Goal: Task Accomplishment & Management: Manage account settings

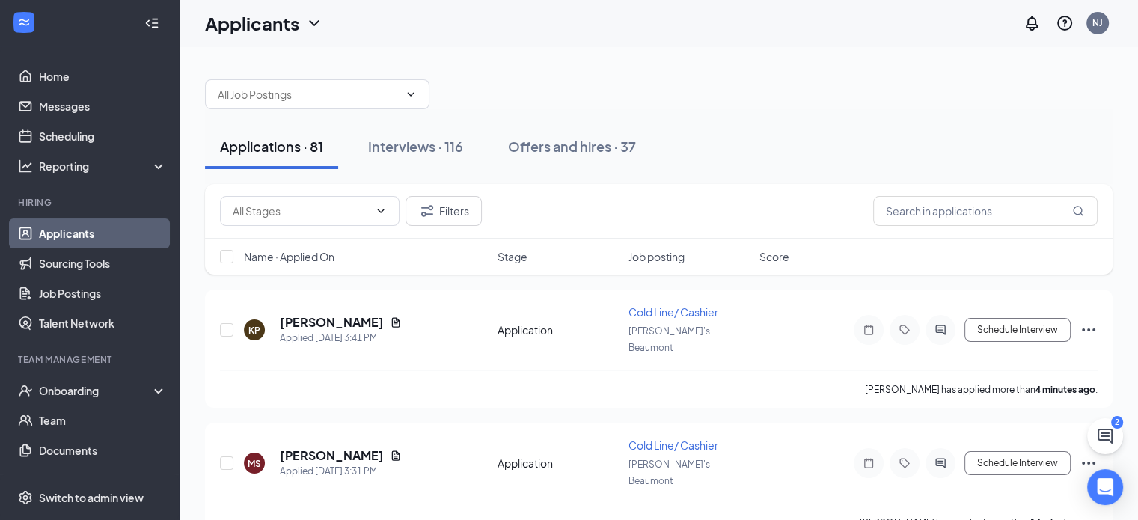
click at [605, 145] on div "Offers and hires · 37" at bounding box center [572, 146] width 128 height 19
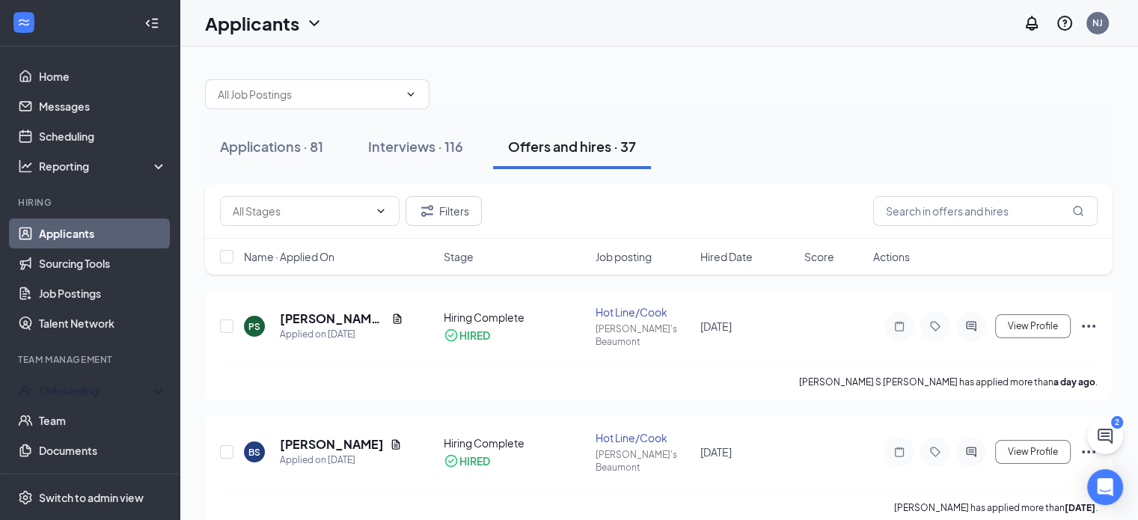
click at [69, 397] on div "Onboarding" at bounding box center [96, 390] width 115 height 15
click at [72, 385] on div "Onboarding" at bounding box center [96, 390] width 115 height 15
click at [70, 421] on link "Overview" at bounding box center [103, 421] width 128 height 30
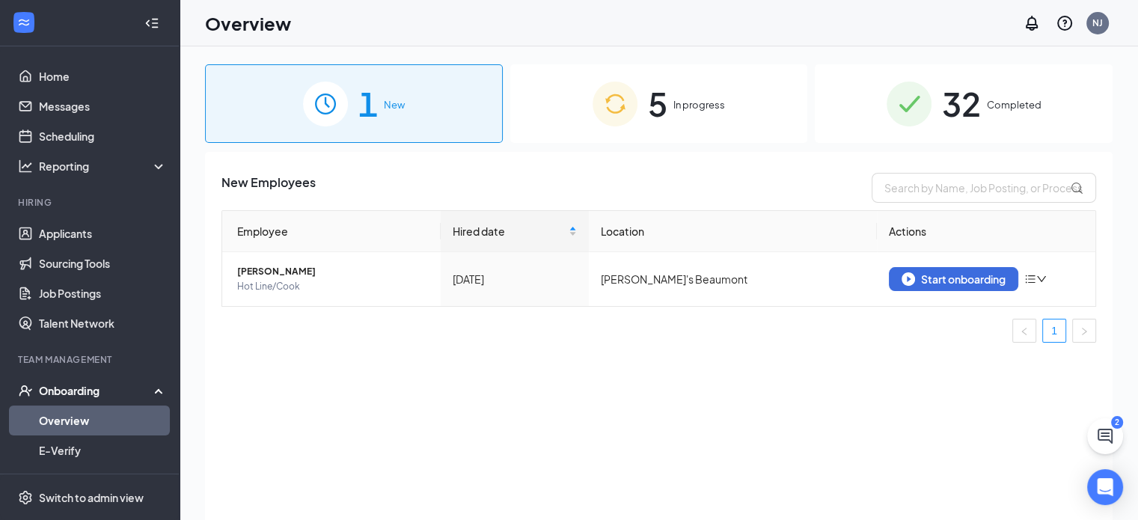
click at [627, 104] on img at bounding box center [615, 104] width 45 height 45
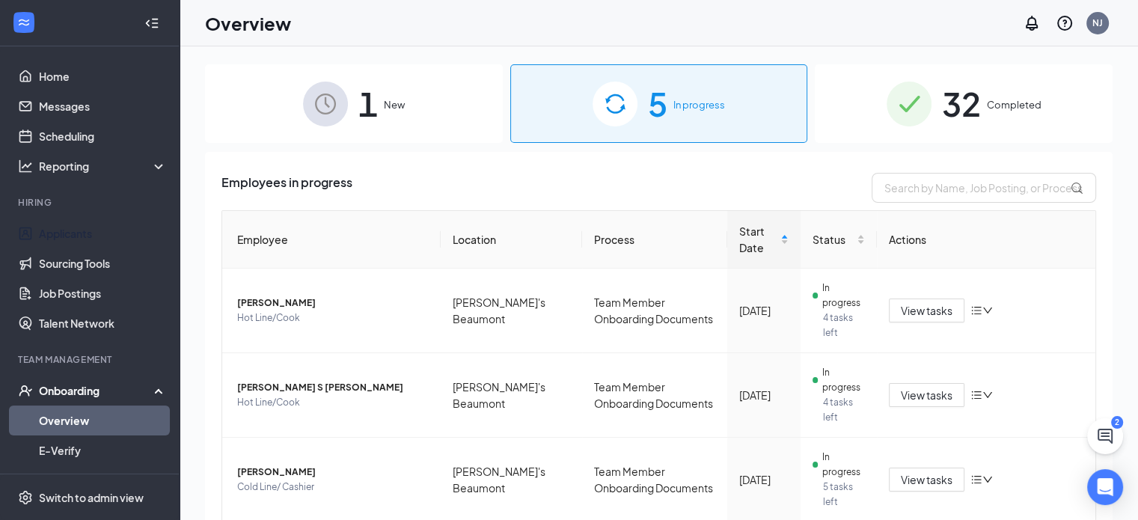
click at [88, 236] on link "Applicants" at bounding box center [103, 234] width 128 height 30
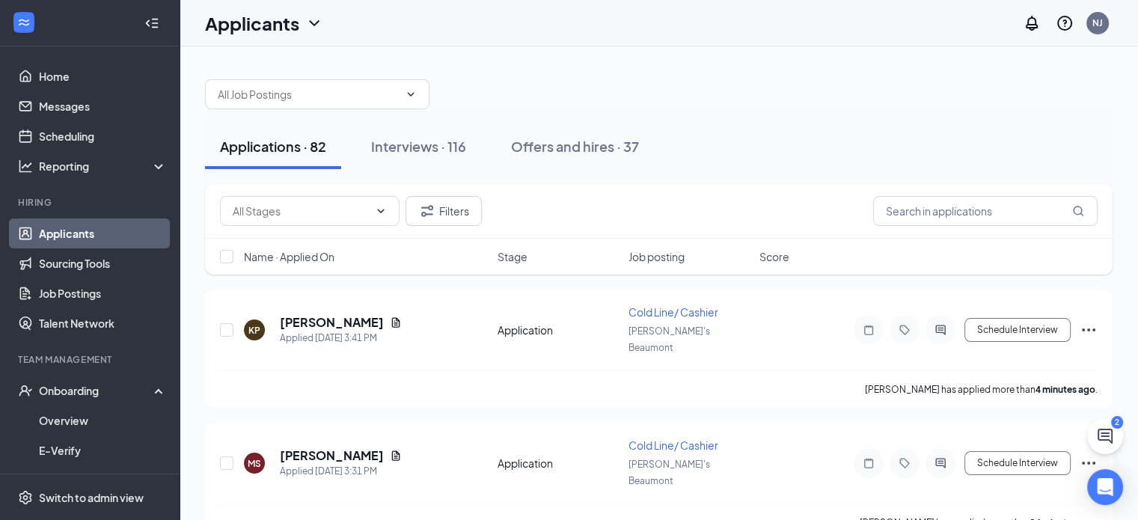
click at [407, 138] on div "Interviews · 116" at bounding box center [418, 146] width 95 height 19
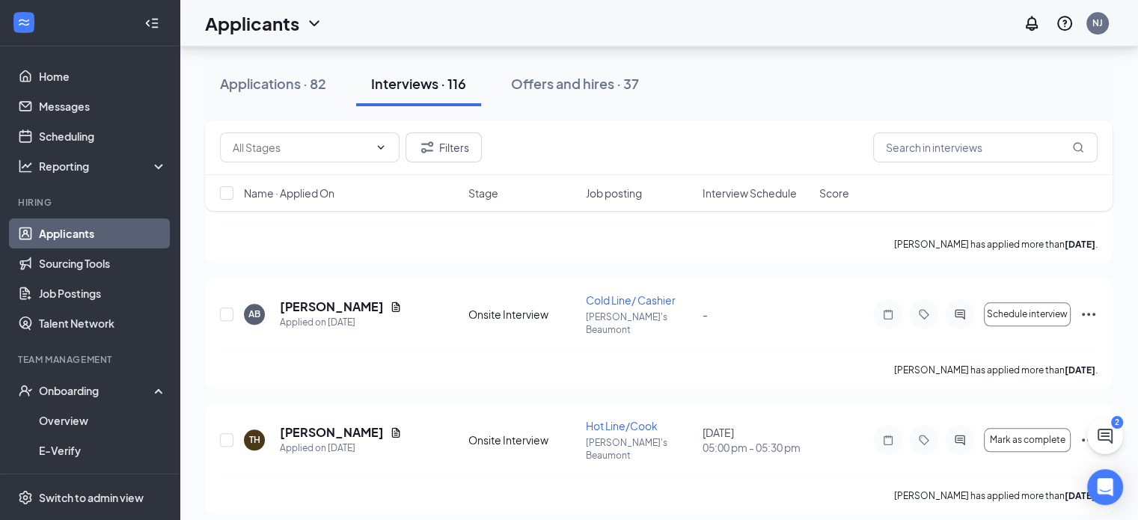
scroll to position [12759, 0]
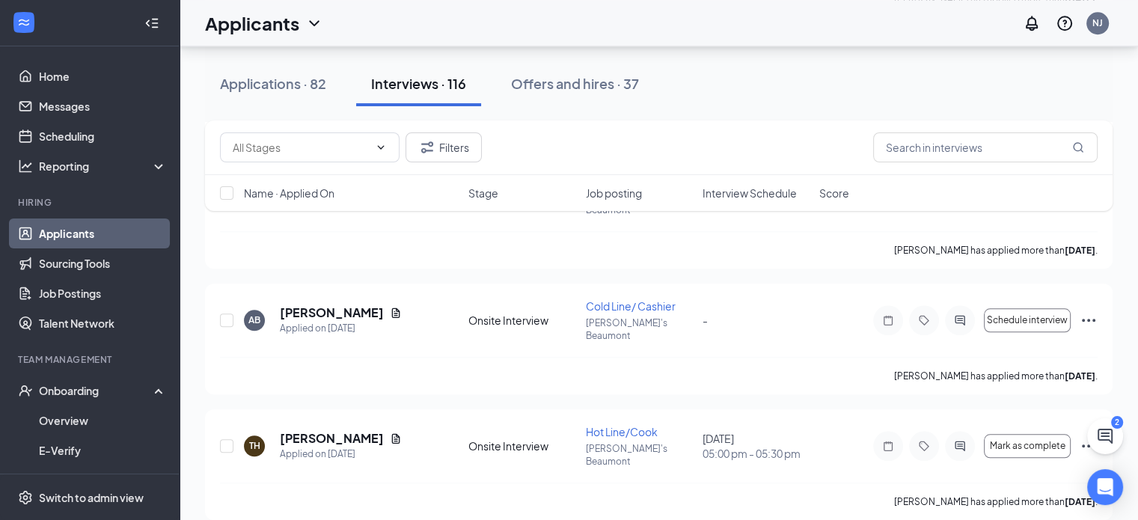
checkbox input "true"
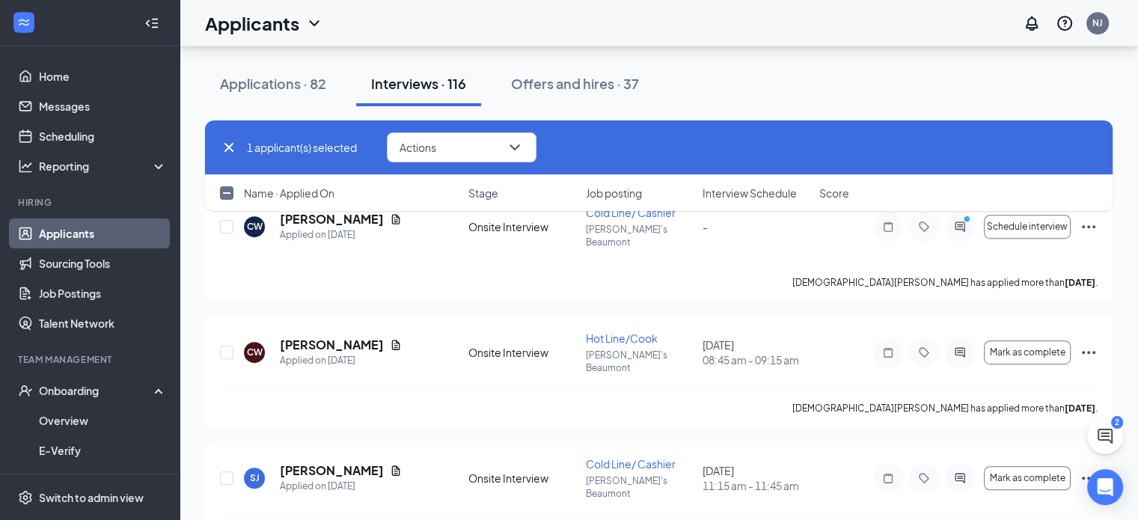
scroll to position [12201, 0]
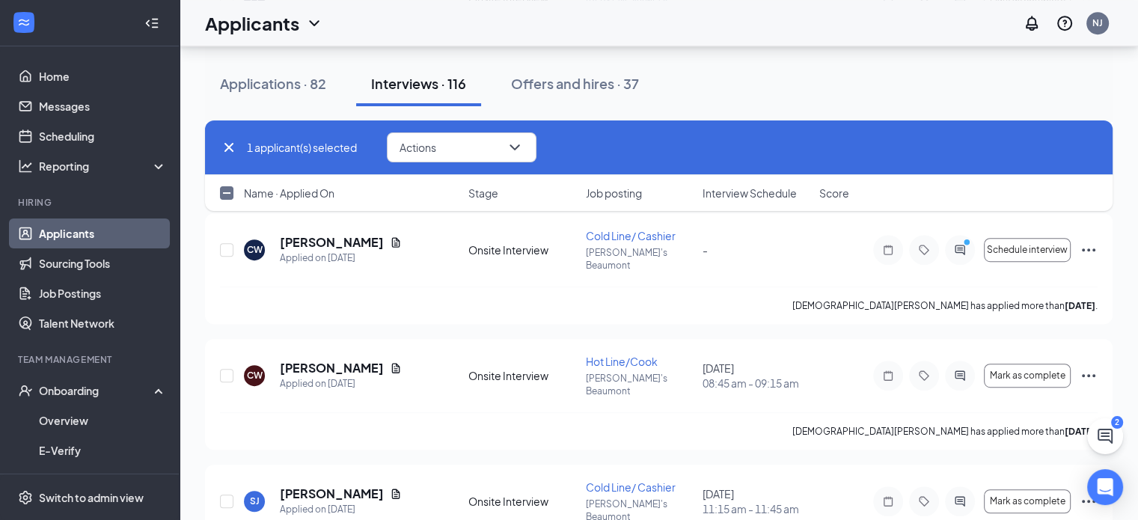
checkbox input "true"
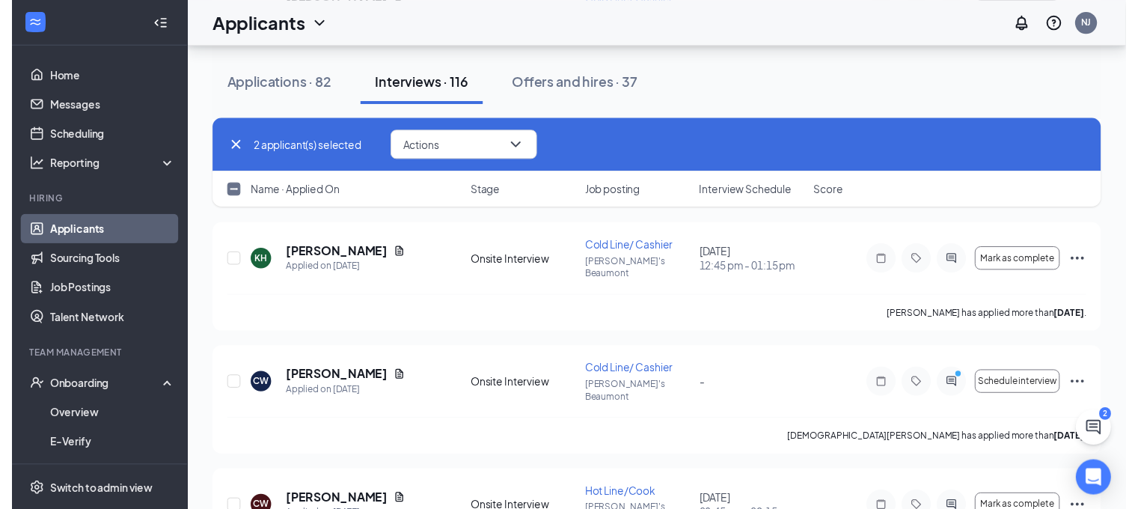
scroll to position [12059, 0]
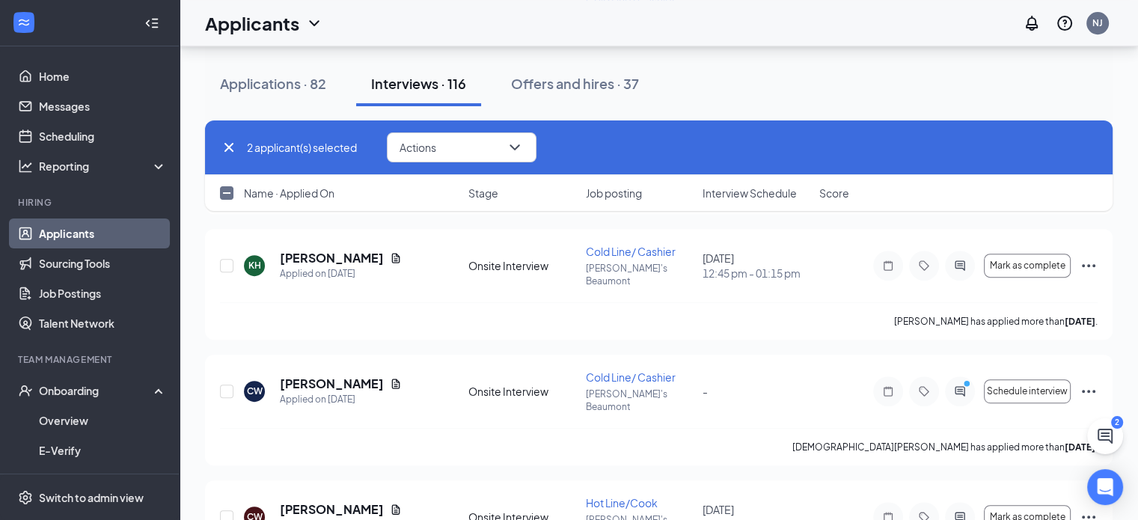
checkbox input "true"
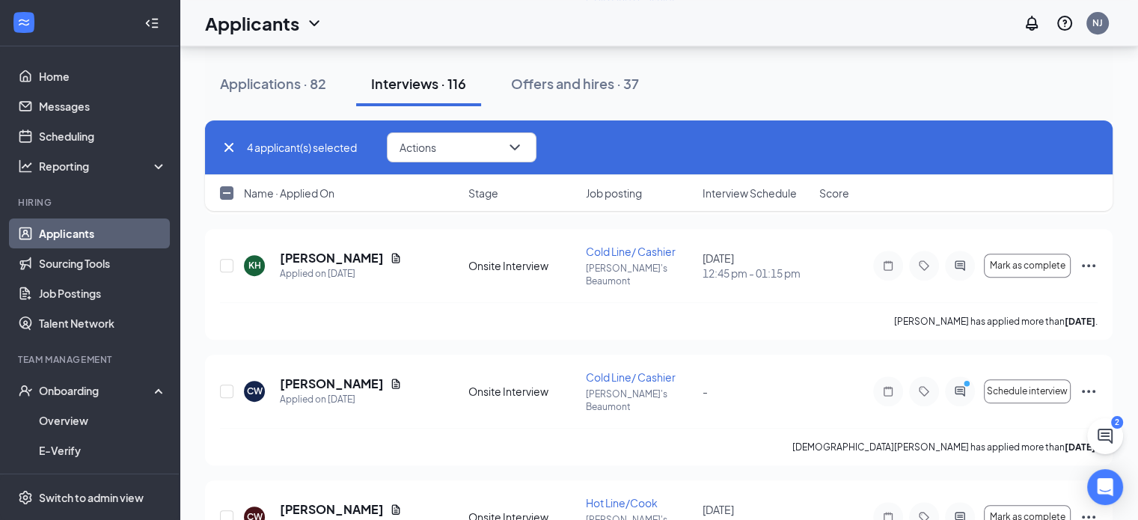
checkbox input "false"
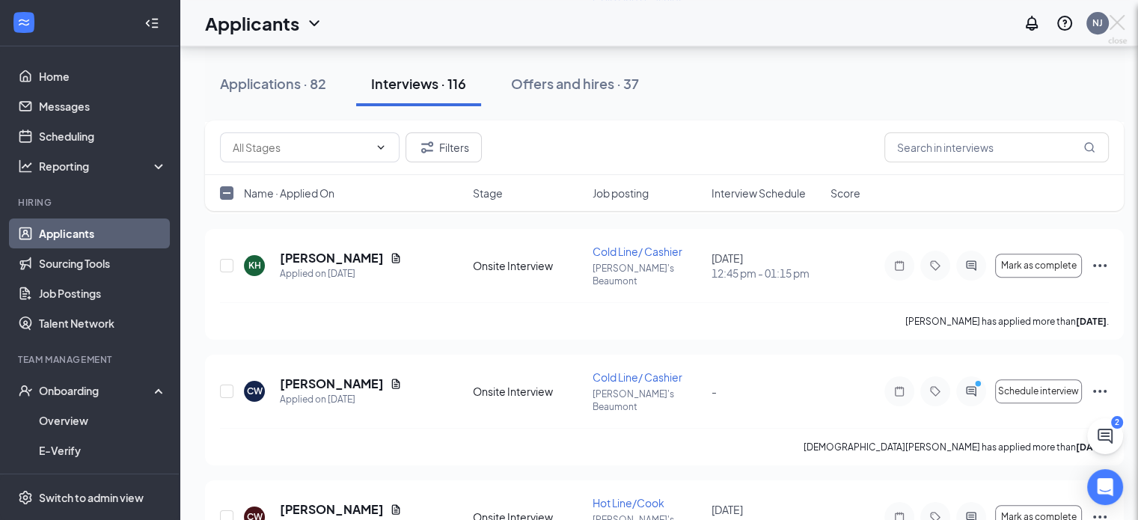
checkbox input "false"
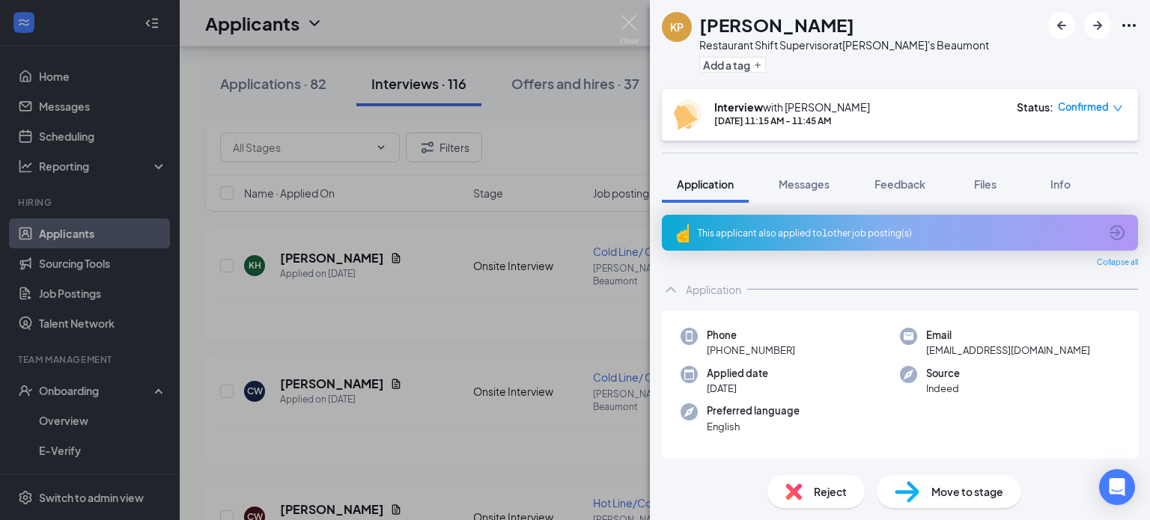
click at [629, 20] on img at bounding box center [629, 29] width 19 height 29
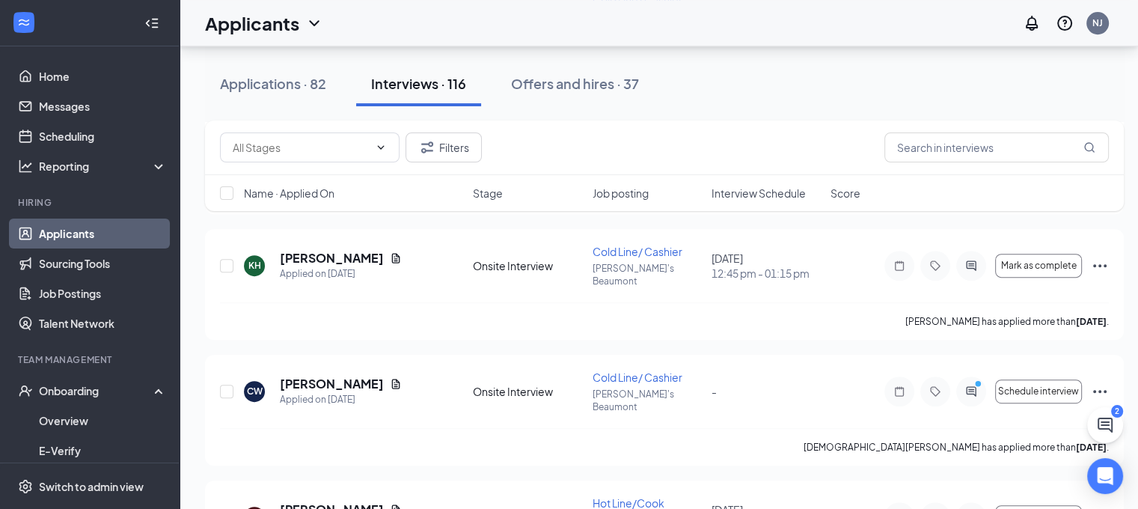
scroll to position [12184, 0]
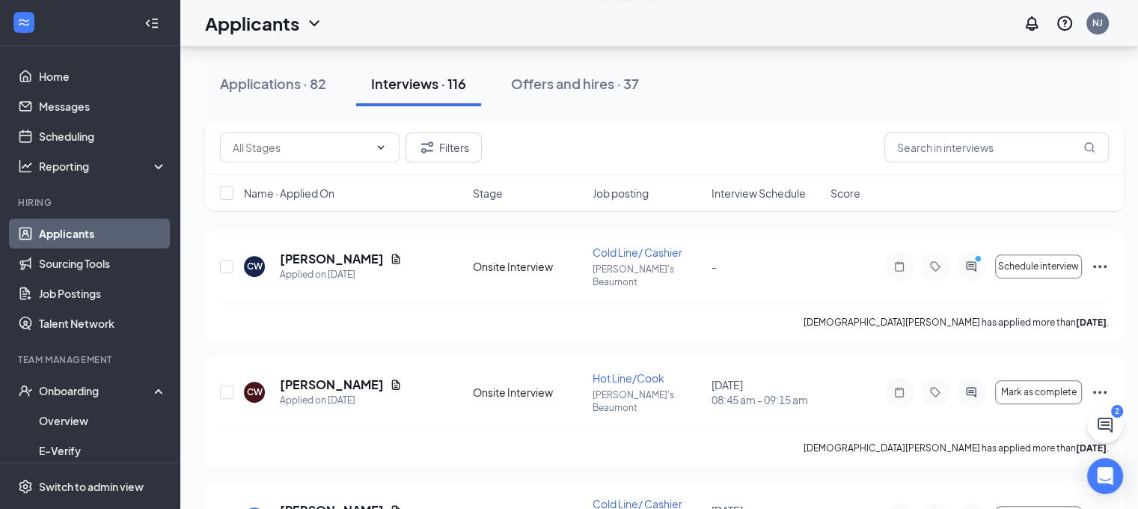
checkbox input "true"
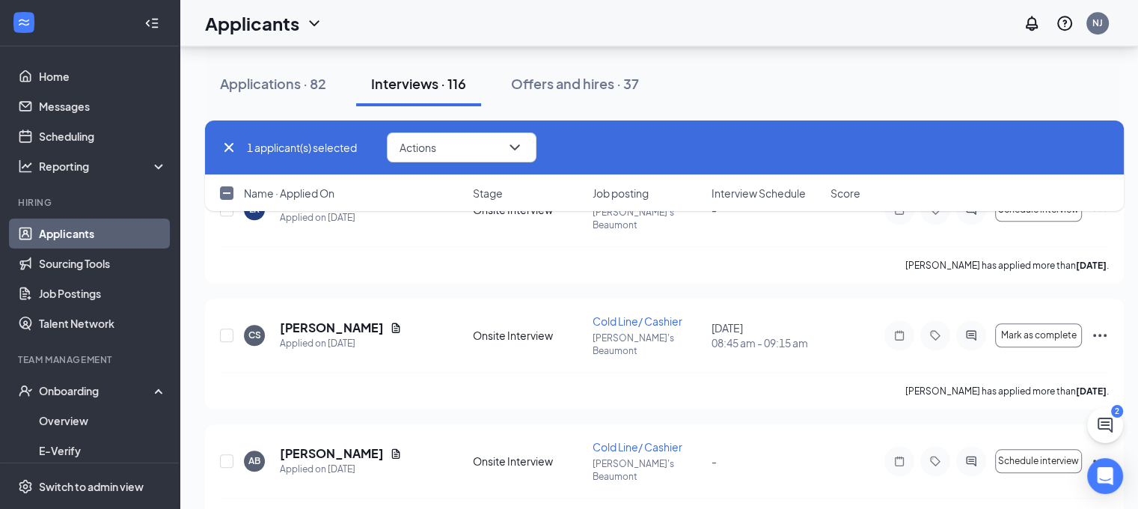
scroll to position [12719, 0]
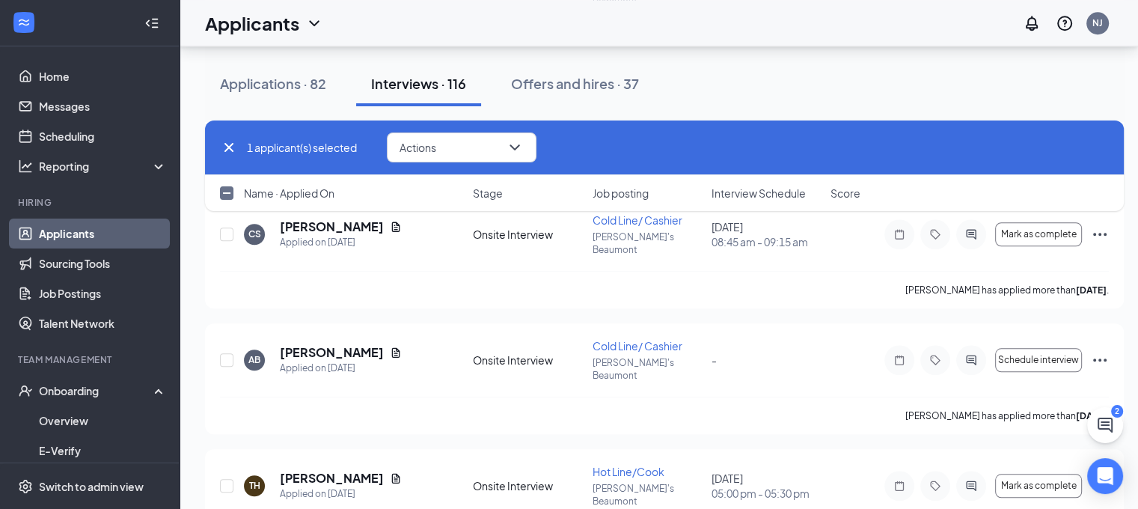
checkbox input "false"
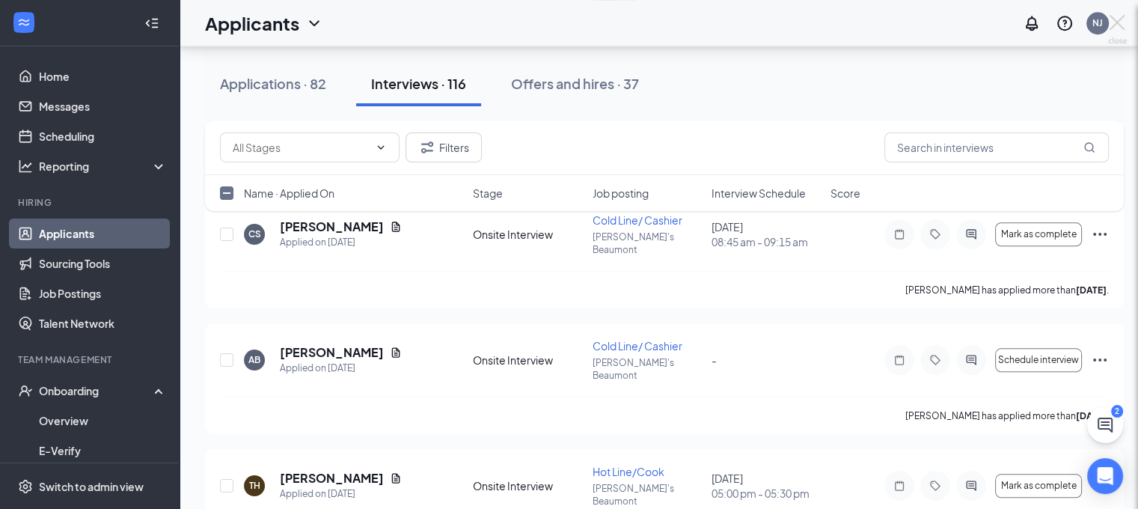
checkbox input "false"
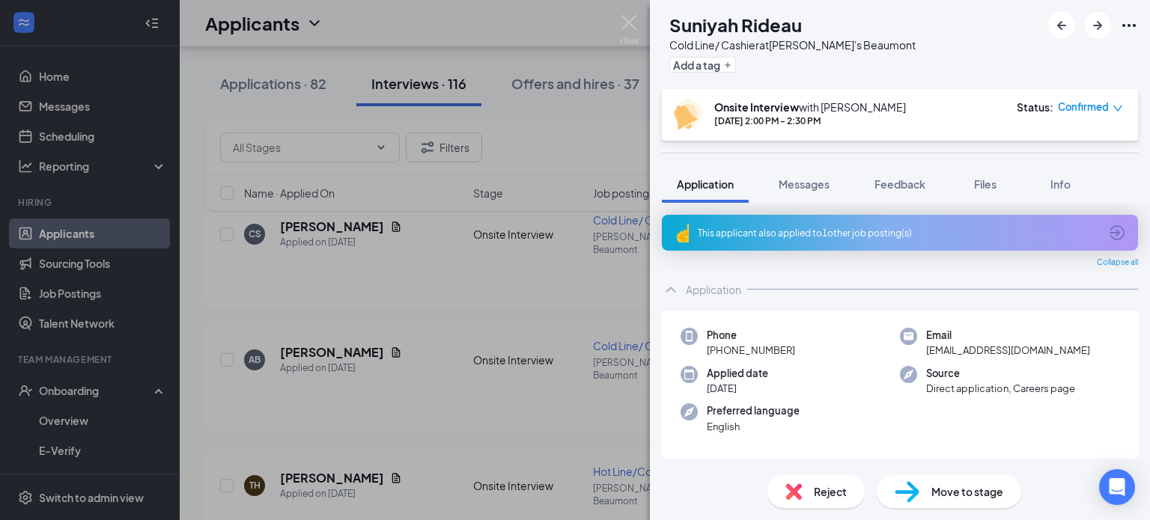
click at [652, 22] on div "SR Suniyah Rideau Cold Line/ Cashier at Freddy's Beaumont Add a tag" at bounding box center [900, 44] width 500 height 89
click at [634, 27] on img at bounding box center [629, 29] width 19 height 29
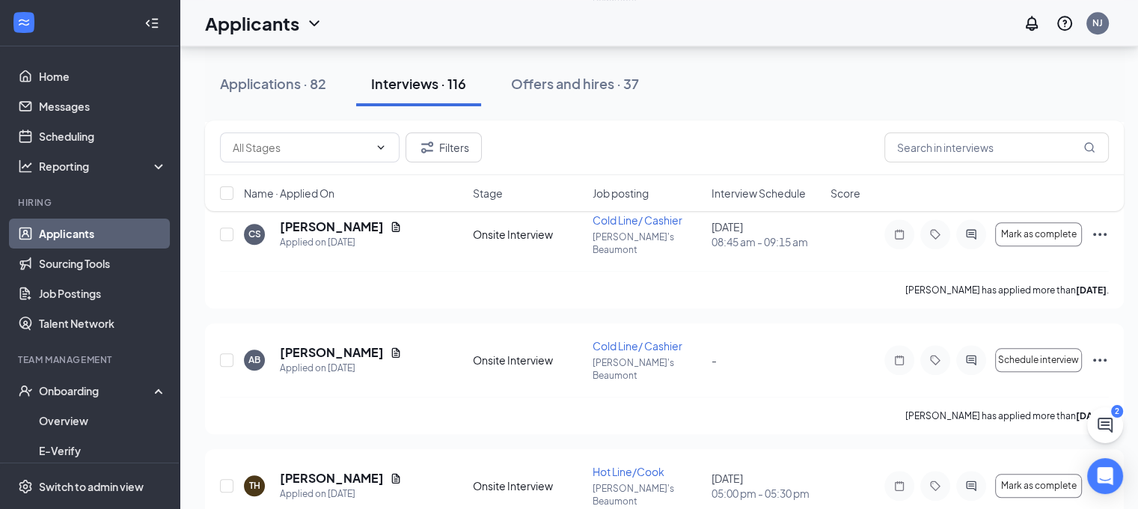
checkbox input "true"
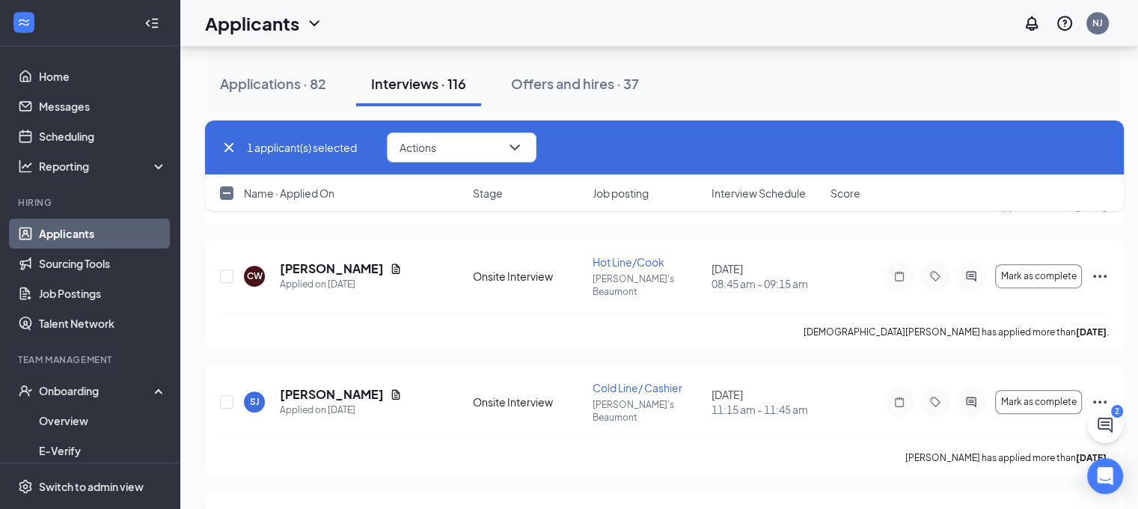
scroll to position [12208, 0]
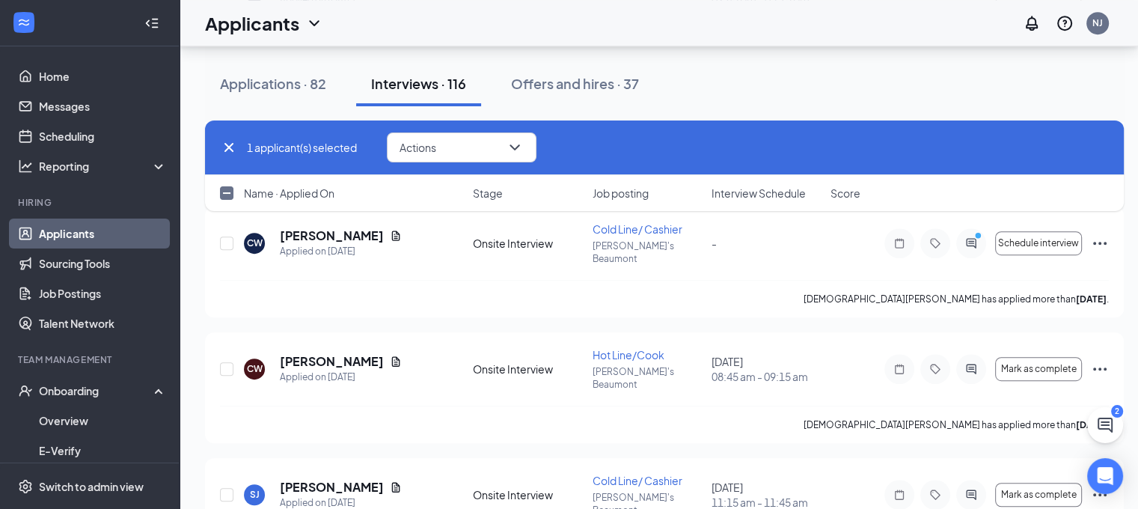
checkbox input "true"
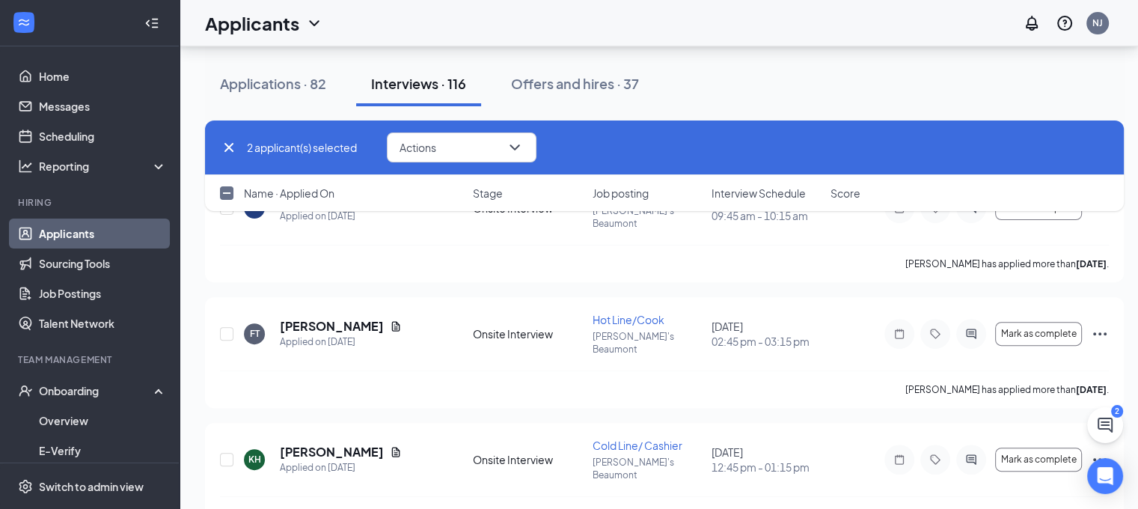
scroll to position [11858, 0]
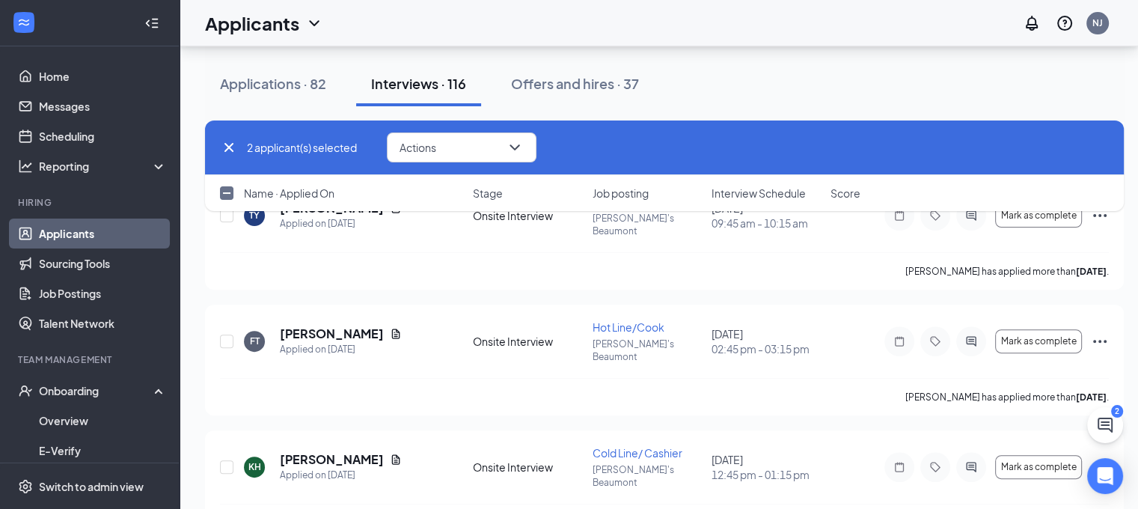
checkbox input "true"
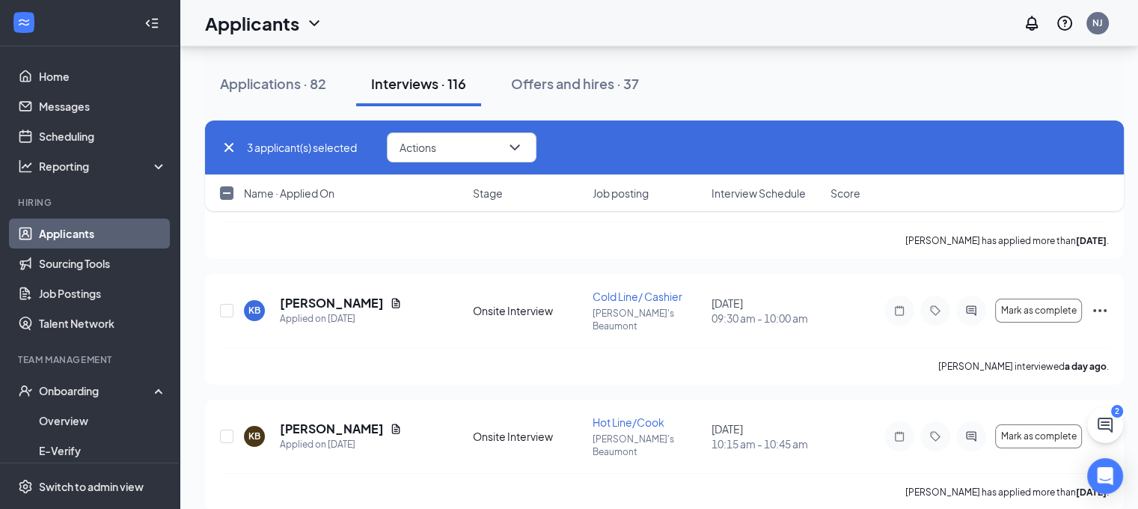
scroll to position [11505, 0]
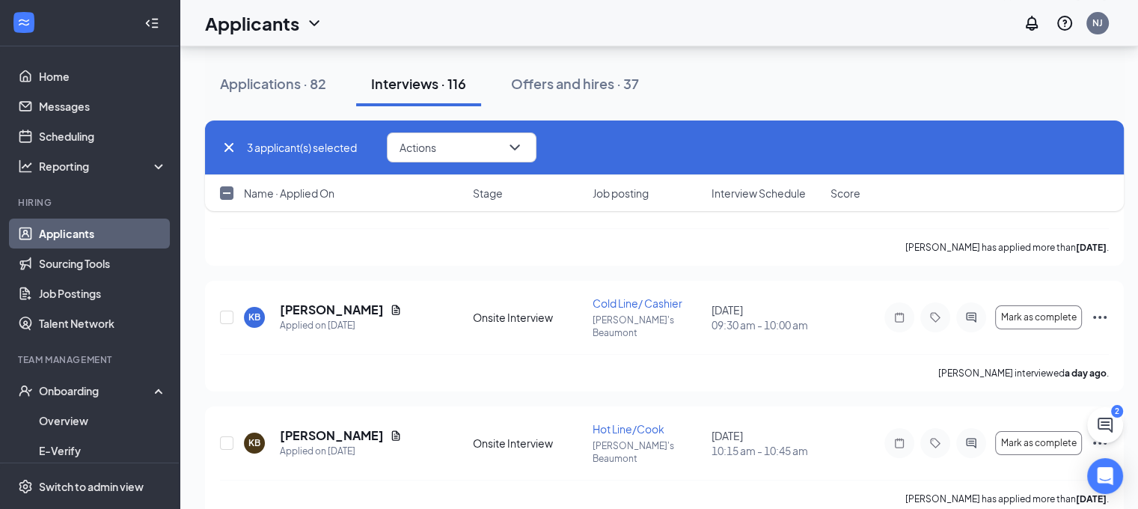
checkbox input "true"
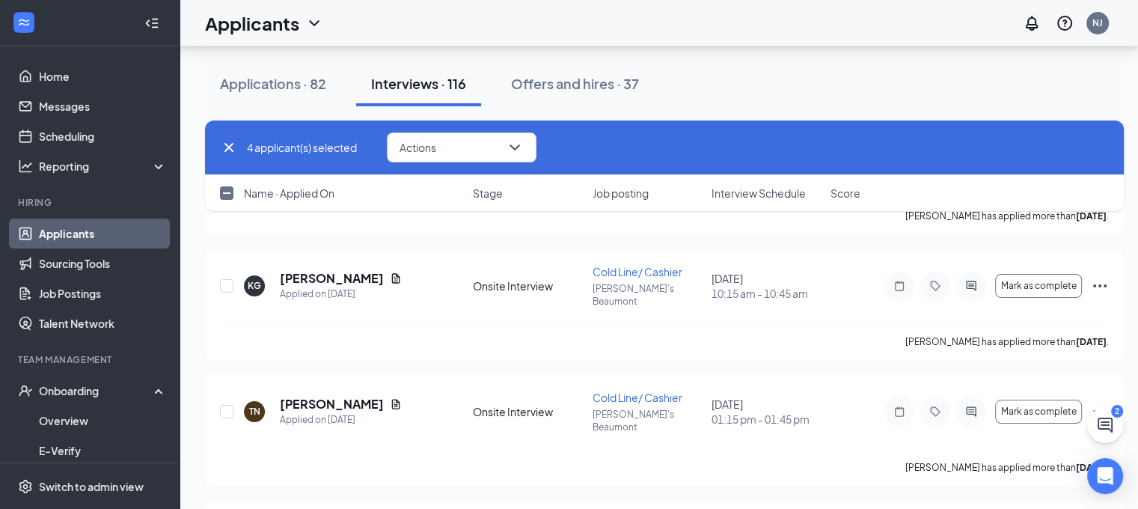
scroll to position [11280, 0]
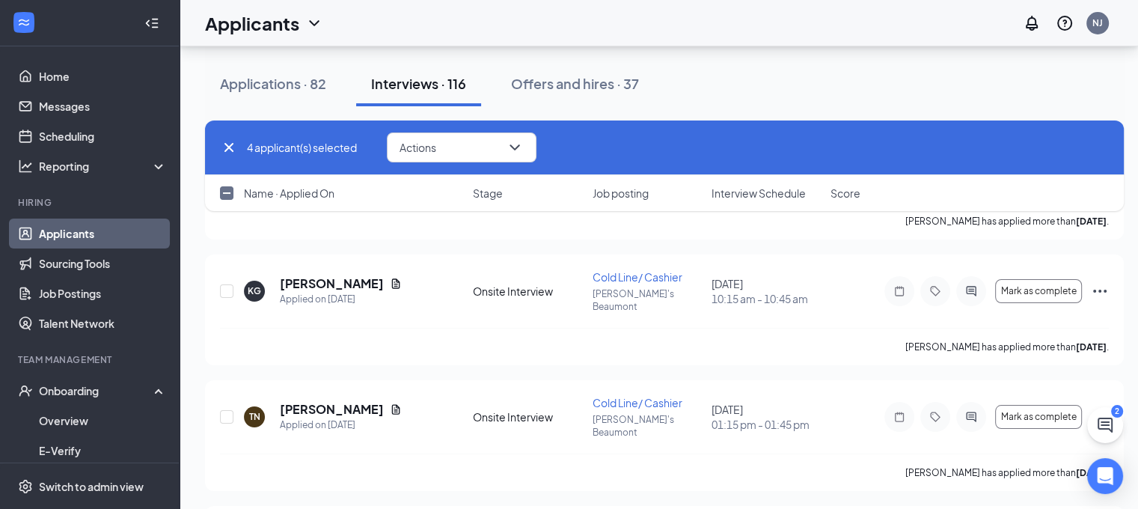
checkbox input "true"
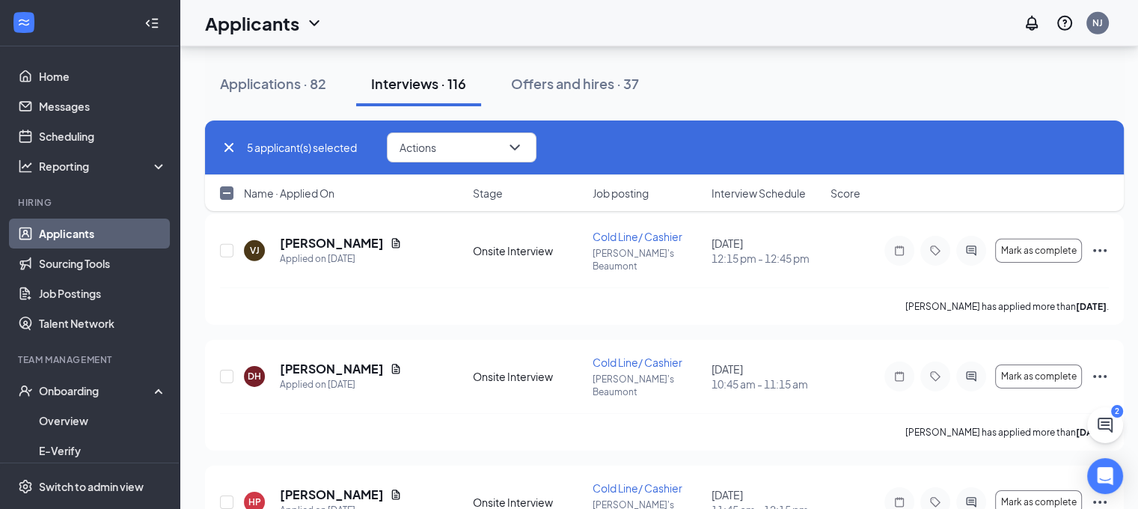
scroll to position [10382, 0]
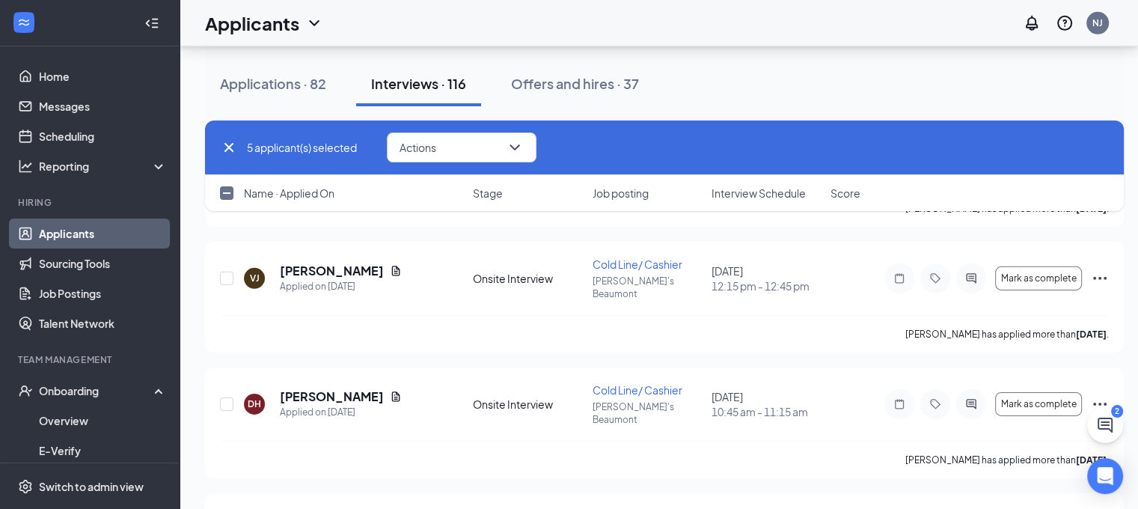
checkbox input "true"
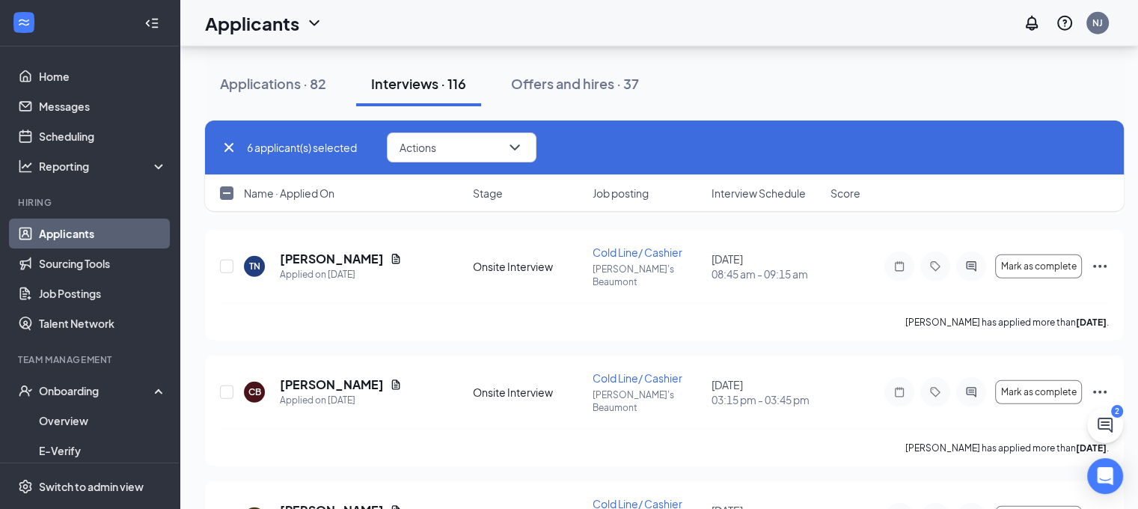
scroll to position [9868, 0]
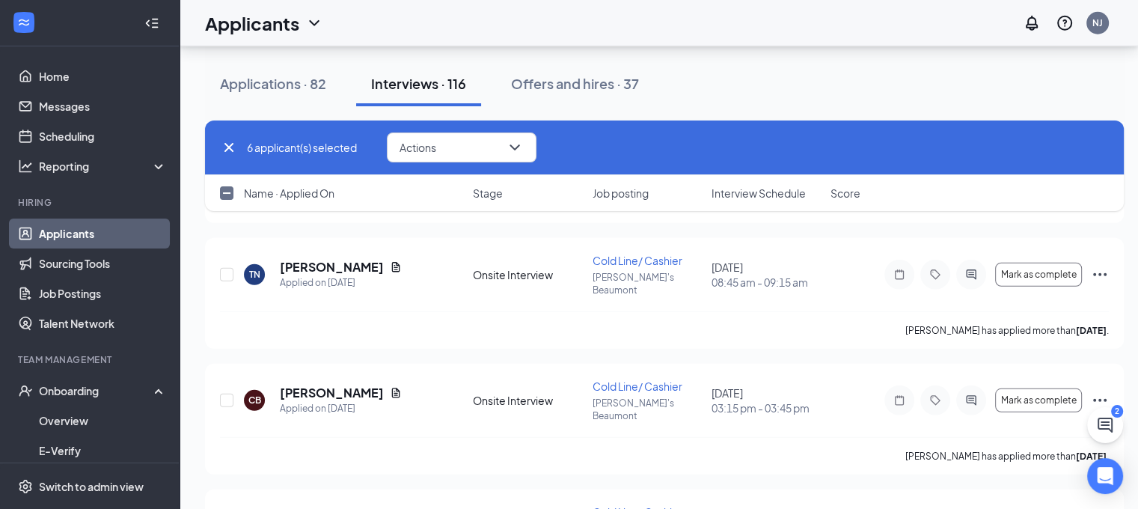
checkbox input "true"
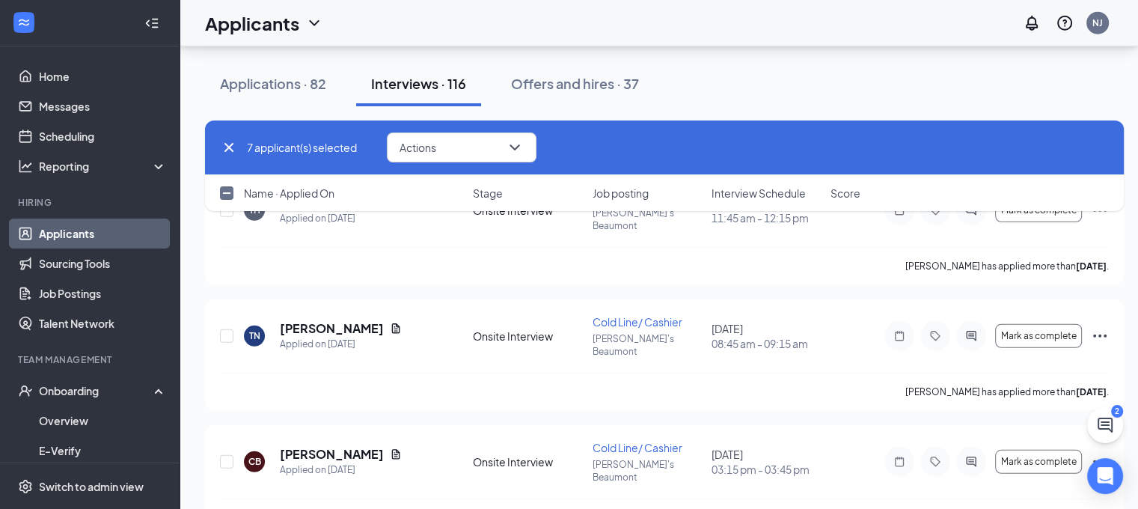
scroll to position [9786, 0]
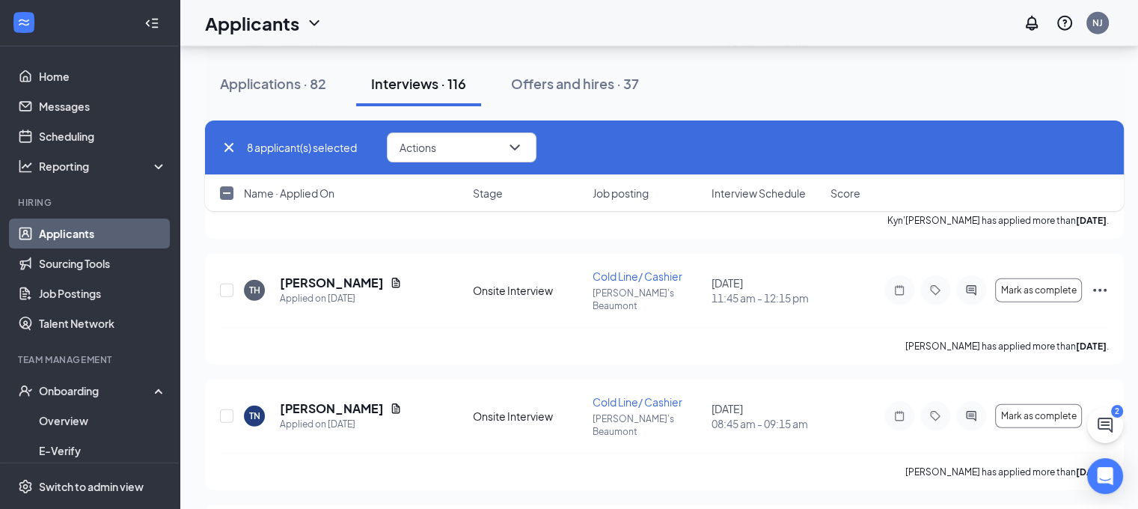
scroll to position [9741, 0]
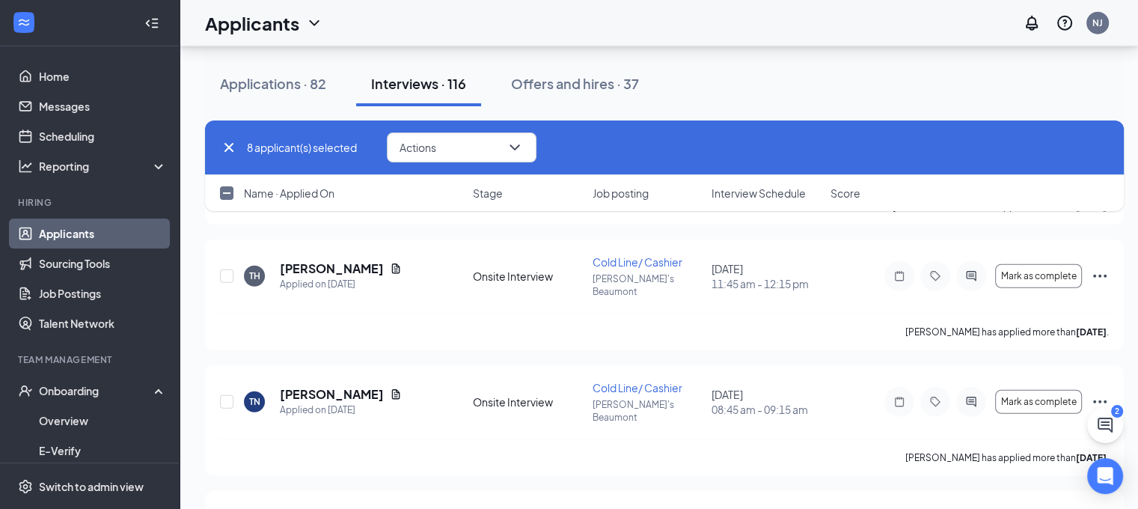
checkbox input "false"
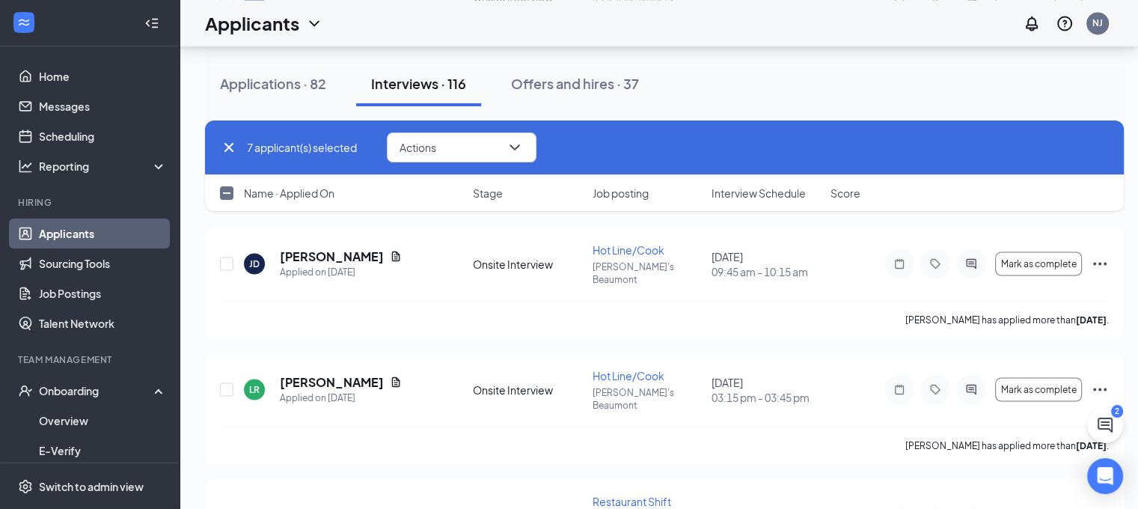
scroll to position [8337, 0]
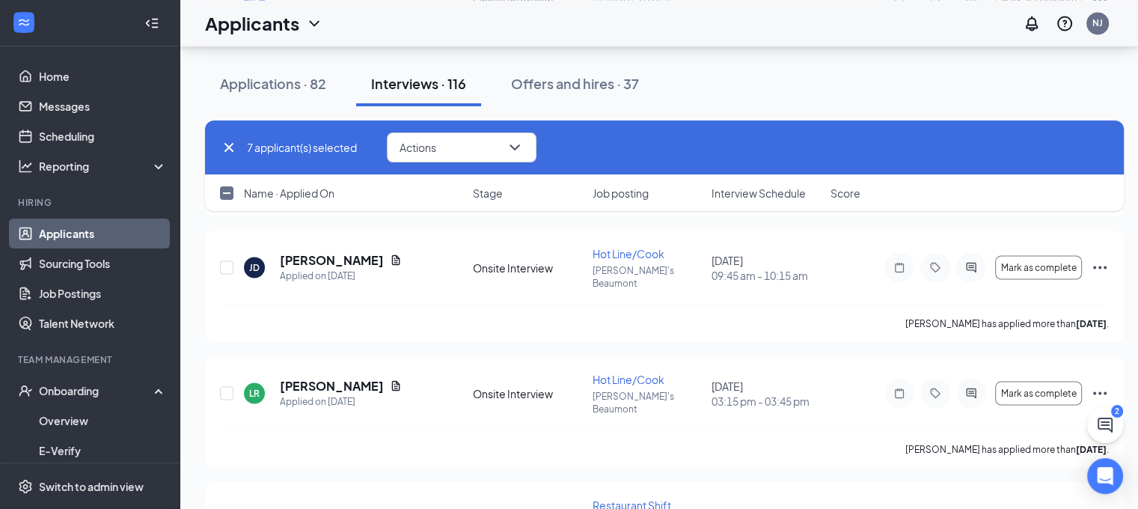
checkbox input "true"
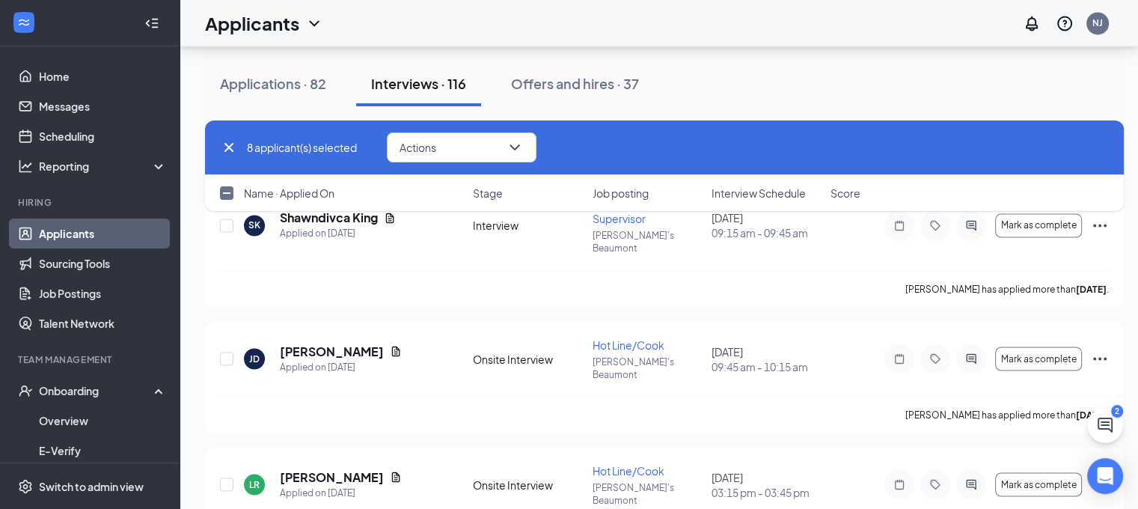
scroll to position [8245, 0]
checkbox input "true"
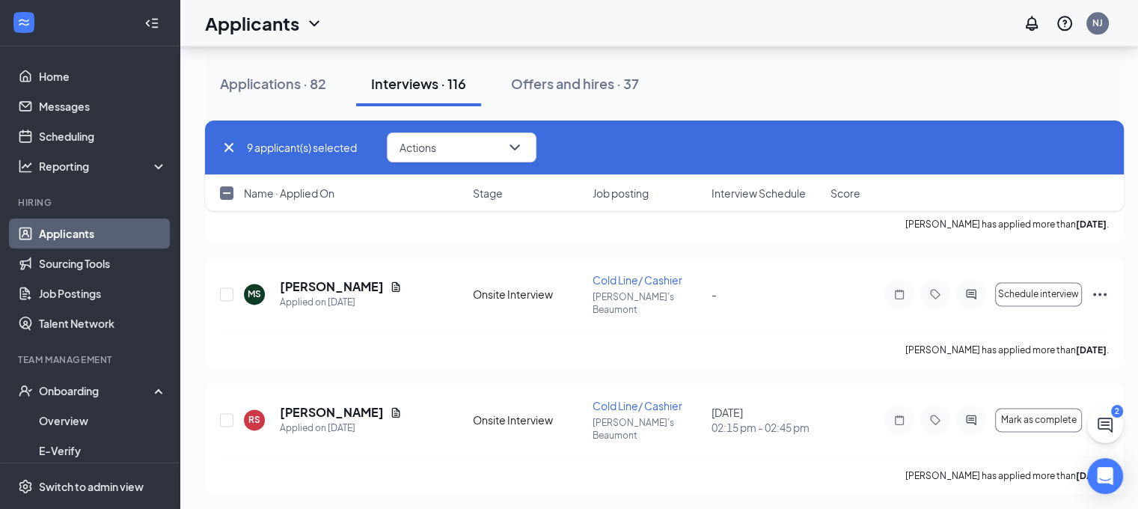
scroll to position [7665, 0]
checkbox input "true"
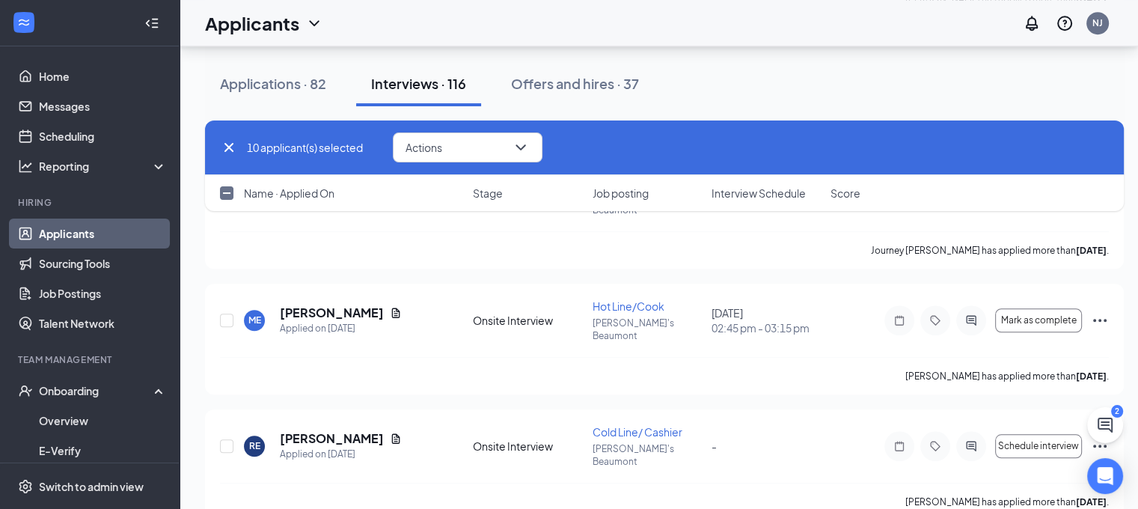
scroll to position [6847, 0]
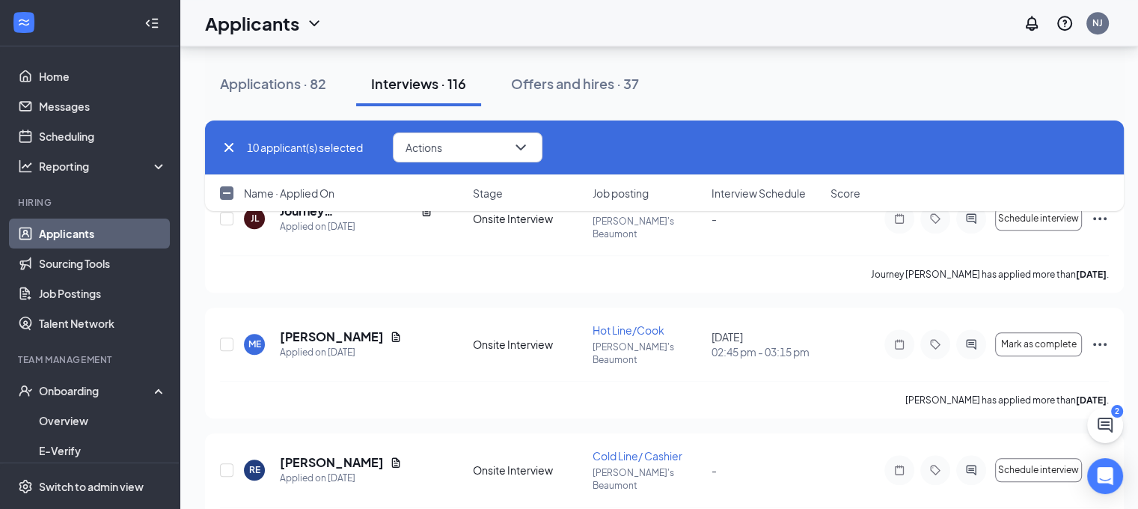
checkbox input "true"
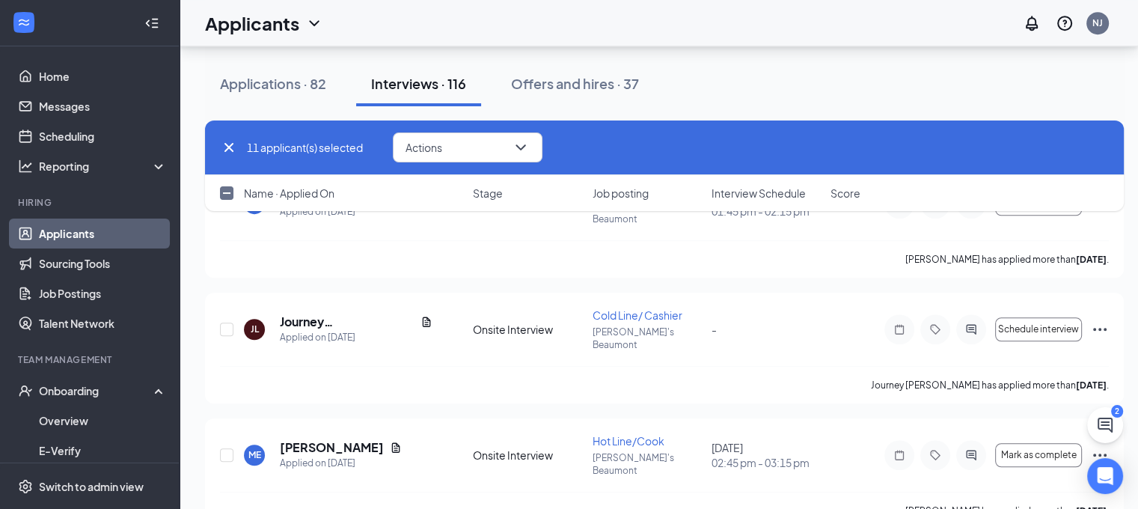
scroll to position [6724, 0]
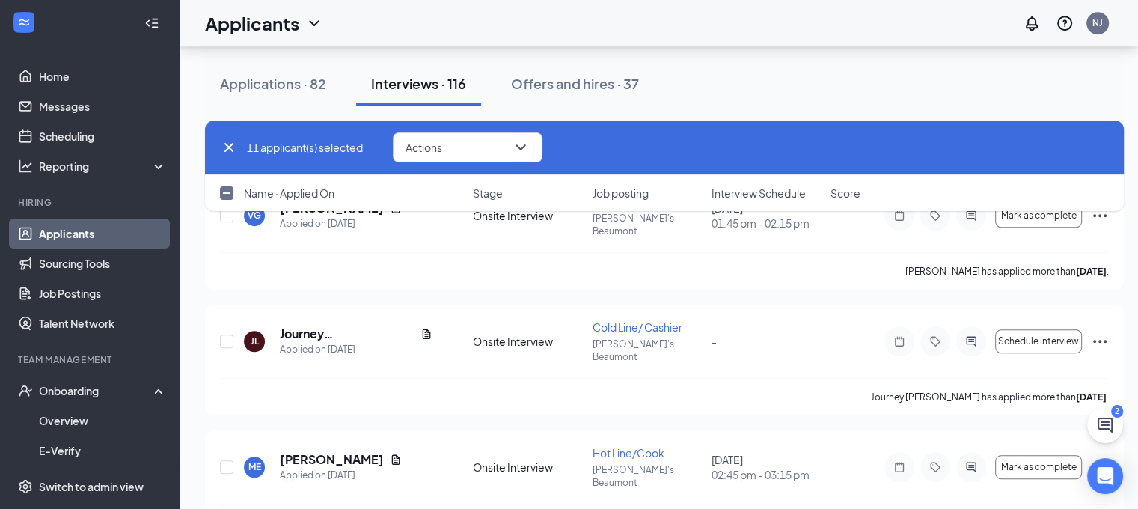
checkbox input "true"
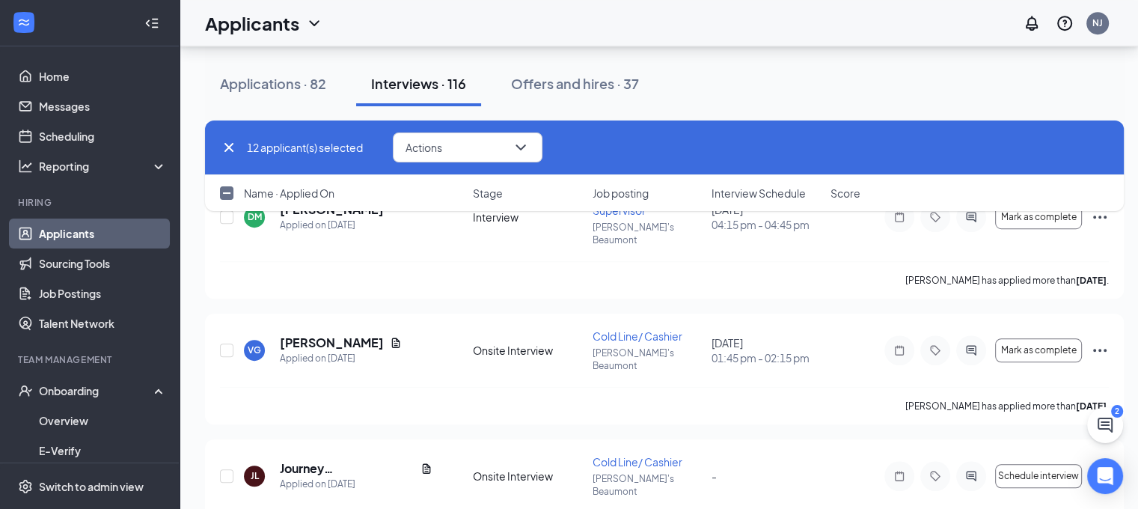
scroll to position [6597, 0]
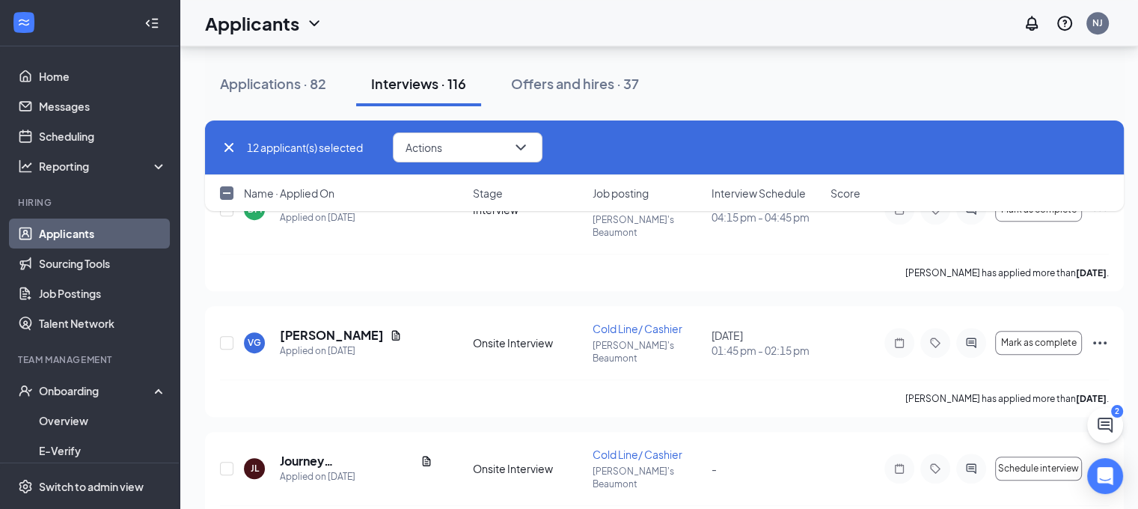
checkbox input "true"
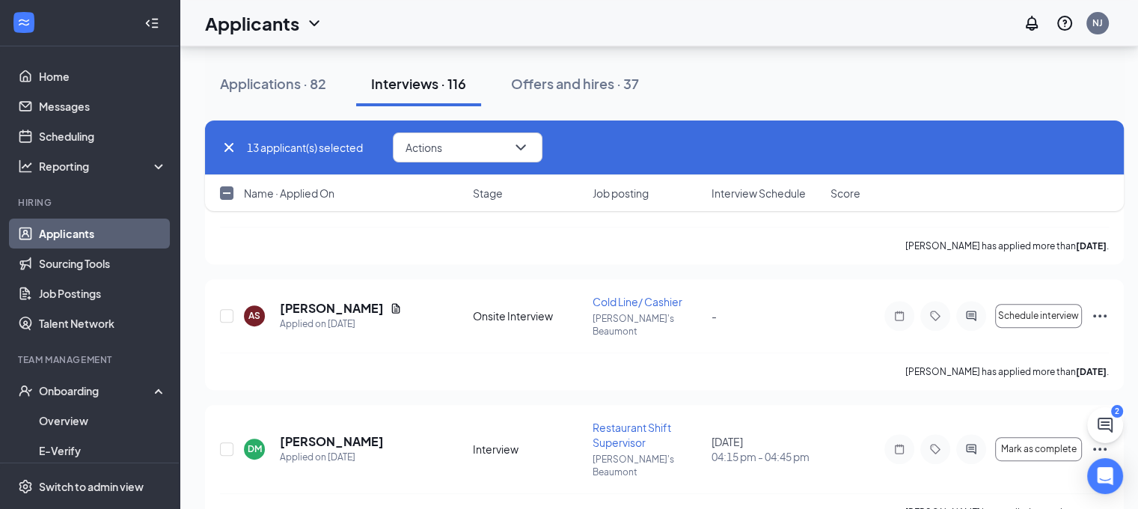
scroll to position [6355, 0]
checkbox input "true"
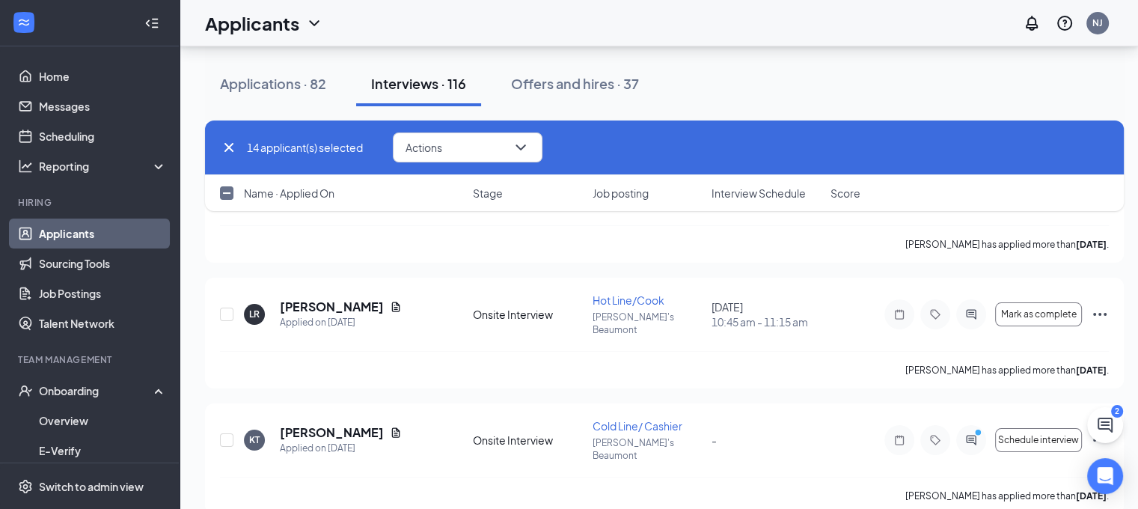
scroll to position [5714, 0]
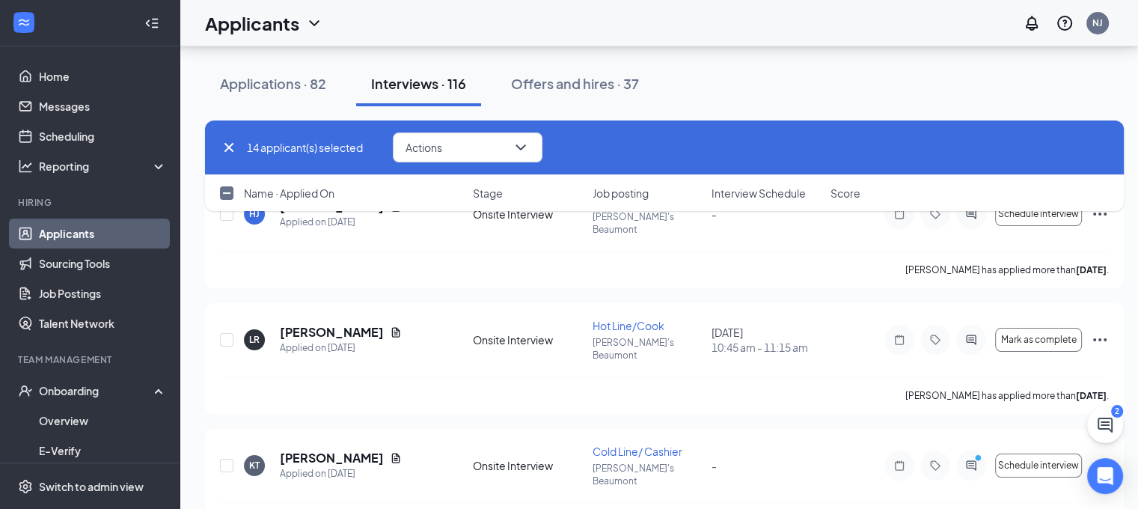
scroll to position [5710, 0]
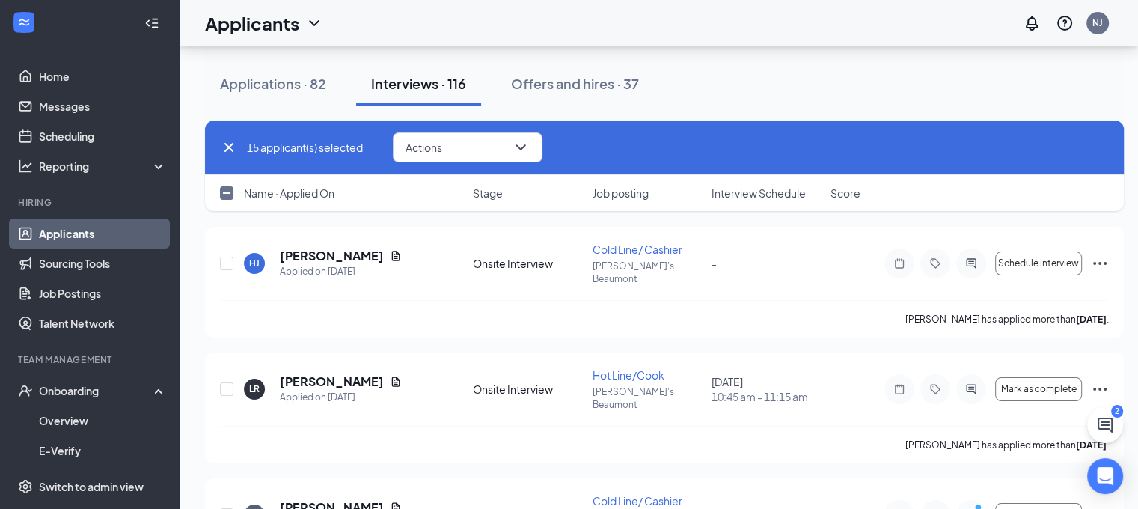
scroll to position [5660, 0]
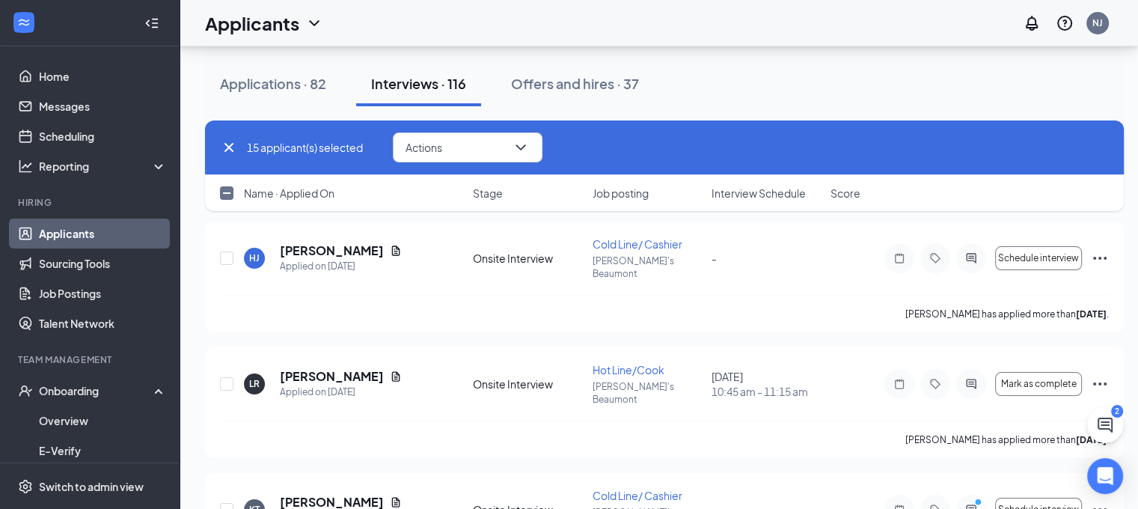
checkbox input "false"
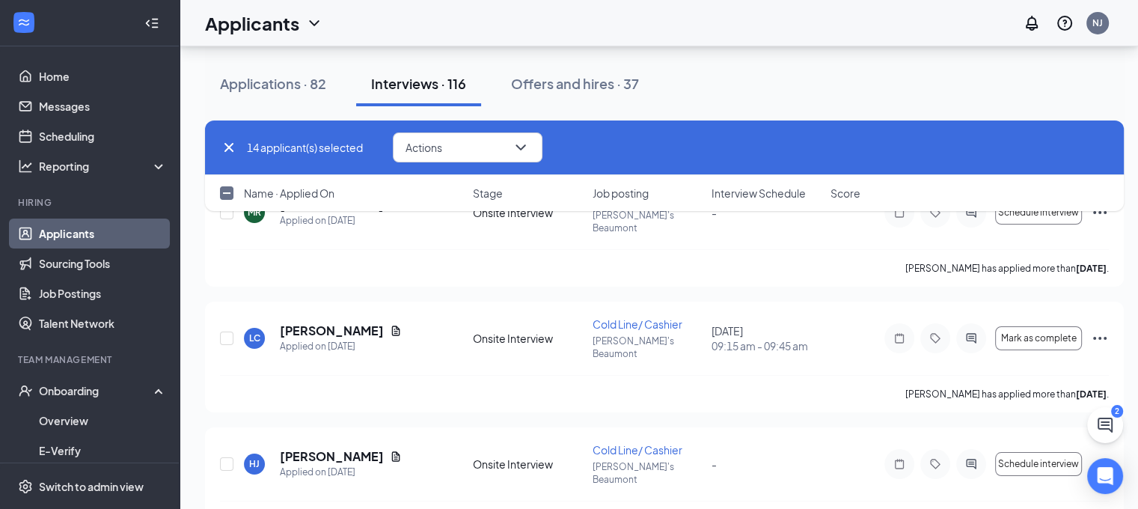
scroll to position [5445, 0]
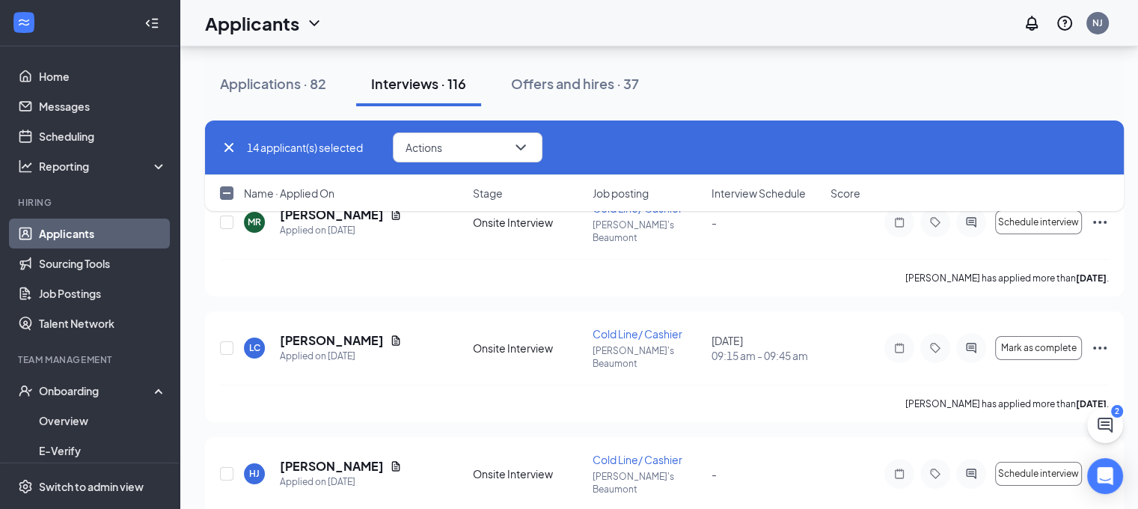
checkbox input "true"
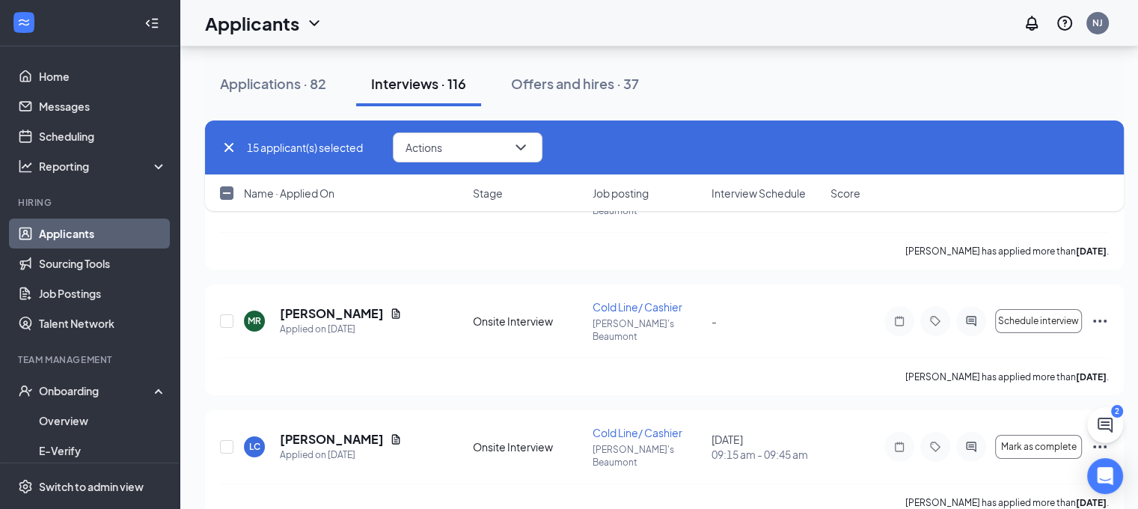
scroll to position [5339, 0]
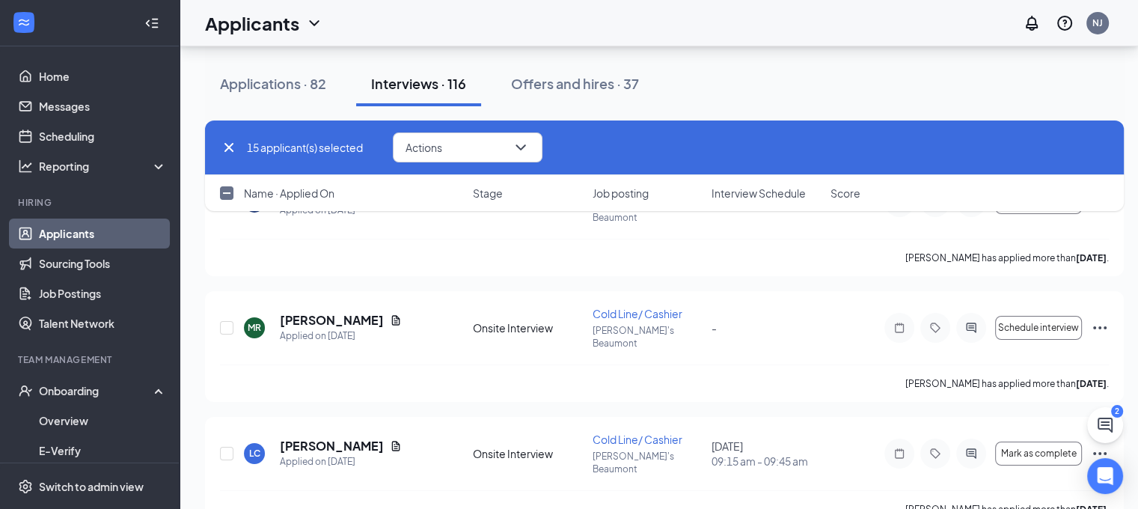
checkbox input "true"
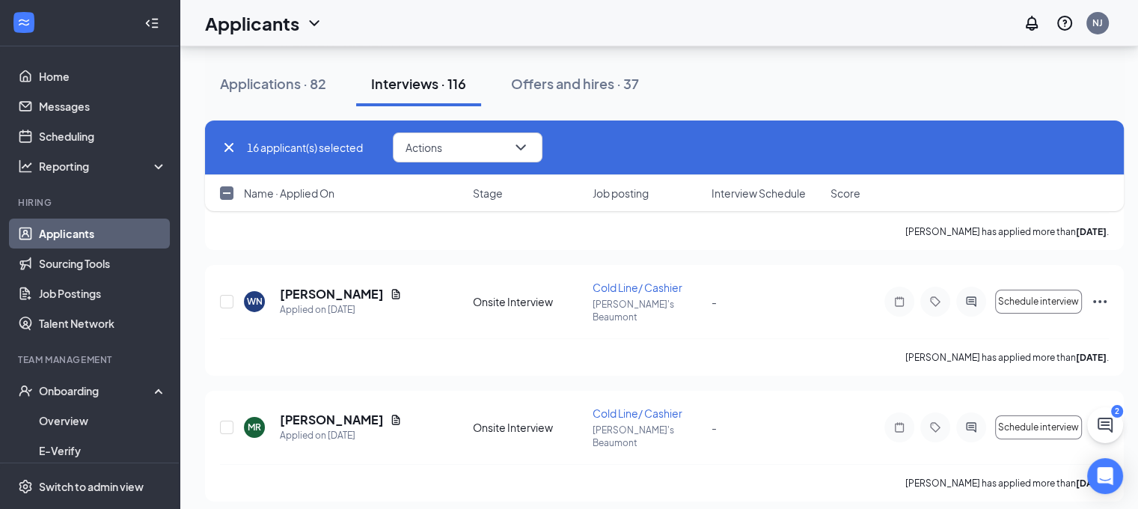
scroll to position [5237, 0]
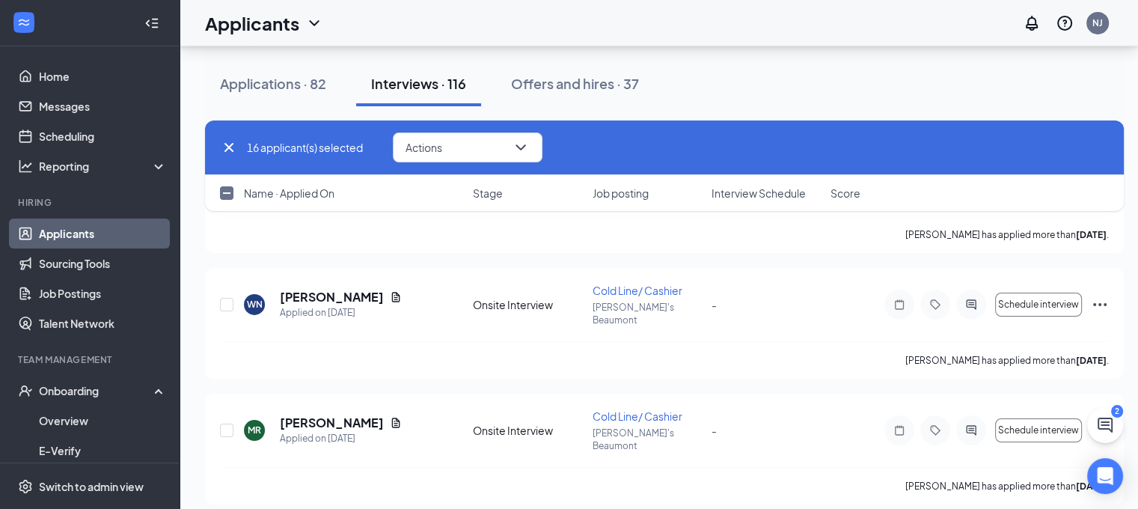
checkbox input "true"
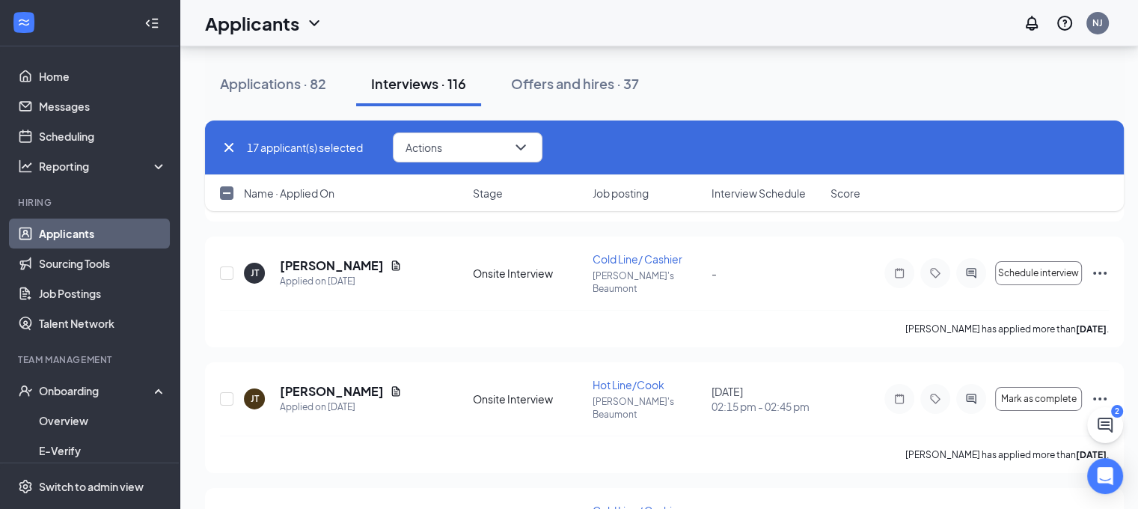
scroll to position [5014, 0]
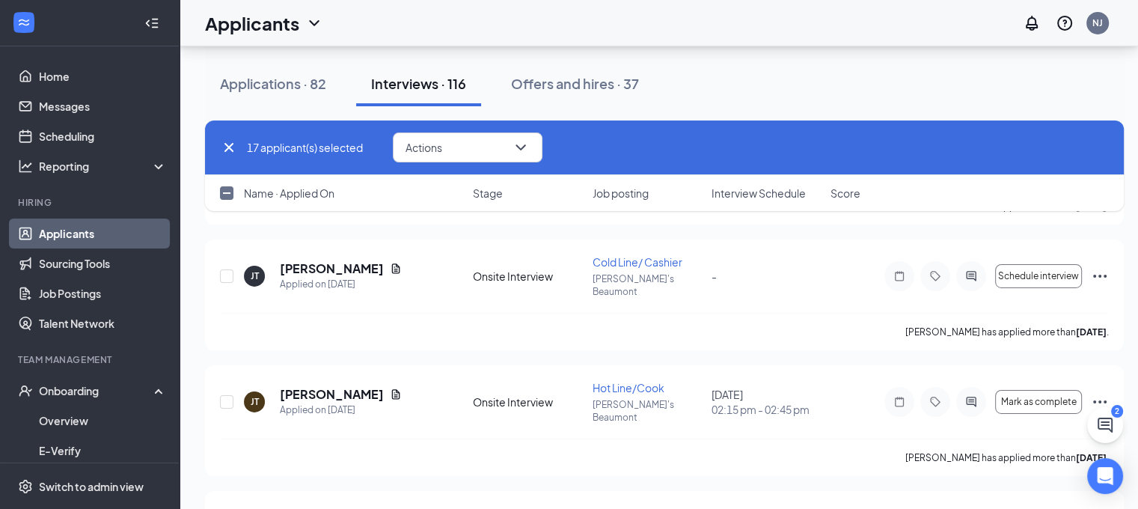
checkbox input "true"
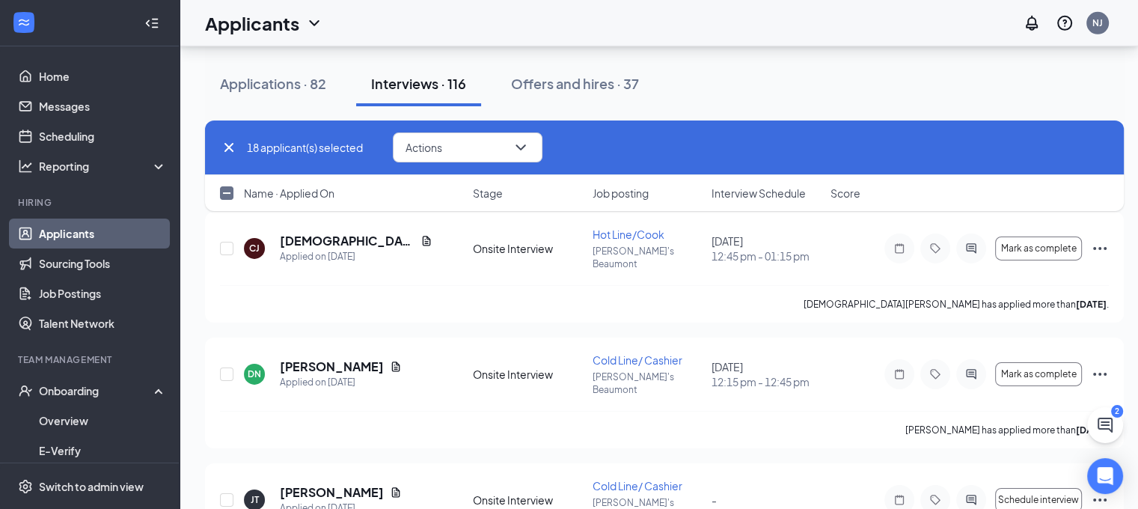
scroll to position [4788, 0]
checkbox input "true"
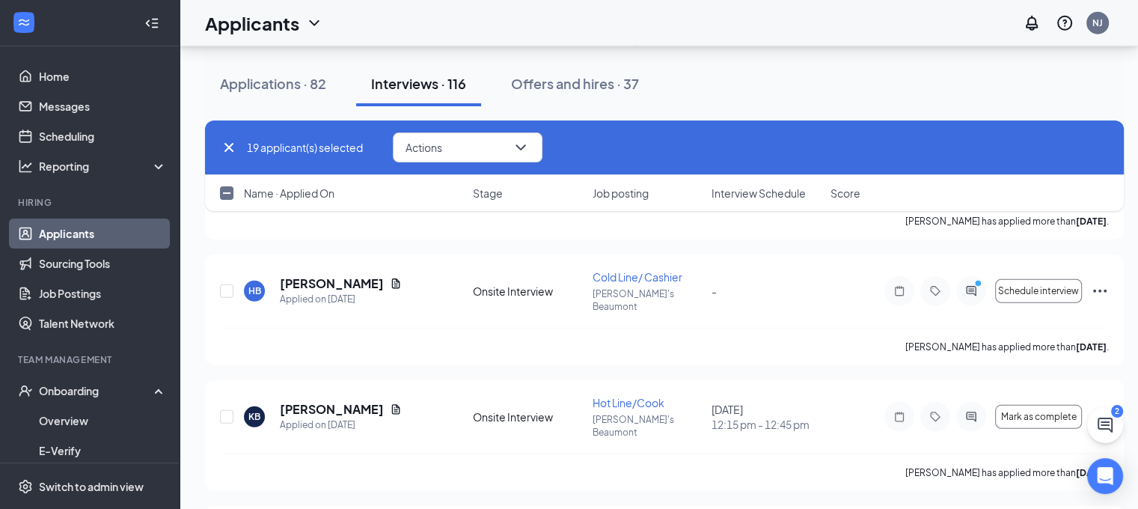
scroll to position [4073, 0]
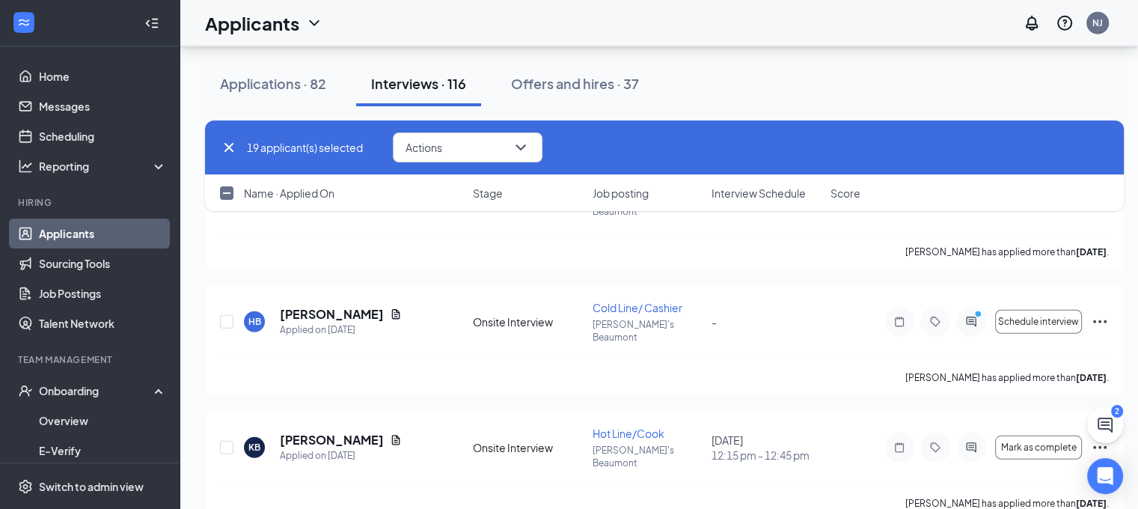
checkbox input "true"
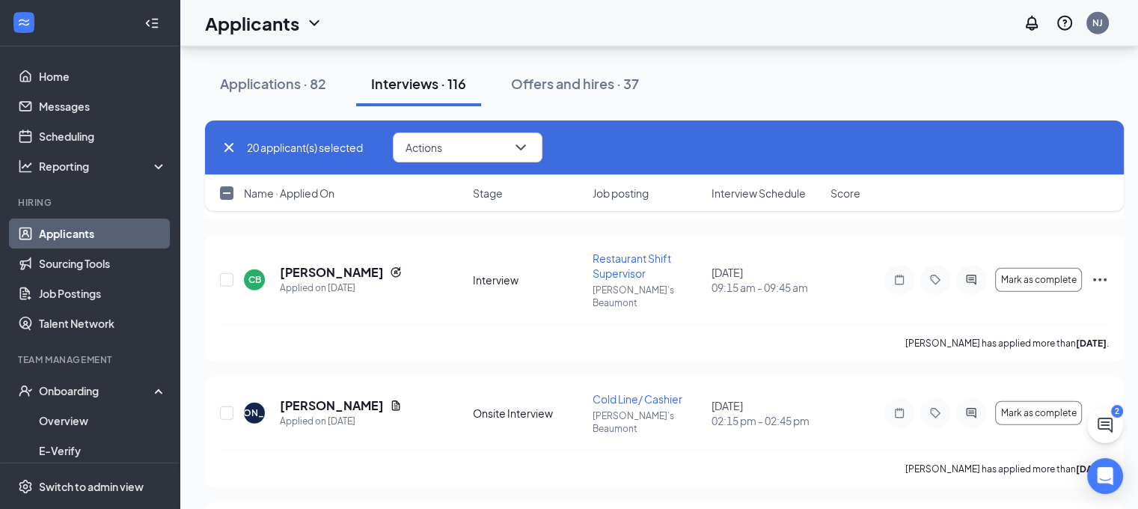
scroll to position [3848, 0]
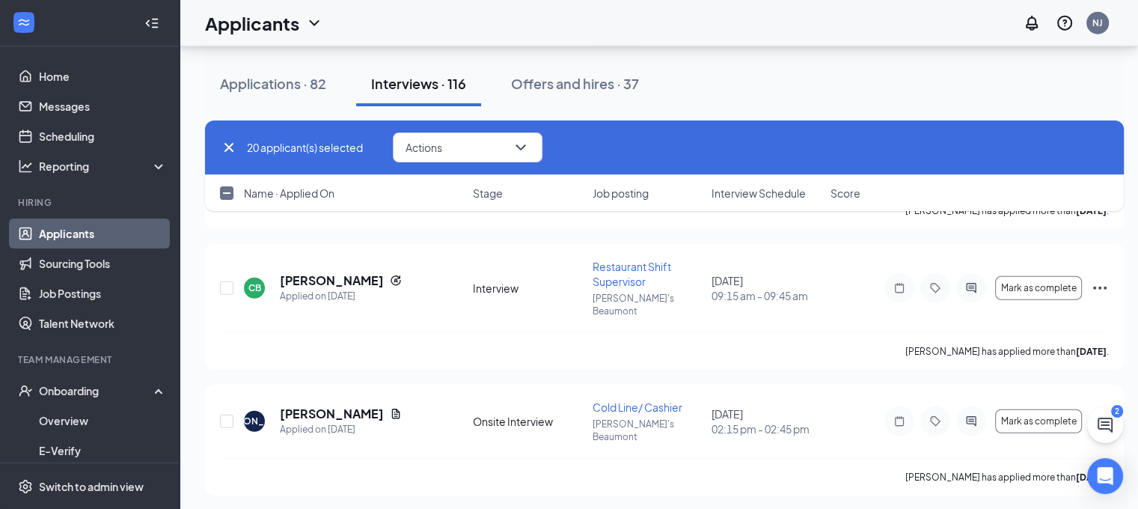
checkbox input "true"
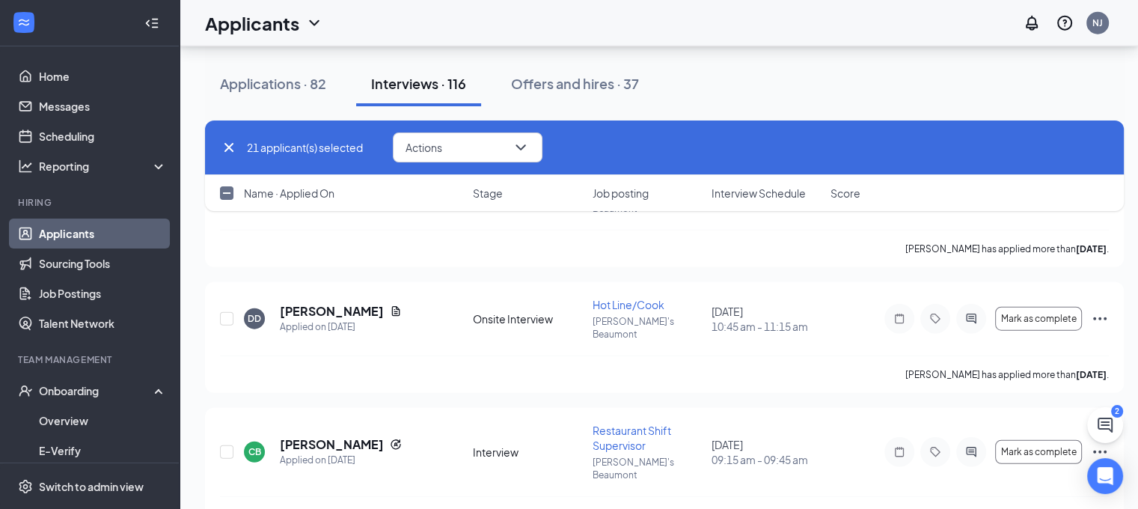
scroll to position [3612, 0]
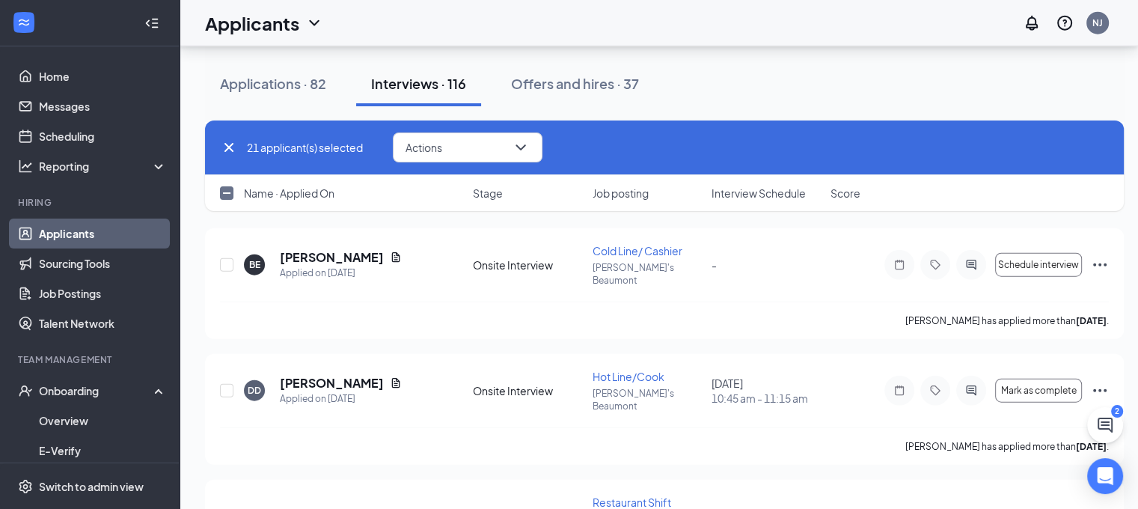
checkbox input "true"
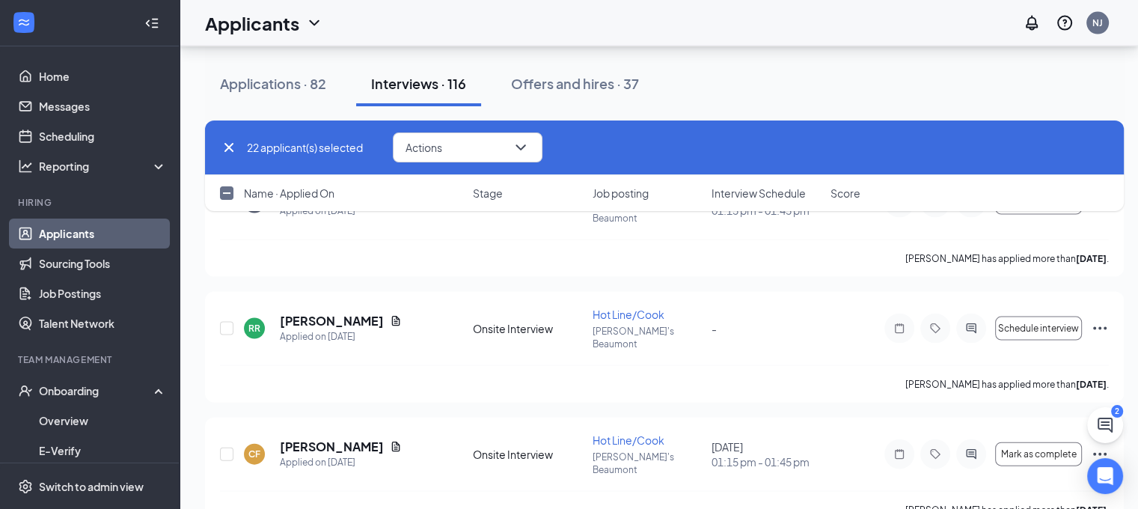
scroll to position [3161, 0]
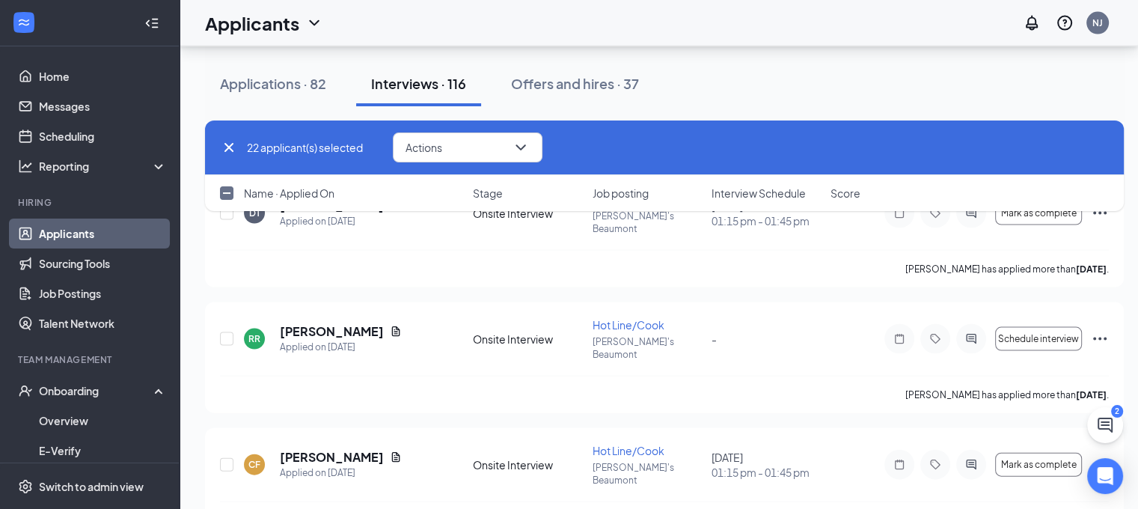
checkbox input "true"
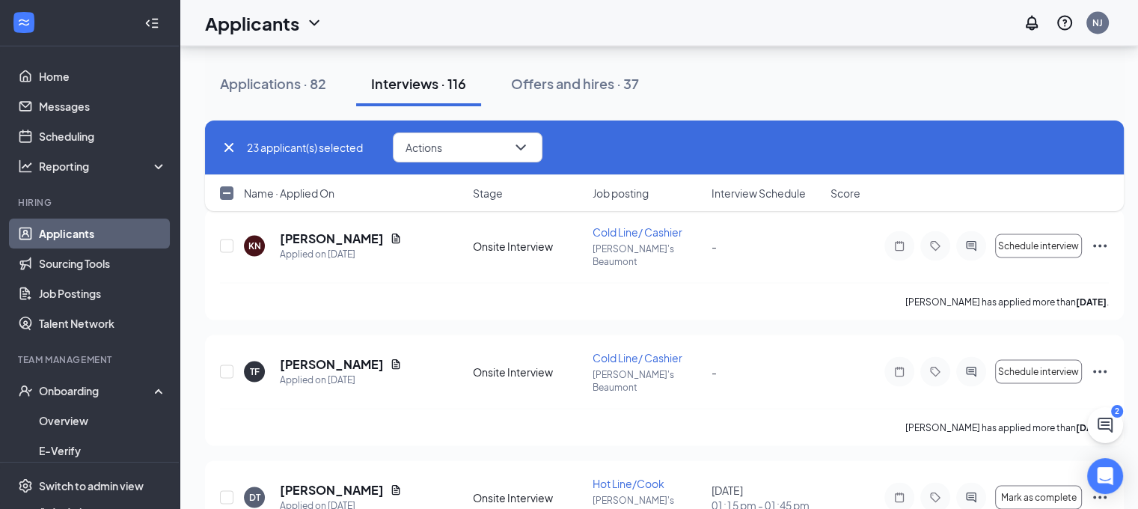
scroll to position [2829, 0]
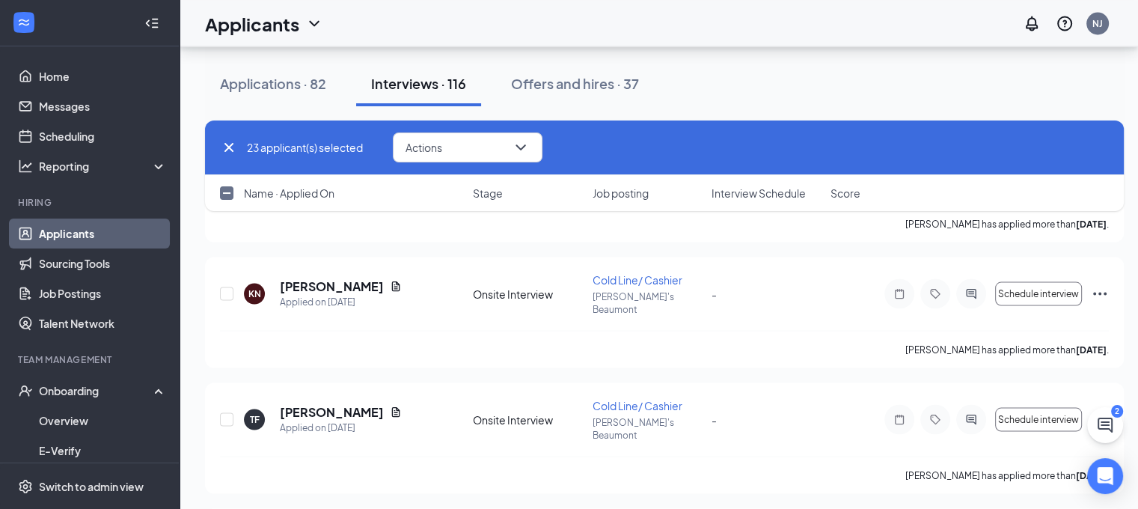
checkbox input "true"
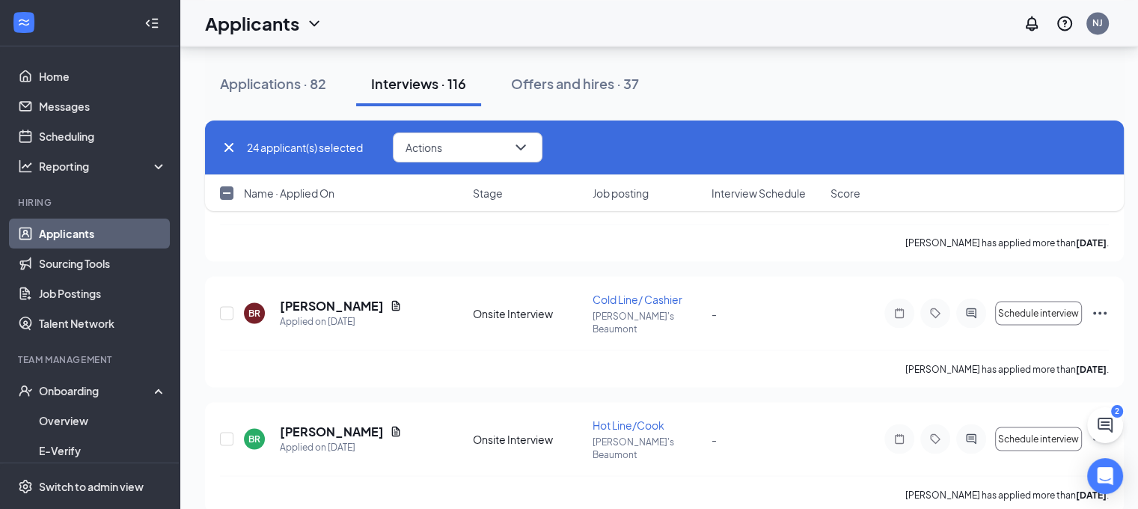
scroll to position [2557, 0]
checkbox input "true"
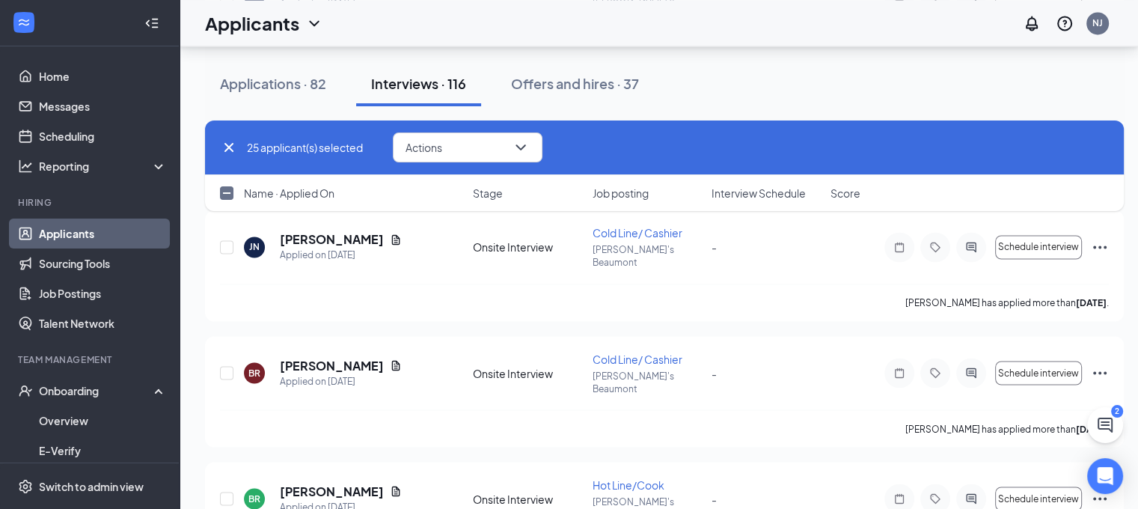
scroll to position [2477, 0]
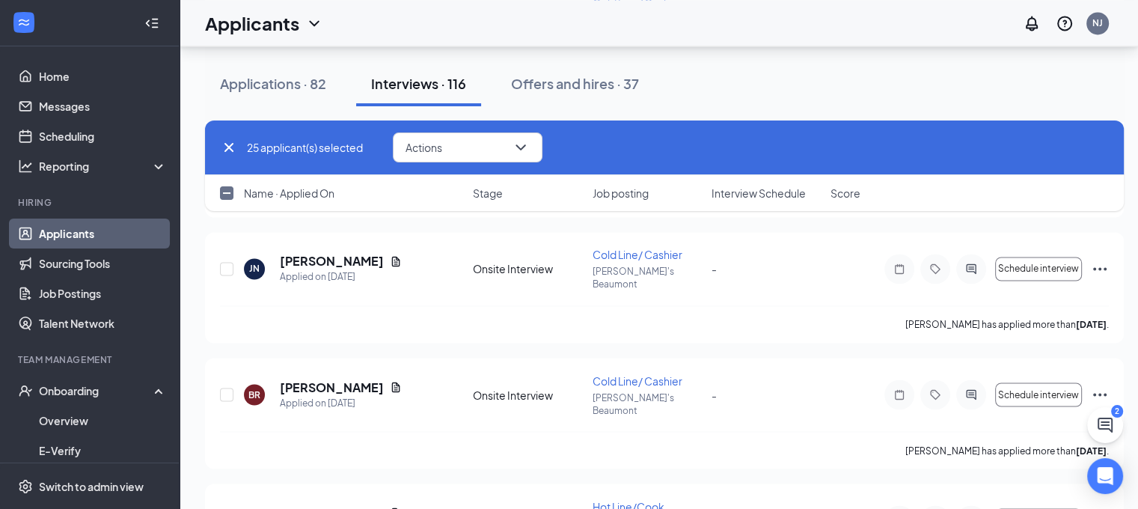
checkbox input "true"
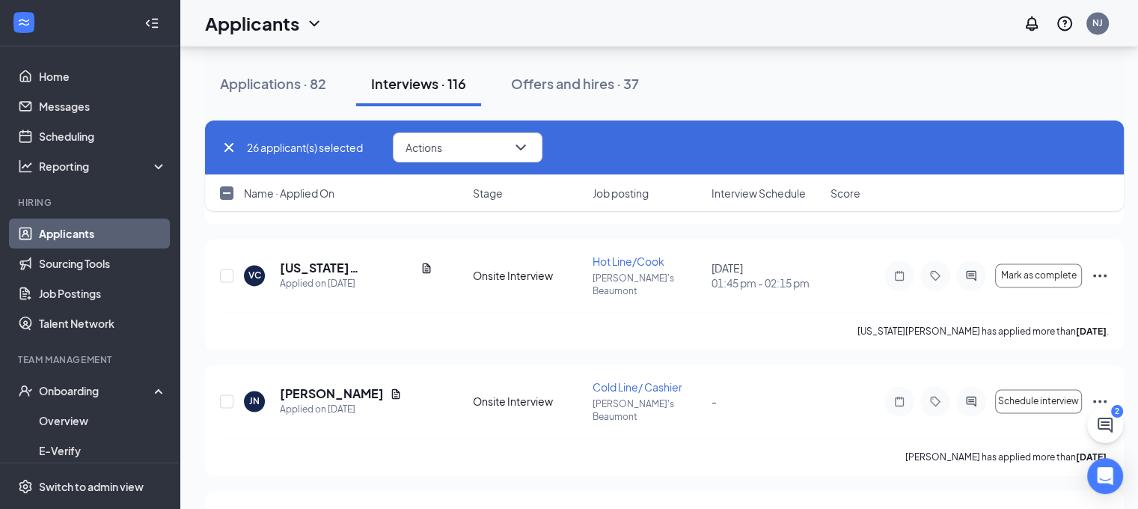
scroll to position [2314, 0]
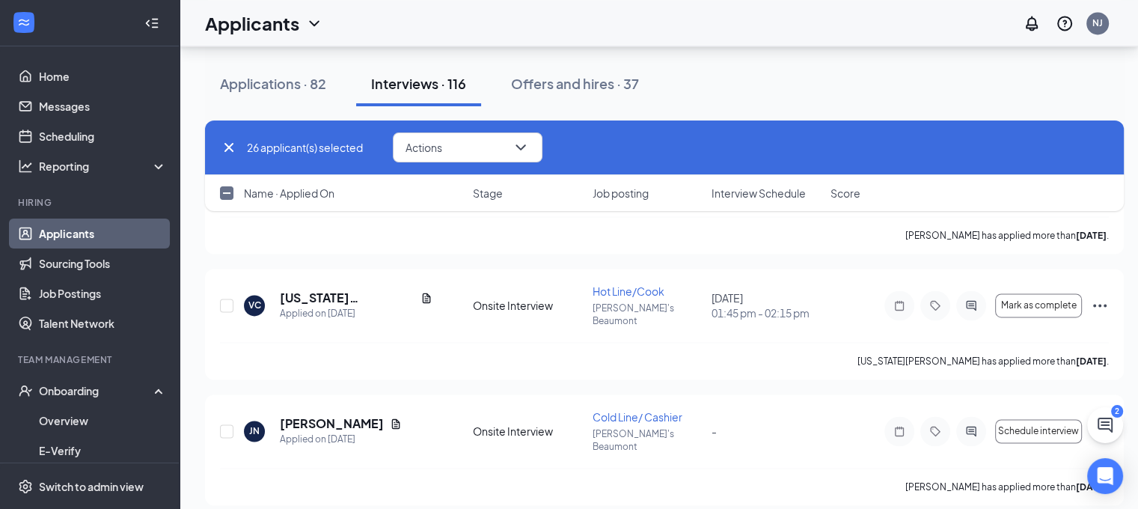
checkbox input "true"
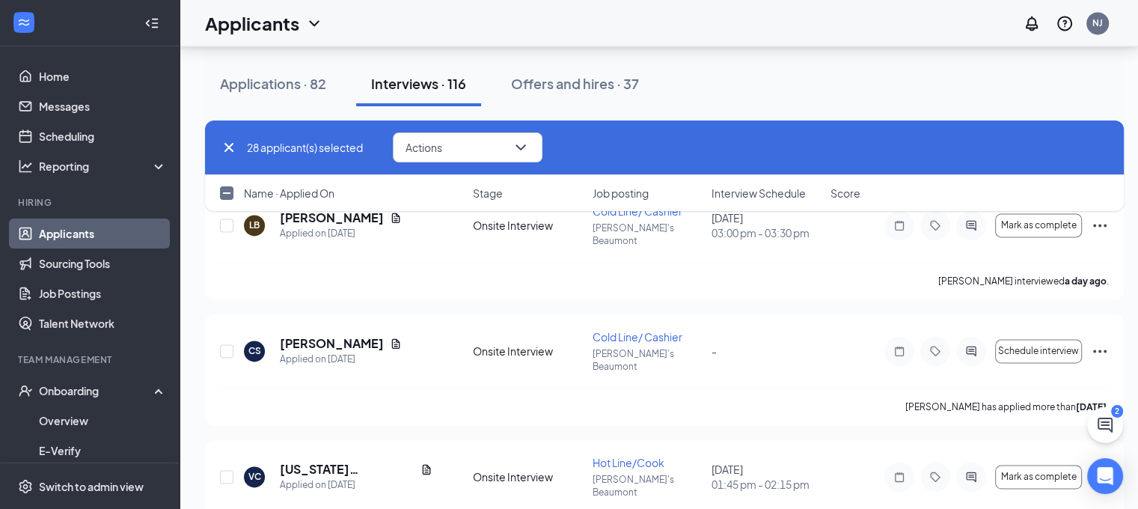
scroll to position [2125, 0]
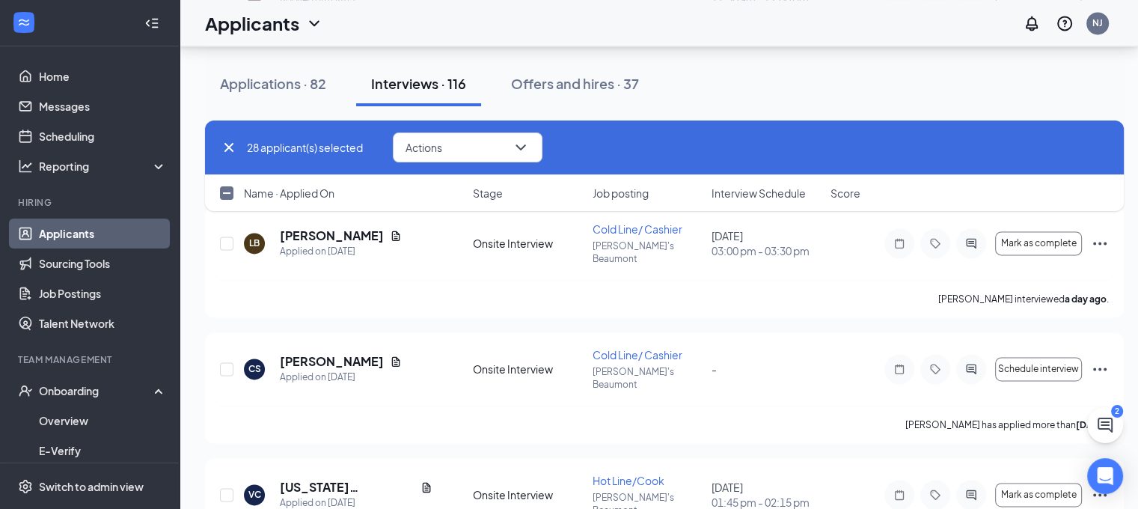
checkbox input "true"
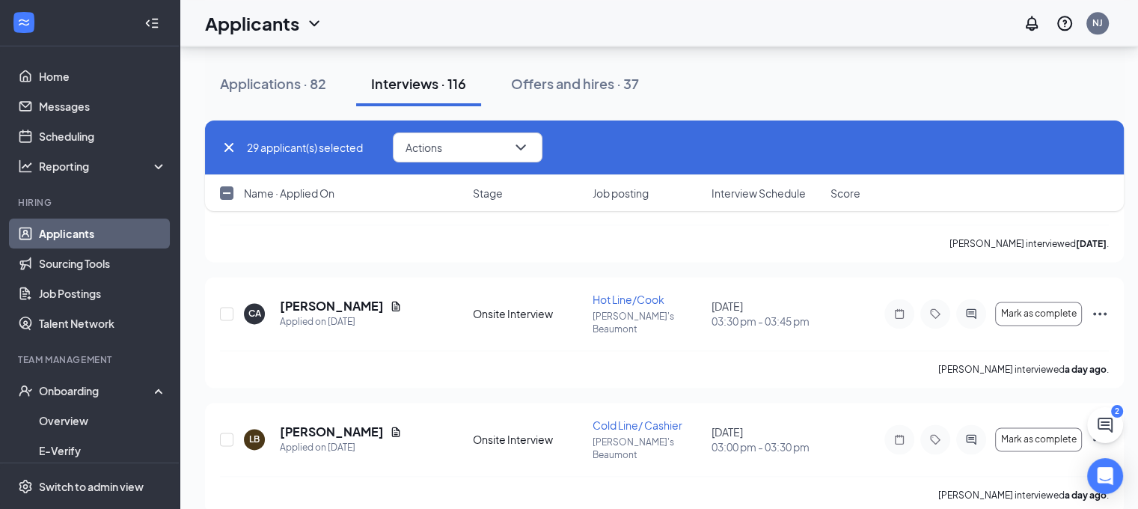
scroll to position [1926, 0]
checkbox input "true"
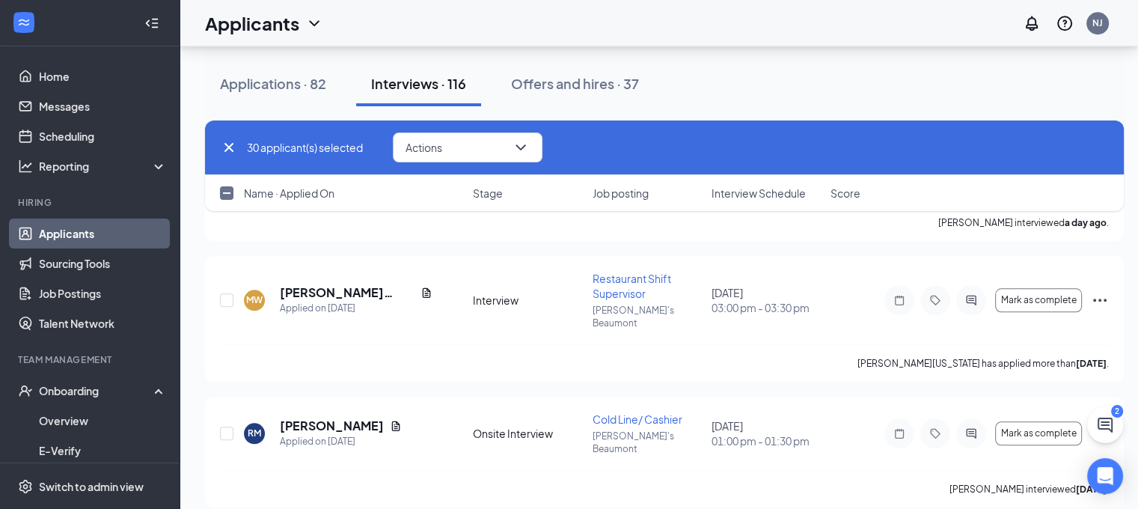
scroll to position [1416, 0]
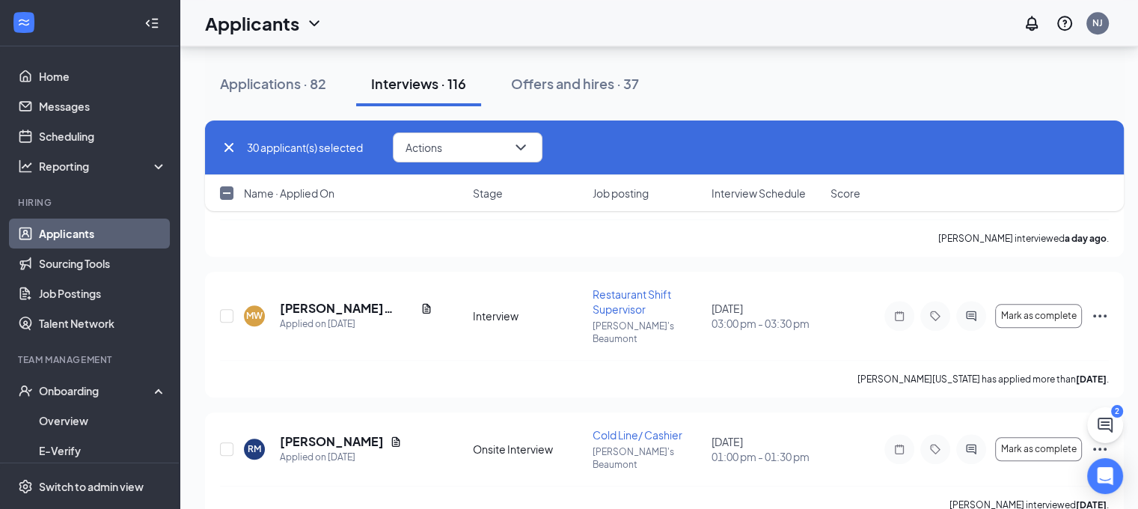
checkbox input "true"
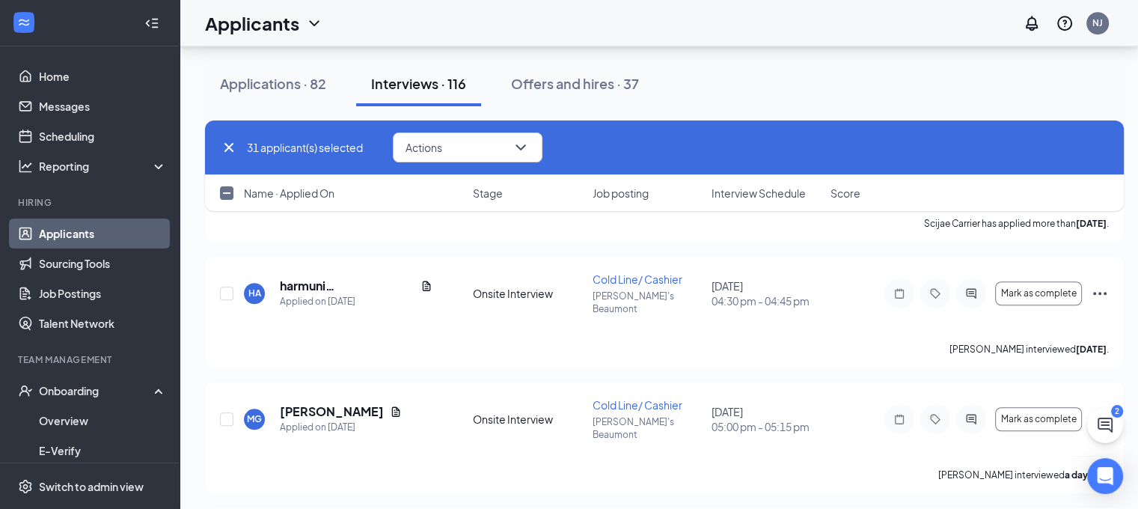
scroll to position [1147, 0]
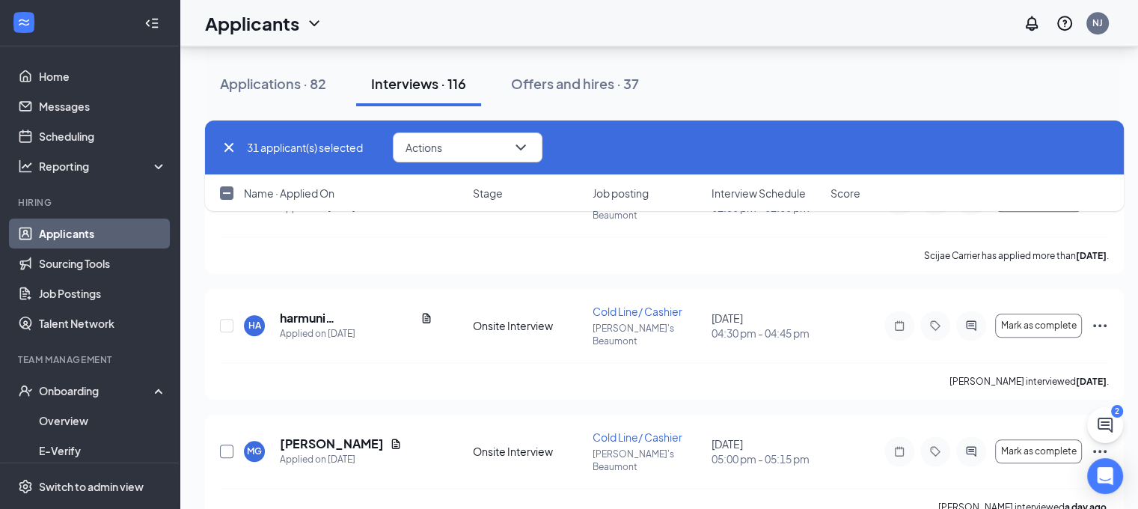
click at [225, 445] on input "checkbox" at bounding box center [226, 451] width 13 height 13
checkbox input "true"
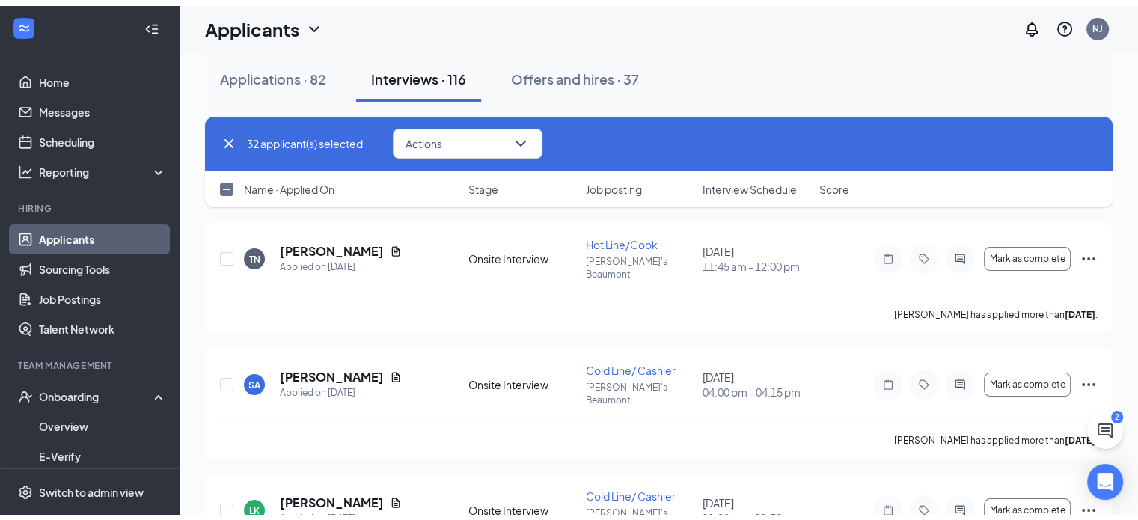
scroll to position [0, 0]
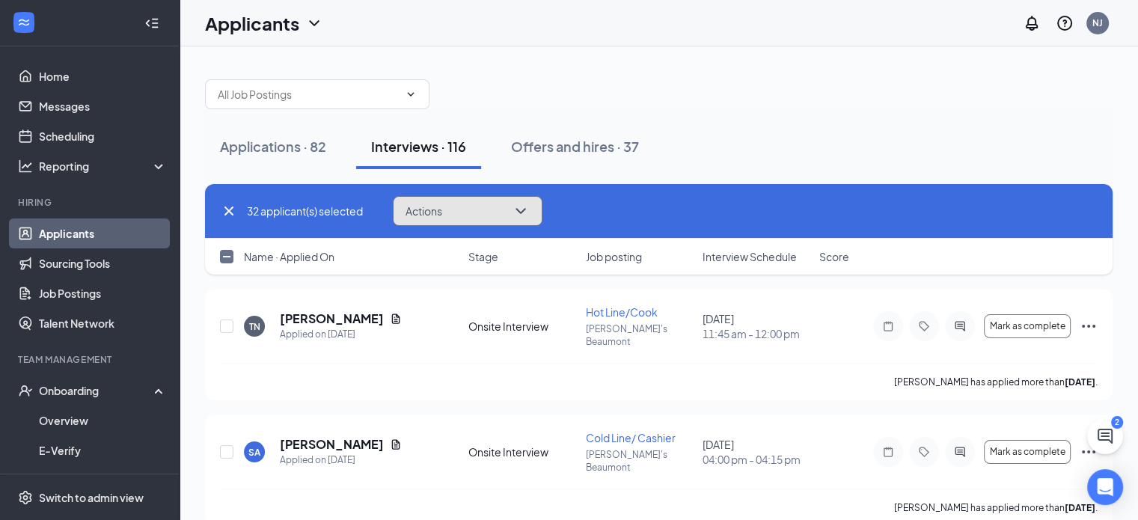
click at [516, 216] on icon "ChevronDown" at bounding box center [521, 211] width 18 height 18
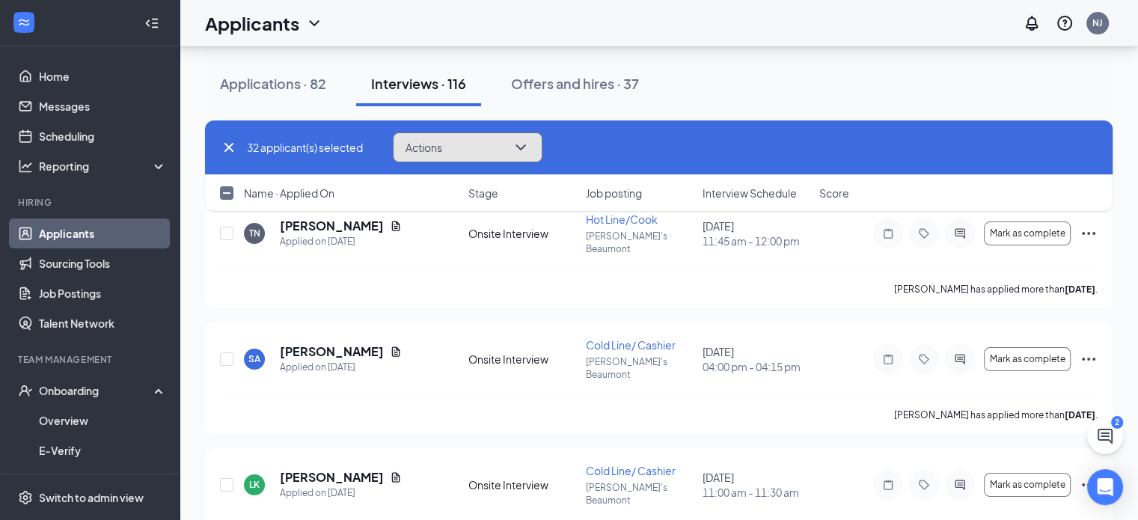
scroll to position [94, 0]
click at [526, 143] on icon "ChevronDown" at bounding box center [521, 147] width 18 height 18
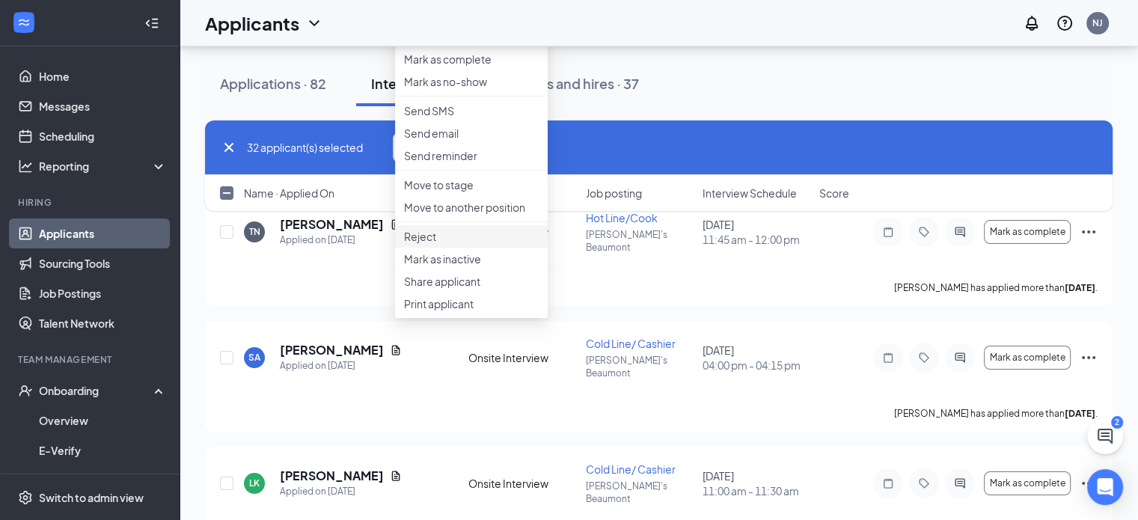
click at [432, 244] on p "Reject" at bounding box center [471, 236] width 135 height 15
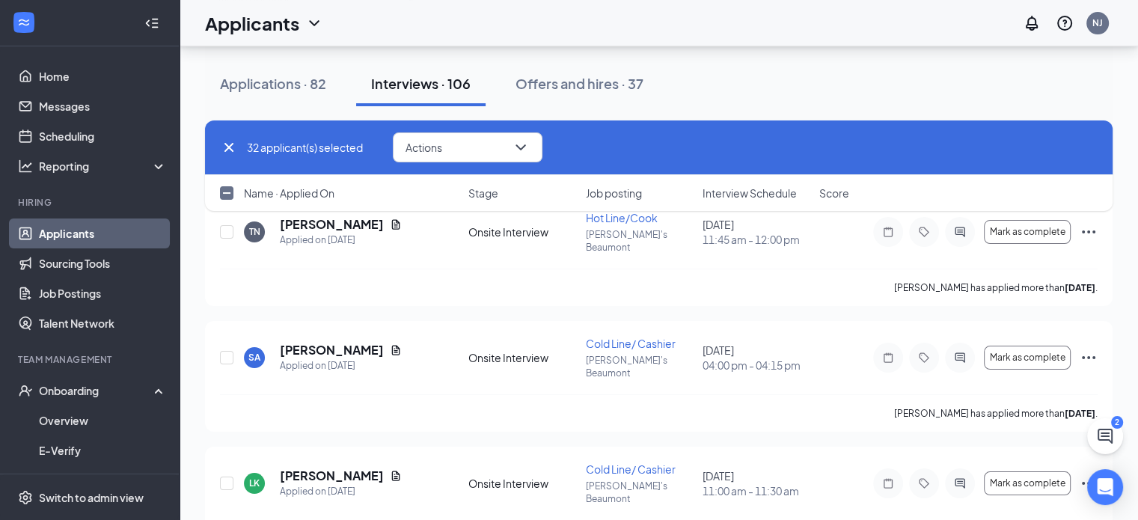
click at [286, 89] on div "Applications · 82" at bounding box center [273, 83] width 106 height 19
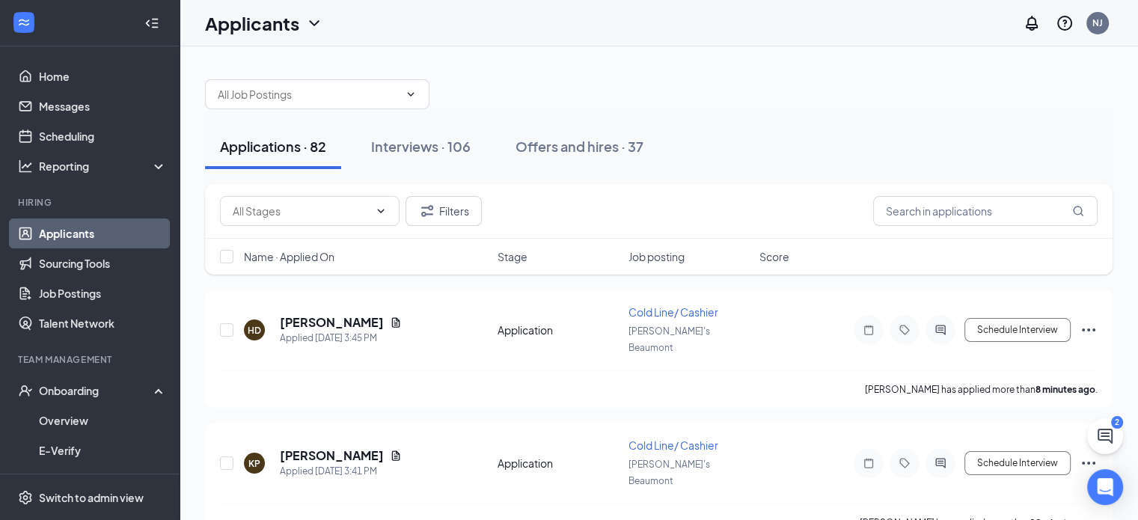
click at [433, 147] on div "Interviews · 106" at bounding box center [421, 146] width 100 height 19
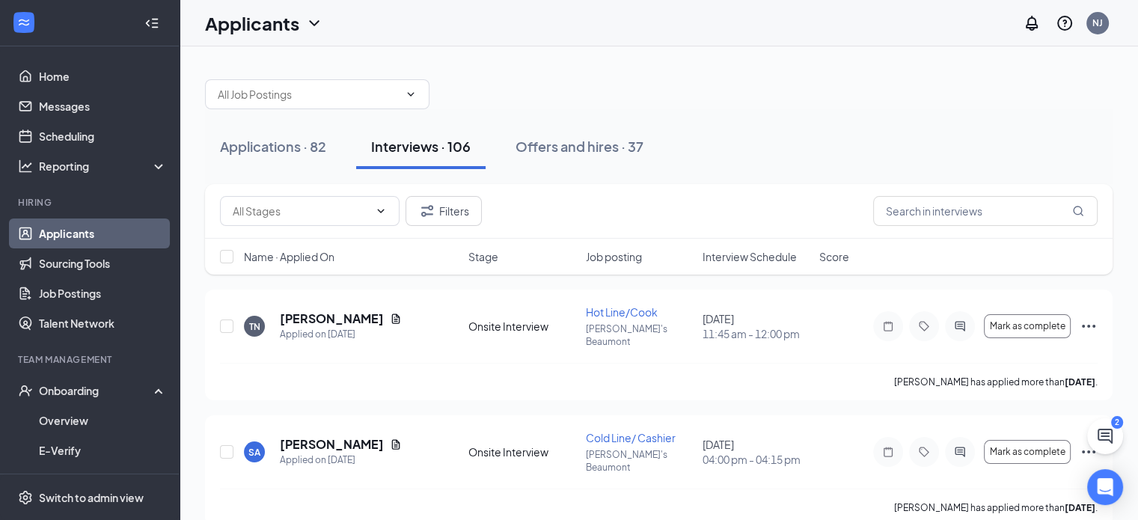
click at [297, 148] on div "Applications · 82" at bounding box center [273, 146] width 106 height 19
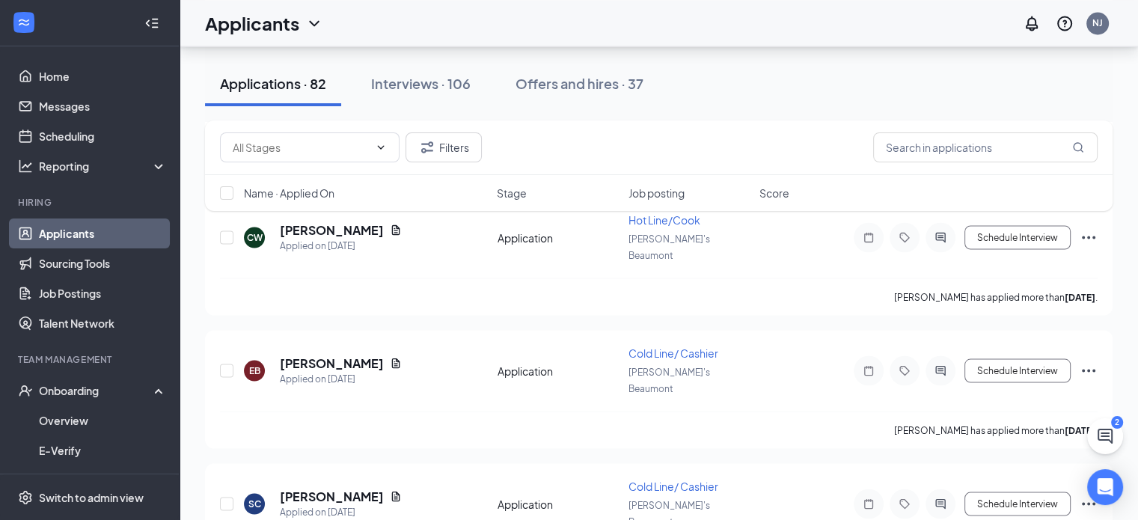
scroll to position [8537, 0]
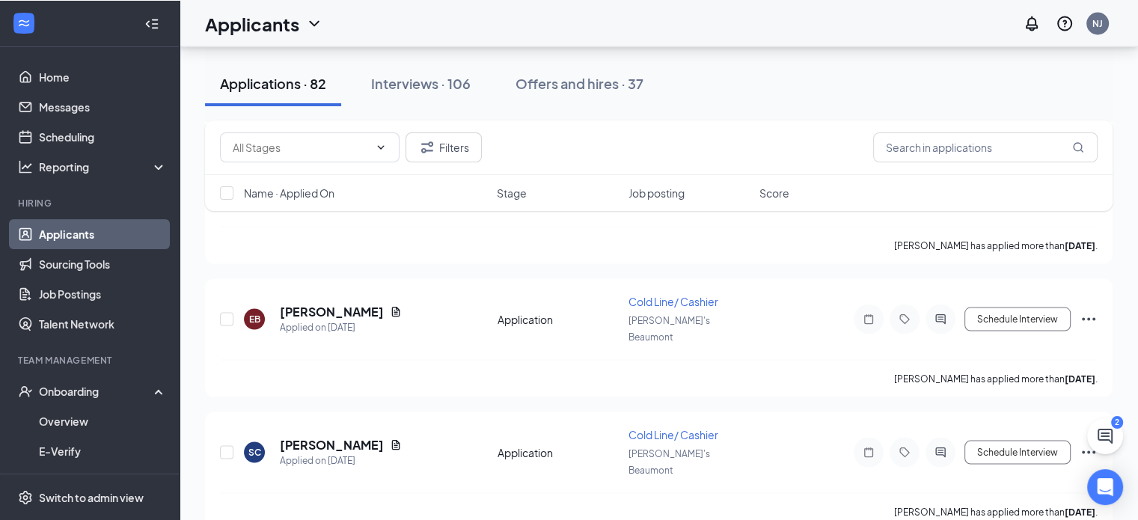
checkbox input "true"
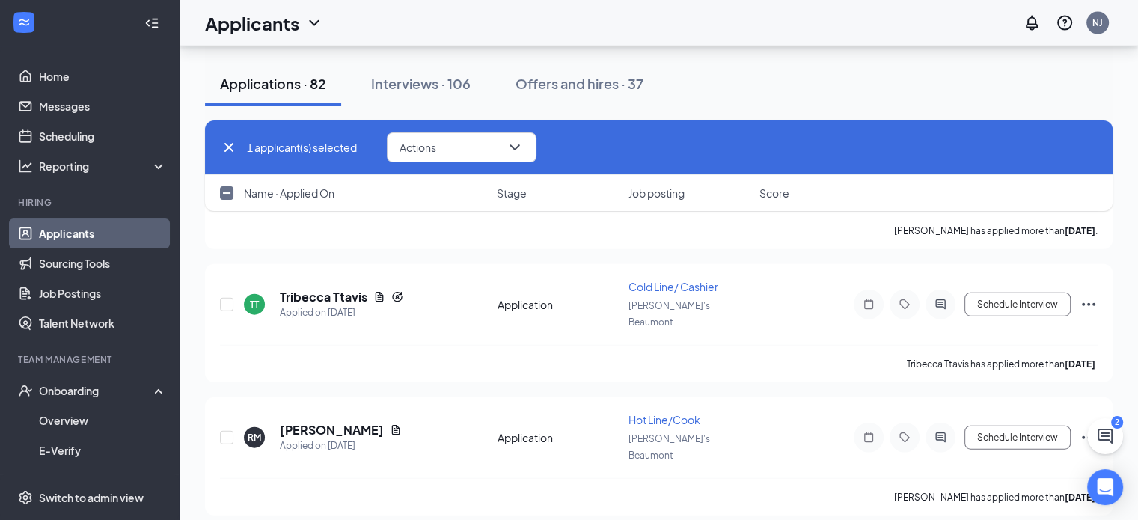
scroll to position [9227, 0]
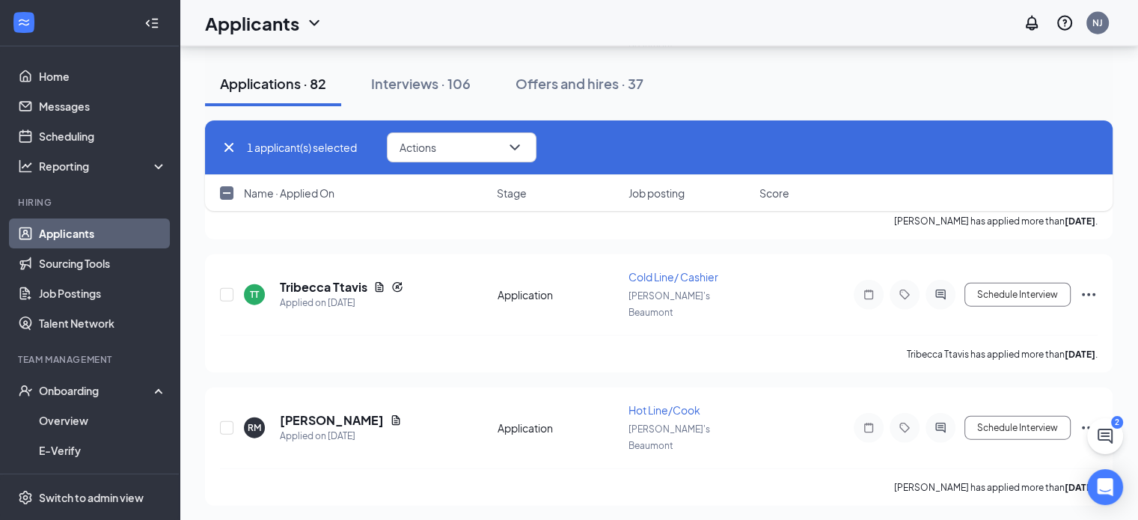
checkbox input "true"
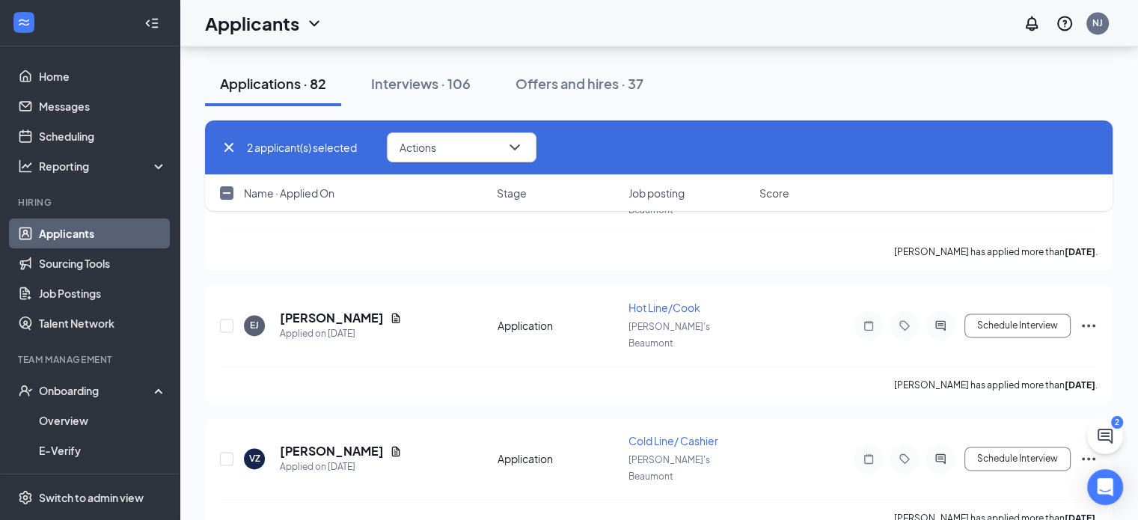
scroll to position [7865, 0]
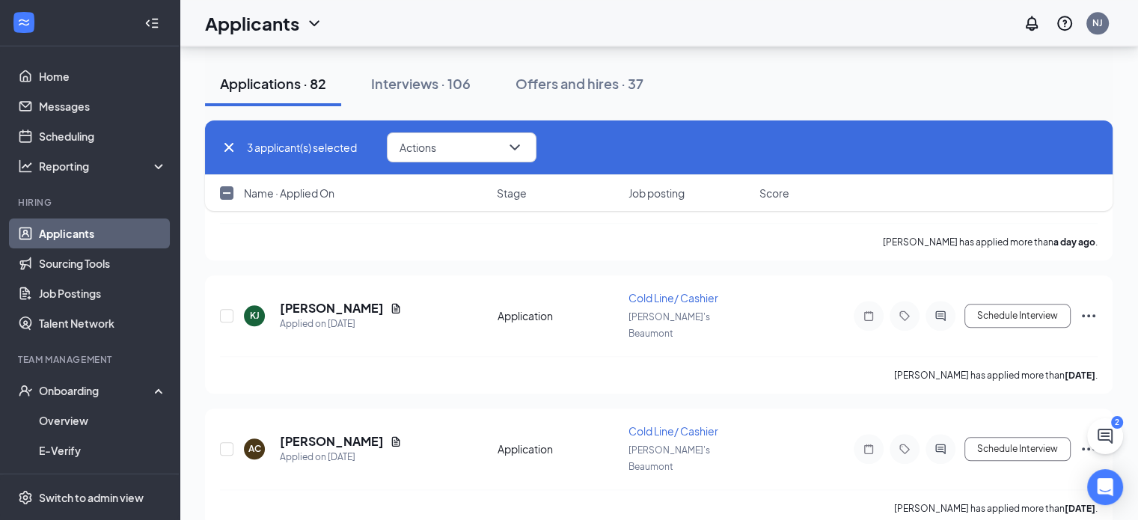
scroll to position [7207, 0]
click at [503, 150] on button "Actions" at bounding box center [462, 147] width 150 height 30
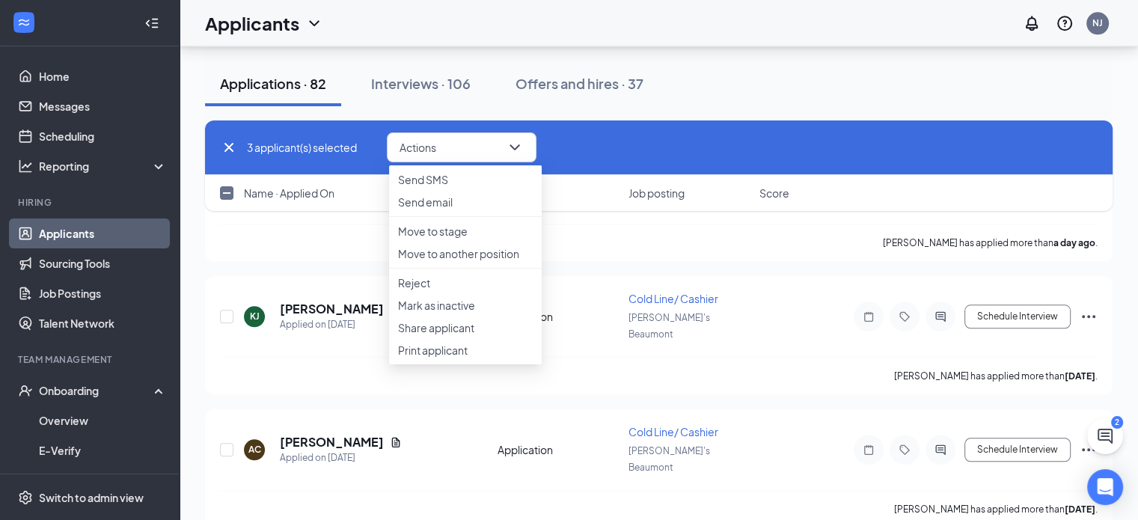
click at [480, 290] on p "Reject" at bounding box center [465, 282] width 135 height 15
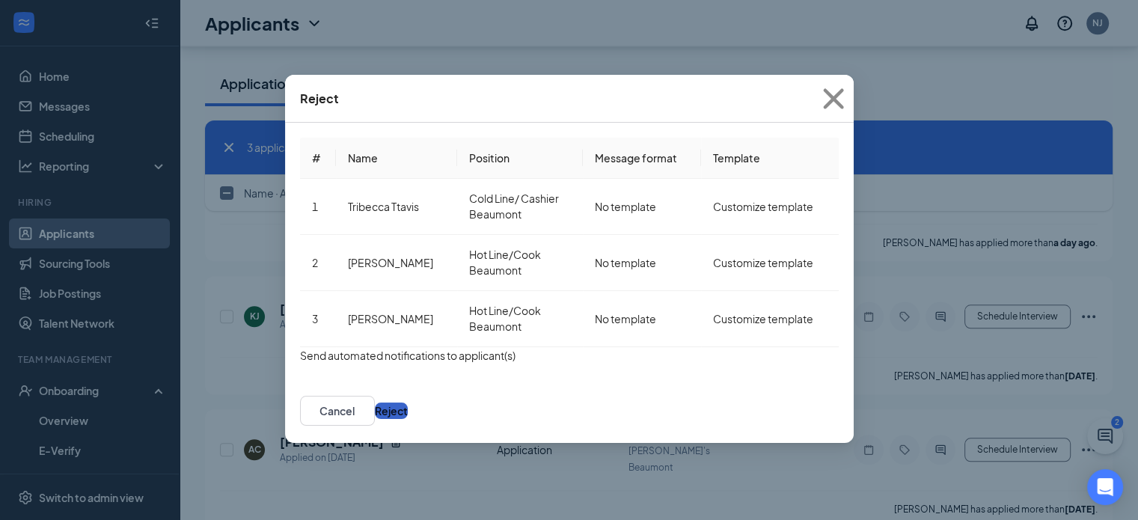
click at [408, 419] on button "Reject" at bounding box center [391, 411] width 33 height 16
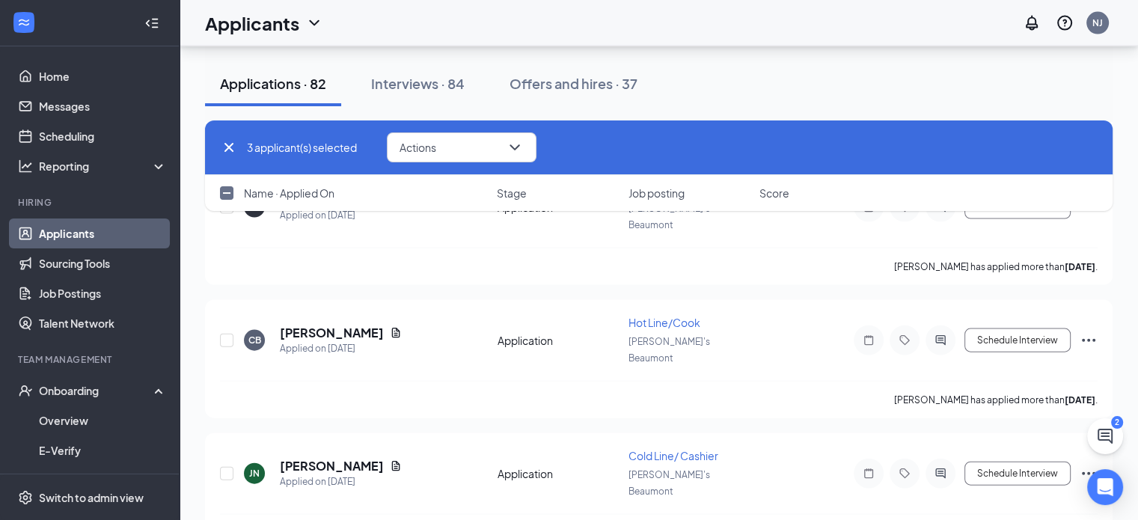
scroll to position [9227, 0]
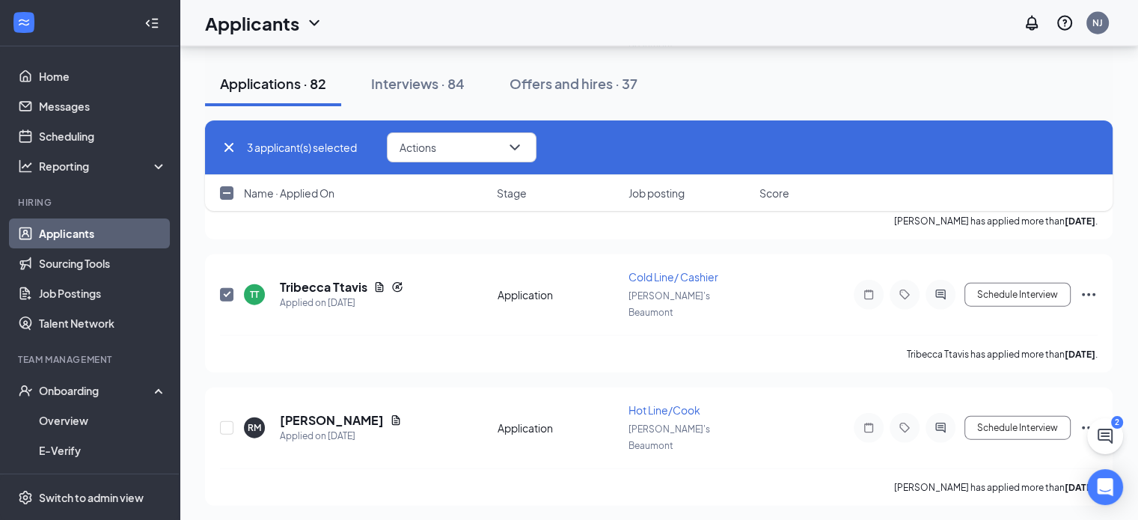
checkbox input "false"
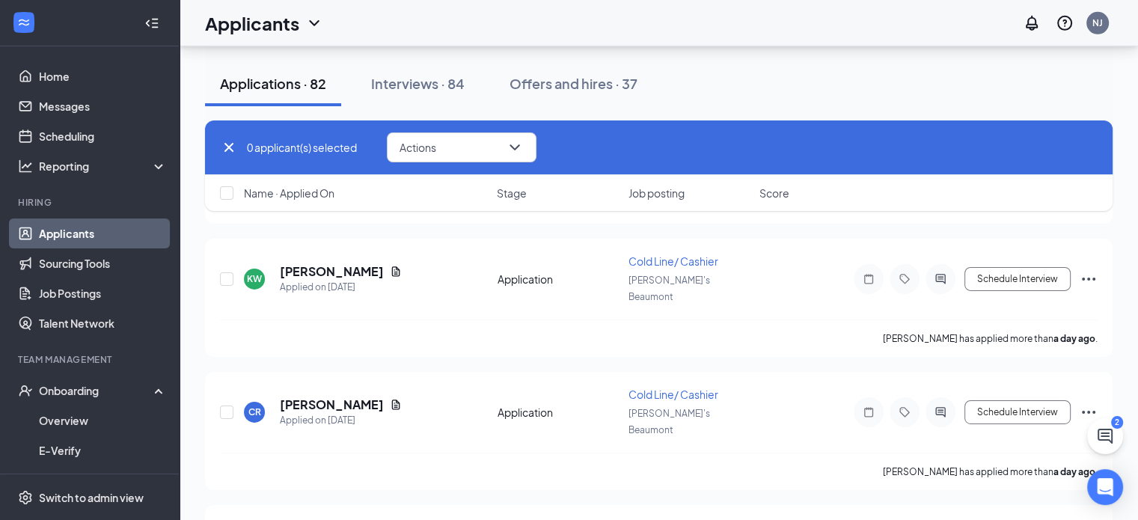
scroll to position [4696, 0]
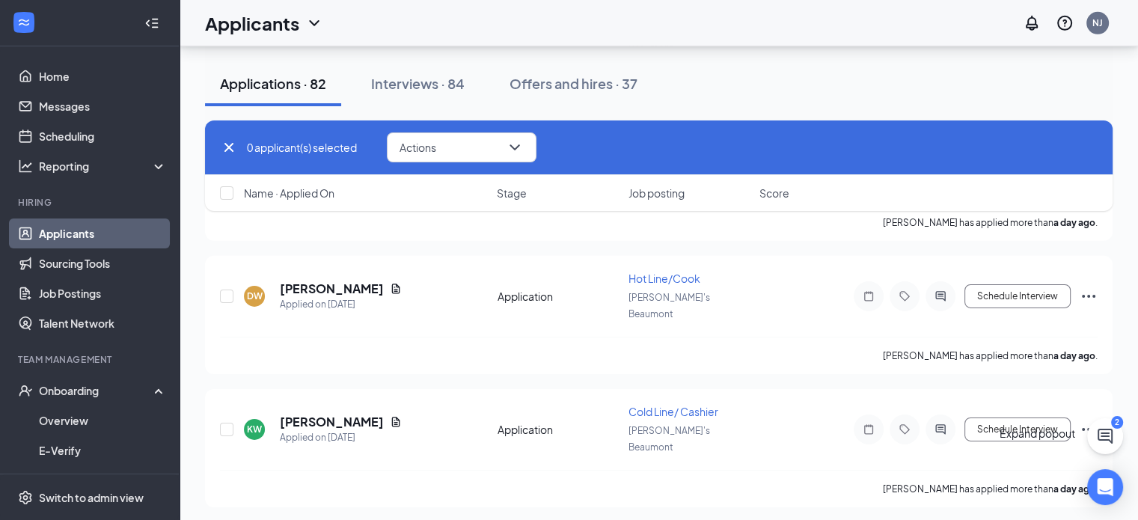
click at [1096, 436] on icon "ChatActive" at bounding box center [1105, 436] width 18 height 18
click at [968, 512] on div "SMS Messages 2" at bounding box center [1012, 469] width 88 height 101
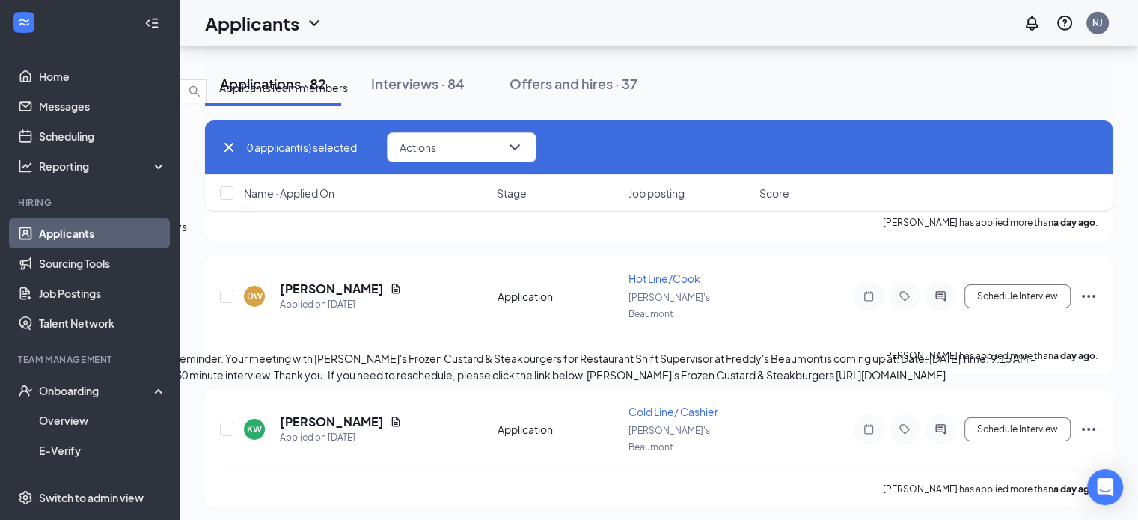
click at [85, 201] on span "[PERSON_NAME]" at bounding box center [42, 193] width 85 height 13
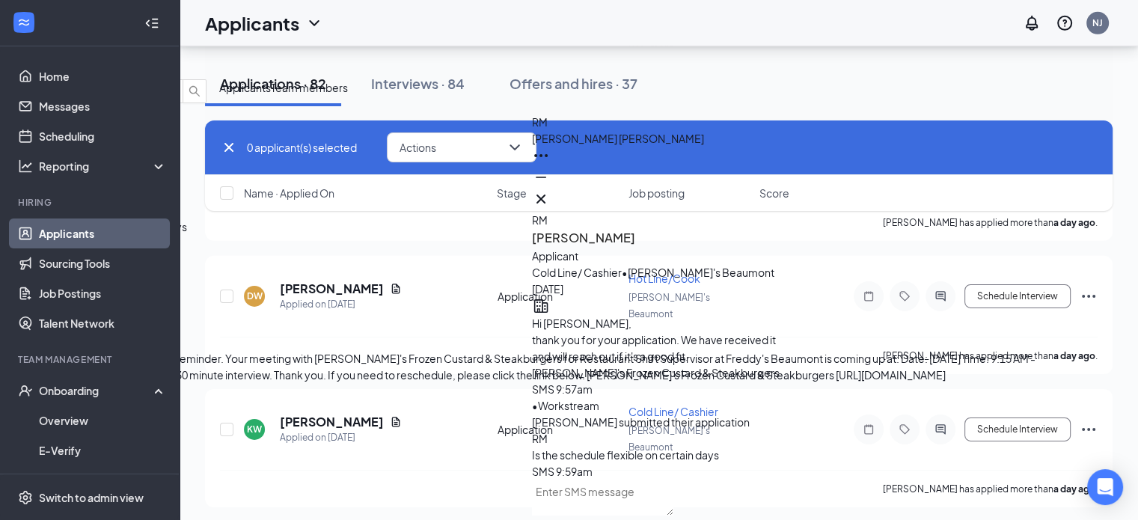
click at [584, 505] on textarea at bounding box center [602, 498] width 141 height 36
type textarea "y"
type textarea "Yes ! Would you like to come in for an interview [DATE] 1pm-5pm?"
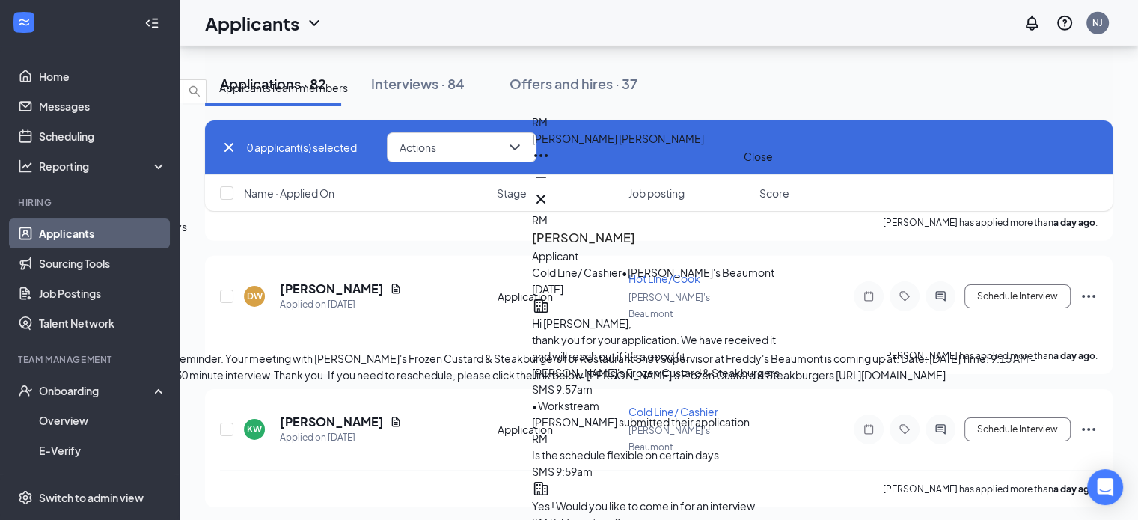
click at [550, 197] on icon "Cross" at bounding box center [541, 199] width 18 height 18
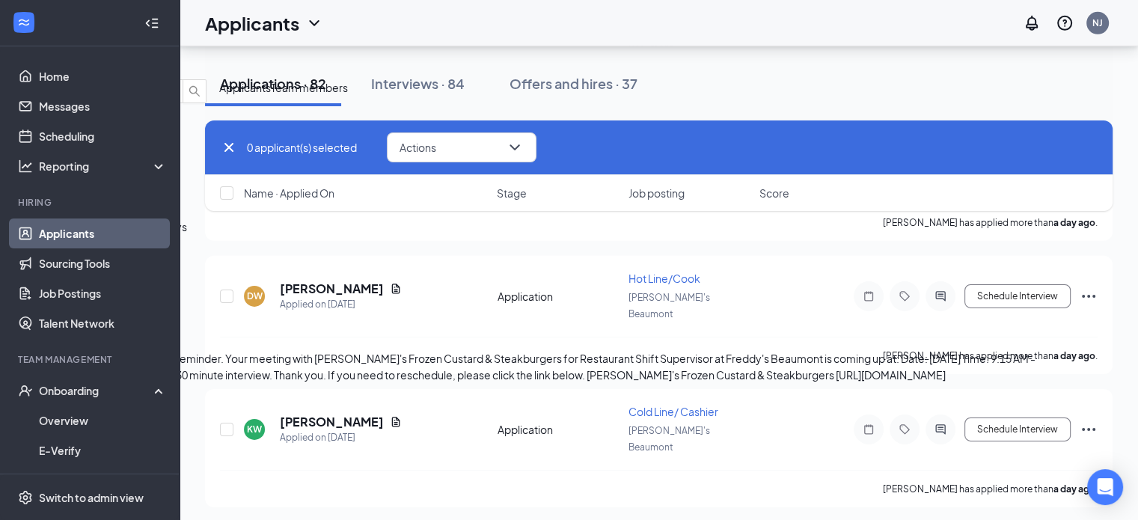
click at [914, 169] on div "okay" at bounding box center [528, 161] width 1056 height 16
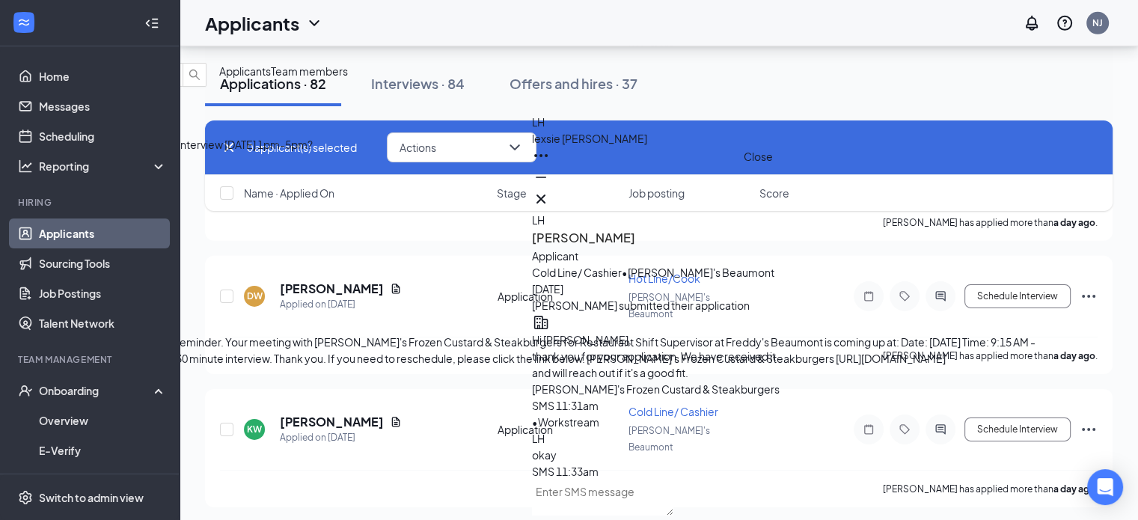
click at [550, 192] on icon "Cross" at bounding box center [541, 199] width 18 height 18
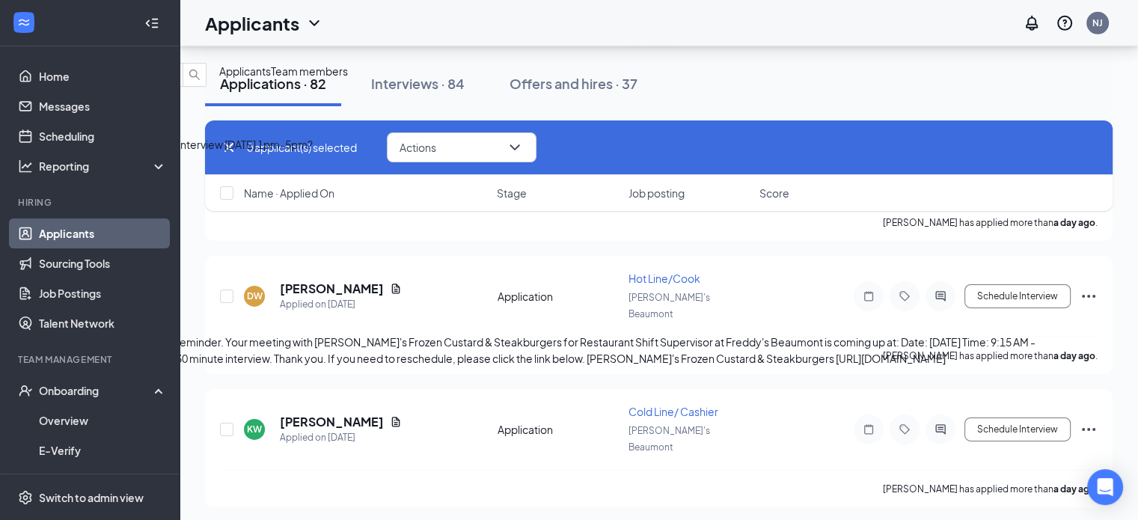
scroll to position [275, 0]
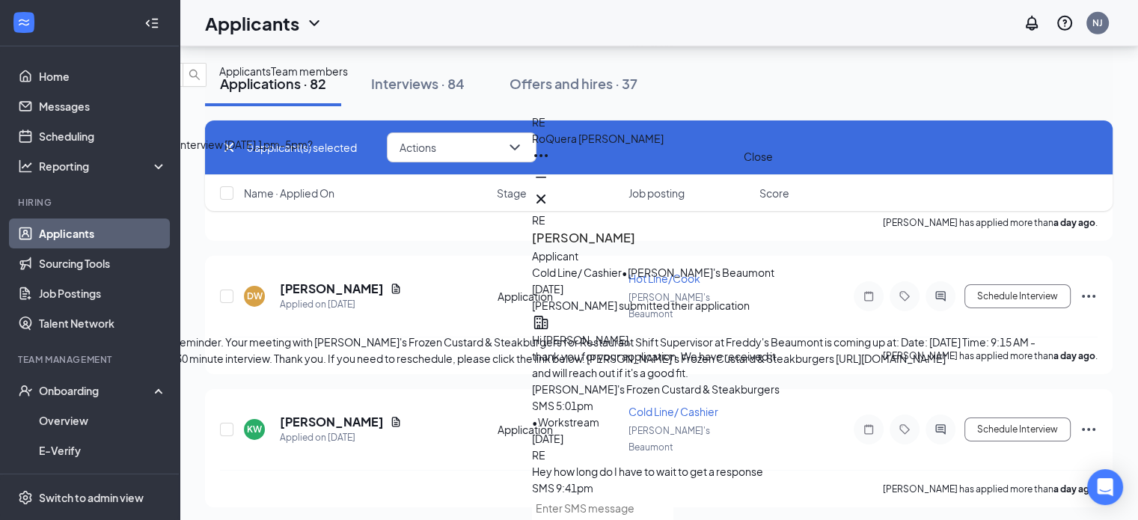
click at [550, 190] on icon "Cross" at bounding box center [541, 199] width 18 height 18
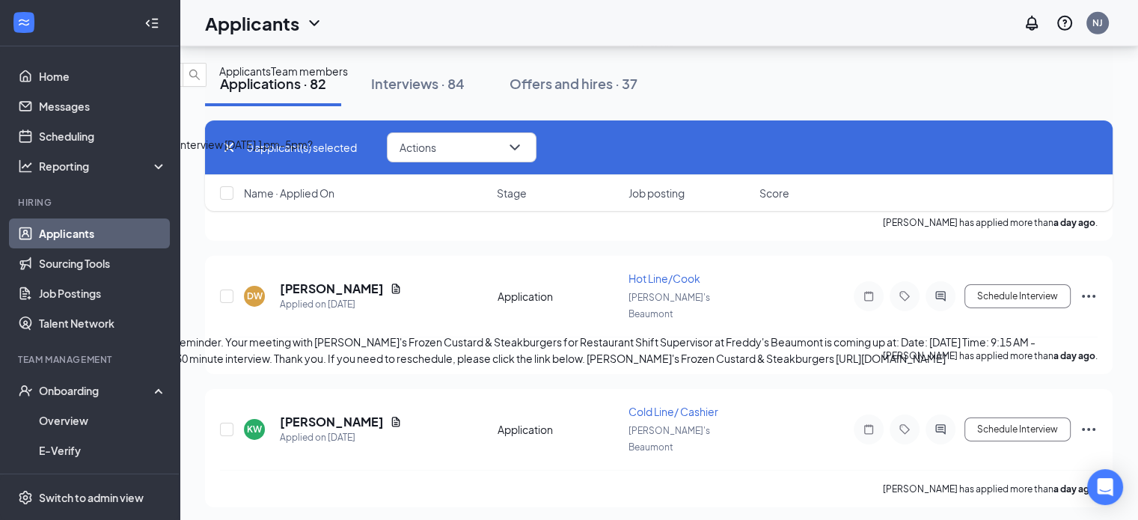
scroll to position [473, 0]
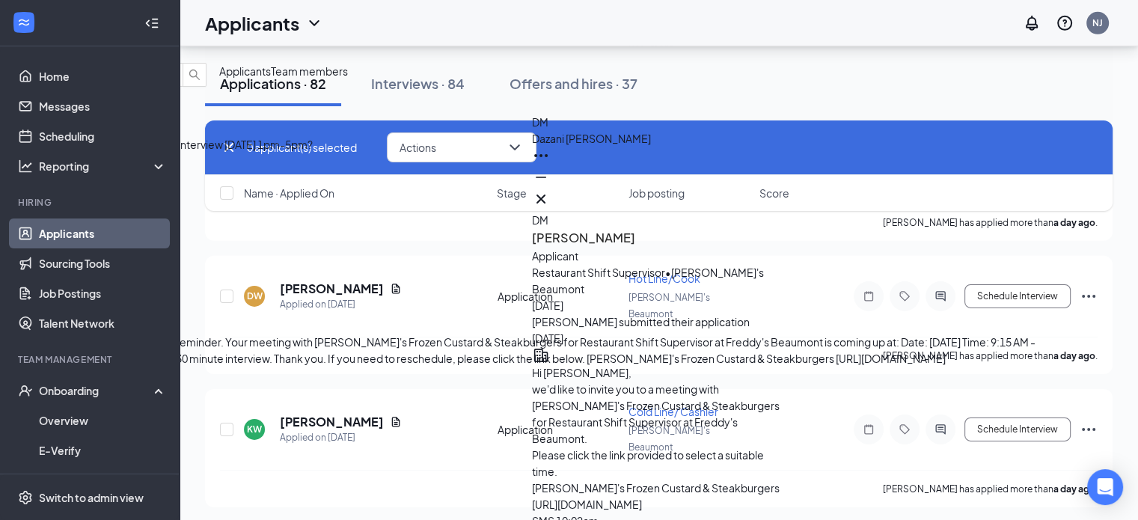
click at [550, 192] on icon "Cross" at bounding box center [541, 199] width 18 height 18
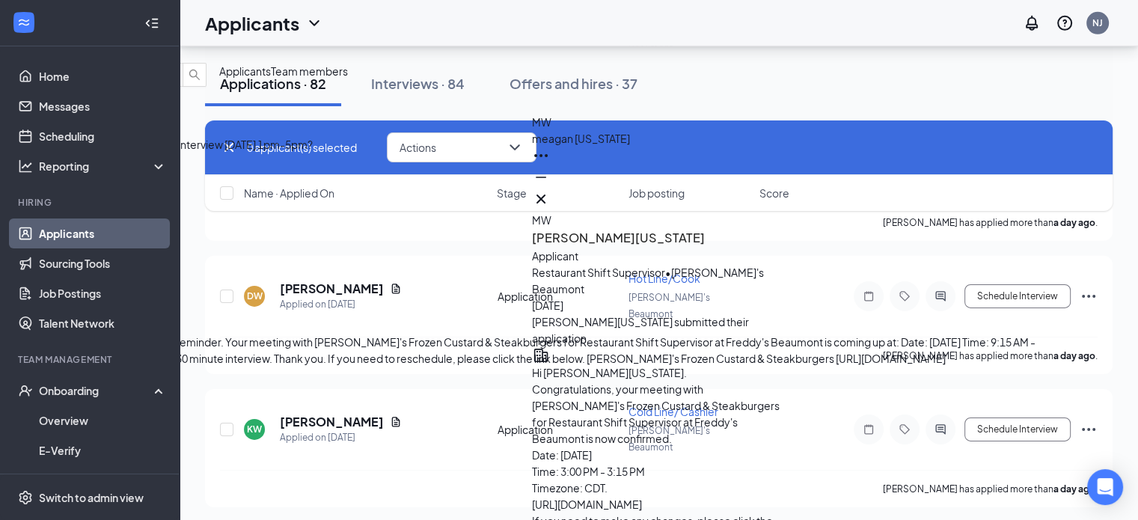
scroll to position [0, 0]
click at [550, 195] on button at bounding box center [541, 199] width 18 height 18
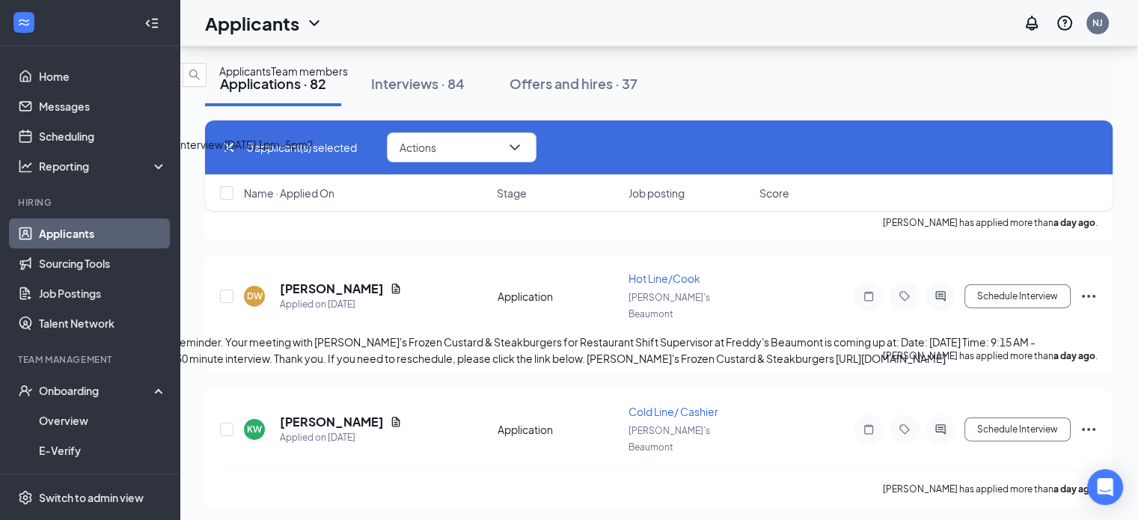
click at [16, 47] on icon "ChevronDown" at bounding box center [12, 50] width 10 height 6
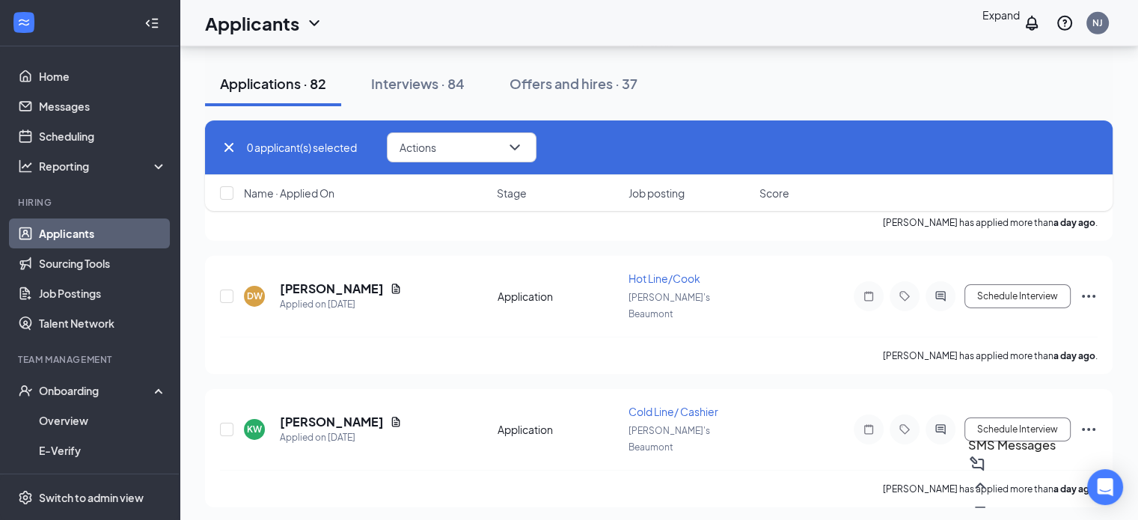
click at [600, 79] on div "Offers and hires · 37" at bounding box center [574, 83] width 128 height 19
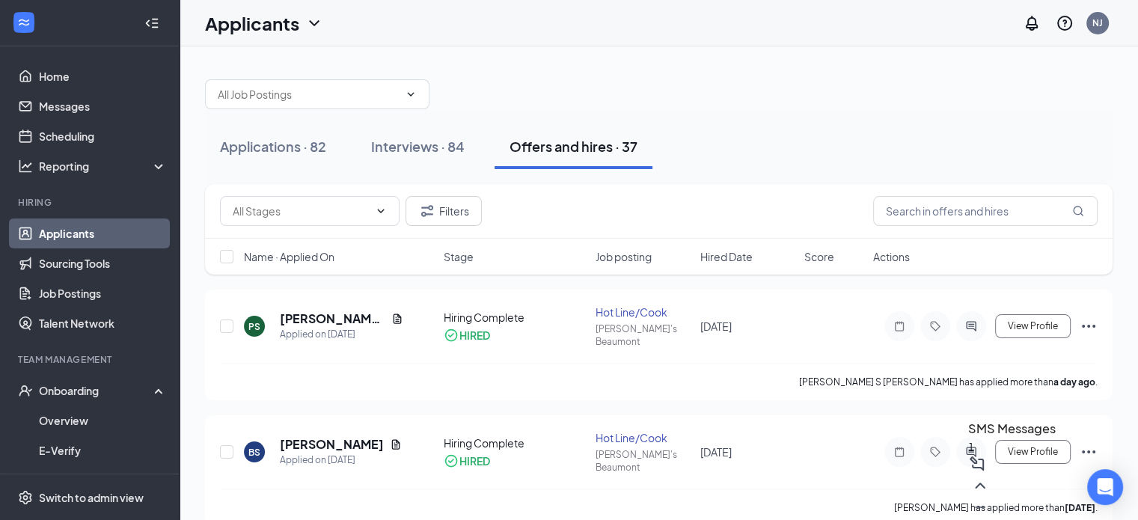
click at [968, 514] on div "SMS Messages 1" at bounding box center [1012, 469] width 88 height 101
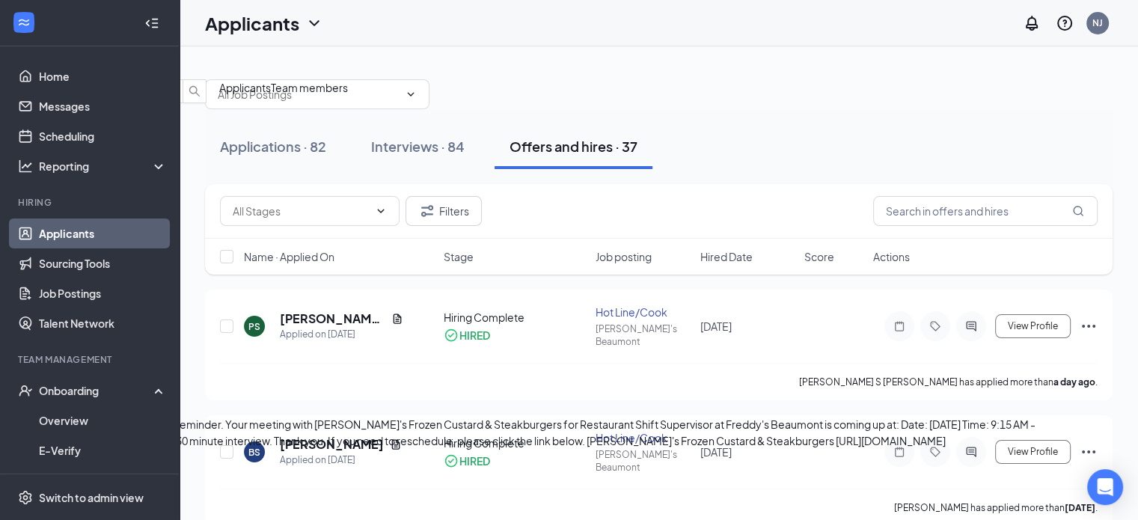
click at [893, 169] on div "Sure" at bounding box center [528, 161] width 1056 height 16
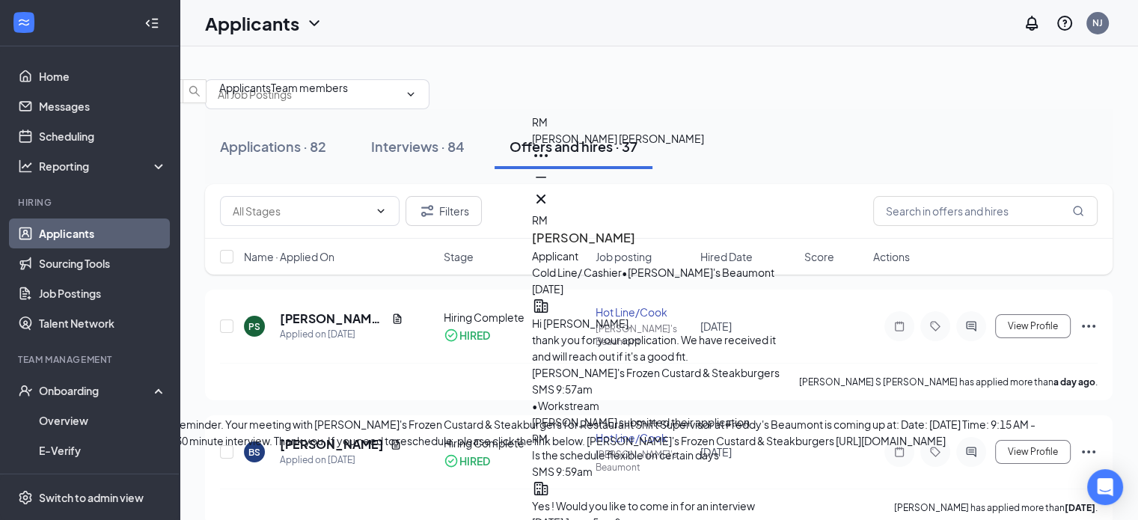
type textarea "Okay see you [DATE] !"
click at [936, 215] on div "[PERSON_NAME] 3:57pm" at bounding box center [528, 202] width 1056 height 33
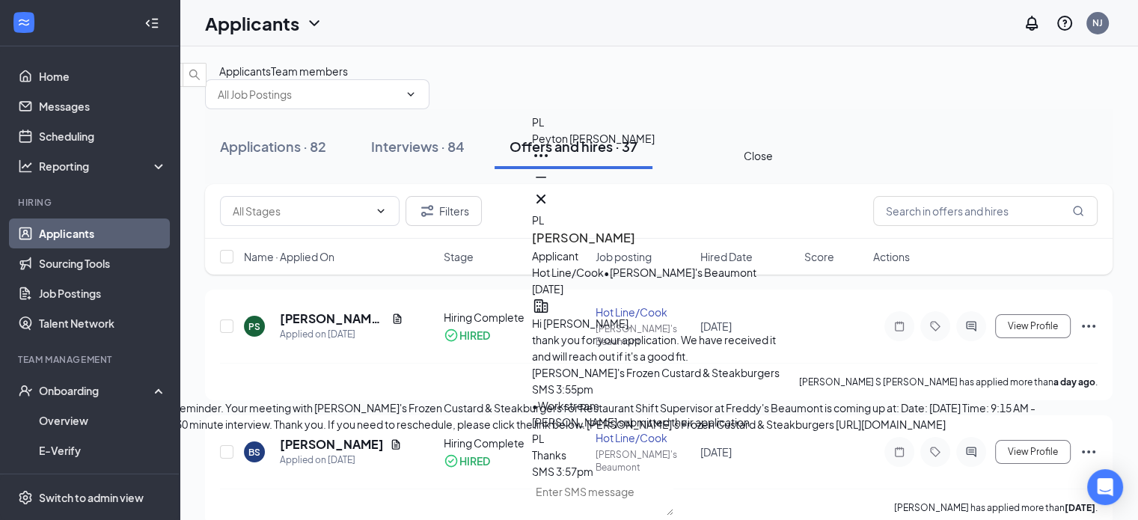
click at [550, 197] on icon "Cross" at bounding box center [541, 199] width 18 height 18
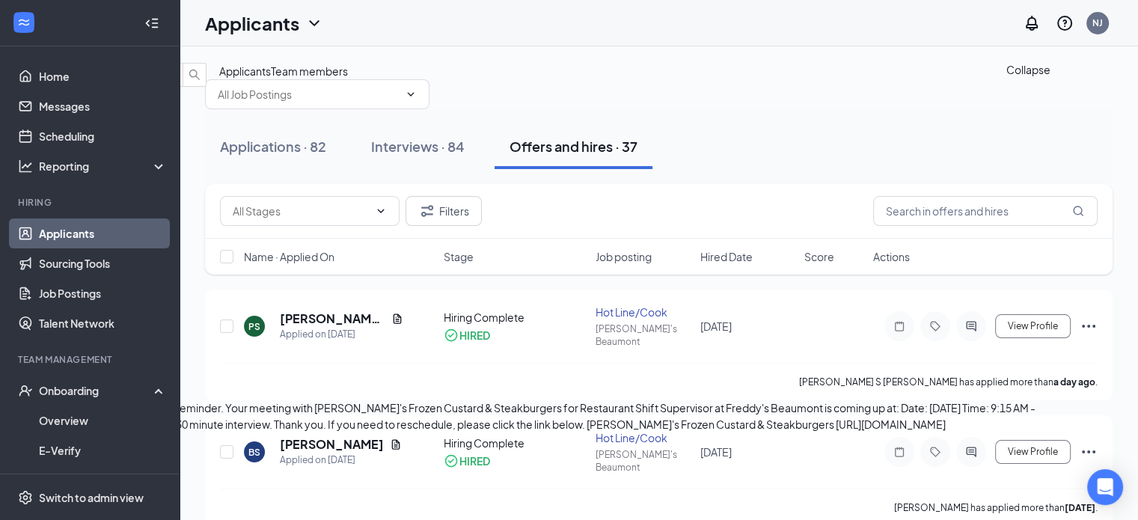
click at [21, 41] on icon "ChevronDown" at bounding box center [12, 50] width 18 height 18
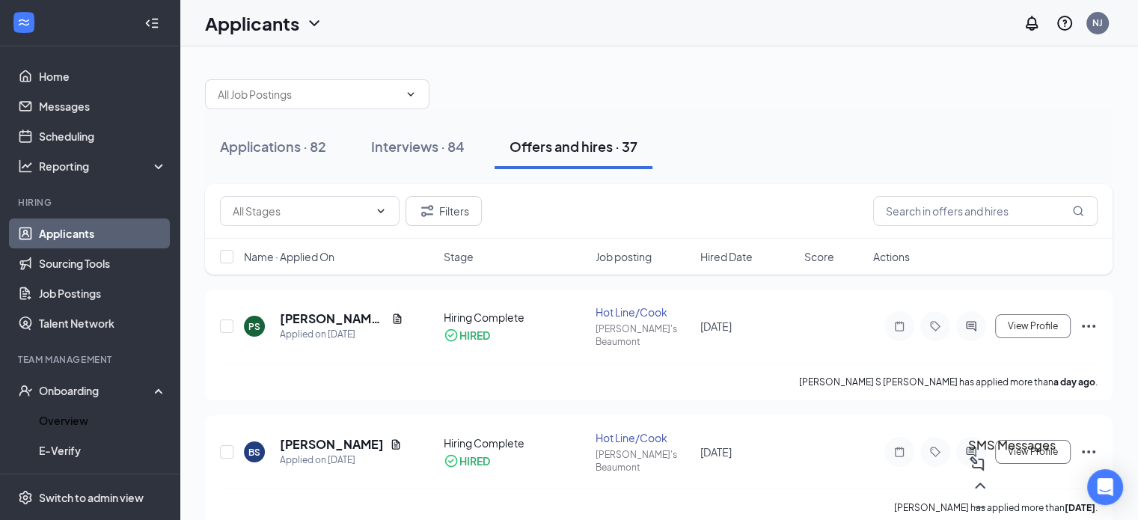
click at [66, 412] on link "Overview" at bounding box center [103, 421] width 128 height 30
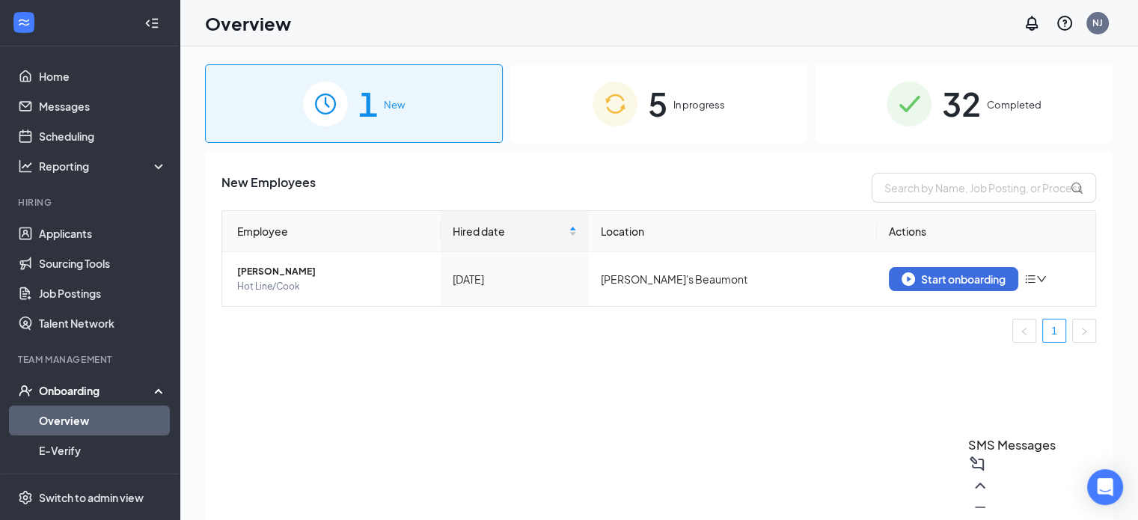
click at [711, 100] on span "In progress" at bounding box center [700, 104] width 52 height 15
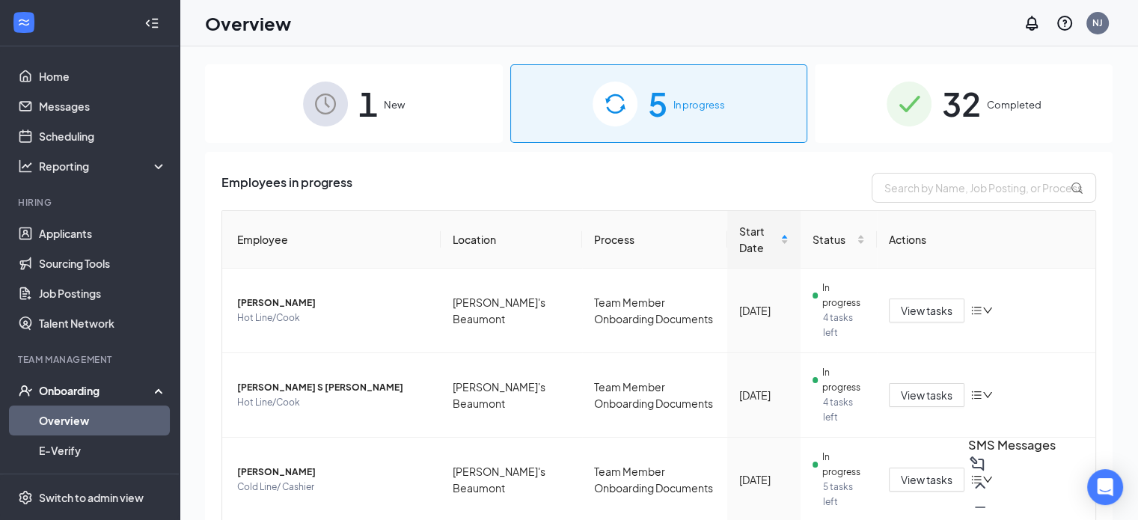
click at [963, 103] on span "32" at bounding box center [961, 104] width 39 height 52
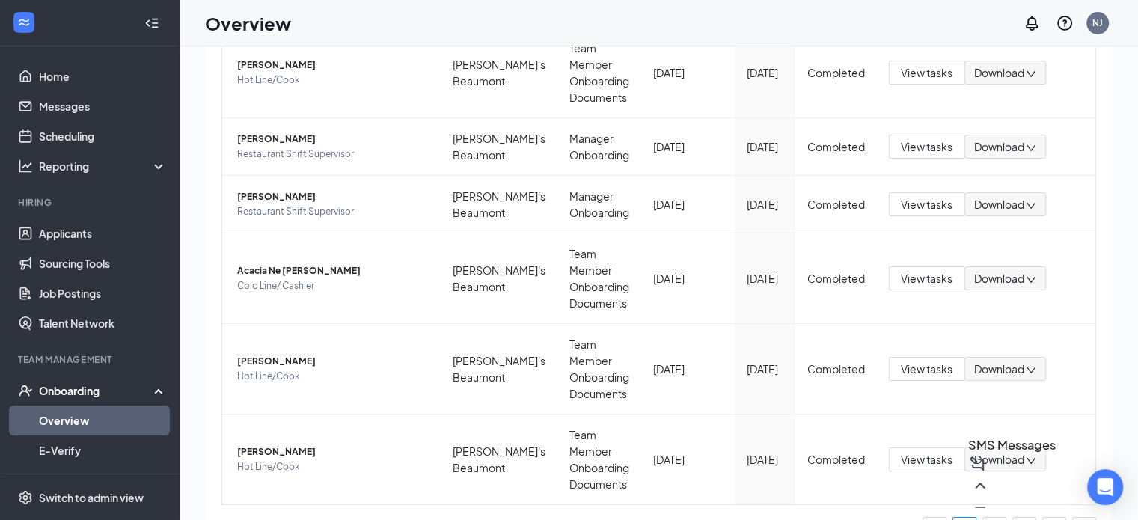
scroll to position [67, 0]
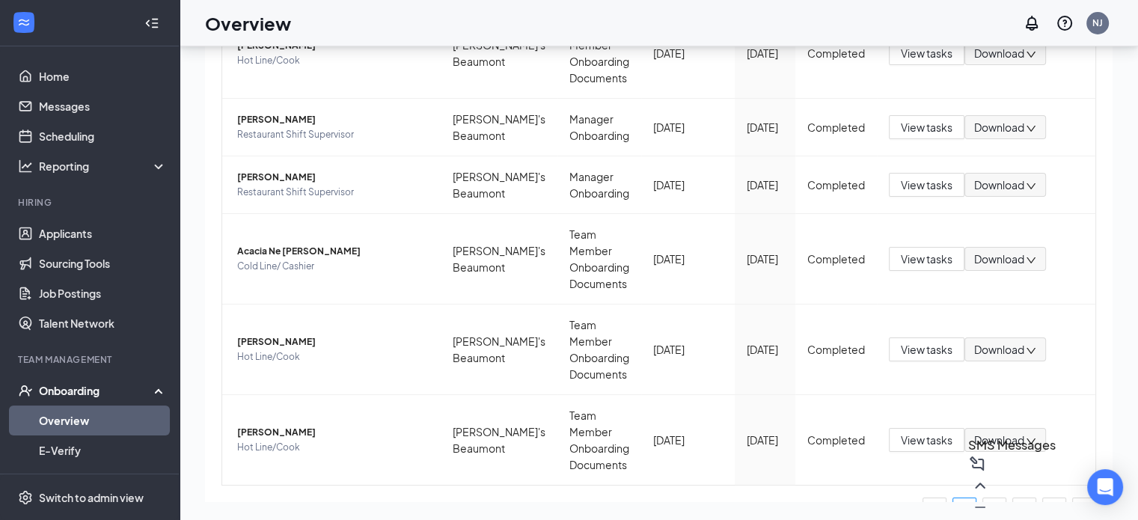
click at [1047, 498] on link "4" at bounding box center [1054, 509] width 22 height 22
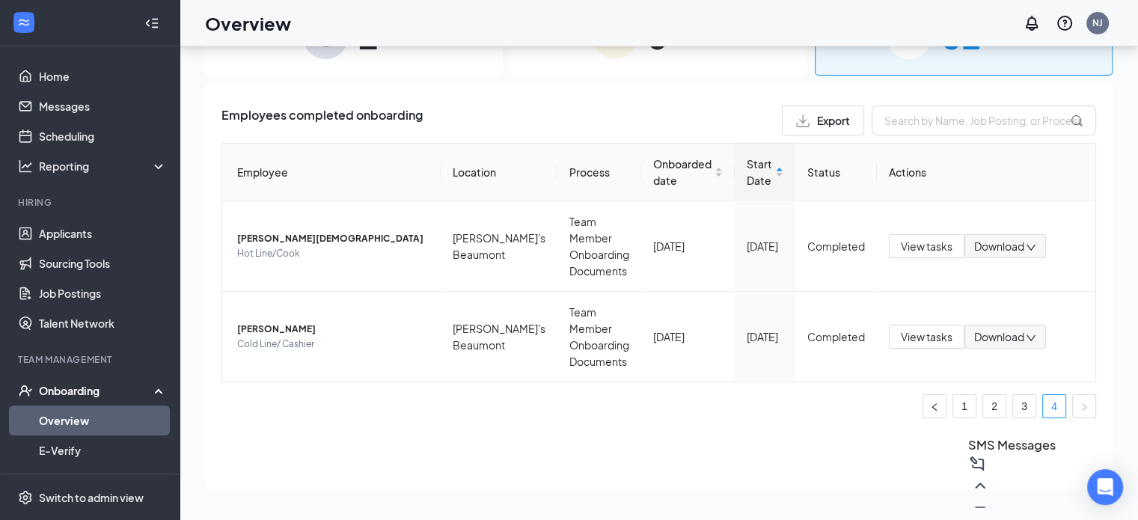
click at [1019, 395] on link "3" at bounding box center [1024, 406] width 22 height 22
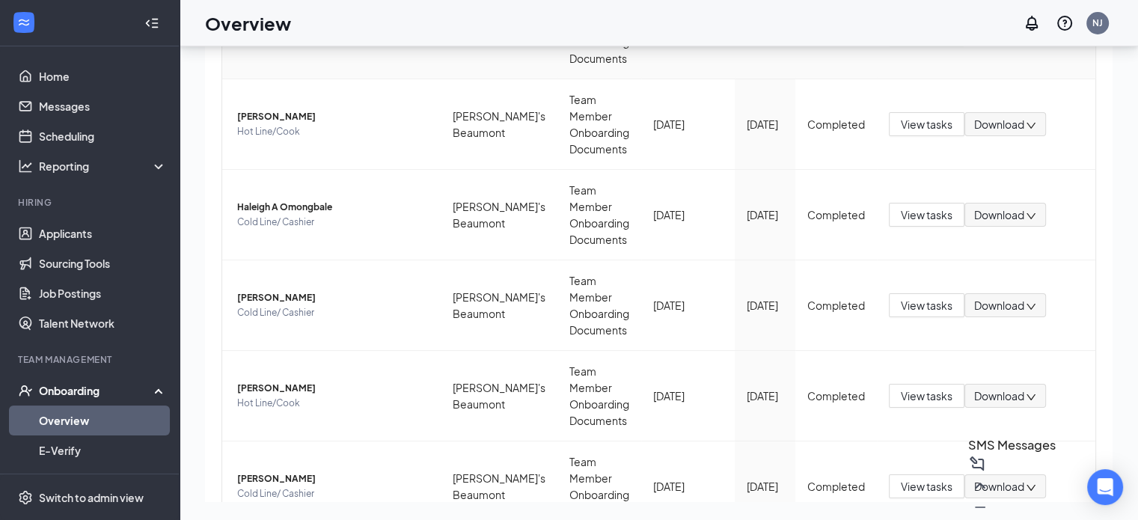
scroll to position [539, 0]
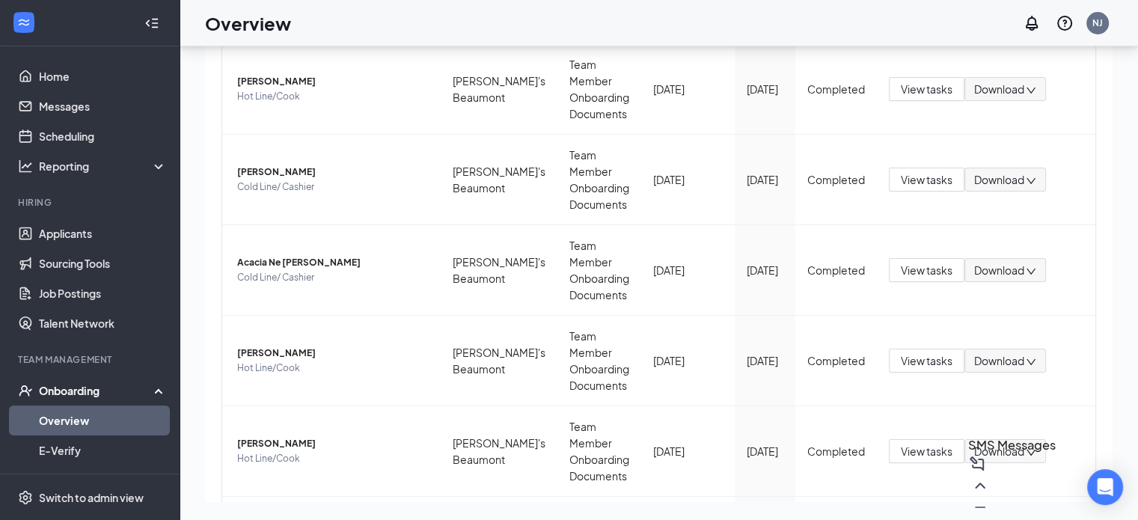
scroll to position [539, 0]
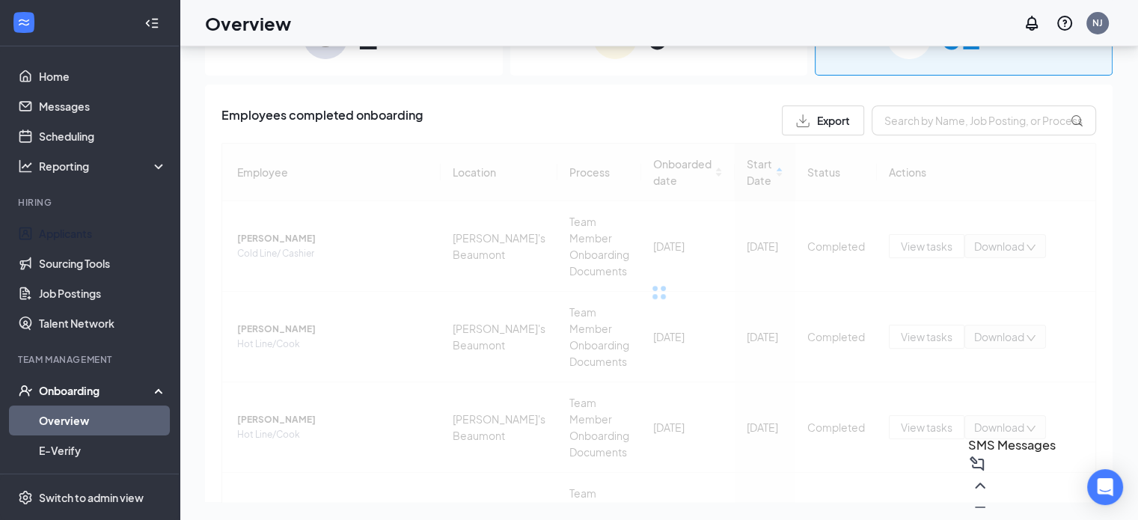
click at [78, 238] on link "Applicants" at bounding box center [103, 234] width 128 height 30
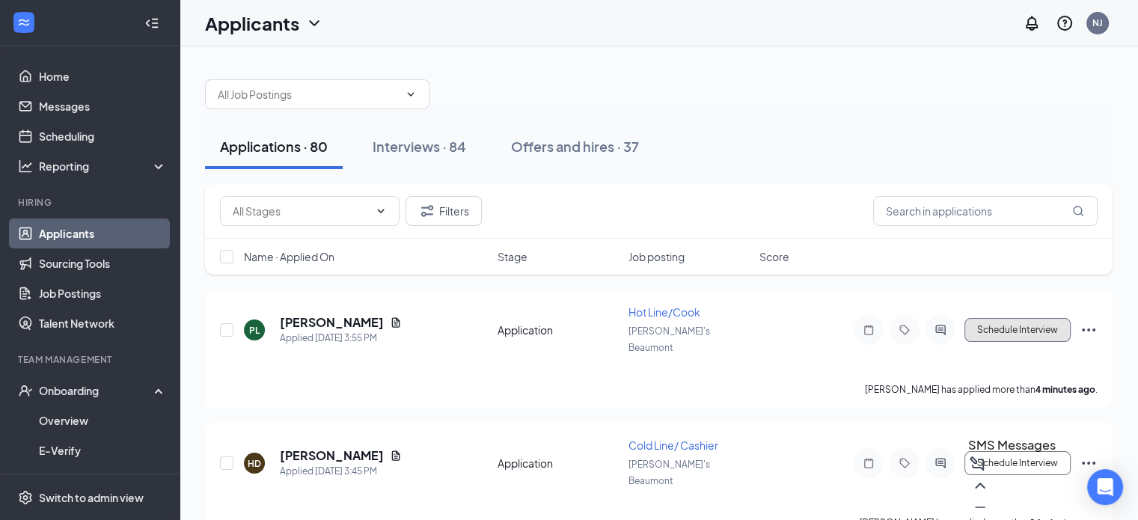
click at [1033, 327] on button "Schedule Interview" at bounding box center [1018, 330] width 106 height 24
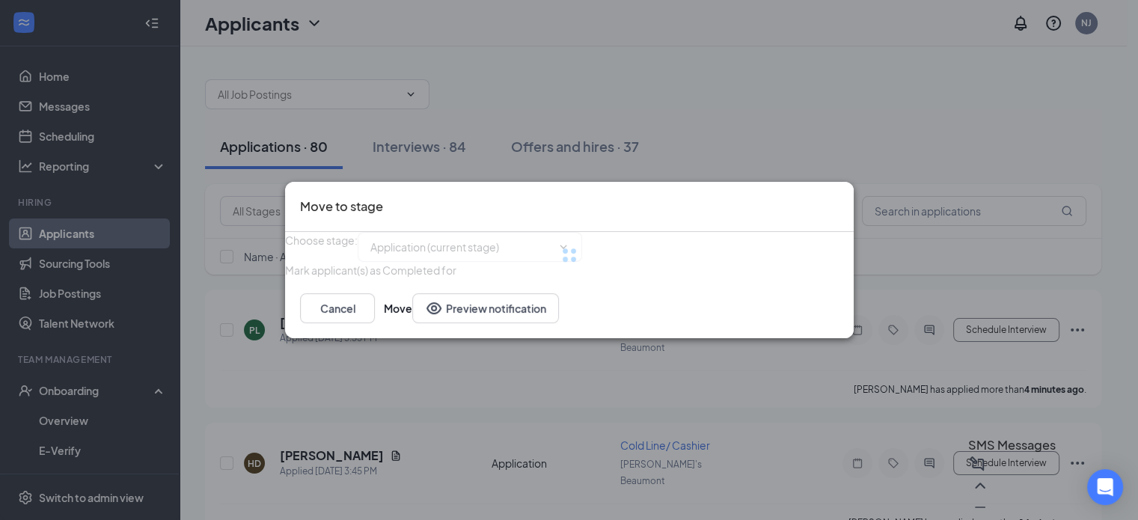
type input "reviewing applicants (next stage)"
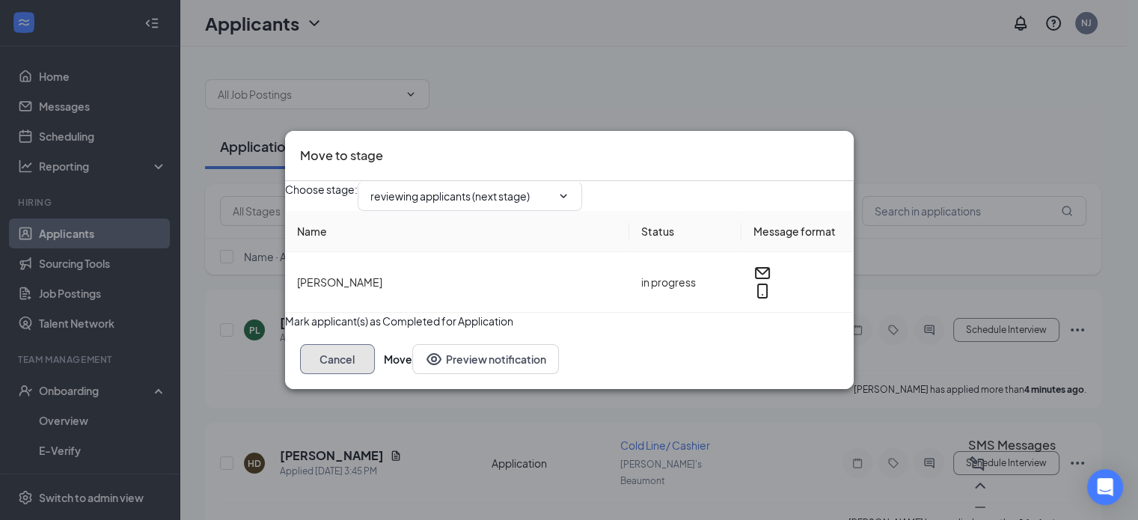
click at [375, 374] on button "Cancel" at bounding box center [337, 359] width 75 height 30
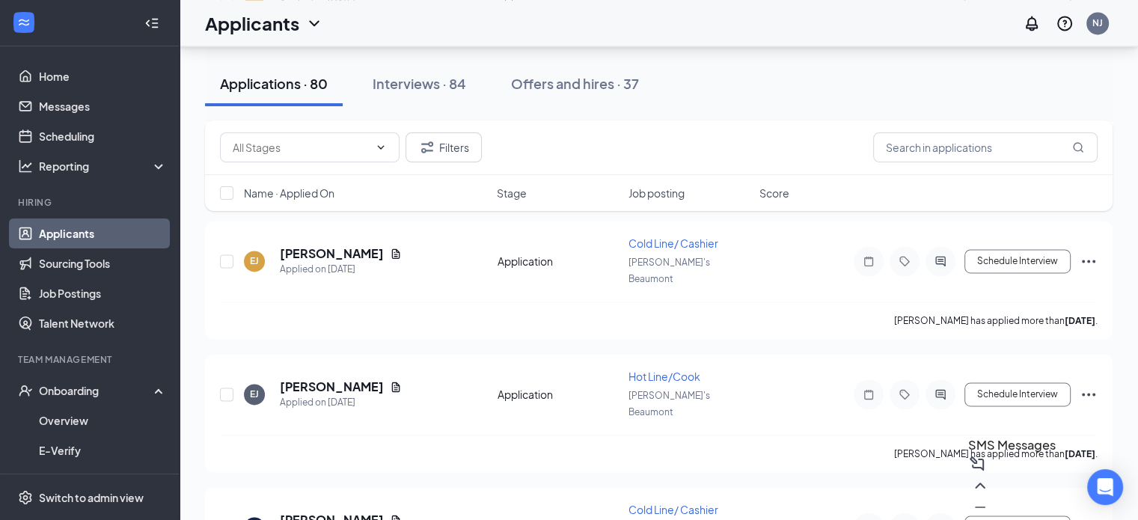
scroll to position [7892, 0]
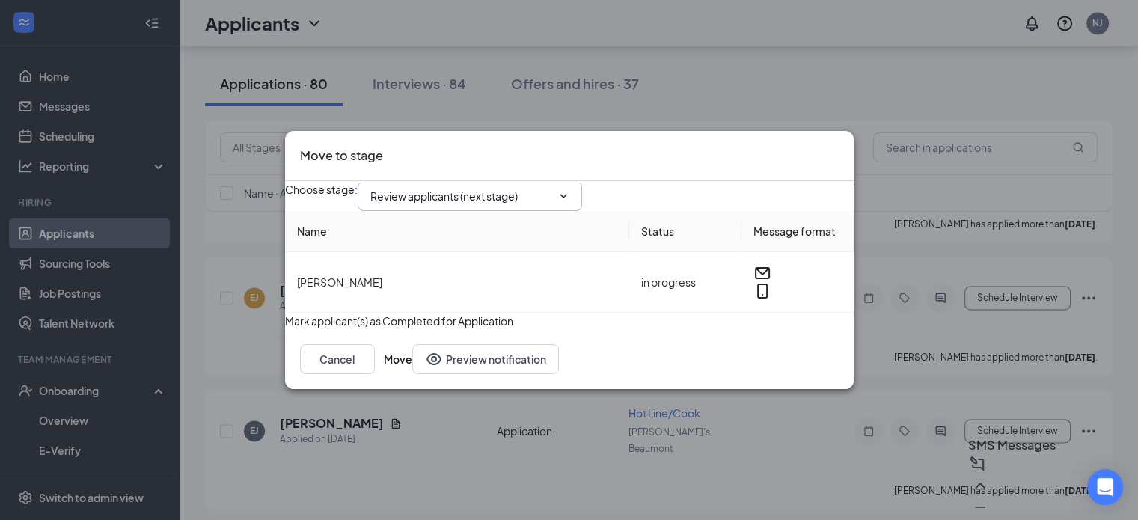
click at [552, 188] on input "Review applicants (next stage)" at bounding box center [460, 196] width 181 height 16
click at [463, 339] on div "Onsite Interview" at bounding box center [422, 347] width 80 height 16
type input "Onsite Interview"
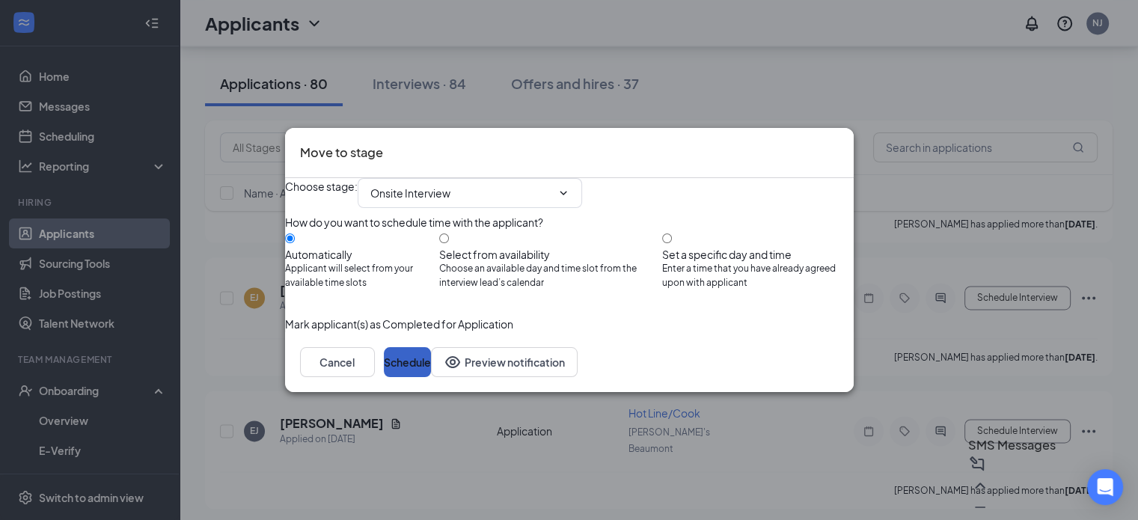
click at [431, 377] on button "Schedule" at bounding box center [407, 362] width 47 height 30
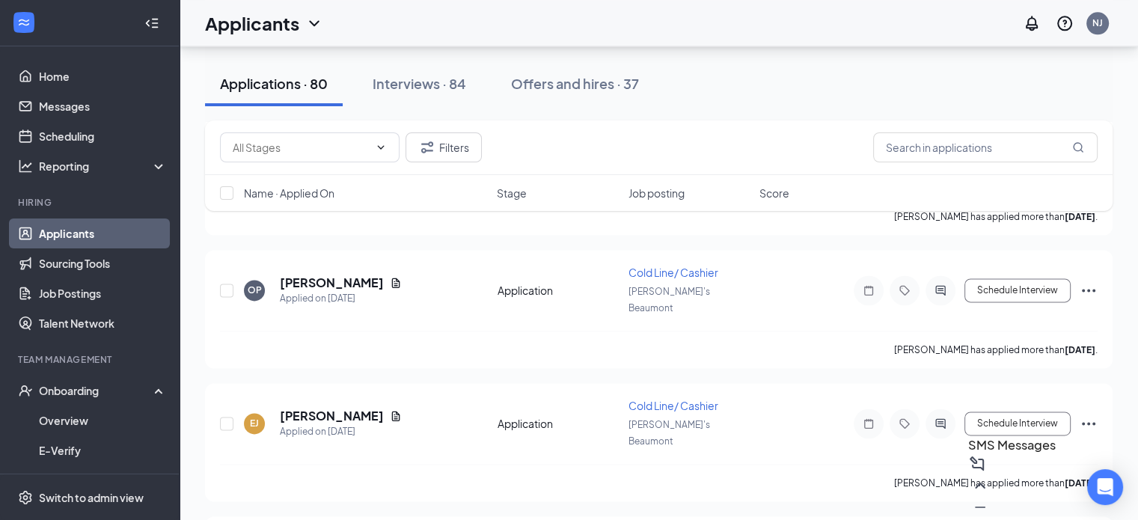
scroll to position [7760, 0]
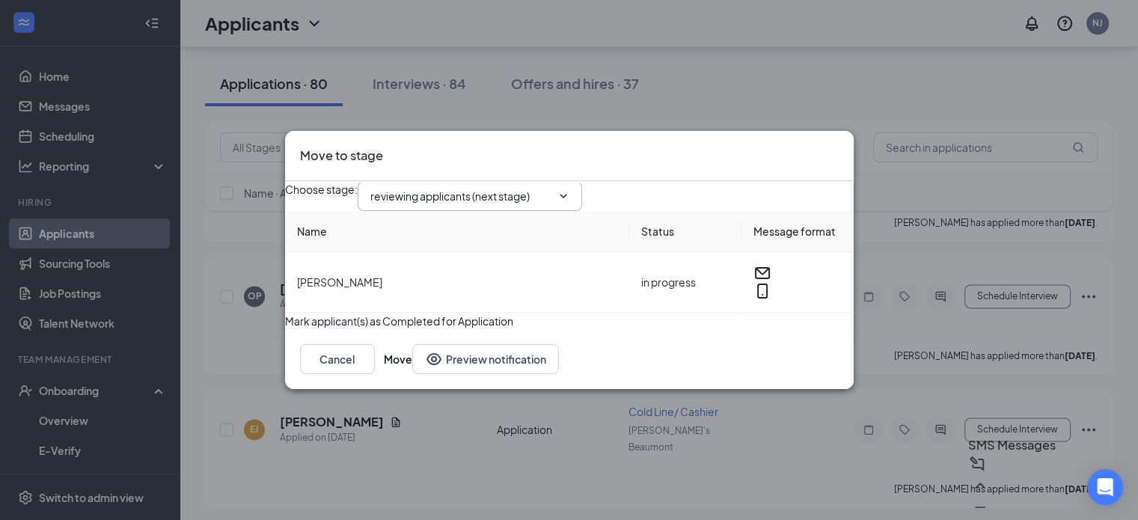
click at [547, 188] on input "reviewing applicants (next stage)" at bounding box center [460, 196] width 181 height 16
click at [458, 335] on div "Onsite Interview" at bounding box center [422, 343] width 80 height 16
type input "Onsite Interview"
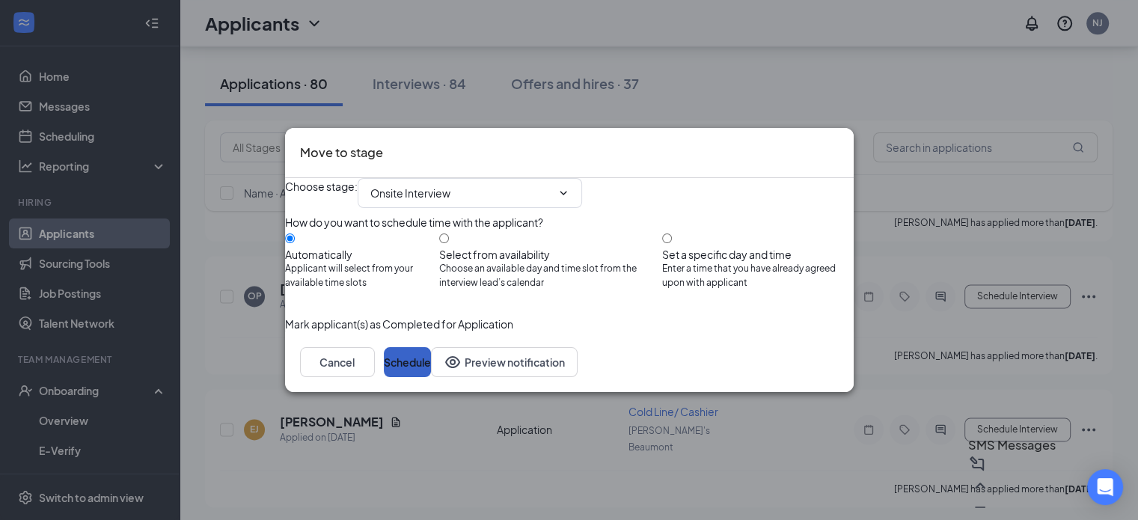
click at [431, 377] on button "Schedule" at bounding box center [407, 362] width 47 height 30
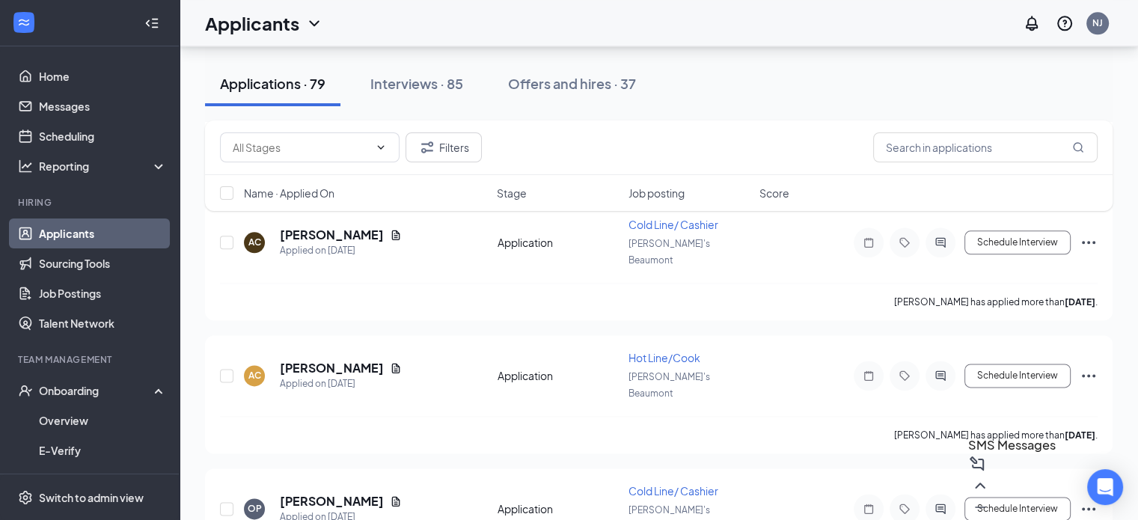
scroll to position [7533, 0]
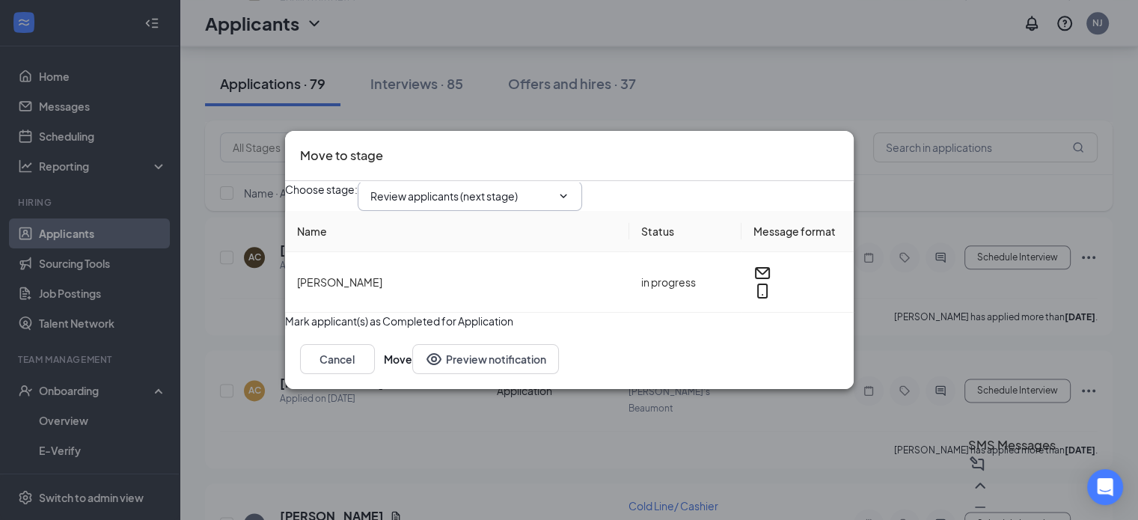
click at [552, 189] on input "Review applicants (next stage)" at bounding box center [460, 196] width 181 height 16
click at [463, 339] on div "Onsite Interview" at bounding box center [422, 347] width 80 height 16
type input "Onsite Interview"
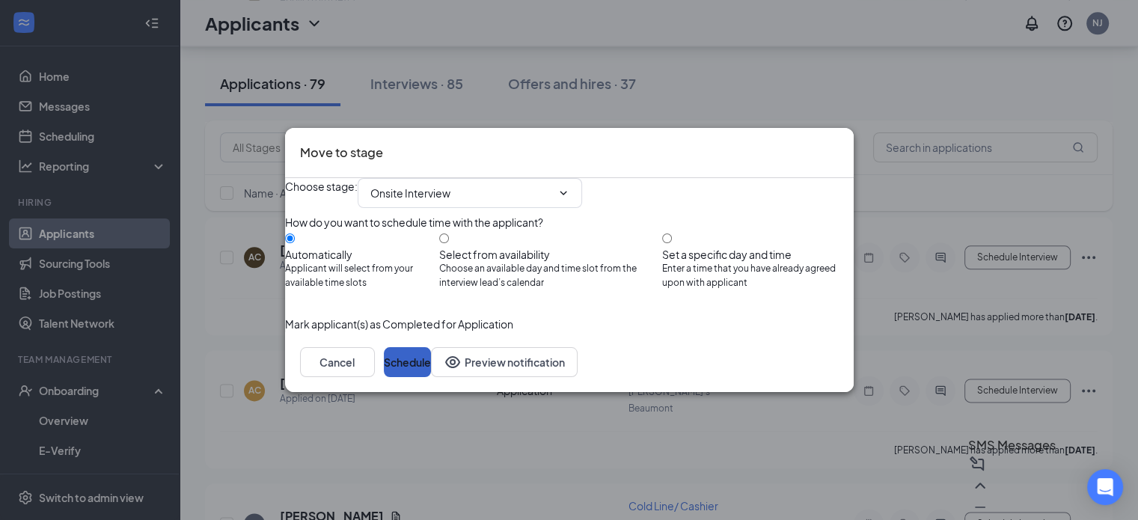
click at [431, 377] on button "Schedule" at bounding box center [407, 362] width 47 height 30
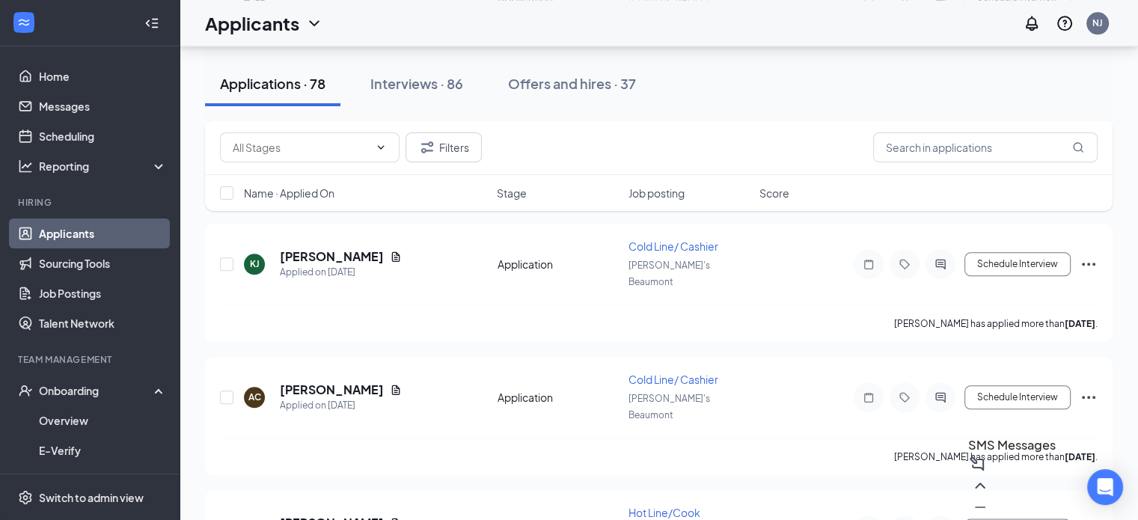
scroll to position [7392, 0]
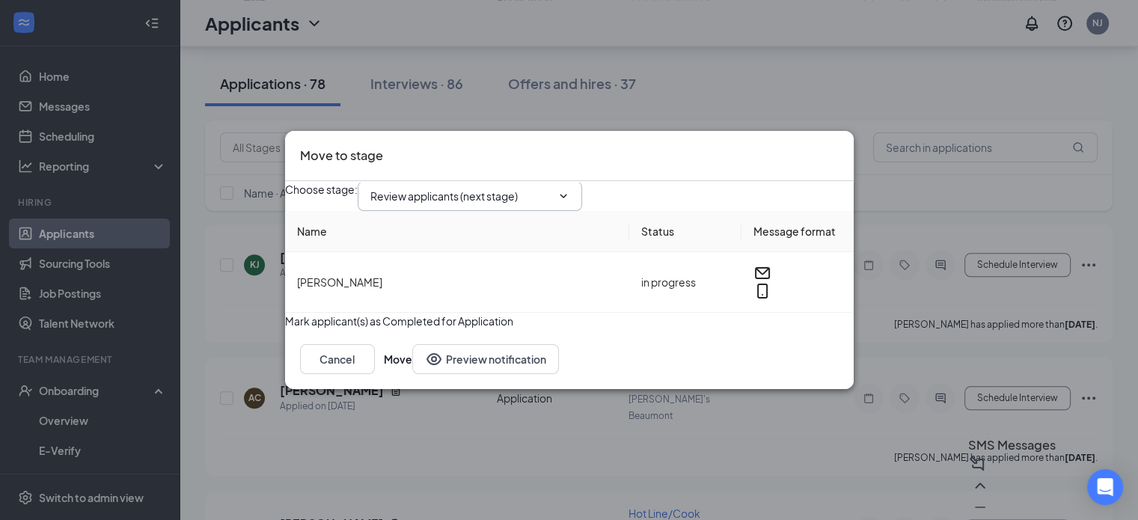
click at [516, 188] on input "Review applicants (next stage)" at bounding box center [460, 196] width 181 height 16
click at [463, 339] on div "Onsite Interview" at bounding box center [422, 347] width 80 height 16
type input "Onsite Interview"
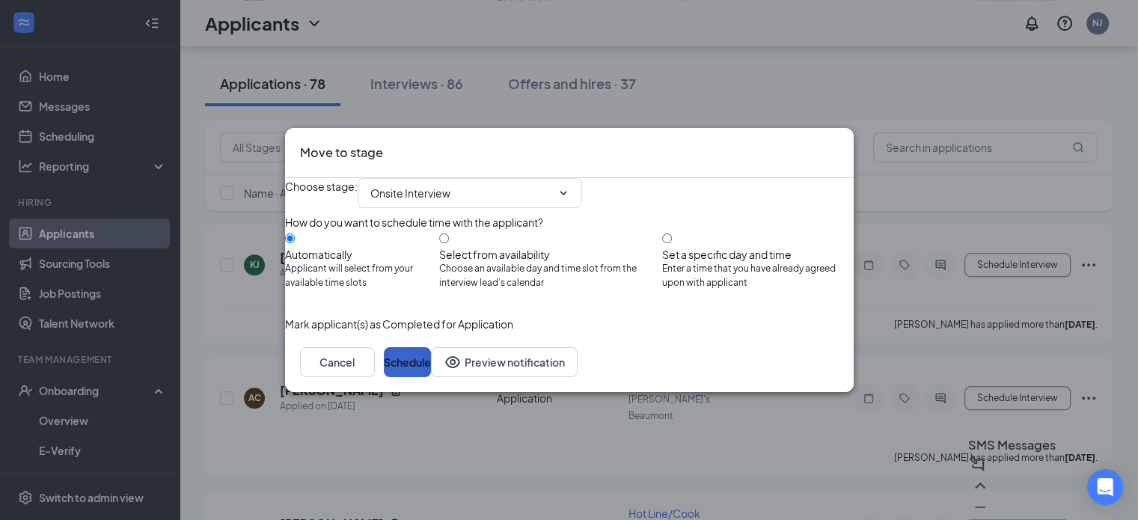
click at [431, 377] on button "Schedule" at bounding box center [407, 362] width 47 height 30
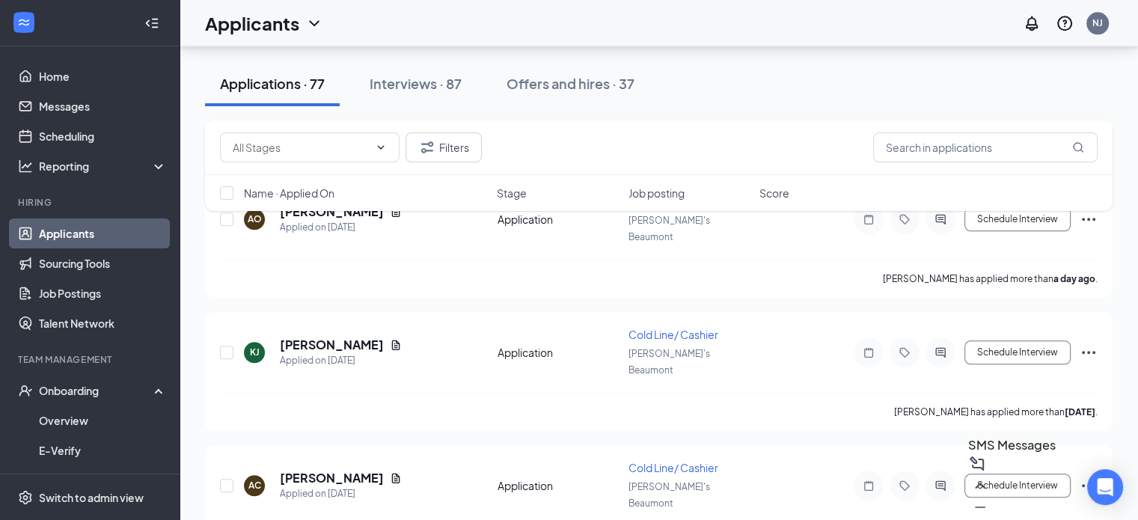
scroll to position [7302, 0]
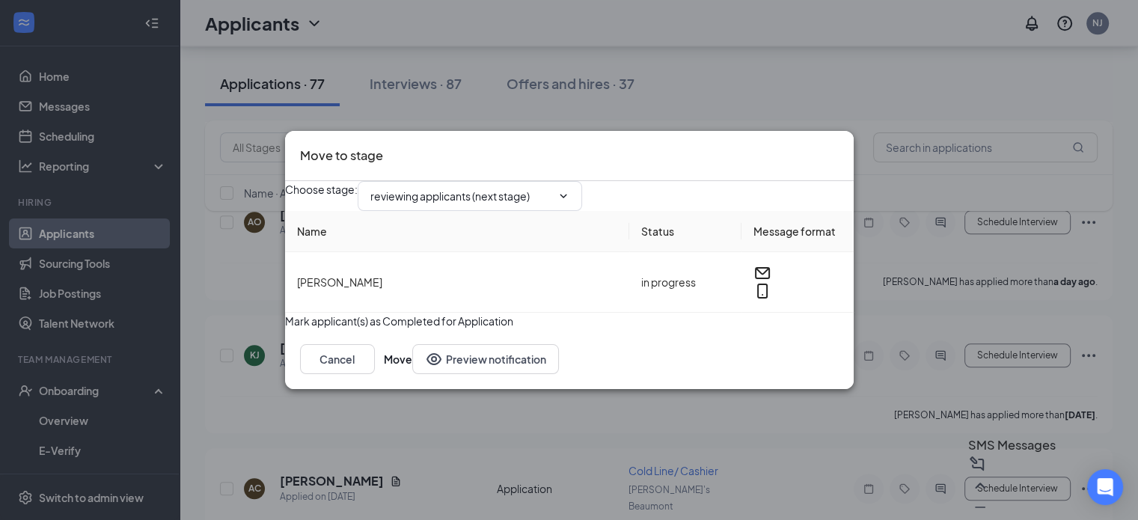
click at [552, 188] on input "reviewing applicants (next stage)" at bounding box center [460, 196] width 181 height 16
click at [463, 335] on div "Onsite Interview" at bounding box center [422, 343] width 80 height 16
type input "Onsite Interview"
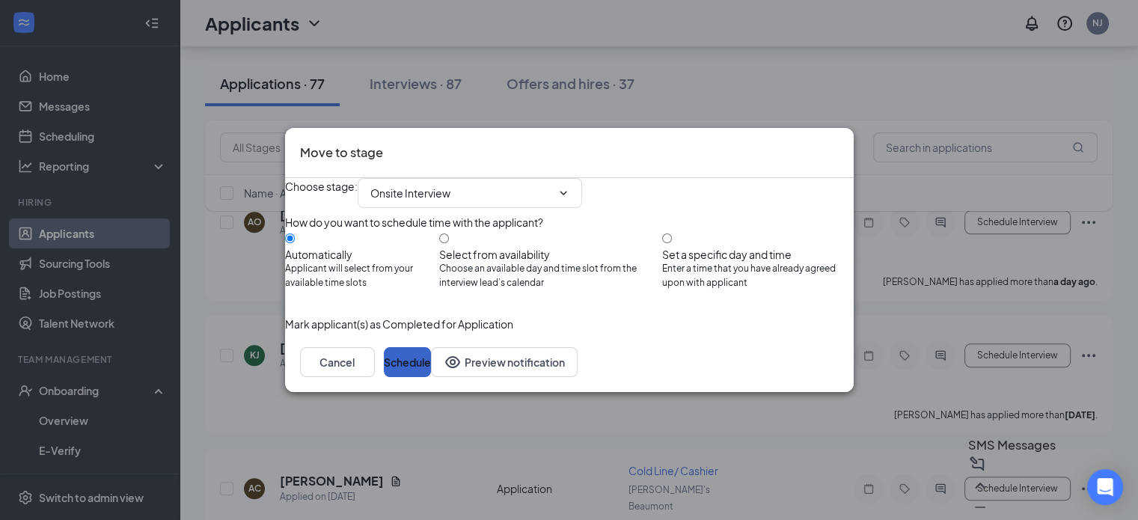
click at [431, 377] on button "Schedule" at bounding box center [407, 362] width 47 height 30
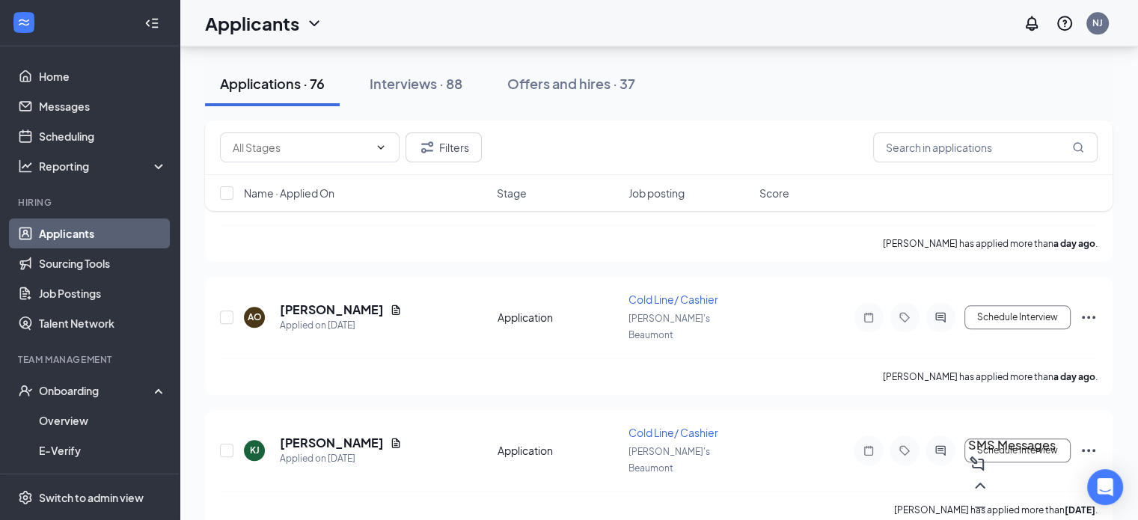
scroll to position [7205, 0]
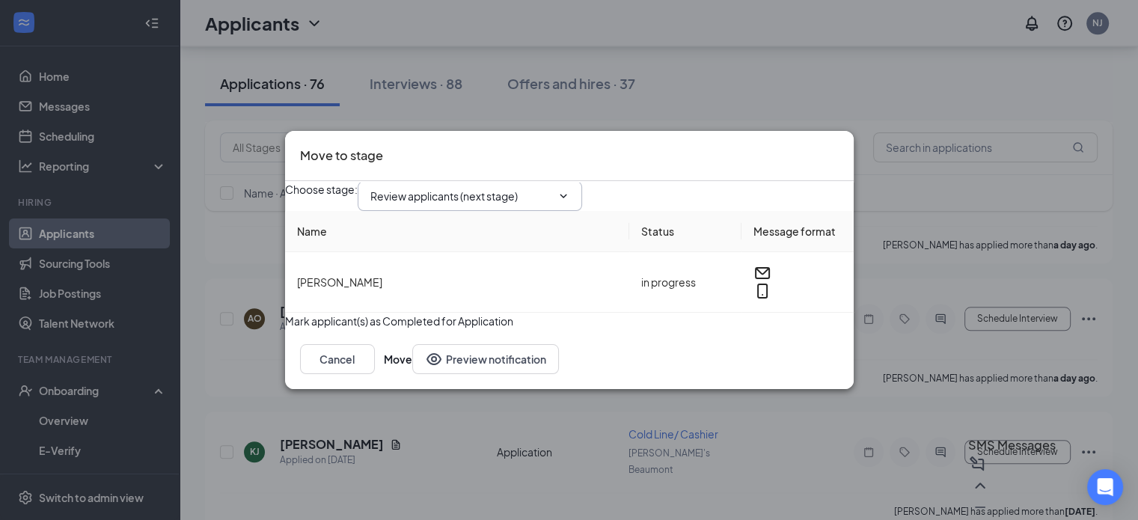
click at [528, 188] on input "Review applicants (next stage)" at bounding box center [460, 196] width 181 height 16
click at [461, 338] on div "Onsite Interview" at bounding box center [422, 346] width 80 height 16
type input "Onsite Interview"
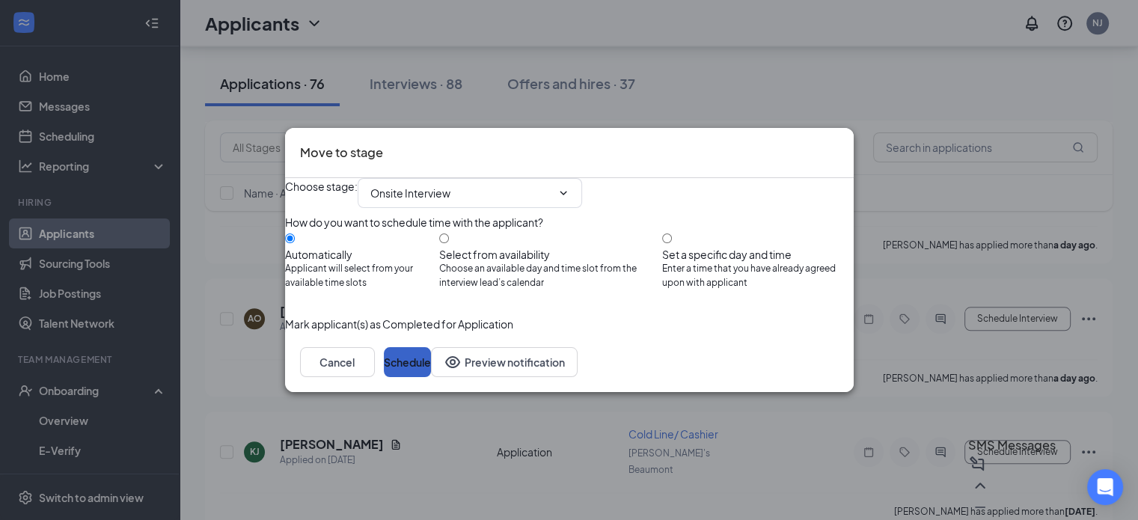
click at [431, 377] on button "Schedule" at bounding box center [407, 362] width 47 height 30
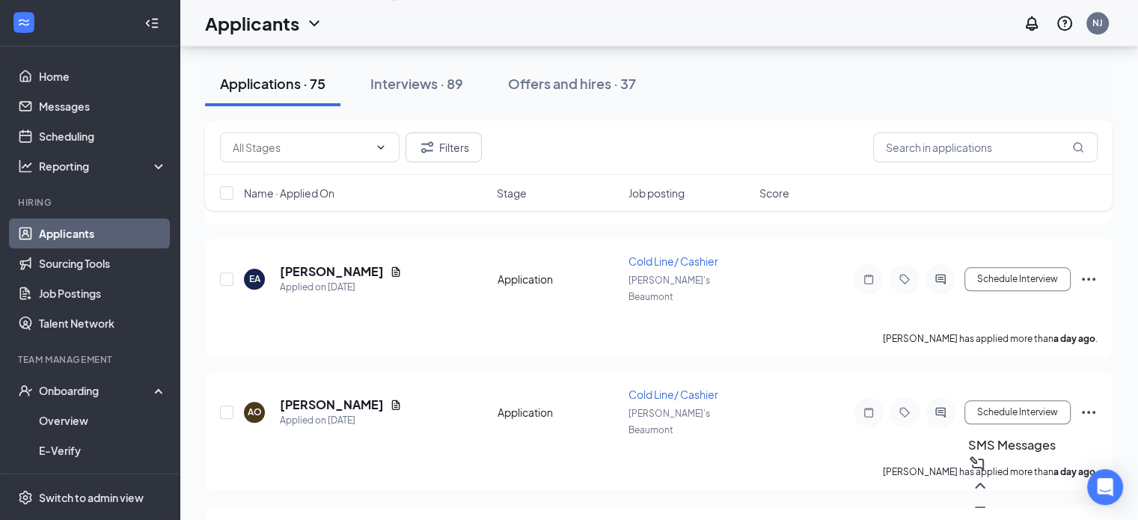
scroll to position [7110, 0]
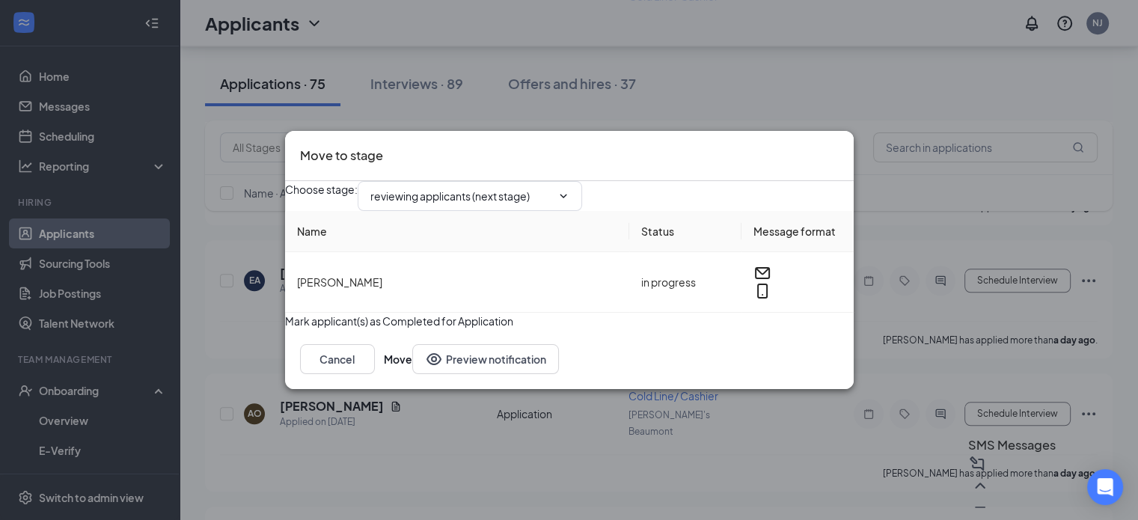
click at [581, 189] on span "reviewing applicants (next stage)" at bounding box center [470, 196] width 225 height 30
click at [570, 190] on span at bounding box center [562, 196] width 15 height 12
click at [570, 190] on icon "ChevronDown" at bounding box center [564, 196] width 12 height 12
click at [497, 335] on div "Onsite Interview" at bounding box center [472, 343] width 181 height 16
type input "Onsite Interview"
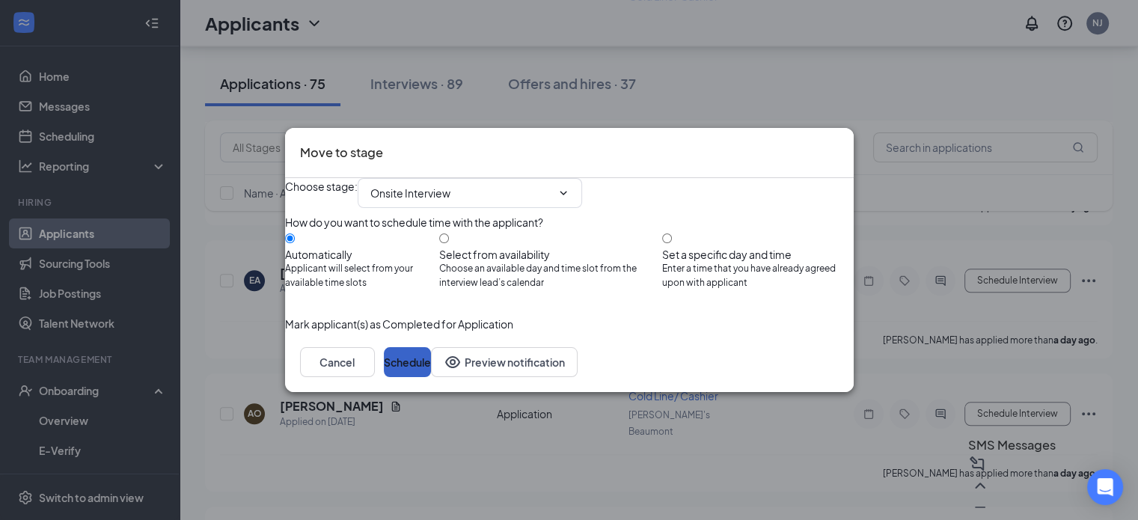
click at [431, 377] on button "Schedule" at bounding box center [407, 362] width 47 height 30
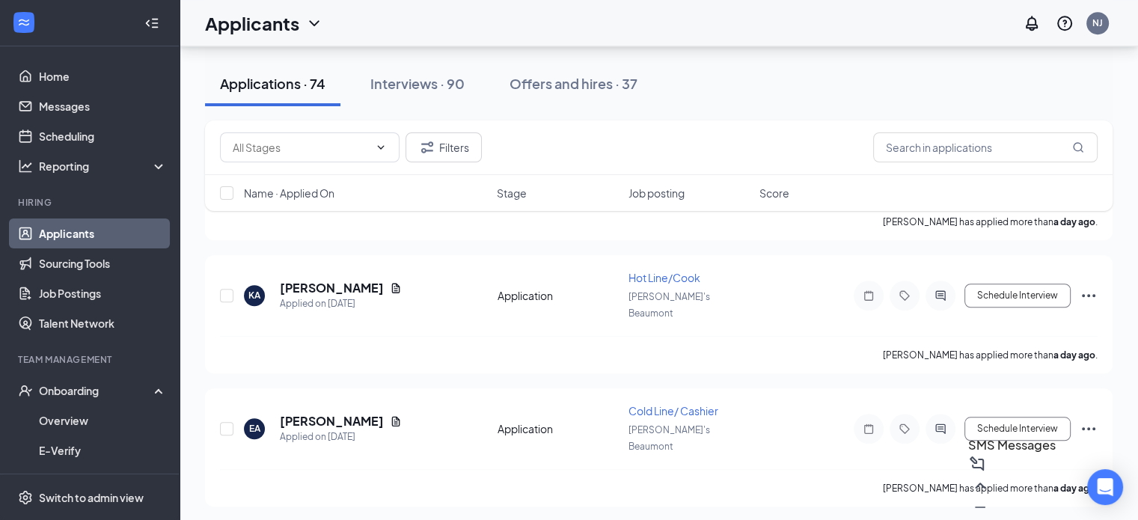
scroll to position [6960, 0]
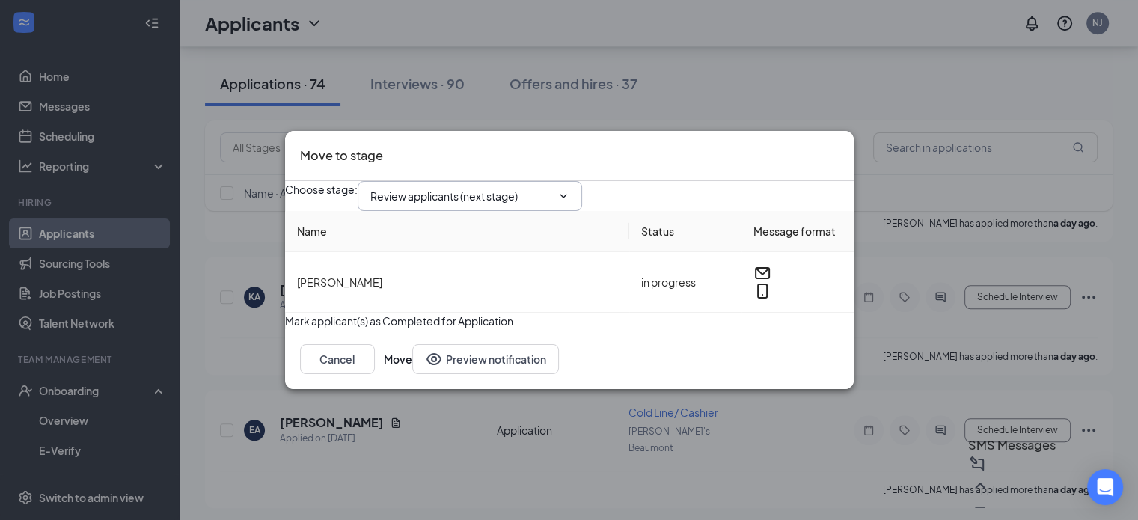
click at [552, 188] on input "Review applicants (next stage)" at bounding box center [460, 196] width 181 height 16
click at [449, 339] on div "Onsite Interview" at bounding box center [422, 347] width 80 height 16
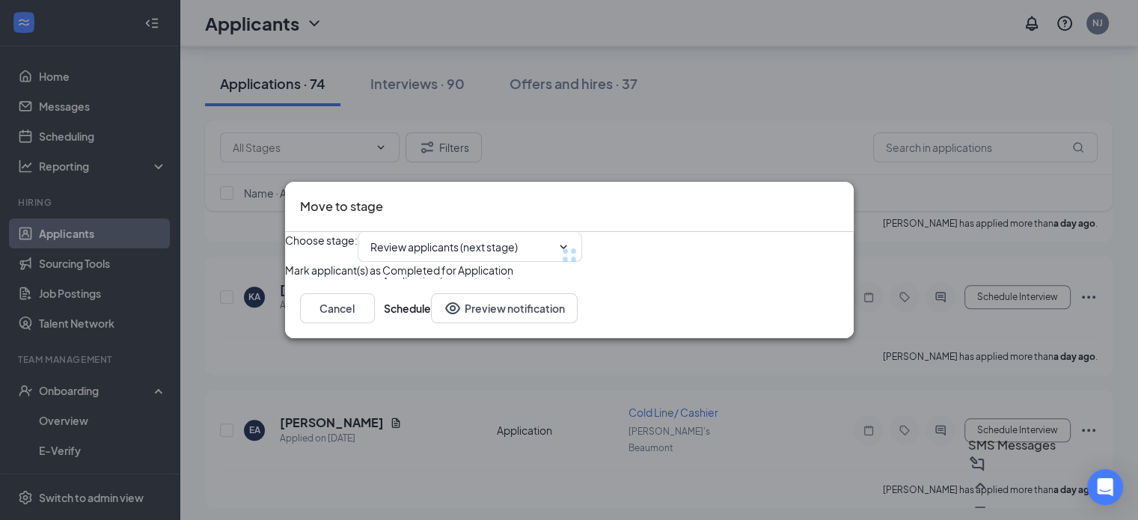
type input "Onsite Interview"
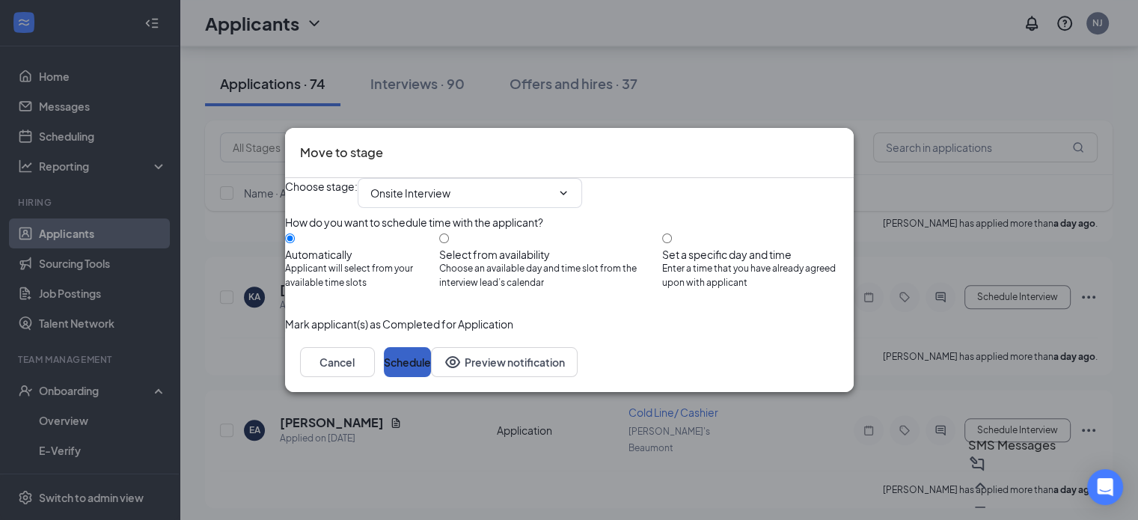
click at [431, 377] on button "Schedule" at bounding box center [407, 362] width 47 height 30
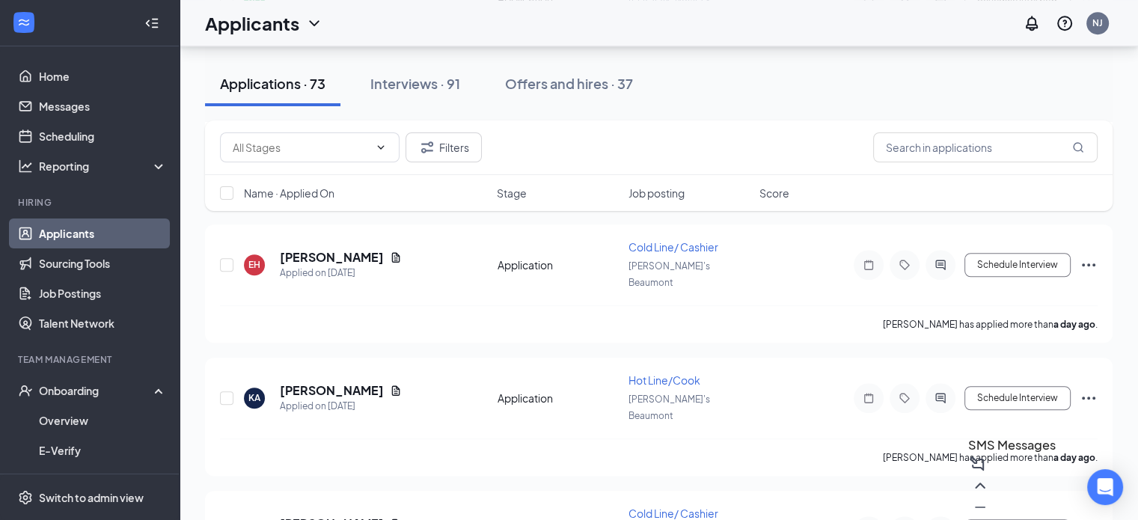
scroll to position [6859, 0]
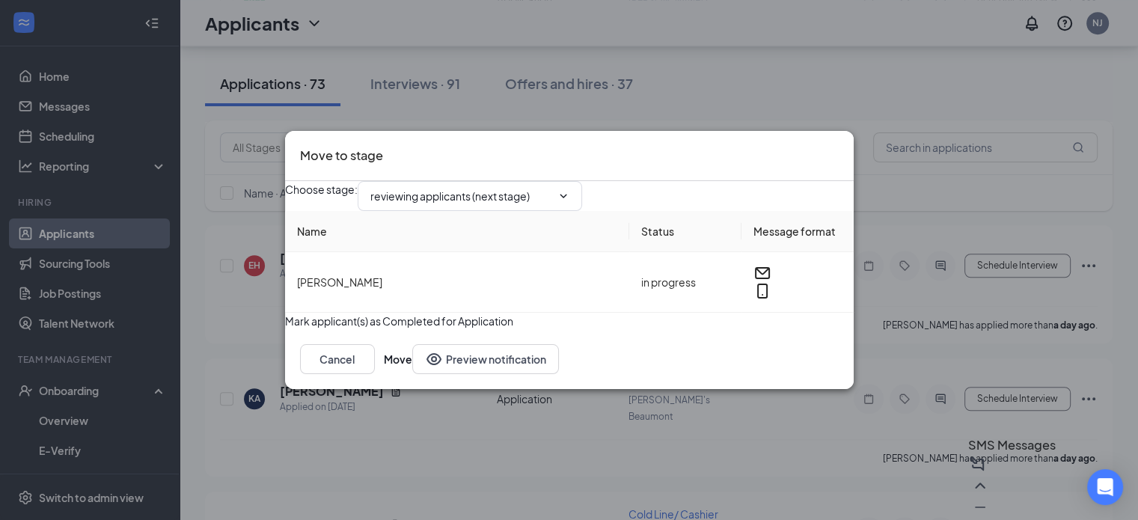
click at [547, 188] on input "reviewing applicants (next stage)" at bounding box center [460, 196] width 181 height 16
click at [446, 335] on div "Onsite Interview" at bounding box center [422, 343] width 80 height 16
type input "Onsite Interview"
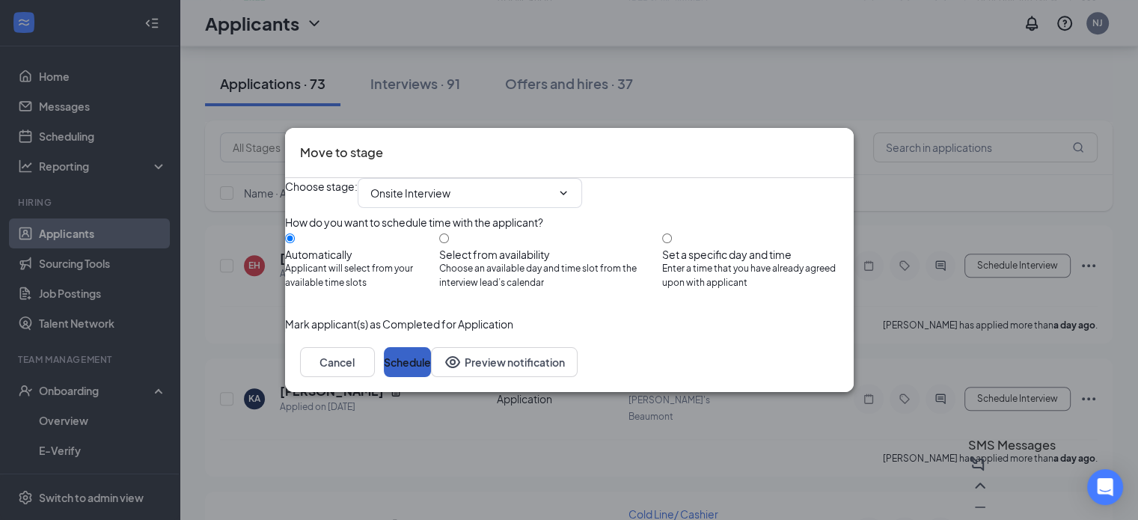
click at [431, 377] on button "Schedule" at bounding box center [407, 362] width 47 height 30
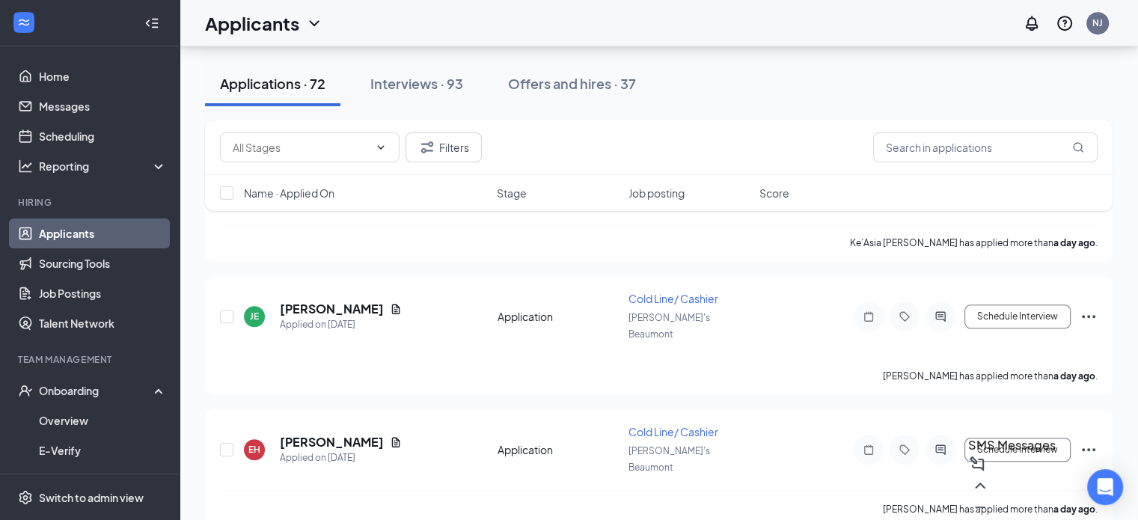
scroll to position [6673, 0]
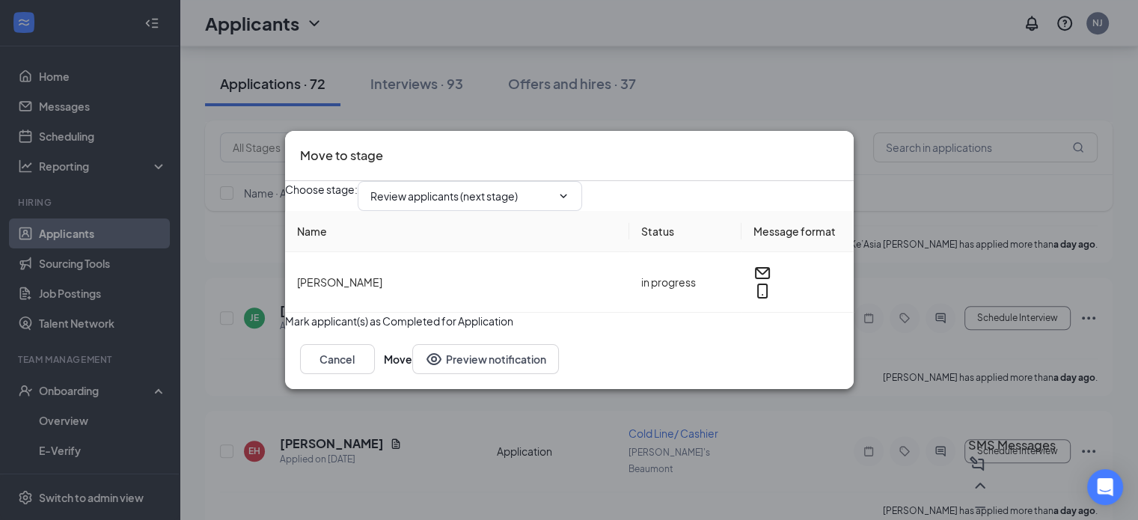
click at [552, 191] on input "Review applicants (next stage)" at bounding box center [460, 196] width 181 height 16
click at [469, 339] on div "Onsite Interview" at bounding box center [472, 347] width 181 height 16
type input "Onsite Interview"
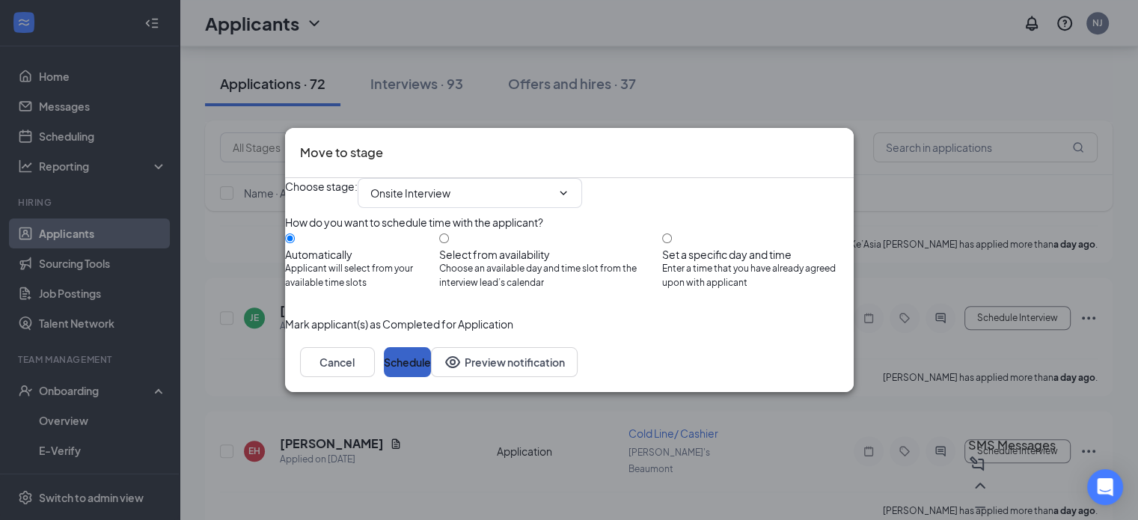
click at [431, 377] on button "Schedule" at bounding box center [407, 362] width 47 height 30
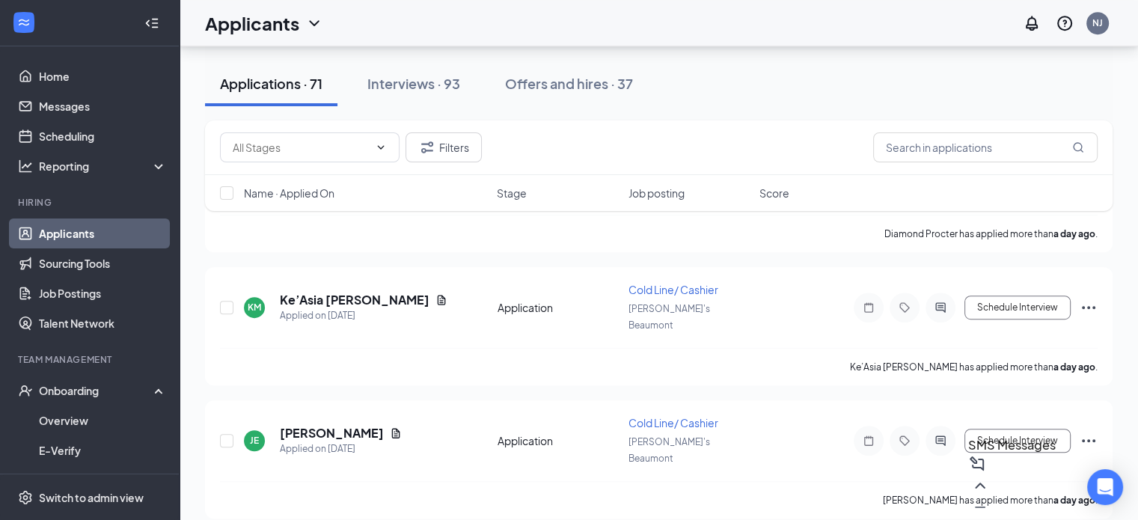
scroll to position [6533, 0]
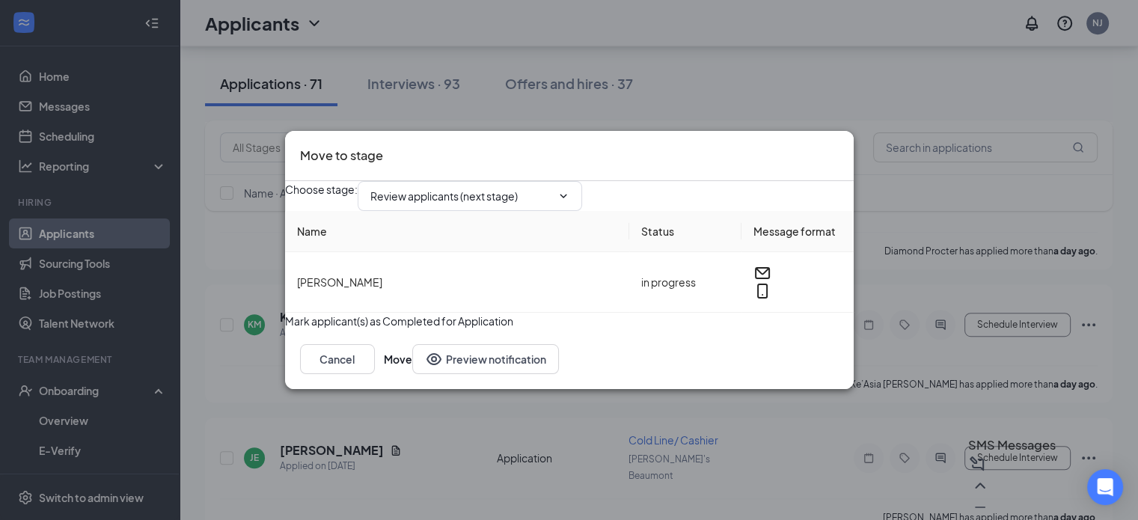
click at [501, 188] on input "Review applicants (next stage)" at bounding box center [460, 196] width 181 height 16
click at [438, 339] on div "Onsite Interview" at bounding box center [422, 347] width 80 height 16
type input "Onsite Interview"
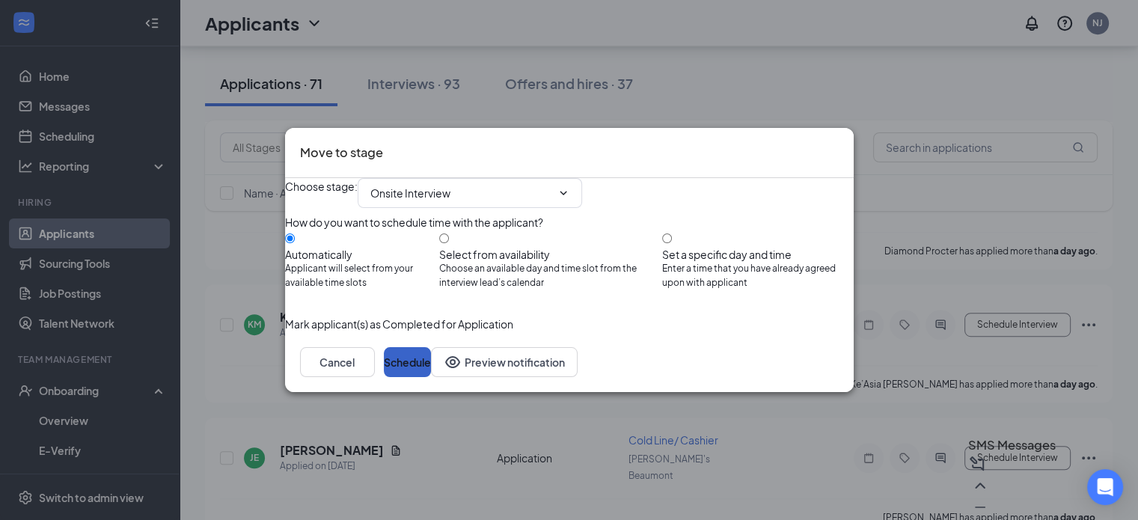
click at [431, 377] on button "Schedule" at bounding box center [407, 362] width 47 height 30
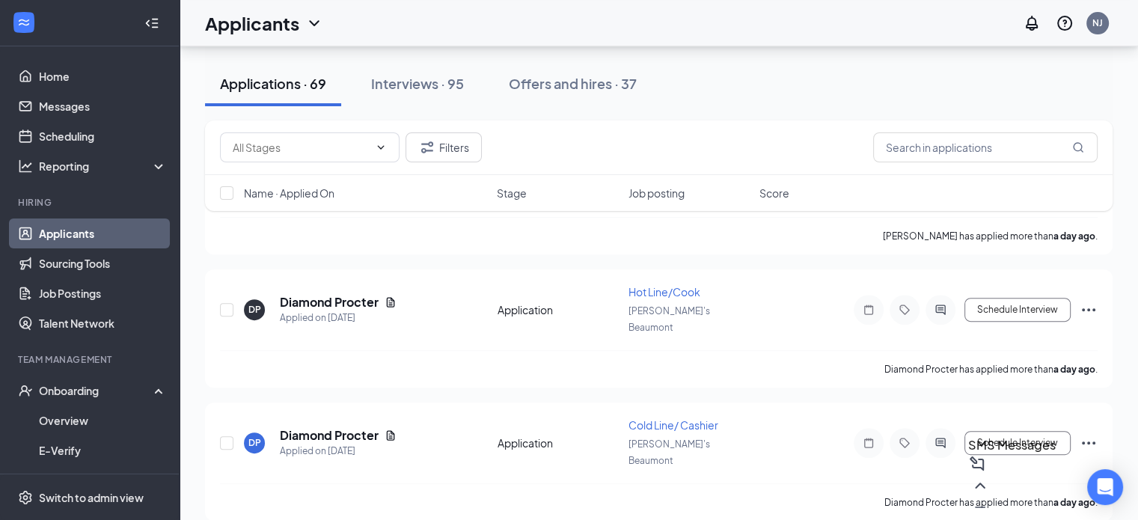
scroll to position [6270, 0]
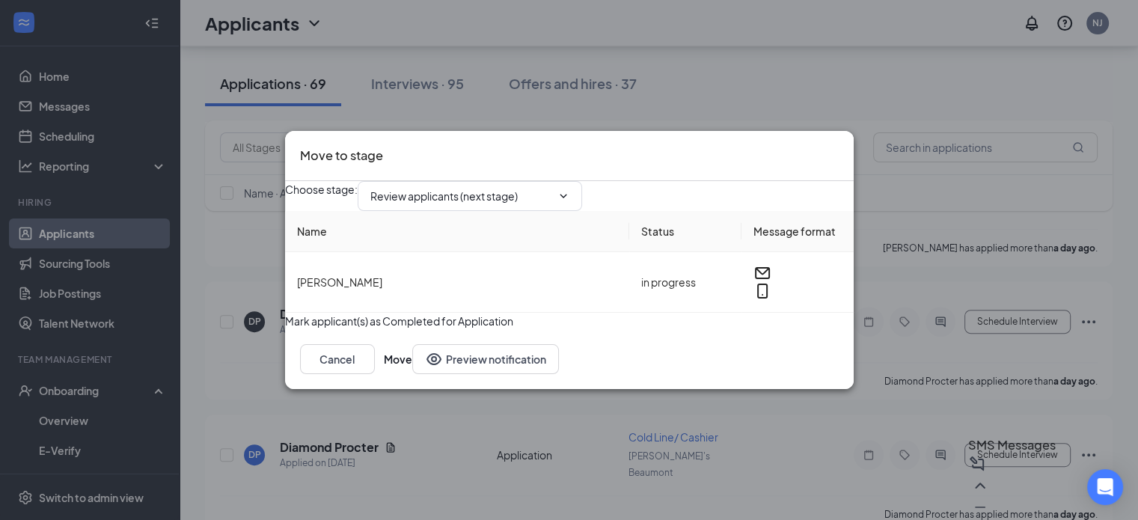
click at [550, 193] on span "Review applicants (next stage)" at bounding box center [470, 196] width 225 height 30
click at [527, 188] on input "Review applicants (next stage)" at bounding box center [460, 196] width 181 height 16
click at [443, 339] on div "Onsite Interview" at bounding box center [472, 347] width 181 height 16
type input "Onsite Interview"
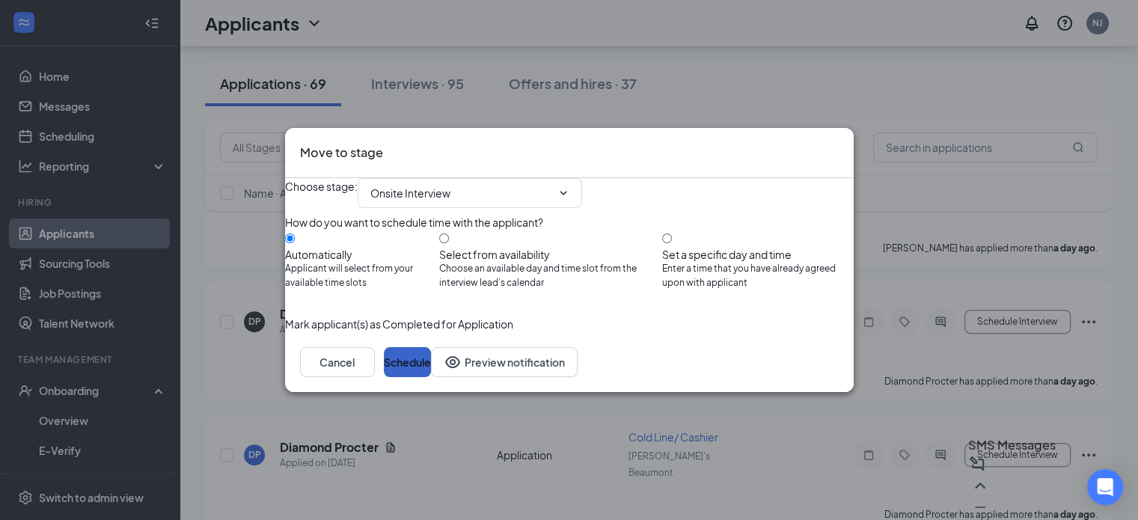
click at [431, 377] on button "Schedule" at bounding box center [407, 362] width 47 height 30
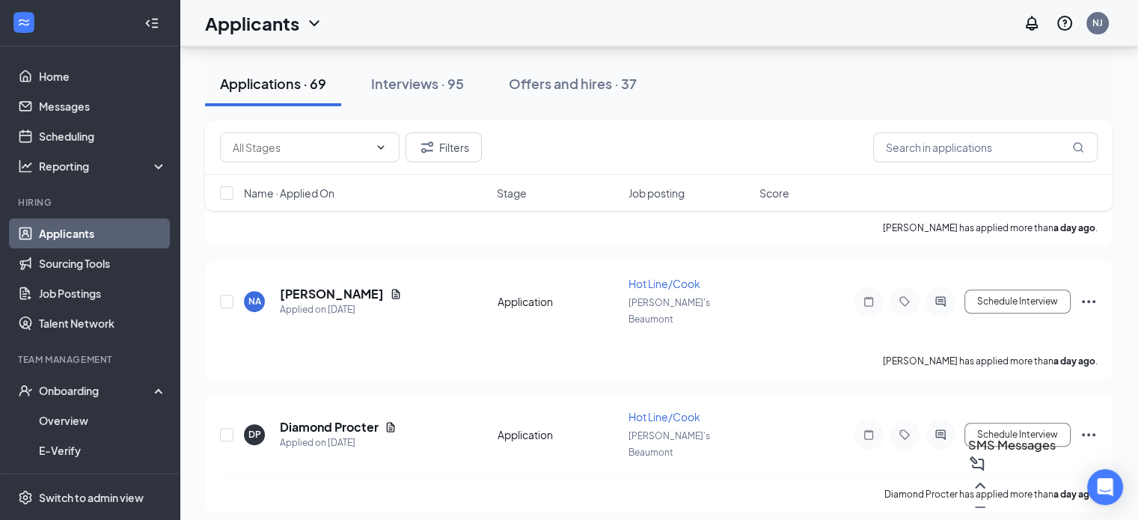
scroll to position [6125, 0]
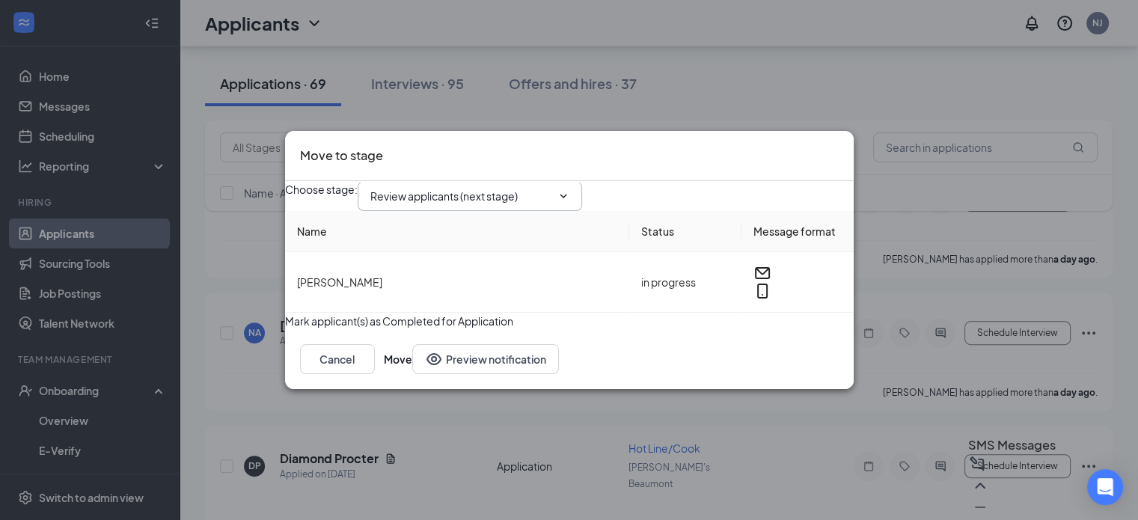
click at [493, 188] on input "Review applicants (next stage)" at bounding box center [460, 196] width 181 height 16
click at [452, 339] on div "Onsite Interview" at bounding box center [472, 347] width 181 height 16
type input "Onsite Interview"
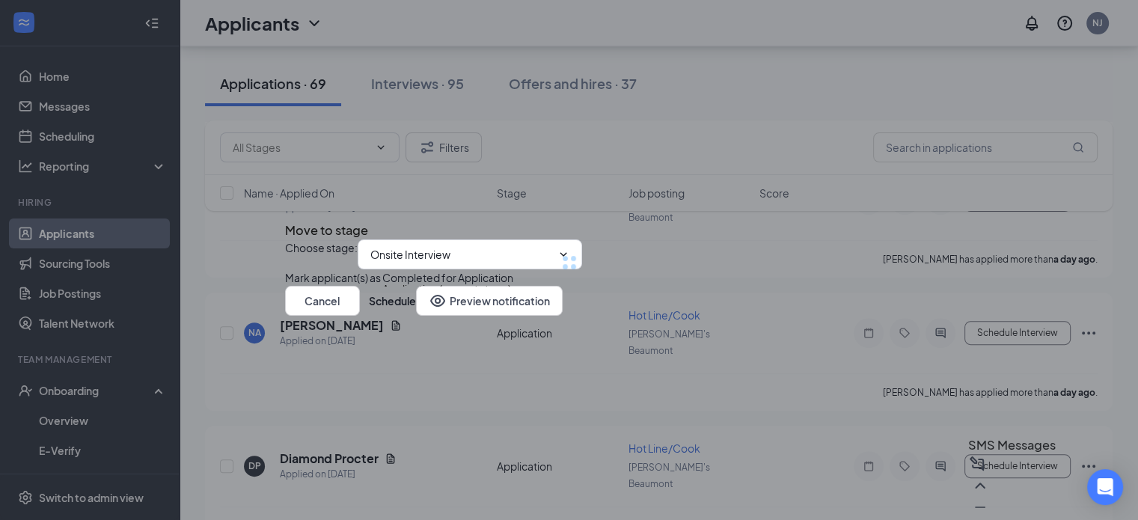
click at [452, 286] on div "Choose stage : Onsite Interview Application (current stage) Review applicants (…" at bounding box center [569, 262] width 569 height 46
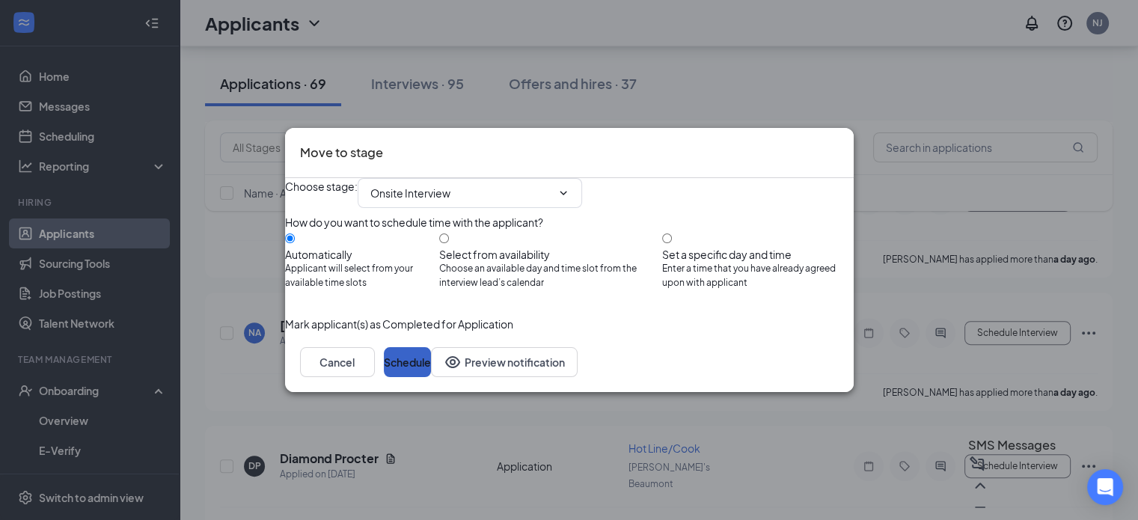
click at [431, 377] on button "Schedule" at bounding box center [407, 362] width 47 height 30
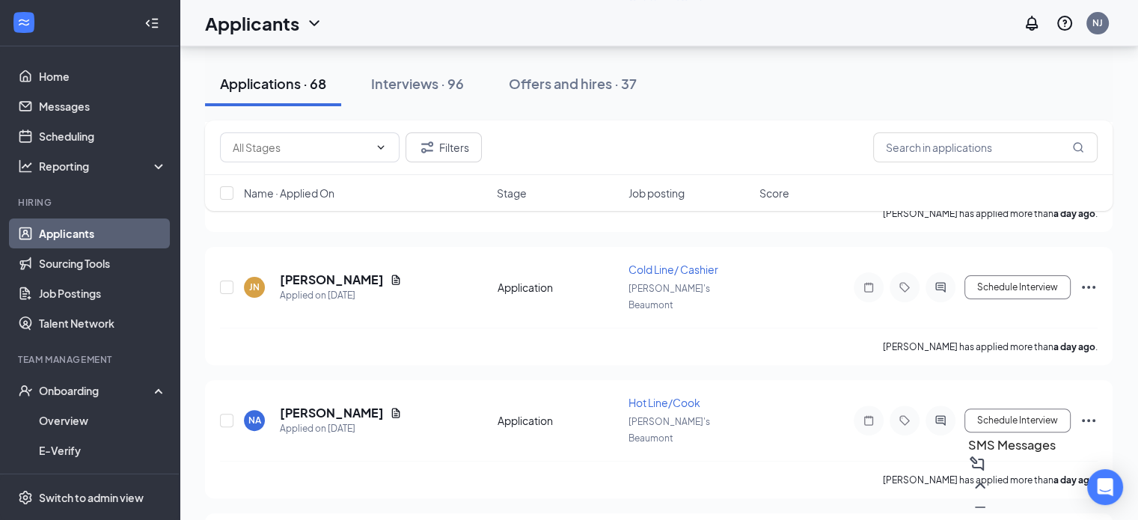
scroll to position [6029, 0]
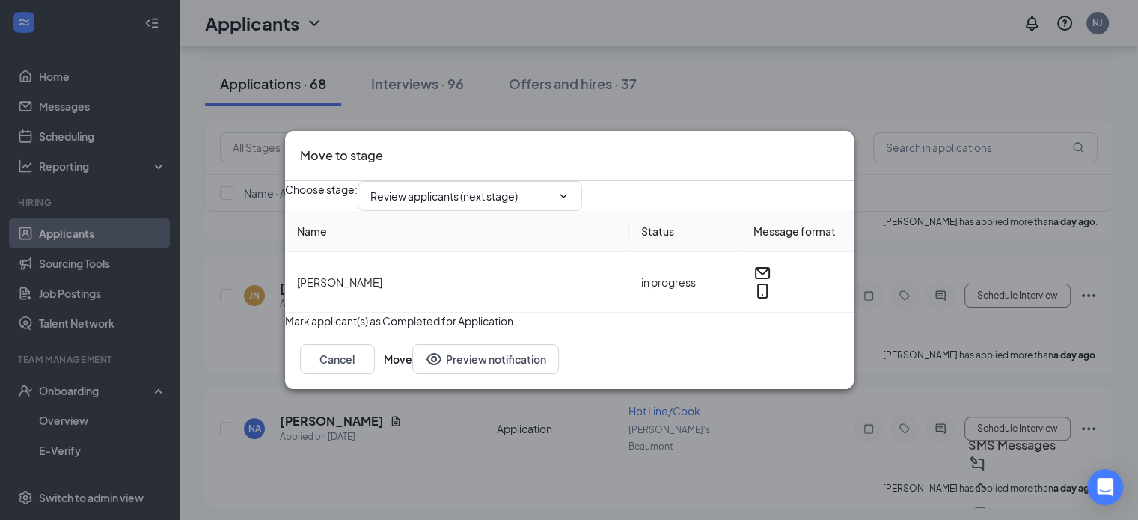
click at [525, 188] on input "Review applicants (next stage)" at bounding box center [460, 196] width 181 height 16
click at [446, 339] on div "Onsite Interview" at bounding box center [422, 347] width 80 height 16
type input "Onsite Interview"
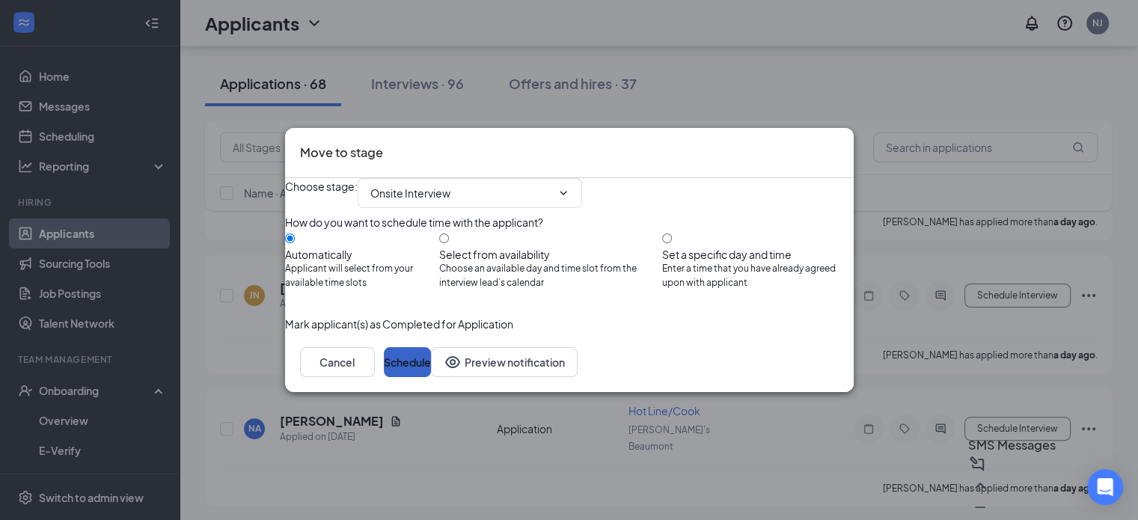
click at [431, 377] on button "Schedule" at bounding box center [407, 362] width 47 height 30
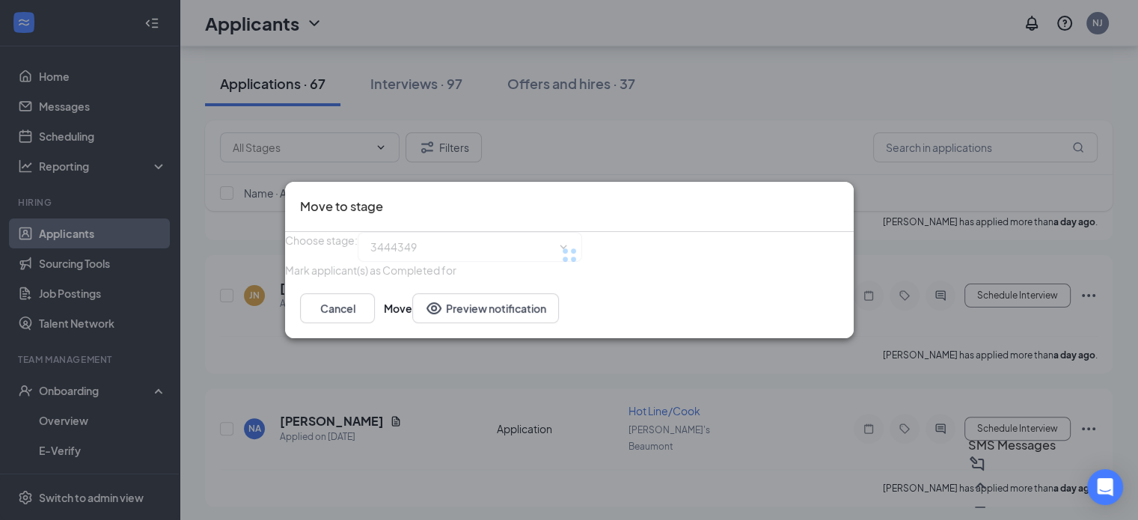
click at [1004, 284] on div "Move to stage Choose stage : 3444349 [PERSON_NAME](s) as Completed for Cancel M…" at bounding box center [569, 260] width 1138 height 520
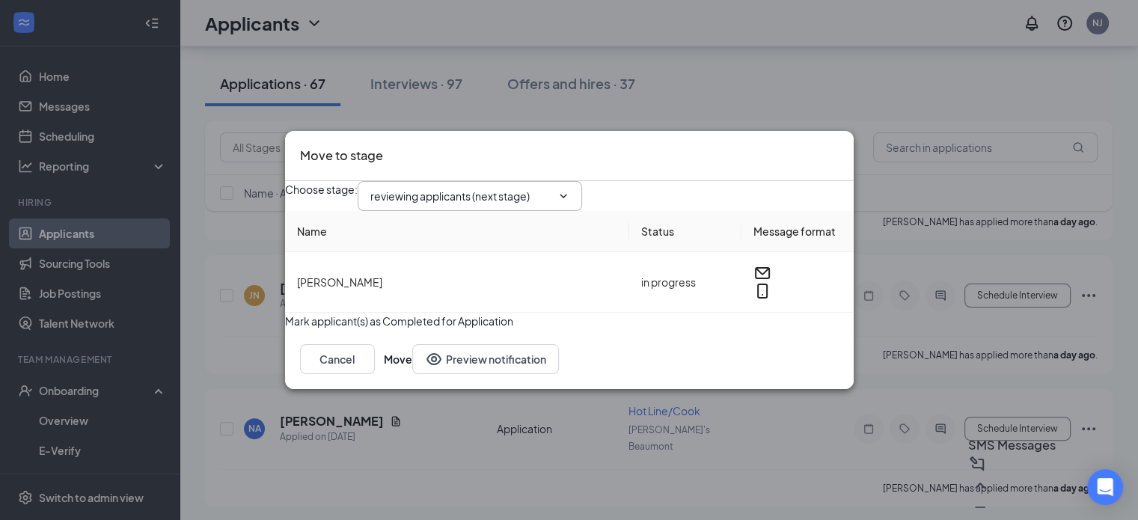
click at [533, 188] on input "reviewing applicants (next stage)" at bounding box center [460, 196] width 181 height 16
click at [463, 335] on div "Onsite Interview" at bounding box center [422, 343] width 80 height 16
type input "Onsite Interview"
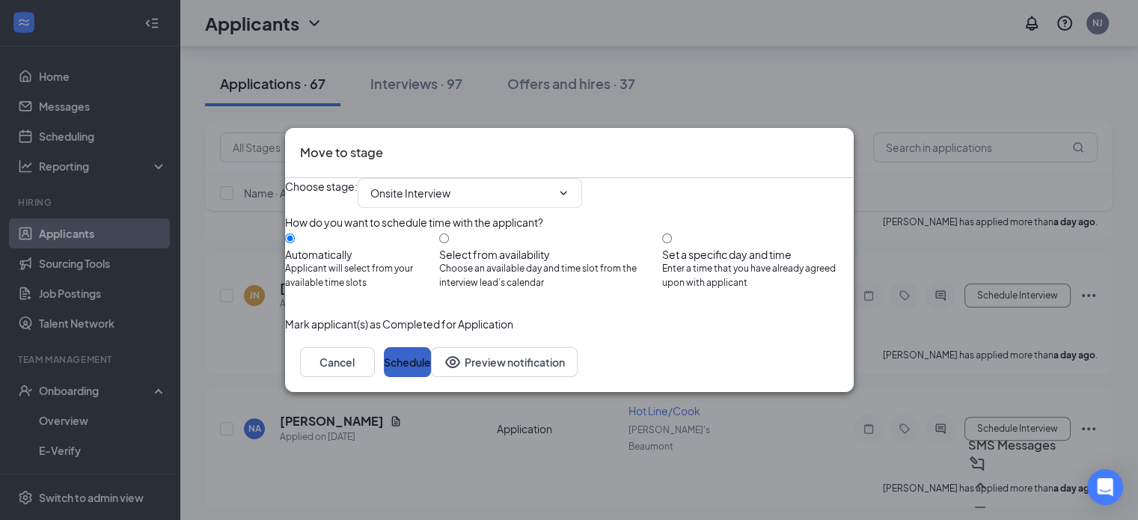
click at [431, 377] on button "Schedule" at bounding box center [407, 362] width 47 height 30
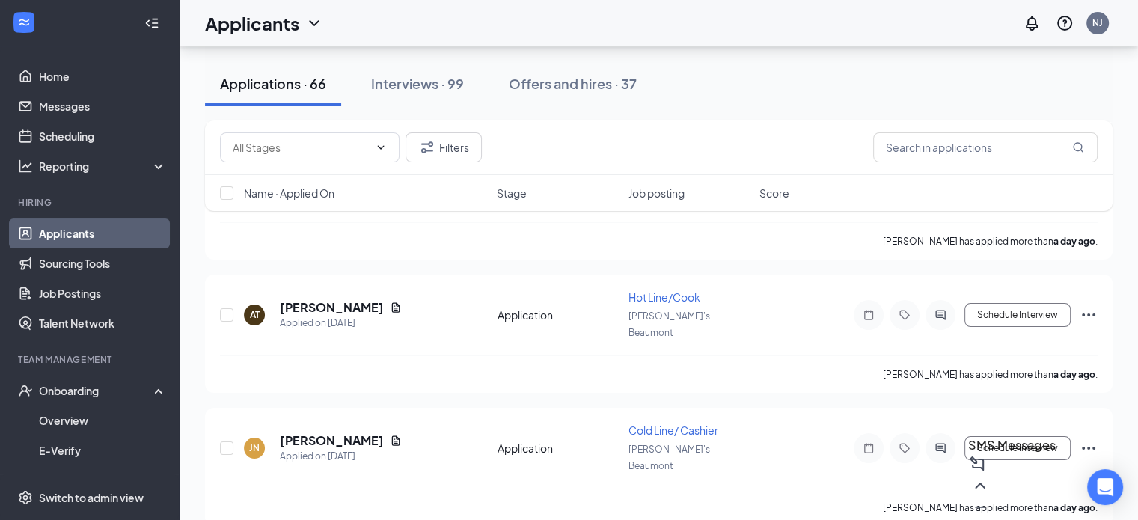
scroll to position [5823, 0]
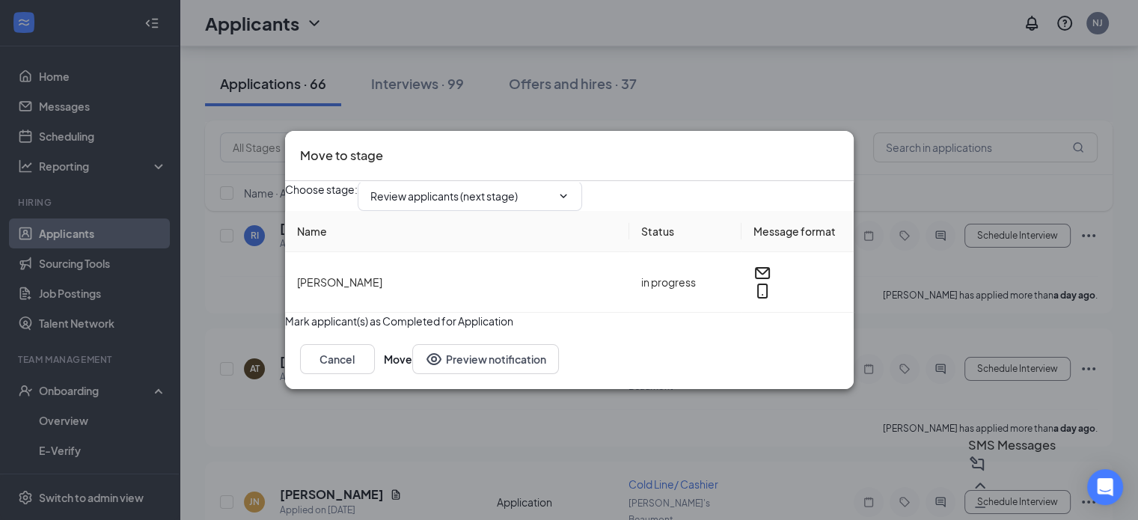
click at [552, 188] on input "Review applicants (next stage)" at bounding box center [460, 196] width 181 height 16
click at [466, 339] on div "Onsite Interview" at bounding box center [472, 347] width 181 height 16
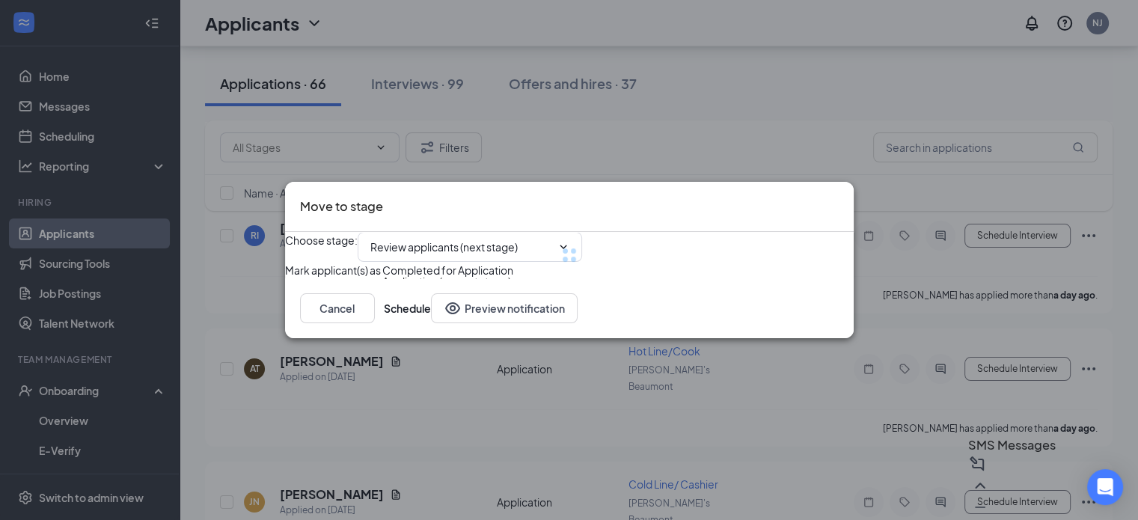
type input "Onsite Interview"
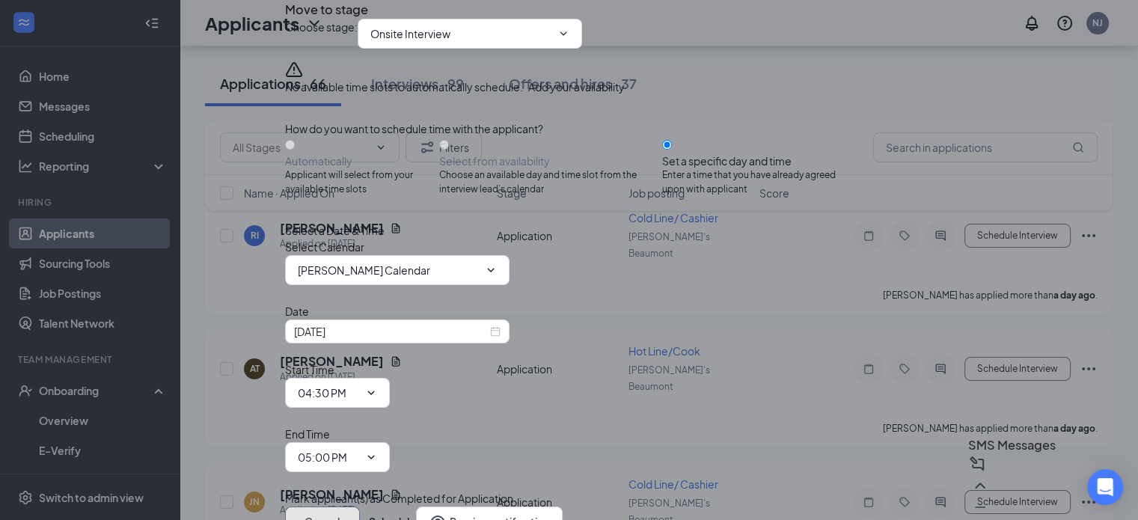
click at [360, 507] on button "Cancel" at bounding box center [322, 522] width 75 height 30
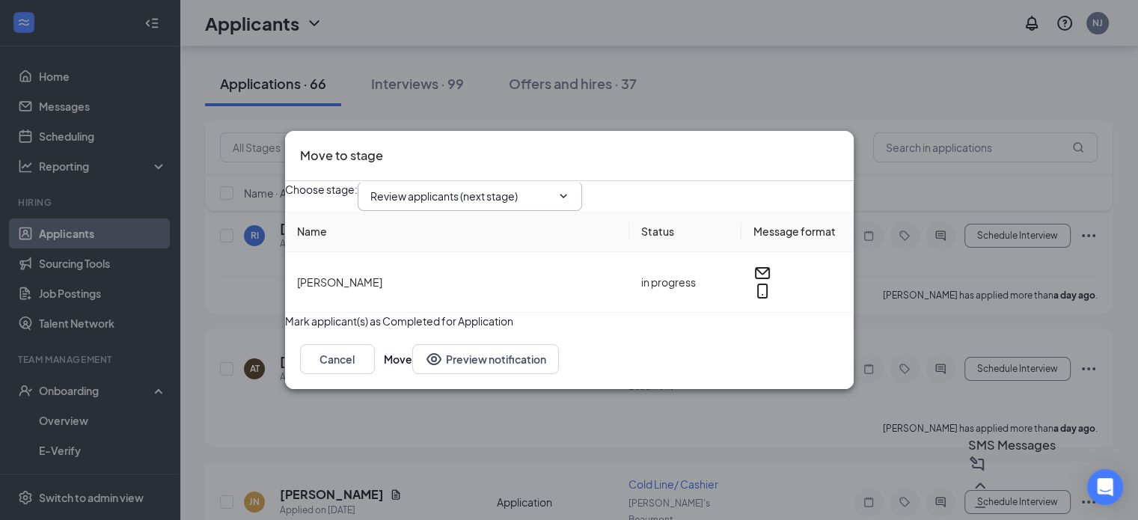
click at [552, 188] on input "Review applicants (next stage)" at bounding box center [460, 196] width 181 height 16
click at [463, 339] on div "Onsite Interview" at bounding box center [422, 347] width 80 height 16
type input "Onsite Interview"
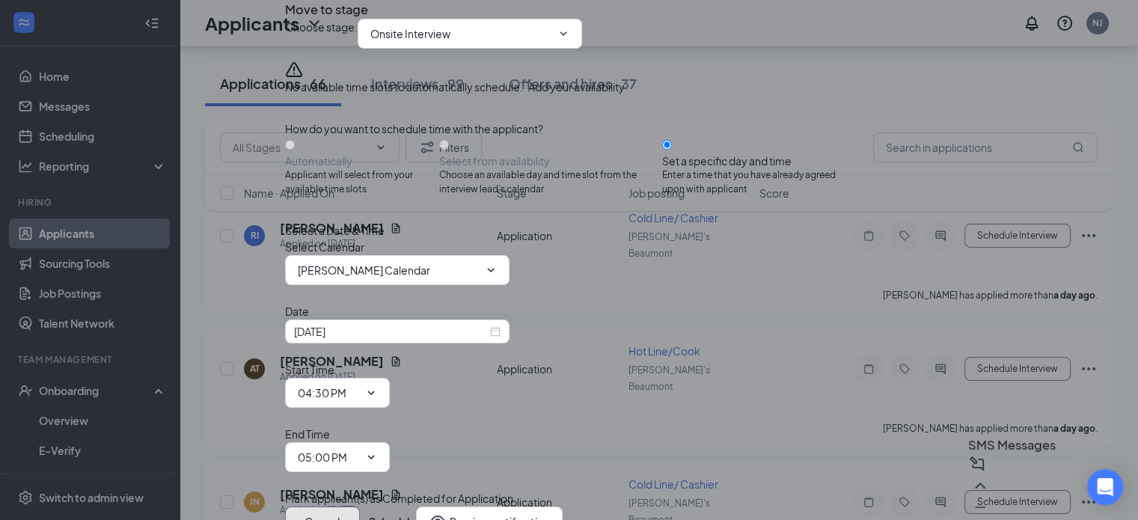
click at [360, 507] on button "Cancel" at bounding box center [322, 522] width 75 height 30
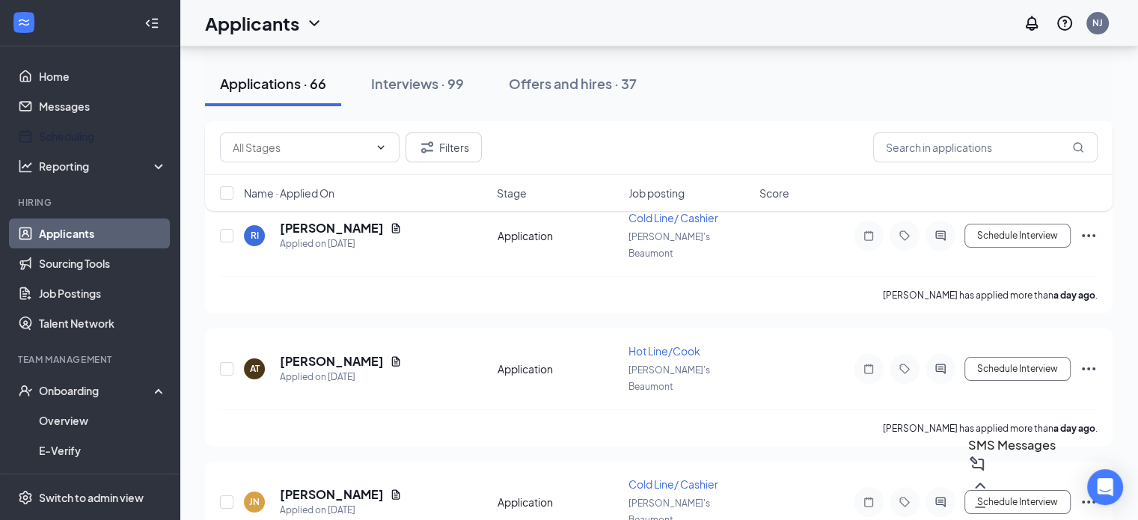
click at [64, 143] on link "Scheduling" at bounding box center [103, 136] width 128 height 30
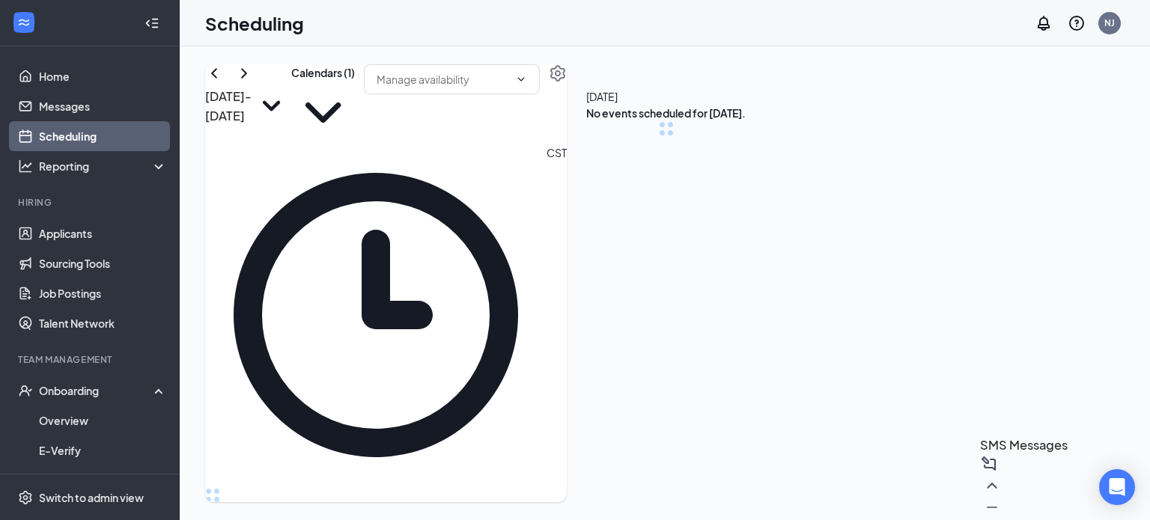
scroll to position [736, 0]
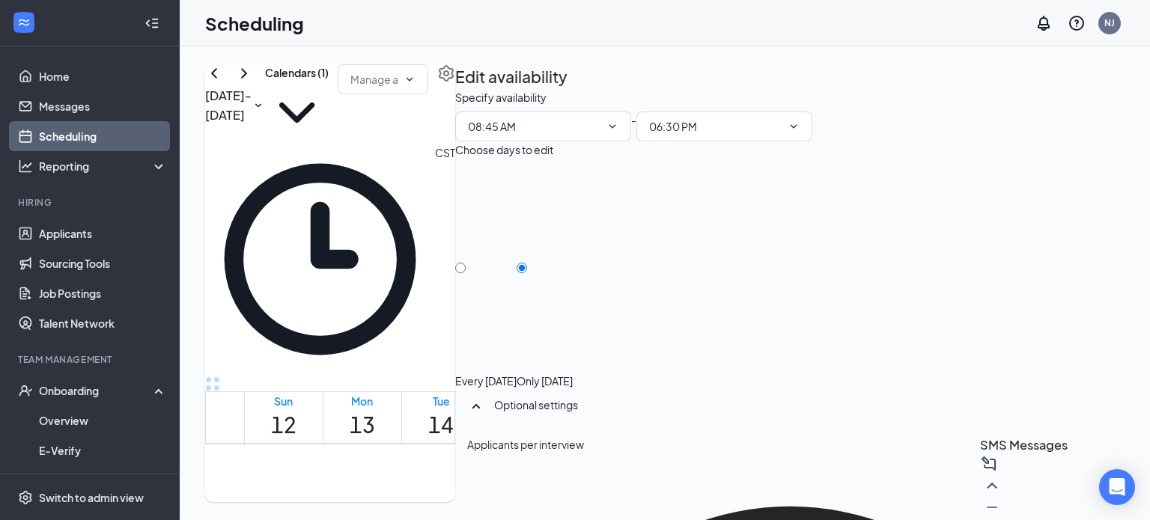
type input "6"
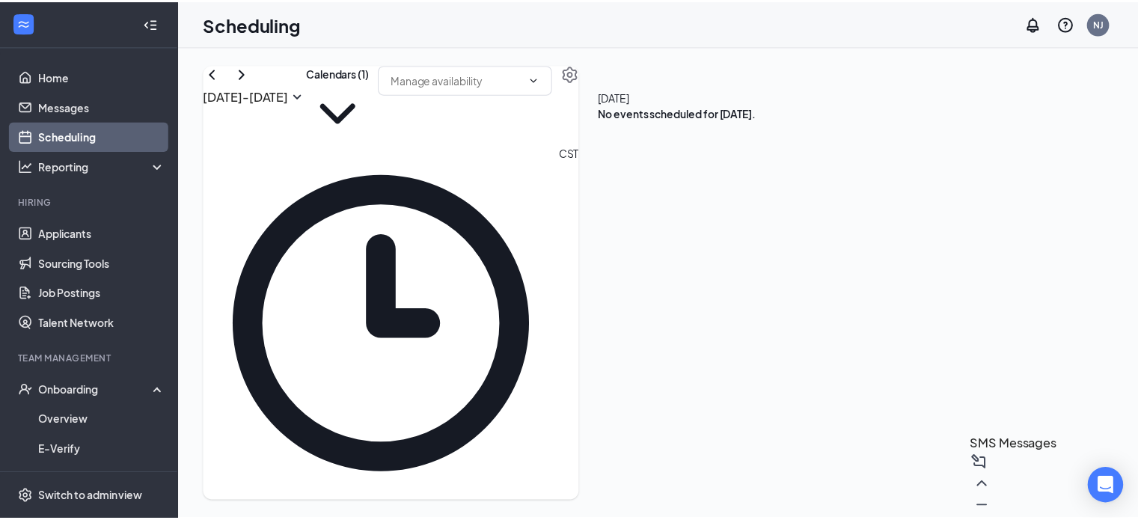
scroll to position [1124, 0]
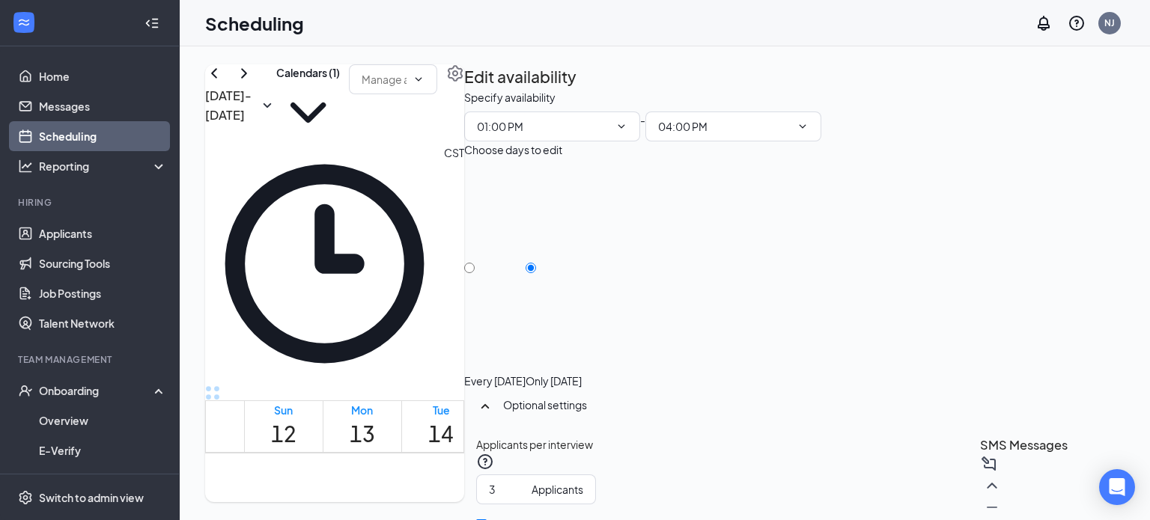
click at [596, 475] on span "3 Applicants" at bounding box center [536, 490] width 120 height 30
click at [525, 481] on input "4" at bounding box center [507, 489] width 37 height 16
click at [525, 481] on input "5" at bounding box center [507, 489] width 37 height 16
type input "6"
click at [525, 481] on input "6" at bounding box center [507, 489] width 37 height 16
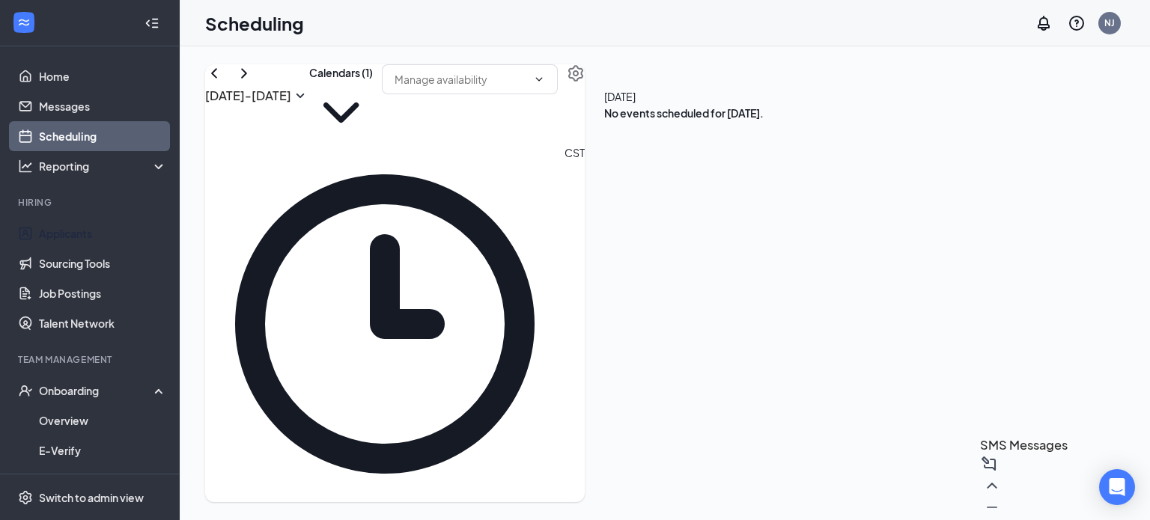
click at [88, 238] on link "Applicants" at bounding box center [103, 234] width 128 height 30
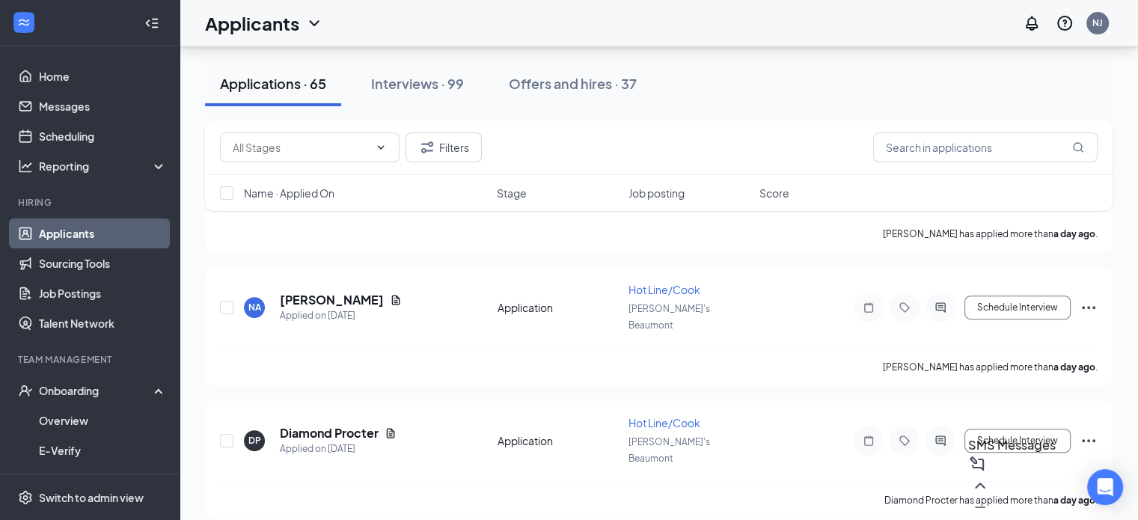
scroll to position [5763, 0]
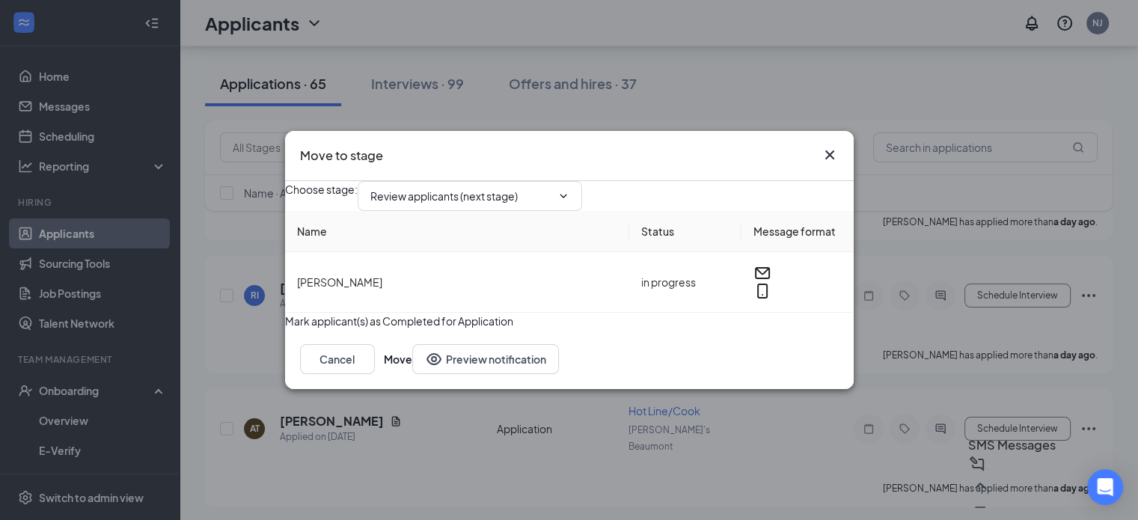
click at [552, 188] on input "Review applicants (next stage)" at bounding box center [460, 196] width 181 height 16
click at [463, 339] on div "Onsite Interview" at bounding box center [422, 347] width 80 height 16
type input "Onsite Interview"
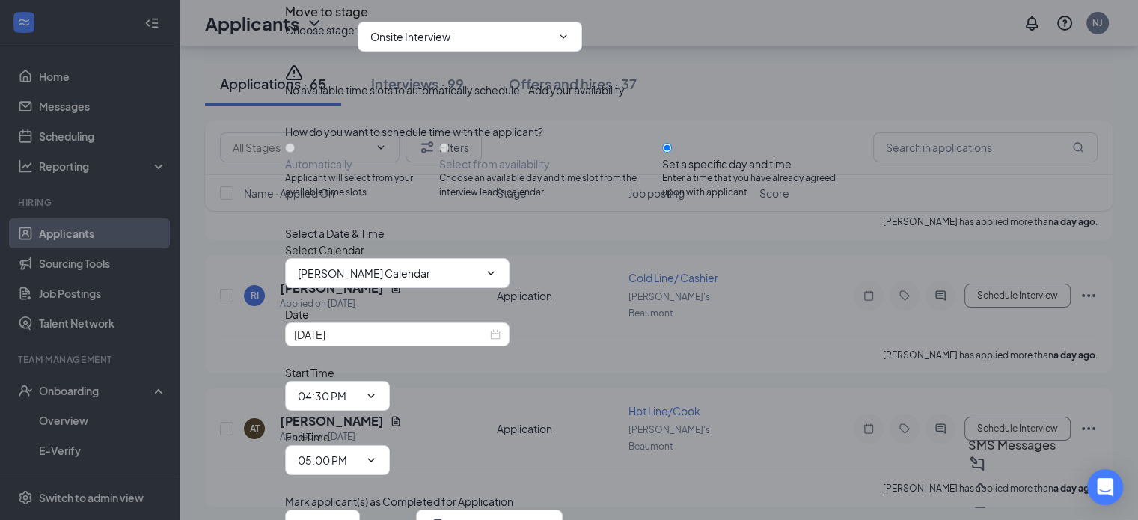
scroll to position [106, 0]
click at [501, 335] on div "[DATE]" at bounding box center [397, 334] width 207 height 16
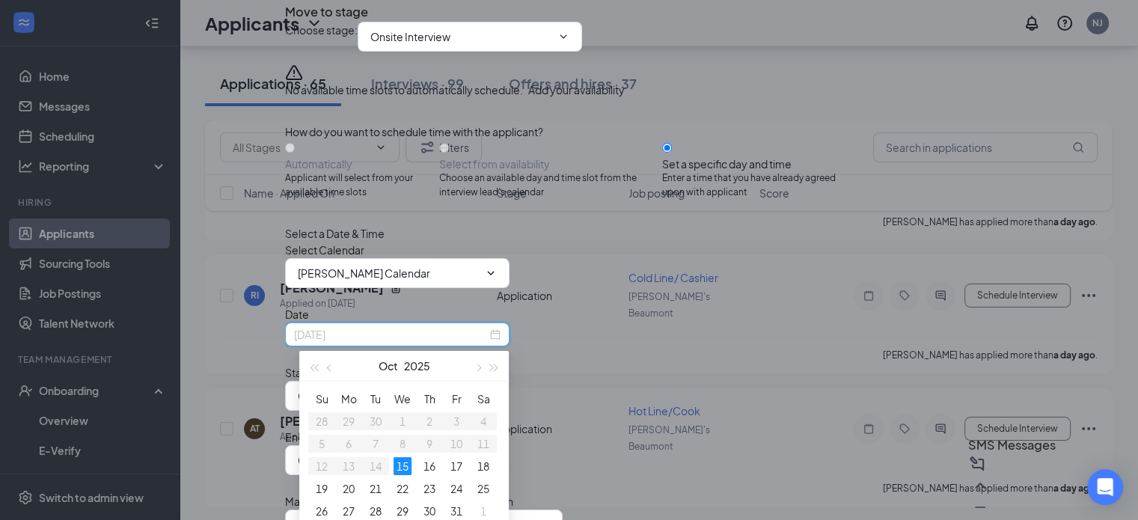
type input "[DATE]"
click at [425, 469] on div "16" at bounding box center [430, 466] width 18 height 18
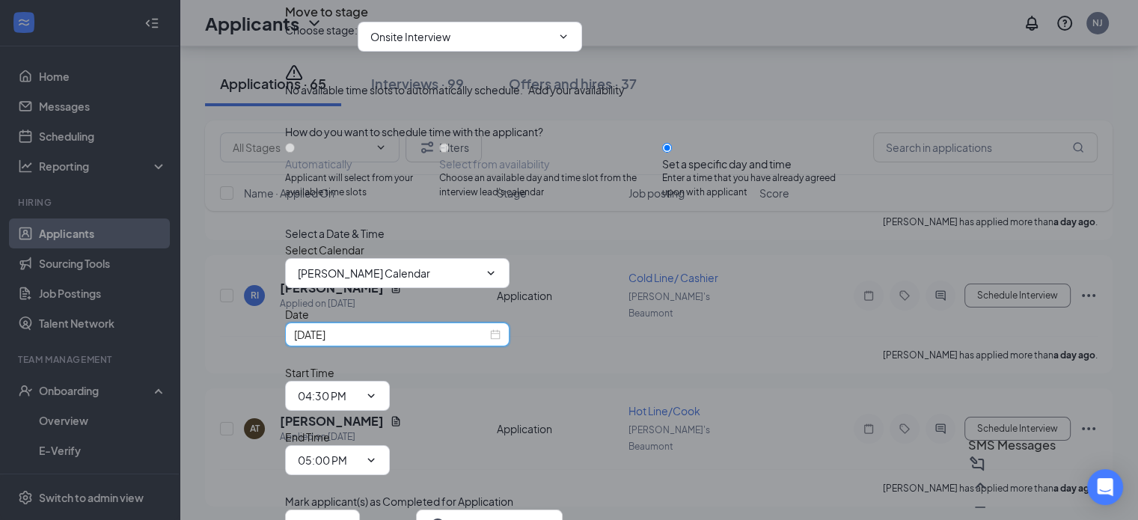
click at [377, 390] on icon "ChevronDown" at bounding box center [371, 396] width 12 height 12
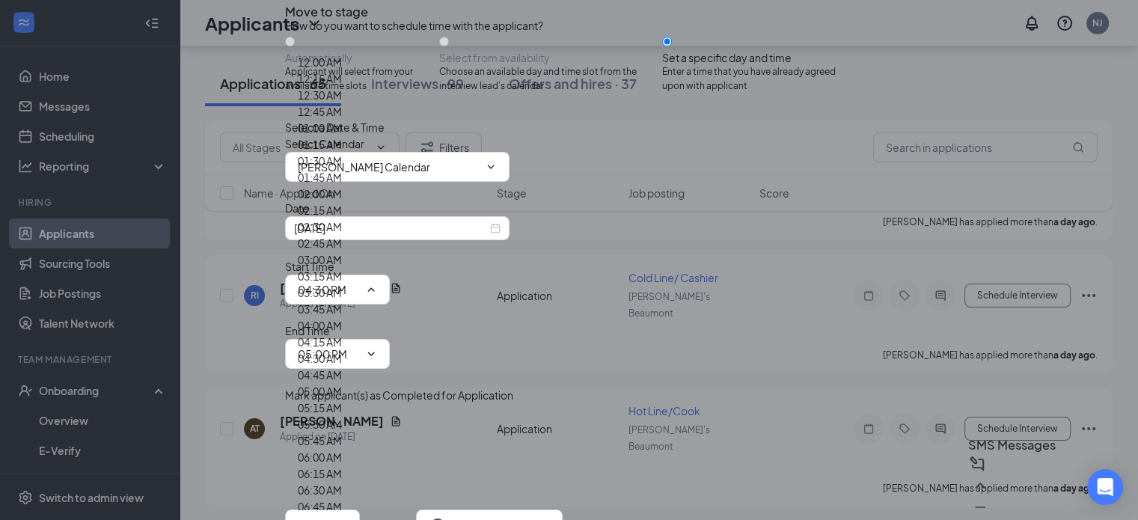
scroll to position [1548, 0]
type input "12:00 PM"
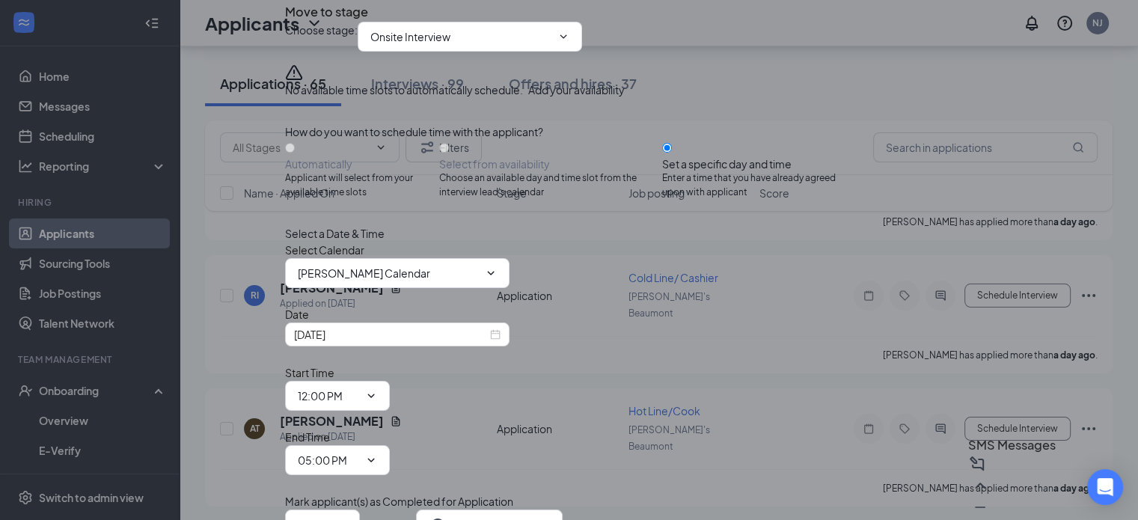
click at [377, 454] on span at bounding box center [369, 460] width 15 height 12
click at [377, 454] on icon "ChevronDown" at bounding box center [371, 460] width 12 height 12
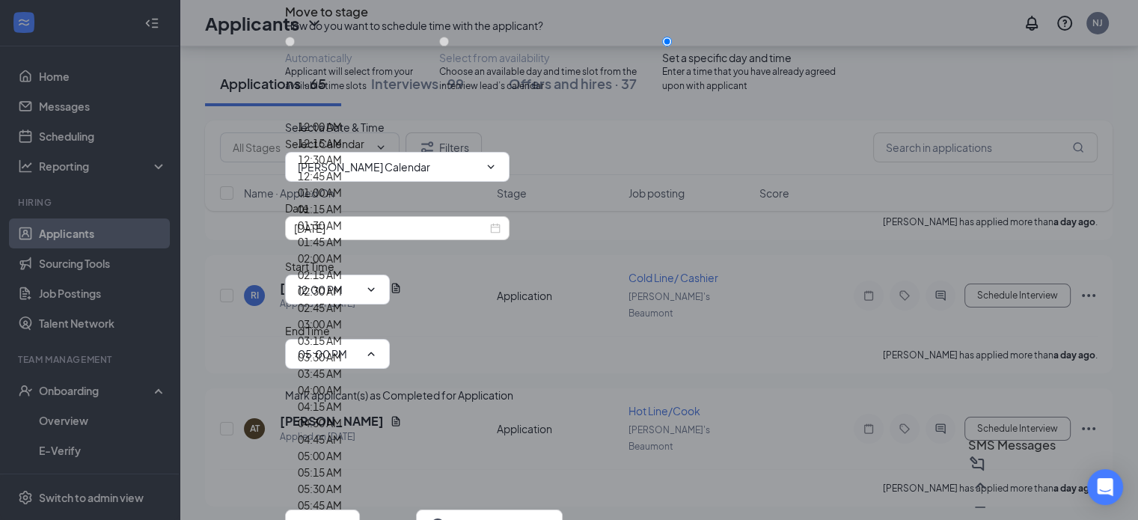
scroll to position [1557, 0]
type input "12:30 PM"
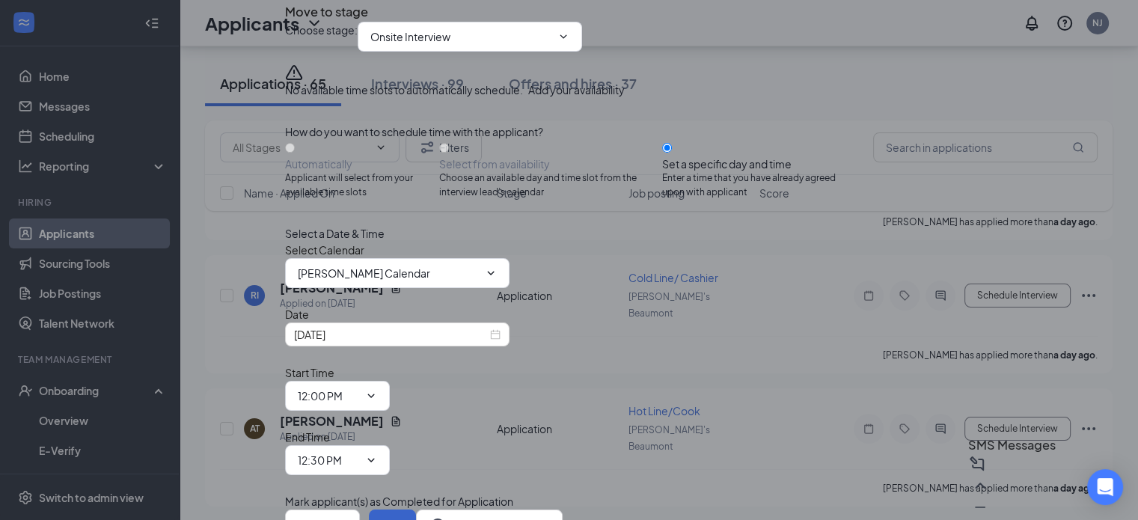
click at [416, 510] on button "Schedule" at bounding box center [392, 525] width 47 height 30
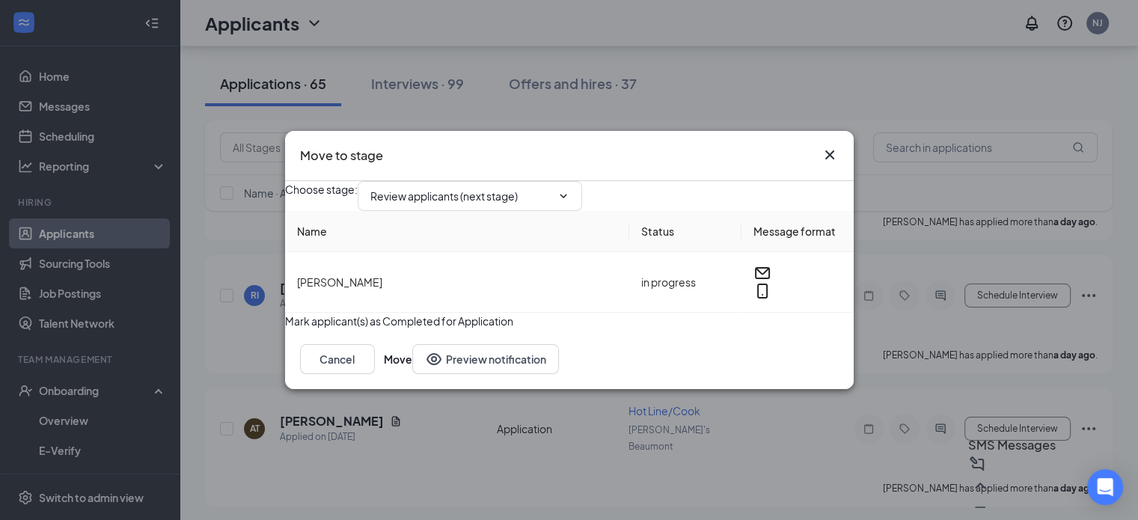
click at [552, 188] on input "Review applicants (next stage)" at bounding box center [460, 196] width 181 height 16
click at [457, 339] on div "Onsite Interview" at bounding box center [422, 347] width 80 height 16
type input "Onsite Interview"
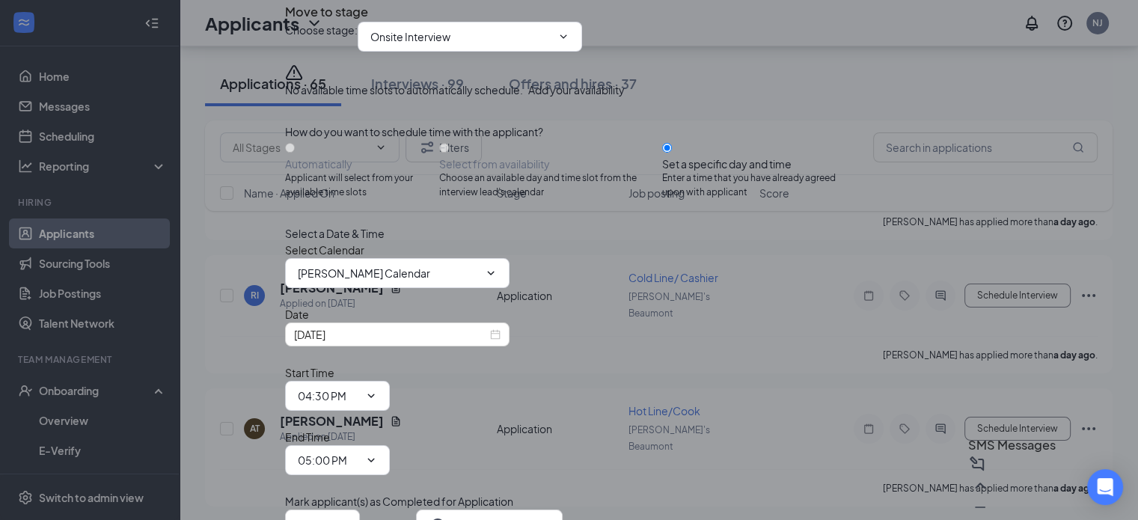
scroll to position [106, 0]
click at [501, 336] on div "[DATE]" at bounding box center [397, 334] width 207 height 16
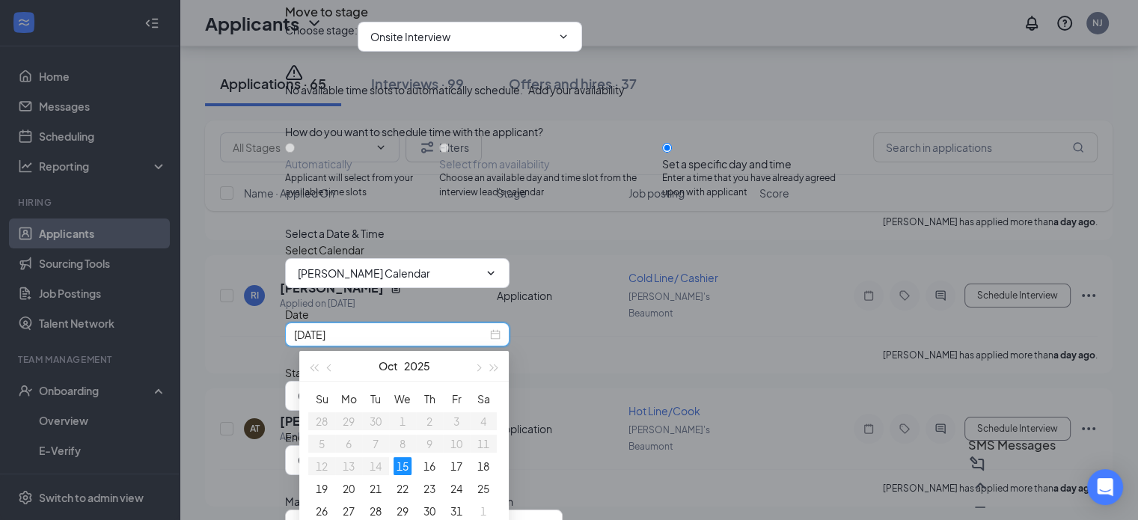
type input "[DATE]"
click at [427, 466] on div "16" at bounding box center [430, 466] width 18 height 18
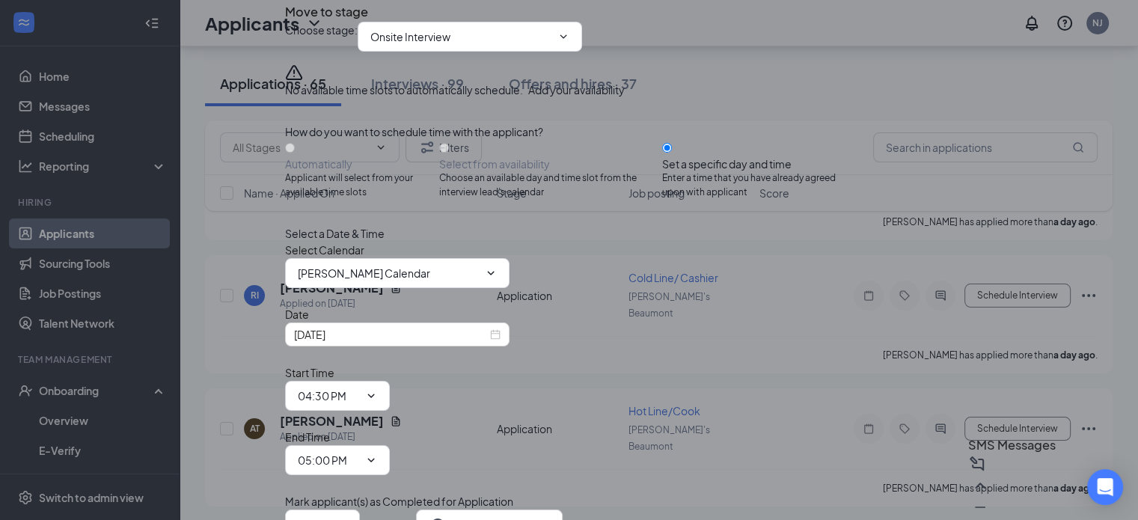
click at [377, 390] on span at bounding box center [369, 396] width 15 height 12
click at [374, 394] on icon "ChevronDown" at bounding box center [370, 396] width 7 height 4
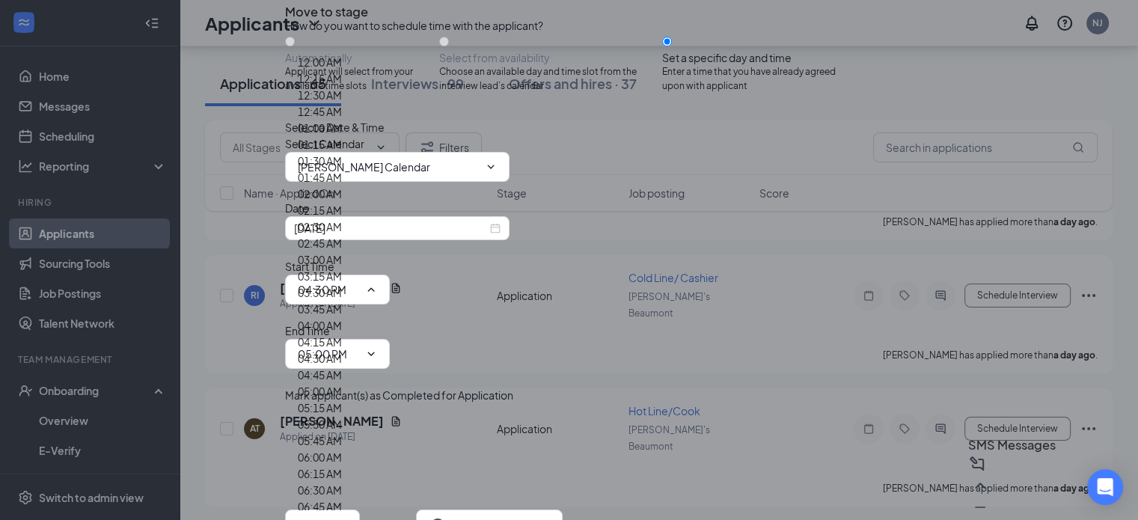
scroll to position [1638, 0]
type input "12:45 PM"
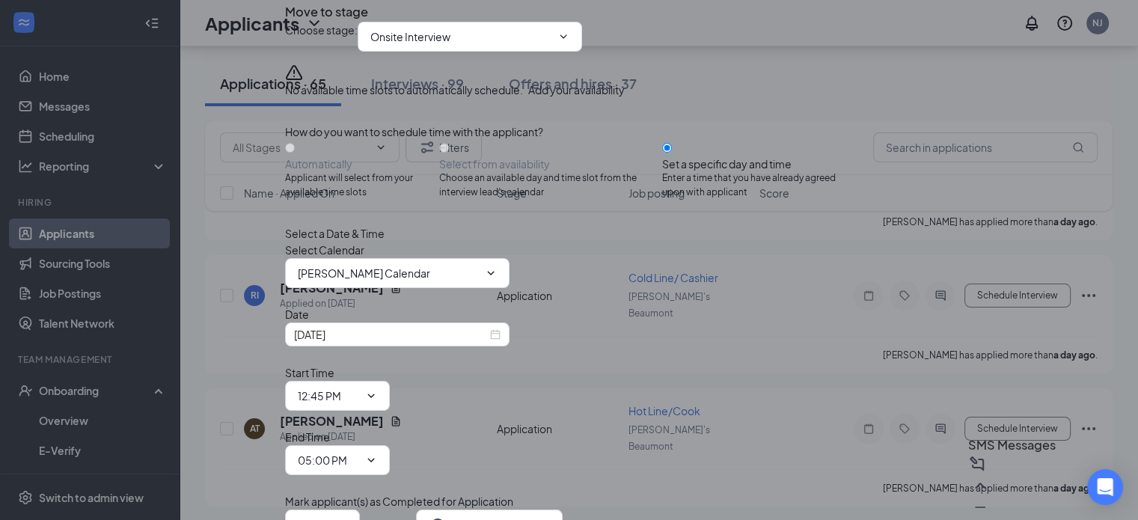
click at [390, 445] on span "05:00 PM" at bounding box center [337, 460] width 105 height 30
click at [377, 454] on icon "ChevronDown" at bounding box center [371, 460] width 12 height 12
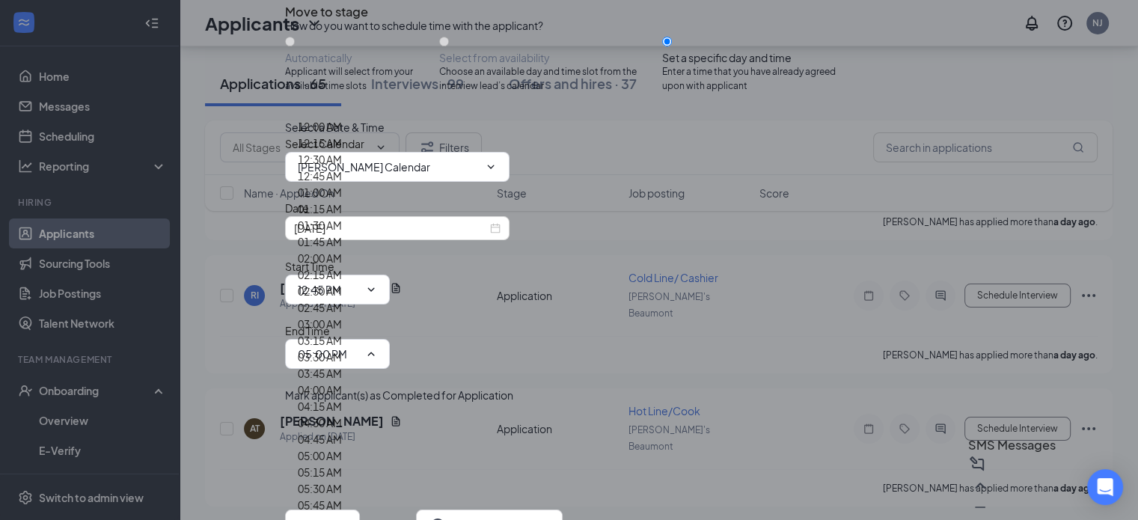
scroll to position [1760, 0]
type input "01:00 PM"
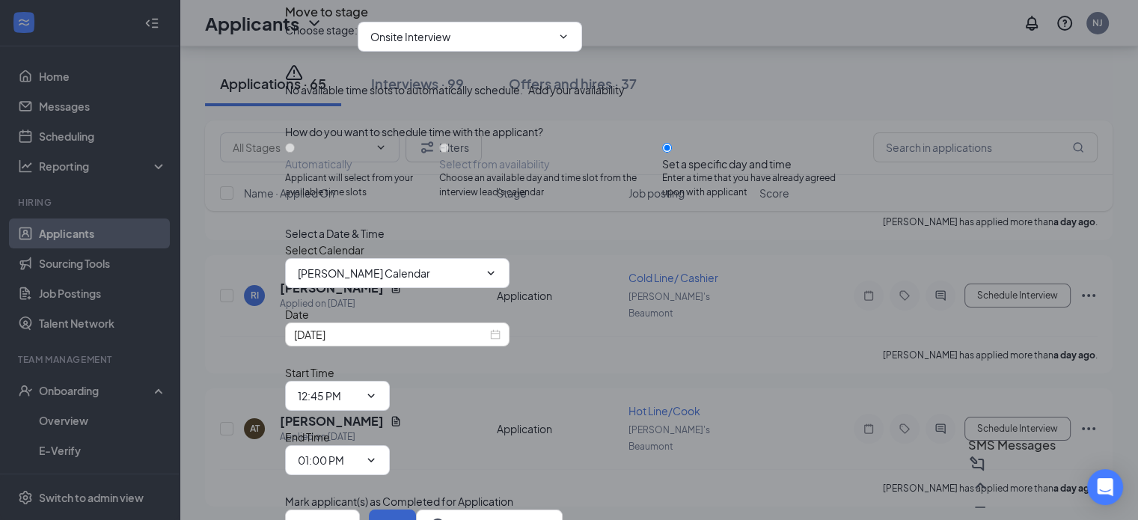
click at [416, 510] on button "Schedule" at bounding box center [392, 525] width 47 height 30
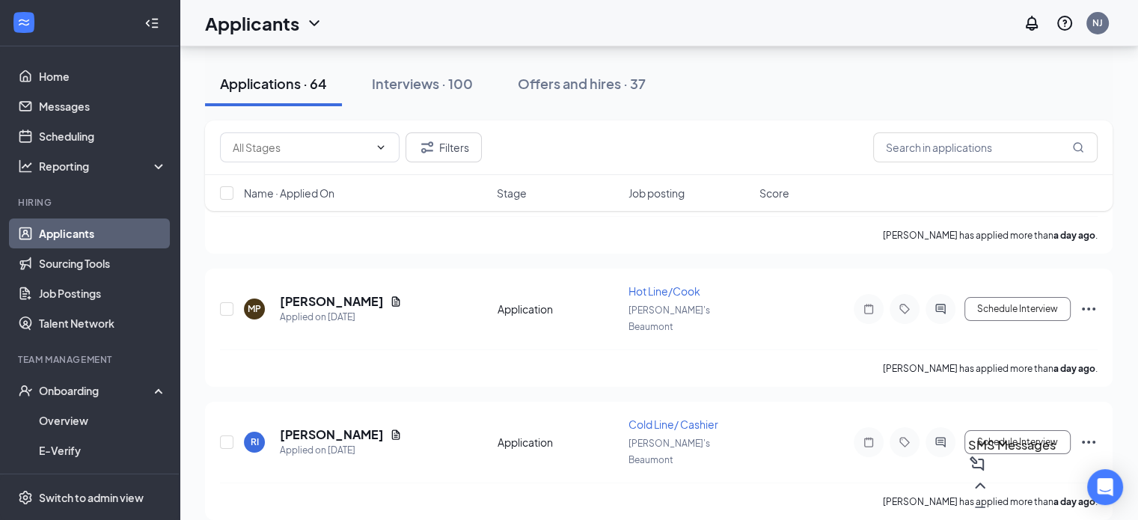
scroll to position [5616, 0]
click at [410, 80] on div "Interviews · 100" at bounding box center [422, 83] width 101 height 19
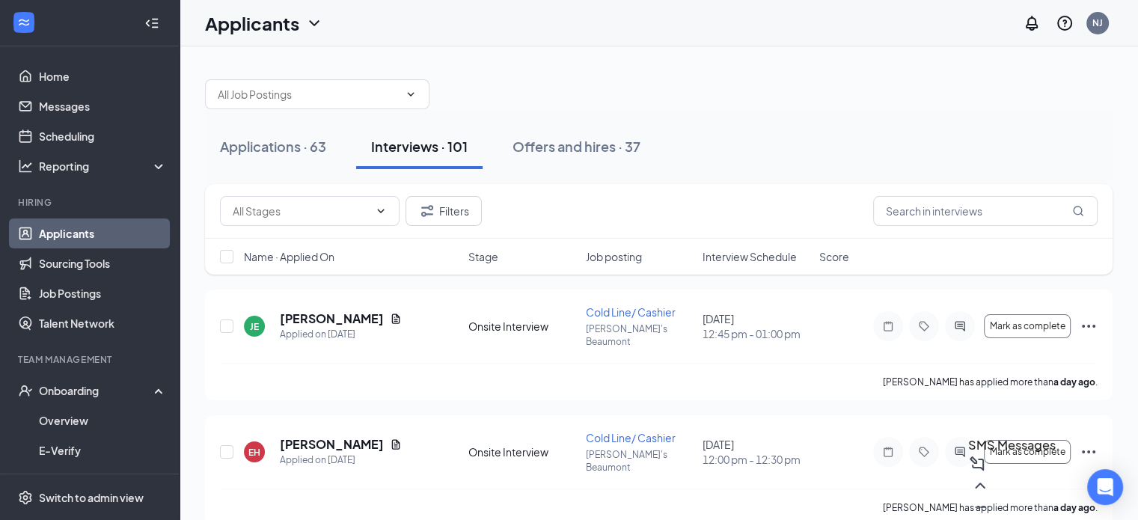
click at [417, 164] on button "Interviews · 101" at bounding box center [419, 146] width 126 height 45
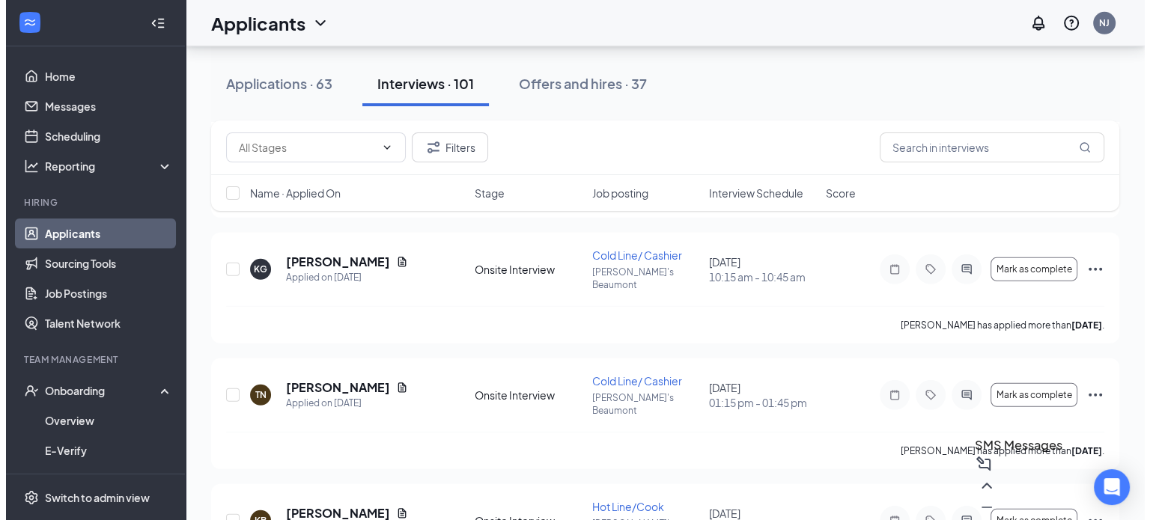
scroll to position [9861, 0]
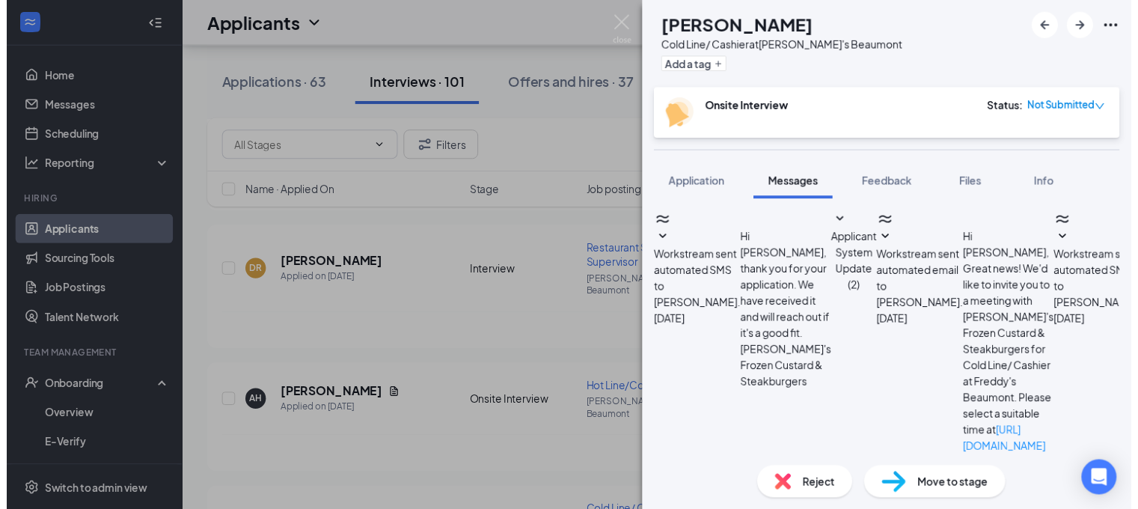
scroll to position [325, 0]
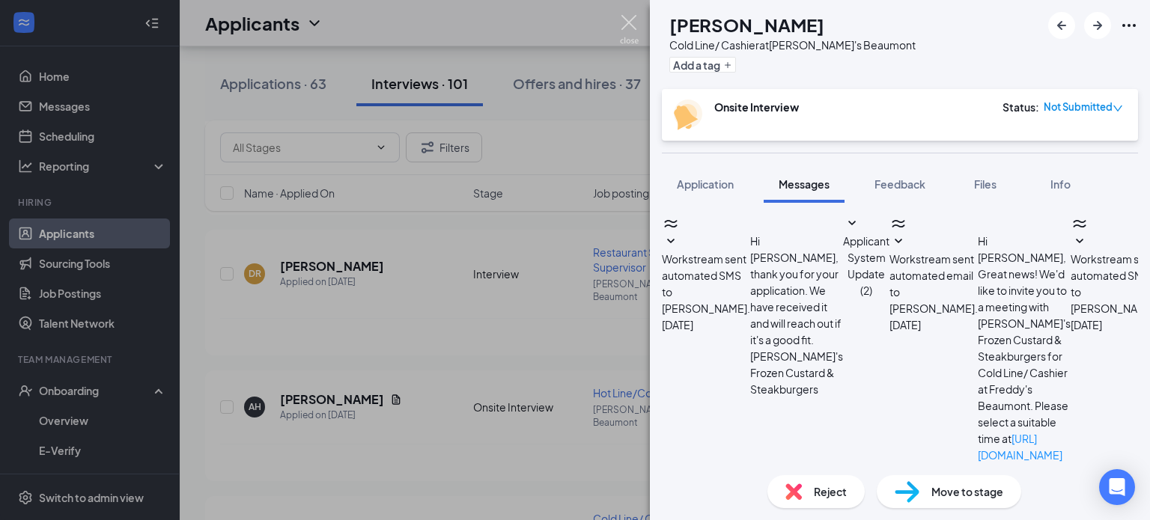
click at [627, 22] on img at bounding box center [629, 29] width 19 height 29
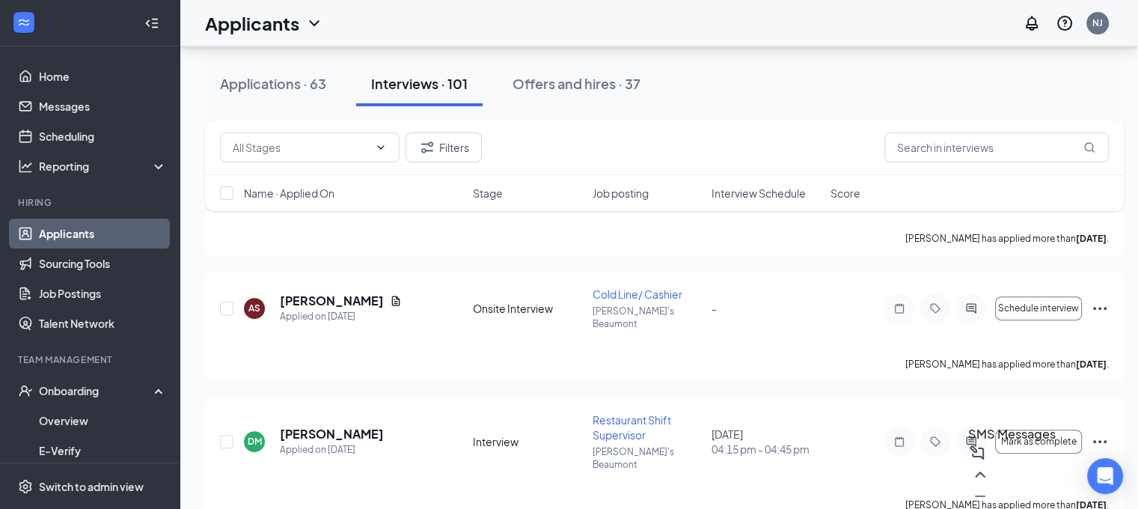
scroll to position [6211, 0]
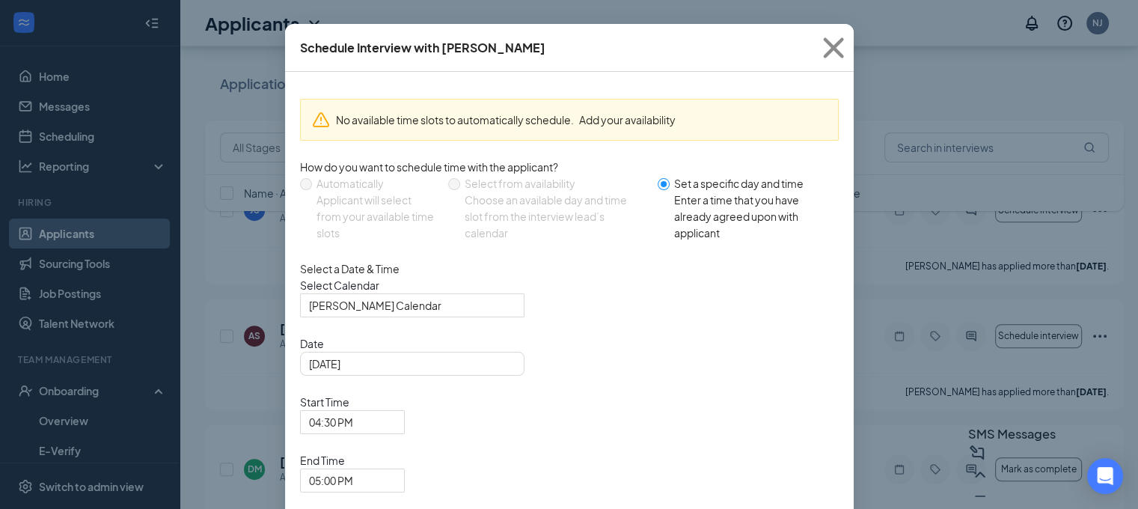
scroll to position [69, 0]
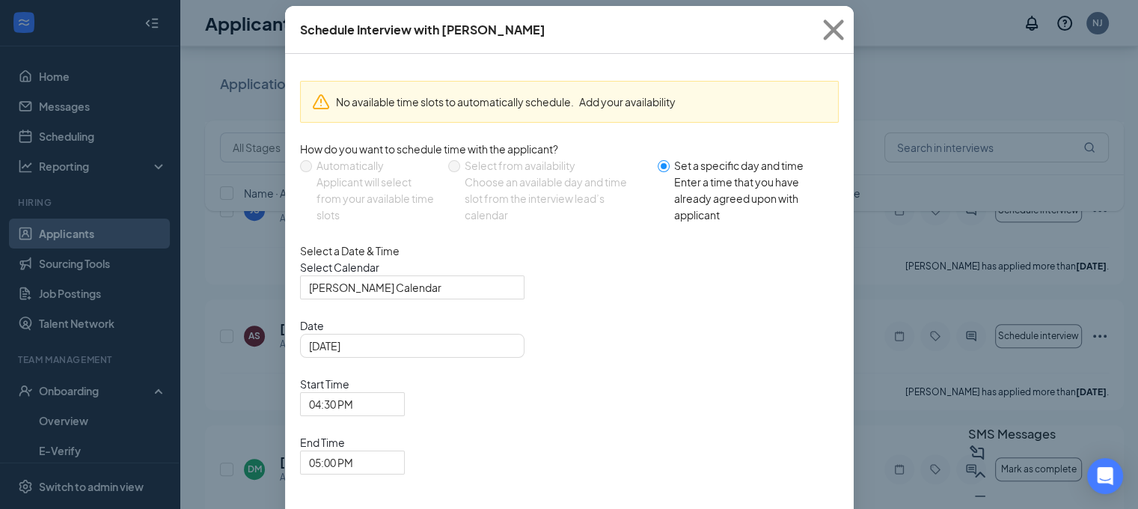
click at [485, 354] on input "[DATE]" at bounding box center [411, 346] width 204 height 16
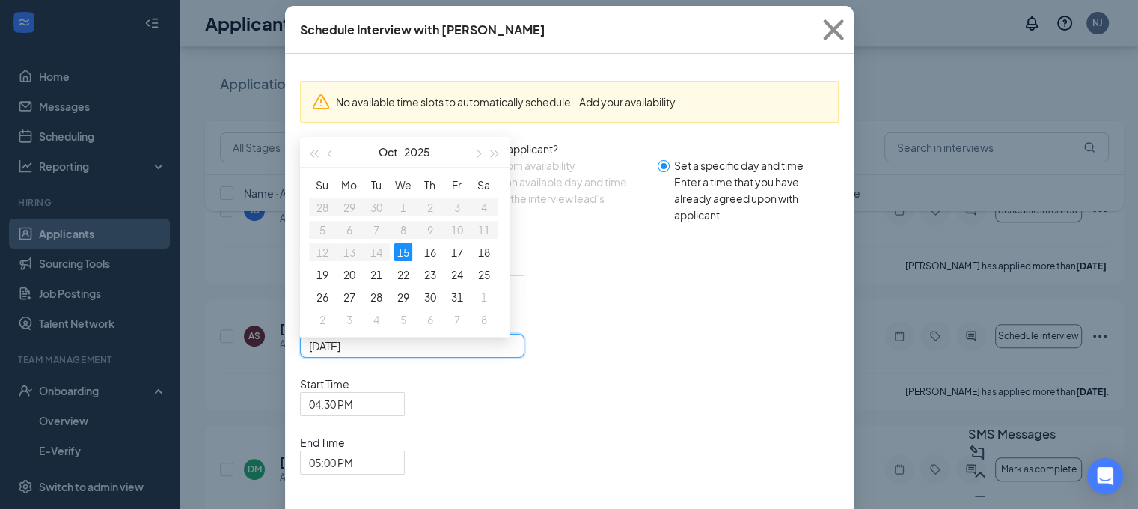
click at [451, 284] on td "24" at bounding box center [457, 274] width 27 height 22
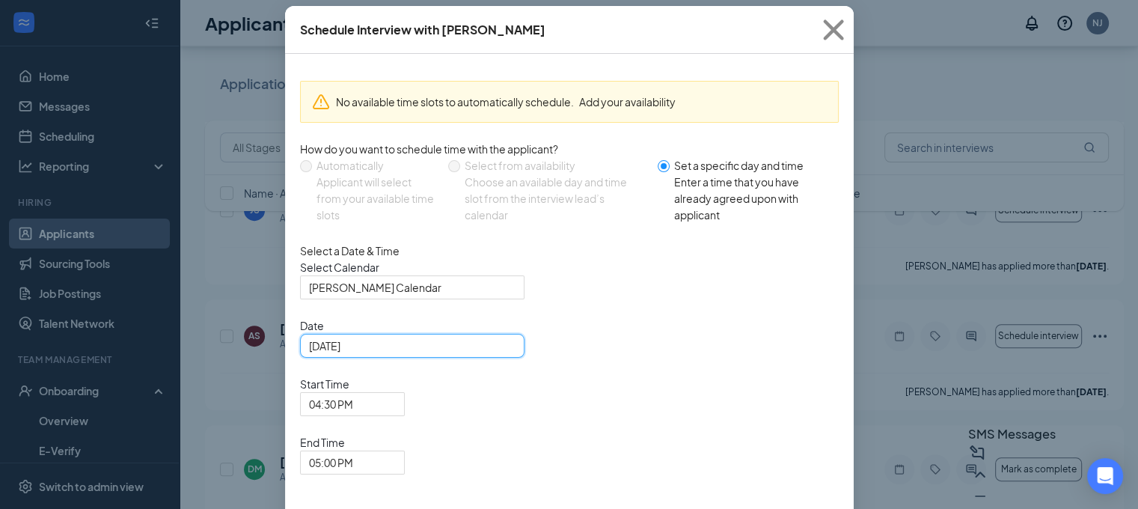
click at [479, 354] on input "[DATE]" at bounding box center [411, 346] width 204 height 16
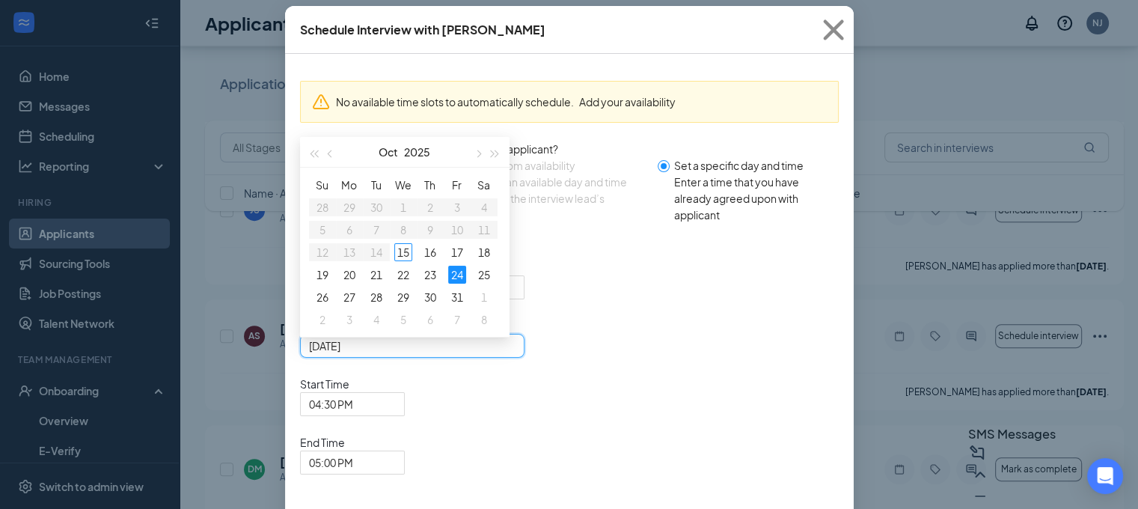
click at [457, 261] on div "17" at bounding box center [457, 252] width 18 height 18
type input "[DATE]"
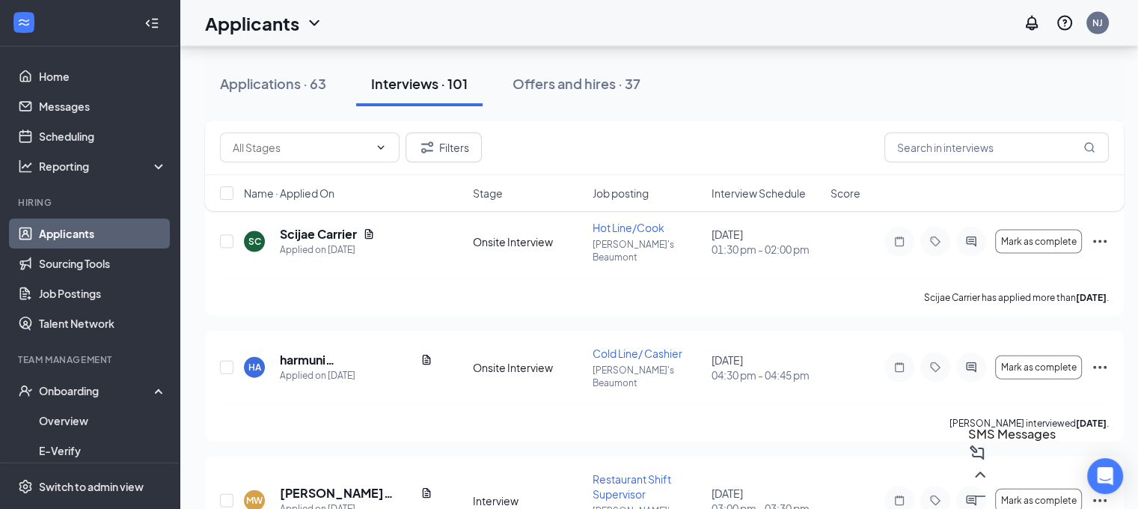
scroll to position [3245, 0]
checkbox input "true"
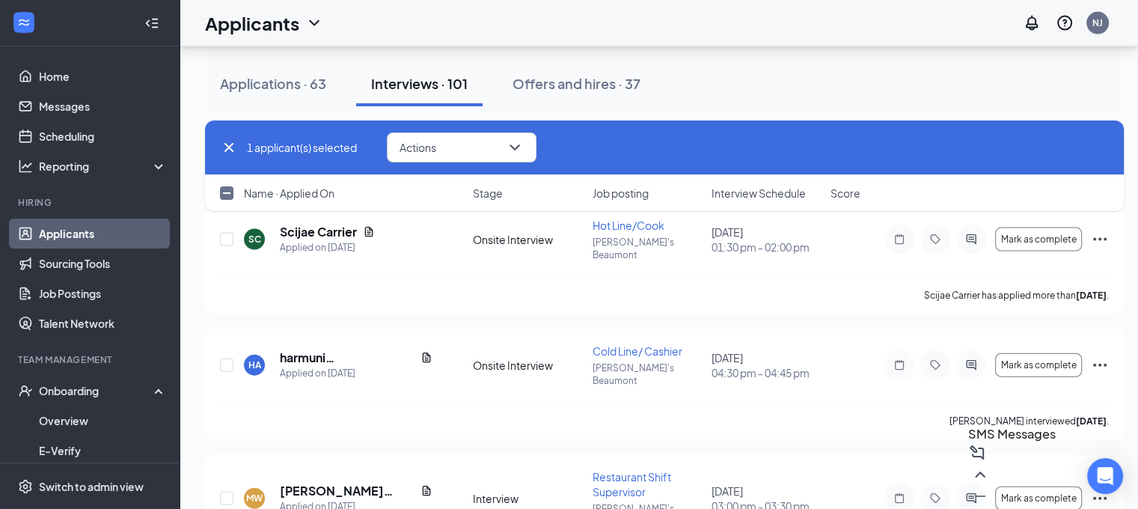
click at [500, 144] on button "Actions" at bounding box center [462, 147] width 150 height 30
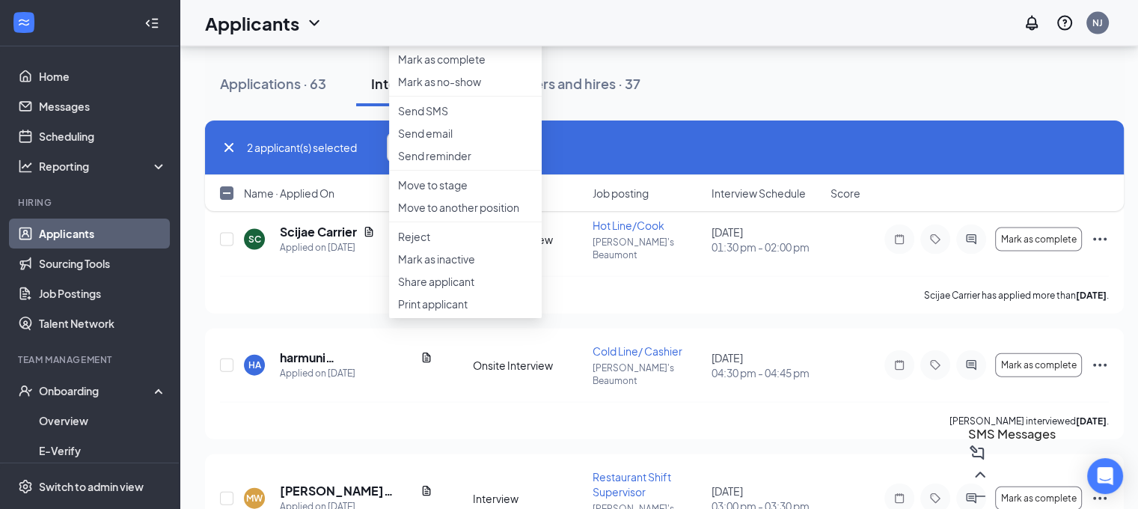
click at [457, 248] on li "Reject" at bounding box center [465, 236] width 153 height 22
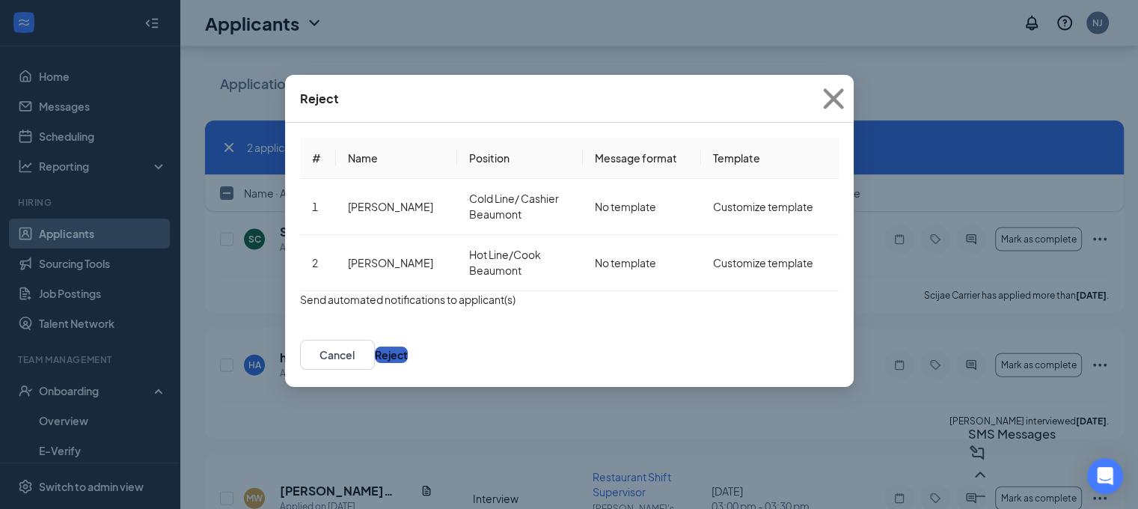
click at [408, 363] on button "Reject" at bounding box center [391, 355] width 33 height 16
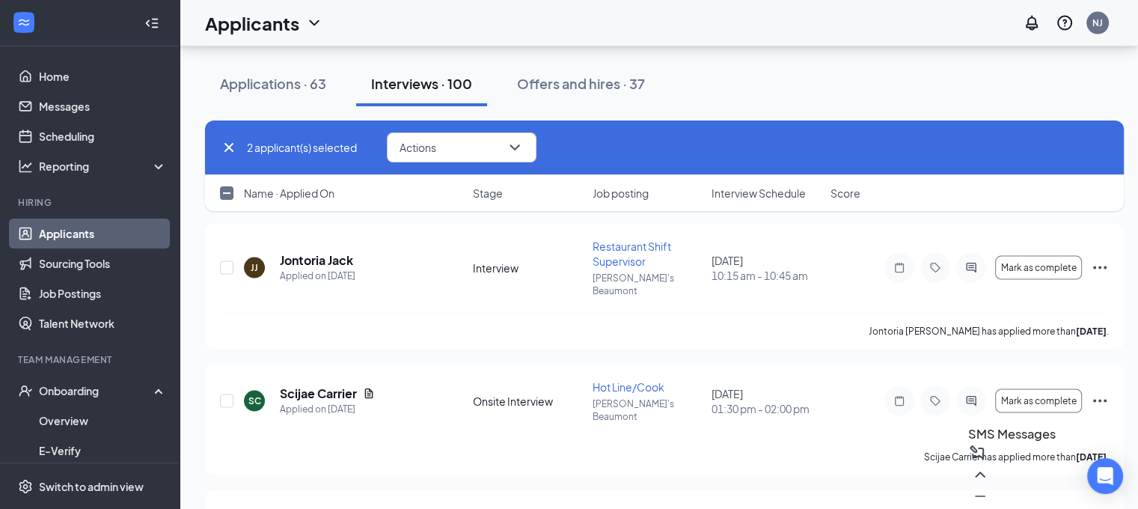
scroll to position [3083, 0]
checkbox input "false"
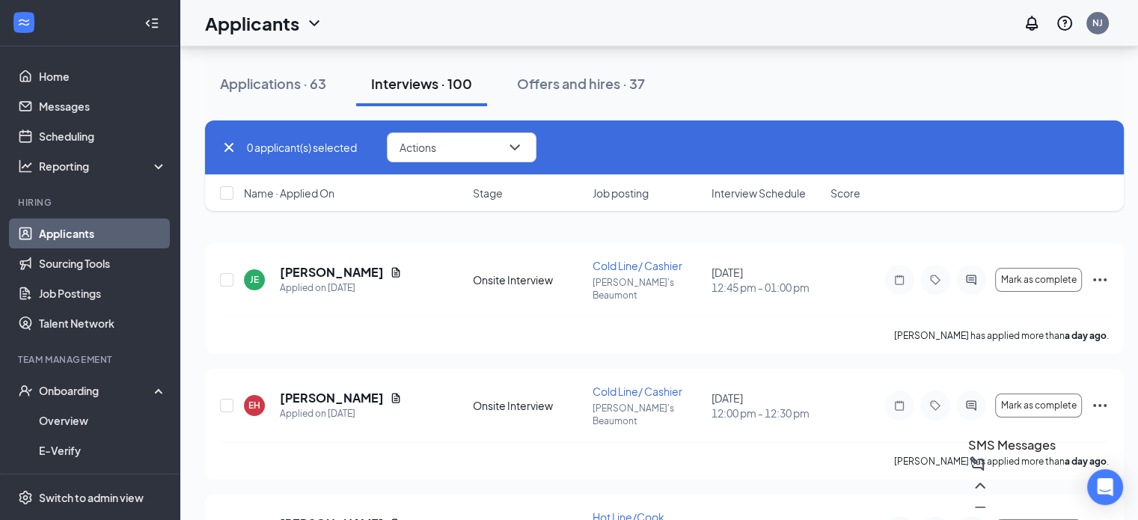
scroll to position [0, 0]
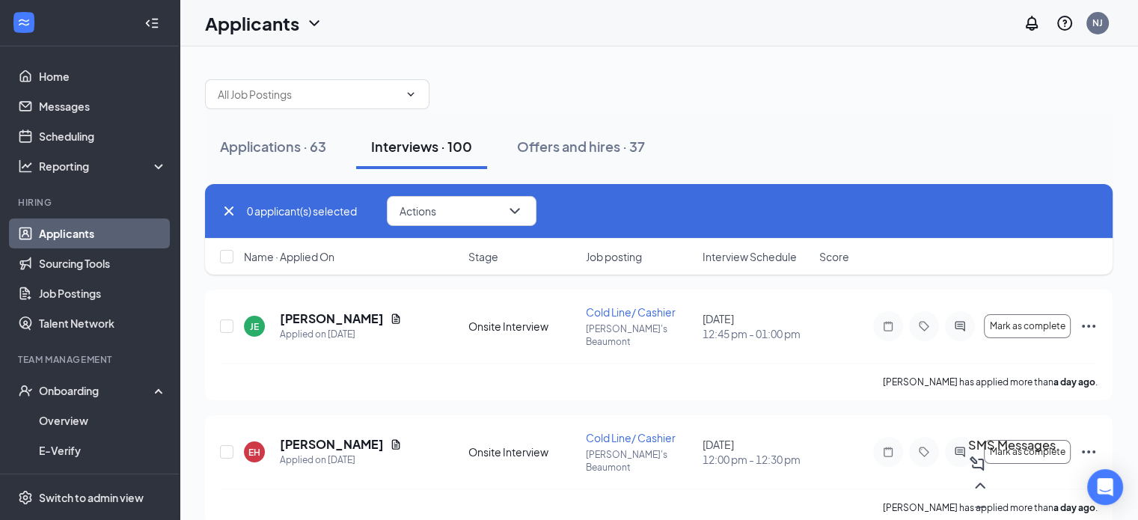
click at [983, 150] on div "Applications · 63 Interviews · 100 Offers and hires · 37" at bounding box center [659, 146] width 908 height 45
click at [80, 393] on div "Onboarding" at bounding box center [96, 390] width 115 height 15
click at [84, 423] on link "Overview" at bounding box center [103, 421] width 128 height 30
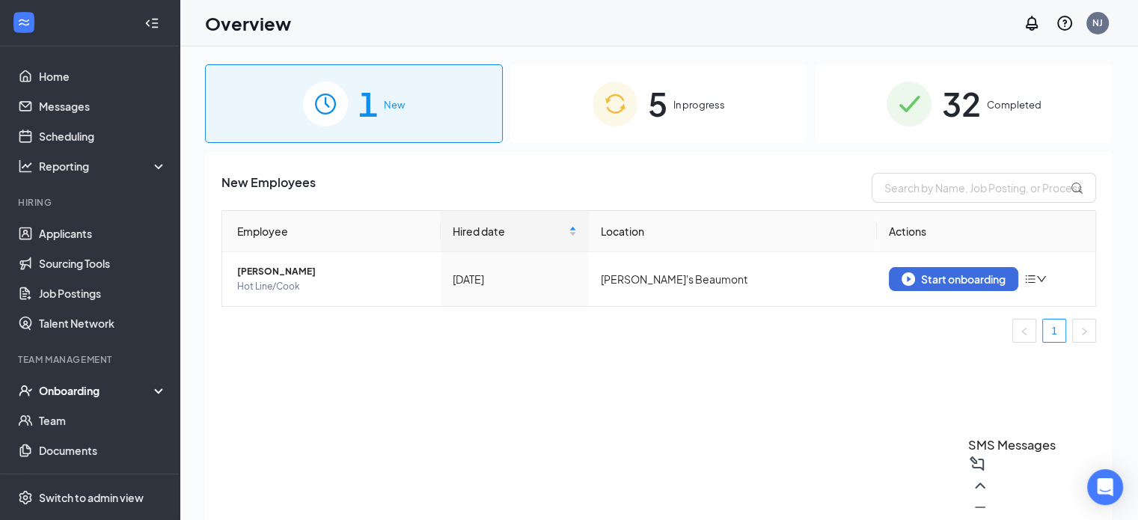
click at [1028, 110] on span "Completed" at bounding box center [1014, 104] width 55 height 15
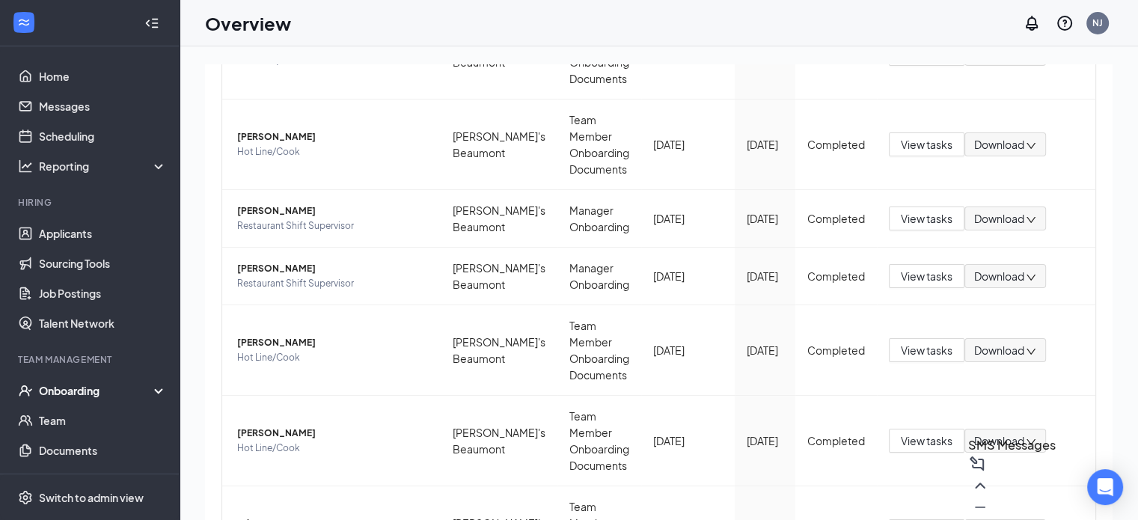
scroll to position [457, 0]
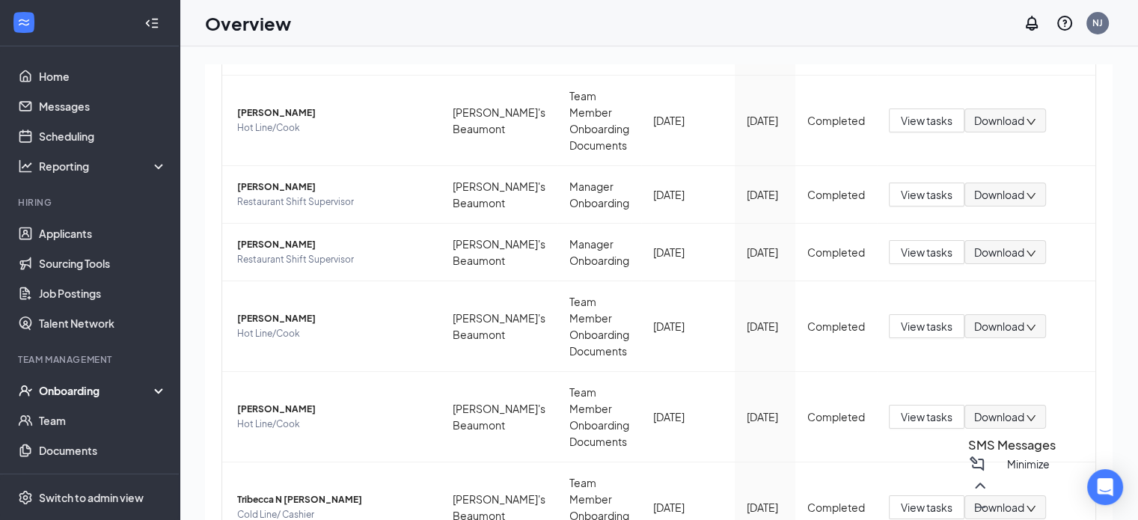
click at [989, 499] on icon "Minimize" at bounding box center [980, 507] width 18 height 18
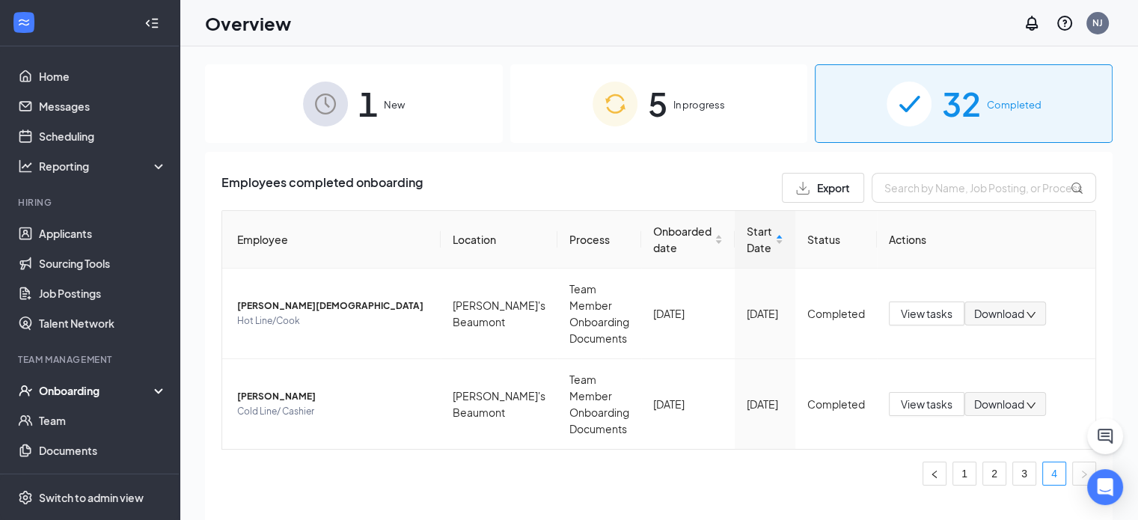
click at [1026, 499] on div "Employees completed onboarding Export Employee Location Process Onboarded date …" at bounding box center [659, 355] width 908 height 406
click at [1027, 463] on link "3" at bounding box center [1024, 474] width 22 height 22
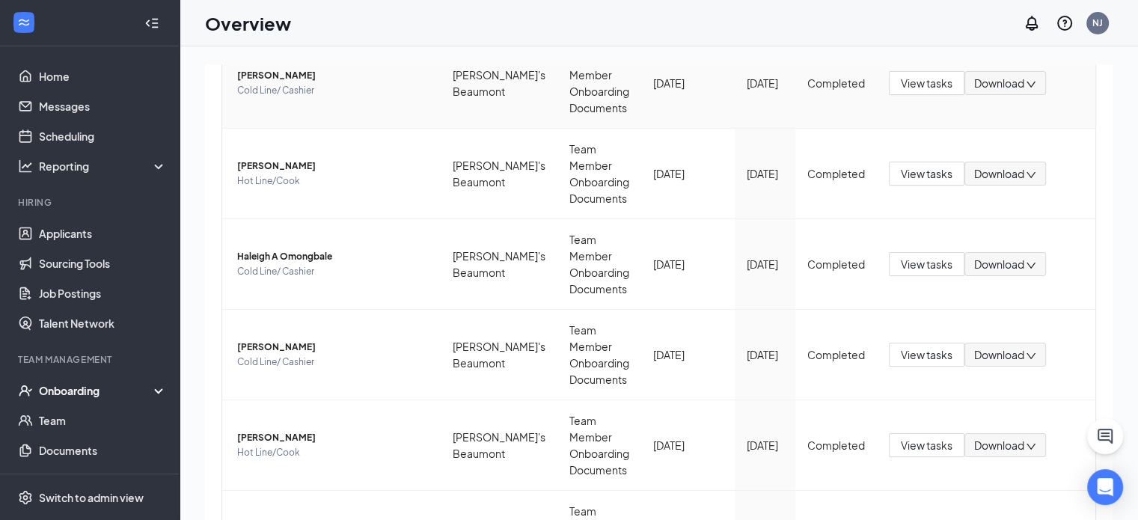
scroll to position [414, 0]
click at [903, 71] on td "View tasks Download" at bounding box center [986, 81] width 219 height 91
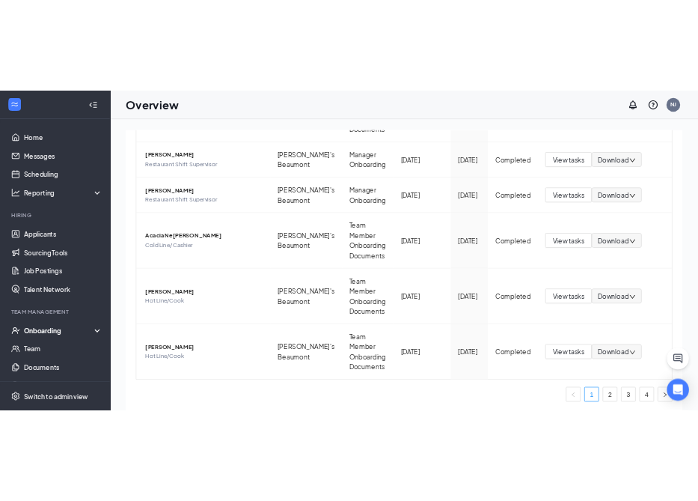
scroll to position [457, 0]
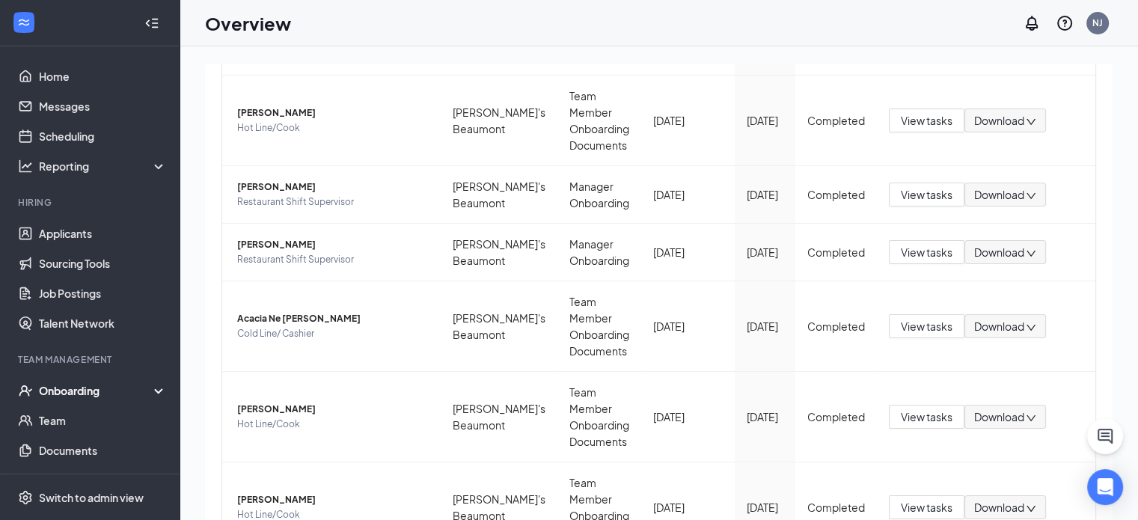
click at [1126, 203] on div "1 New 5 In progress 32 Completed Employees completed onboarding Export Employee…" at bounding box center [659, 316] width 959 height 541
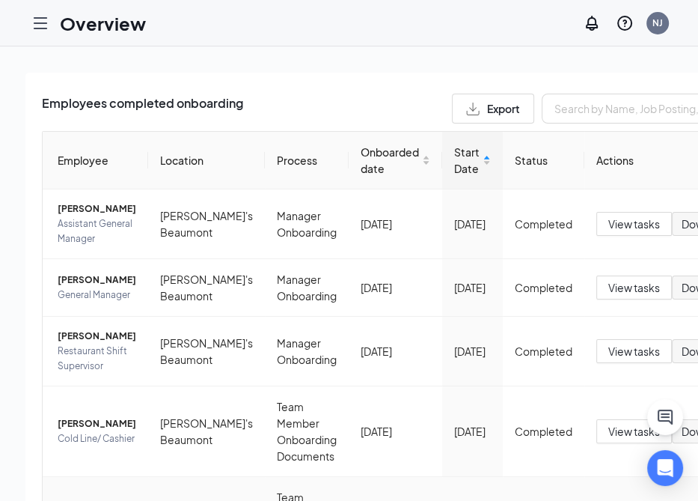
scroll to position [80, 0]
click at [566, 57] on div "1 New 5 In progress 32 Completed Employees completed onboarding Export Employee…" at bounding box center [404, 307] width 808 height 522
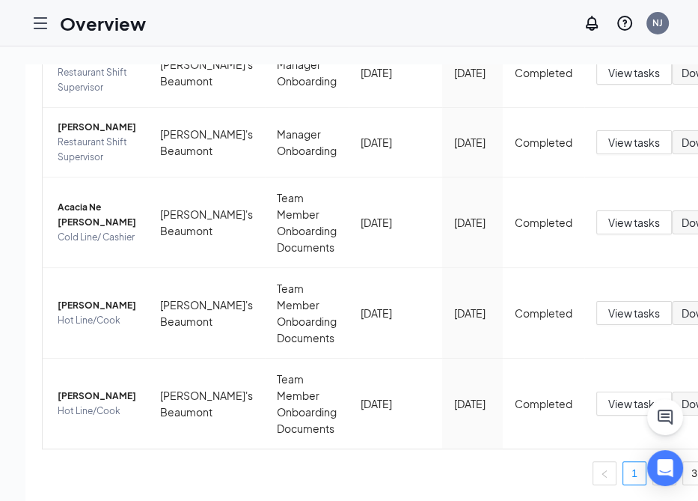
scroll to position [727, 0]
click at [653, 484] on link "2" at bounding box center [664, 473] width 22 height 22
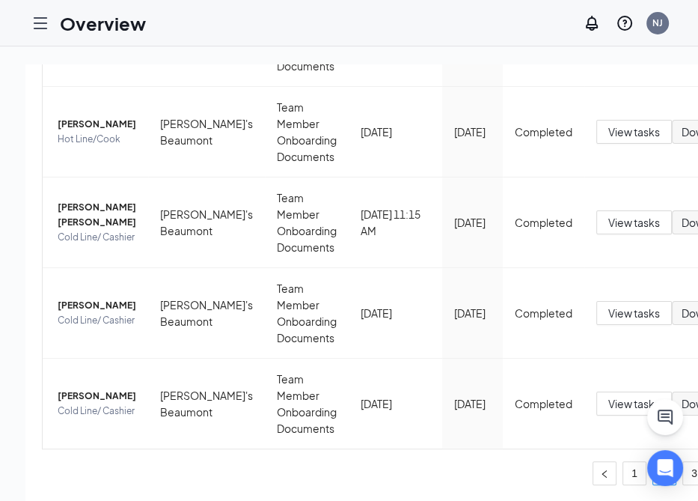
scroll to position [712, 0]
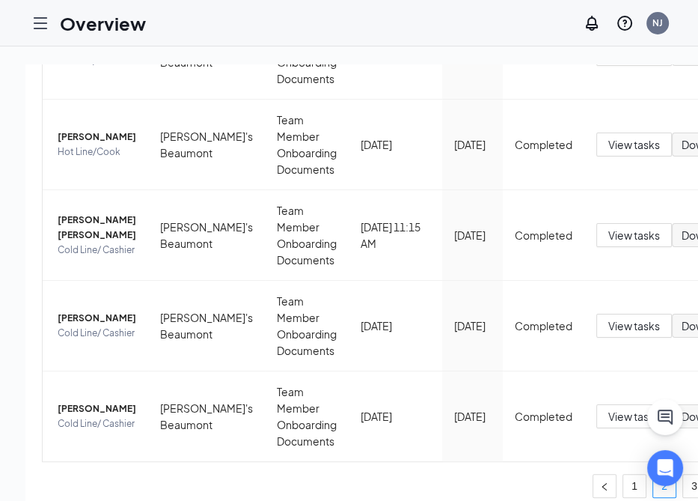
click at [437, 47] on div "1 New 5 In progress 32 Completed Employees completed onboarding Export Employee…" at bounding box center [404, 307] width 808 height 522
click at [503, 81] on td "Completed" at bounding box center [544, 54] width 82 height 91
click at [503, 335] on td "Completed" at bounding box center [544, 326] width 82 height 91
click at [442, 218] on td "[DATE]" at bounding box center [472, 235] width 61 height 91
click at [515, 323] on div "Completed" at bounding box center [544, 325] width 58 height 16
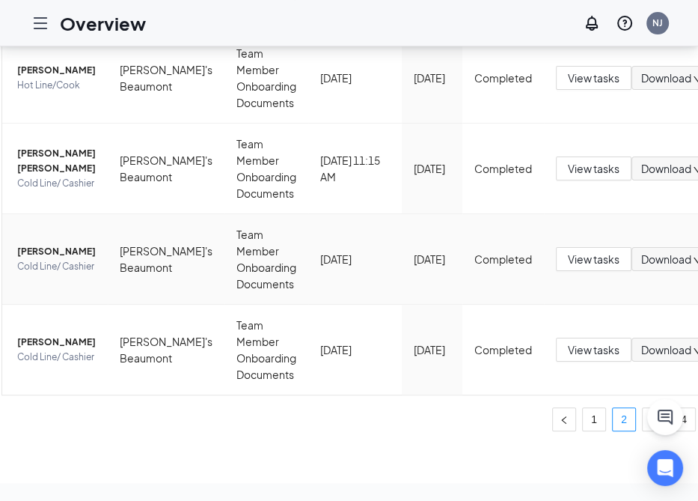
scroll to position [0, 49]
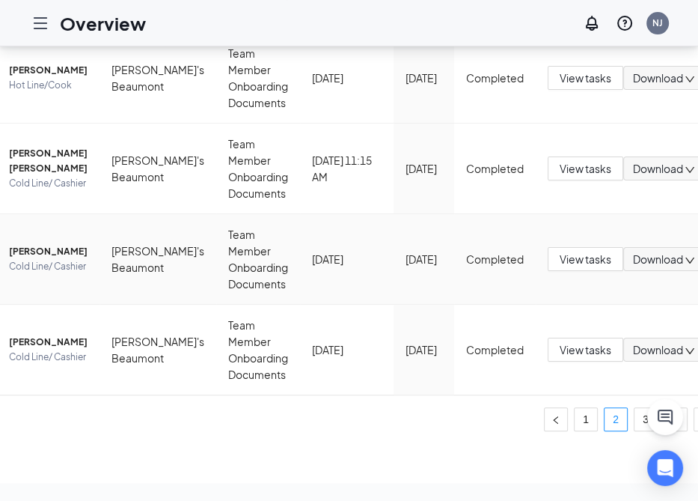
click at [635, 408] on link "3" at bounding box center [646, 419] width 22 height 22
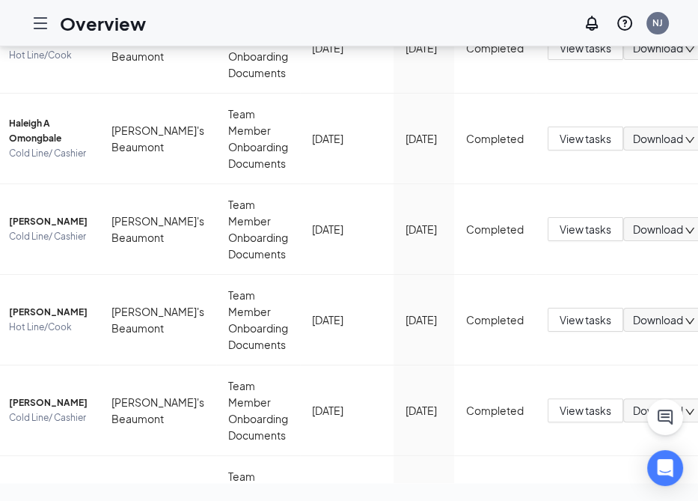
scroll to position [471, 0]
click at [536, 274] on td "View tasks Download" at bounding box center [626, 319] width 181 height 91
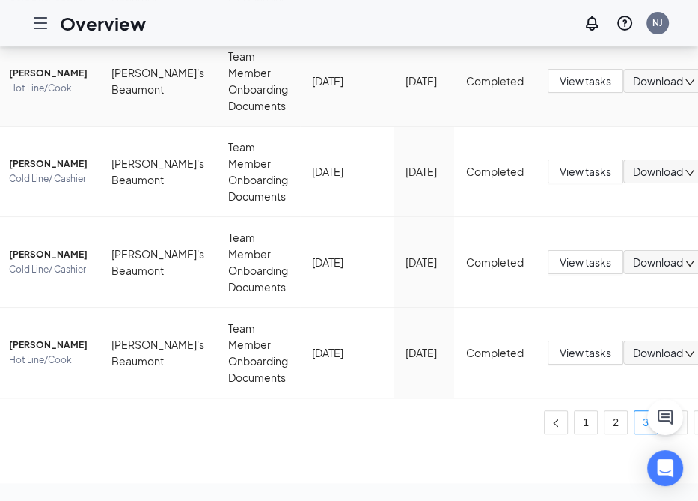
scroll to position [712, 0]
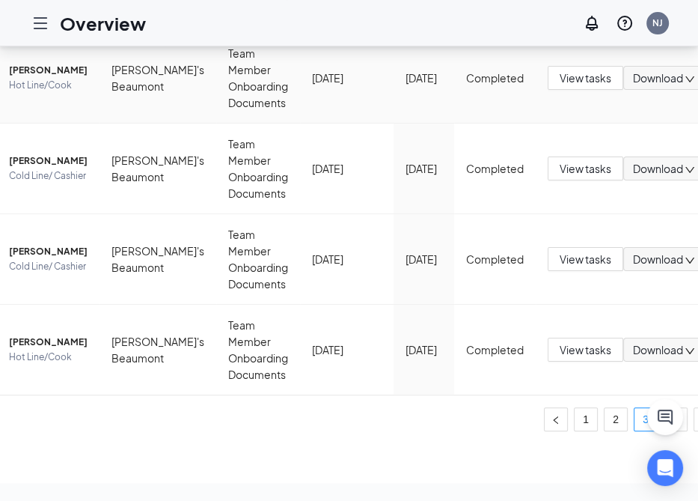
click at [665, 408] on link "4" at bounding box center [676, 419] width 22 height 22
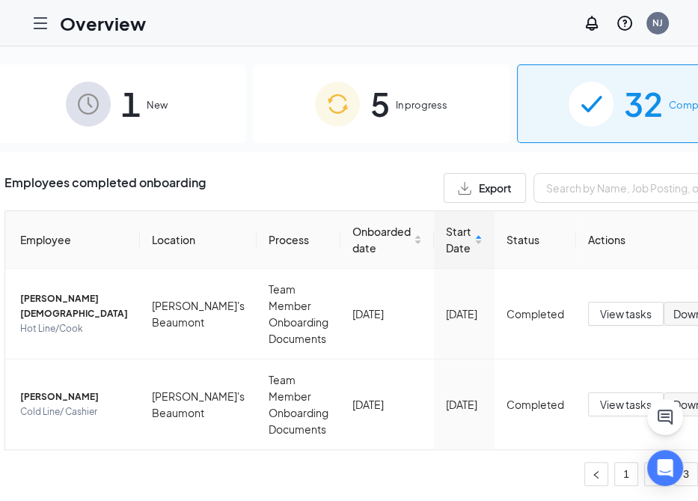
click at [396, 112] on span "In progress" at bounding box center [422, 104] width 52 height 15
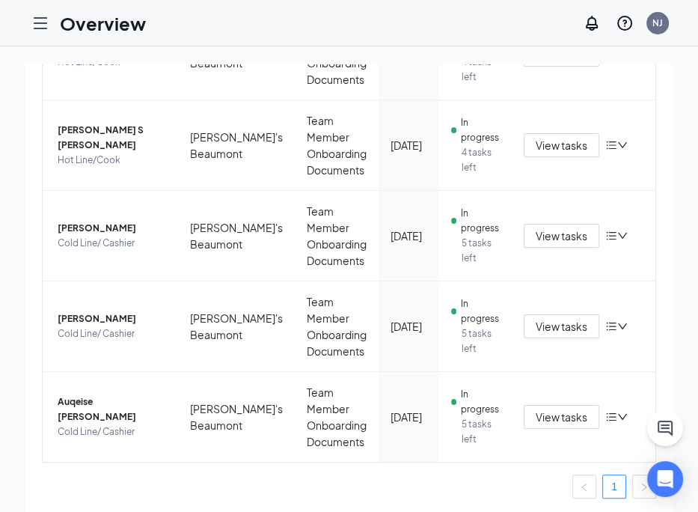
scroll to position [260, 0]
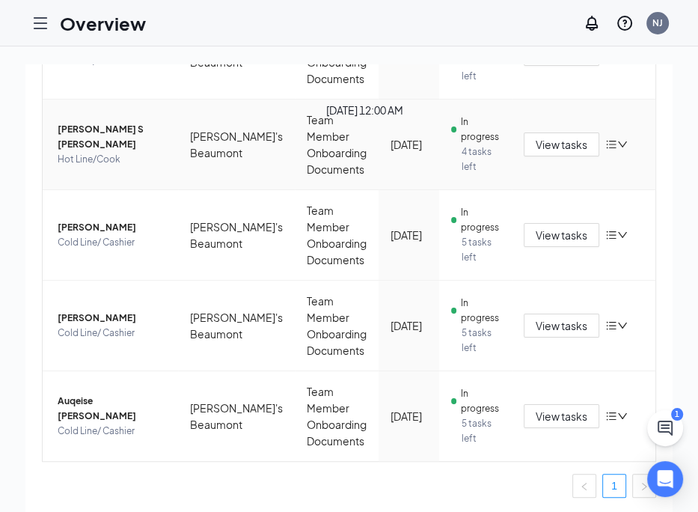
click at [403, 124] on div "[DATE] 12:00 AM" at bounding box center [364, 113] width 77 height 22
click at [439, 89] on td "In progress 4 tasks left" at bounding box center [475, 54] width 73 height 91
click at [397, 208] on td "[DATE]" at bounding box center [409, 235] width 61 height 91
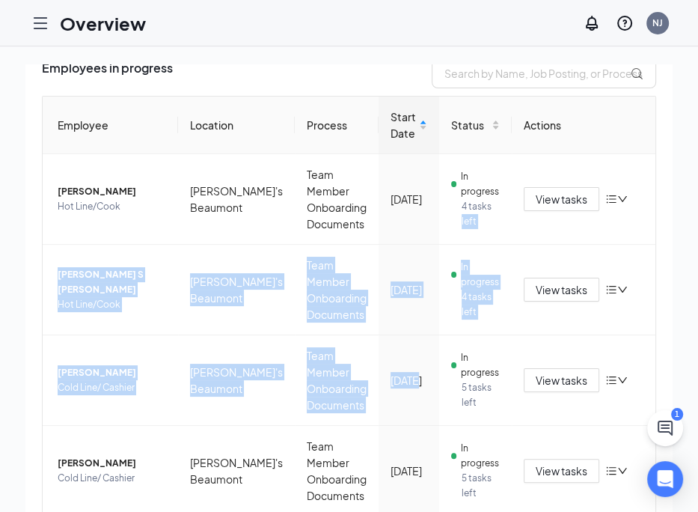
scroll to position [114, 0]
click at [461, 260] on span "In progress" at bounding box center [480, 275] width 39 height 30
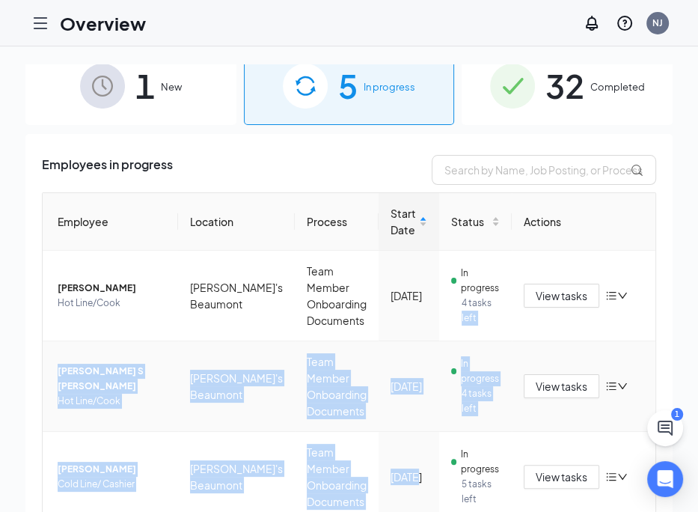
scroll to position [0, 0]
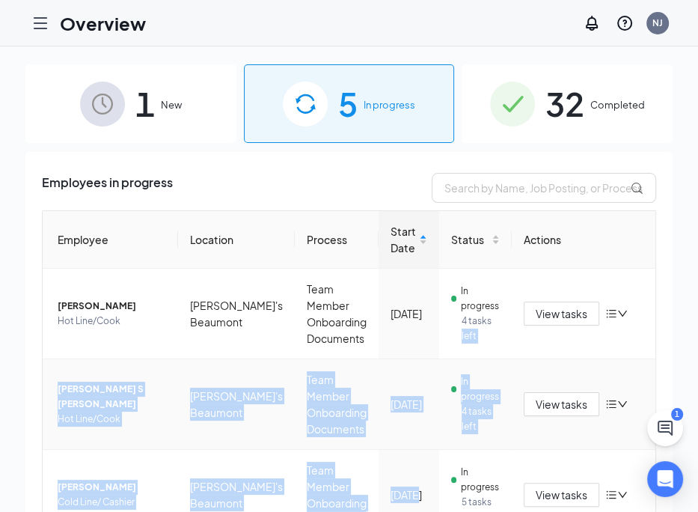
click at [599, 118] on div "32 Completed" at bounding box center [567, 103] width 211 height 79
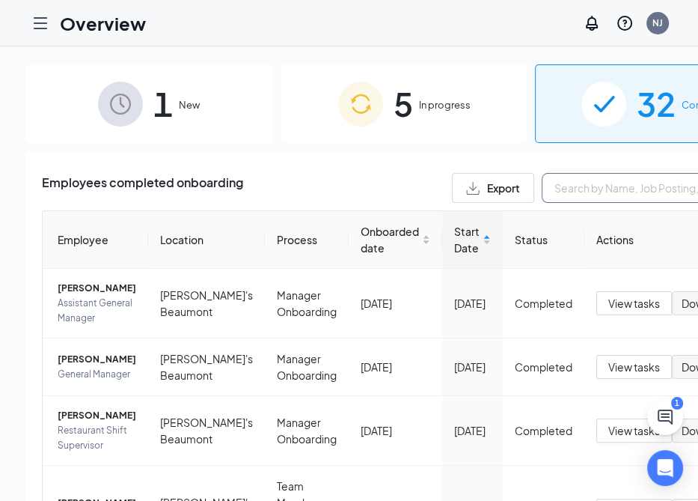
click at [552, 192] on input "text" at bounding box center [654, 188] width 225 height 30
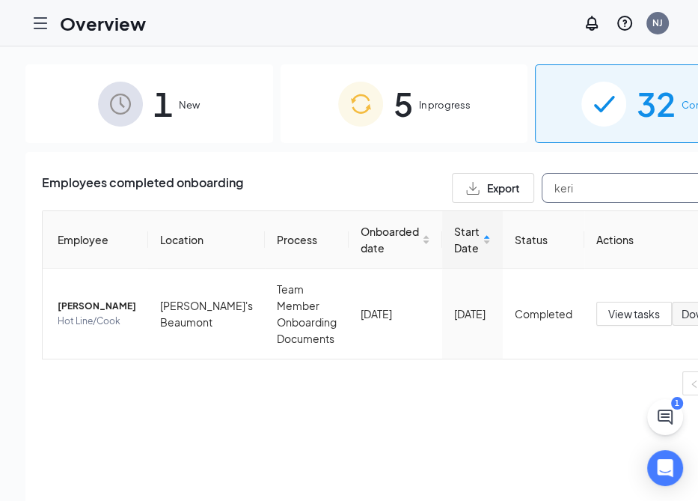
type input "keri"
click at [440, 385] on ul "1" at bounding box center [404, 383] width 724 height 24
click at [419, 107] on span "In progress" at bounding box center [445, 104] width 52 height 15
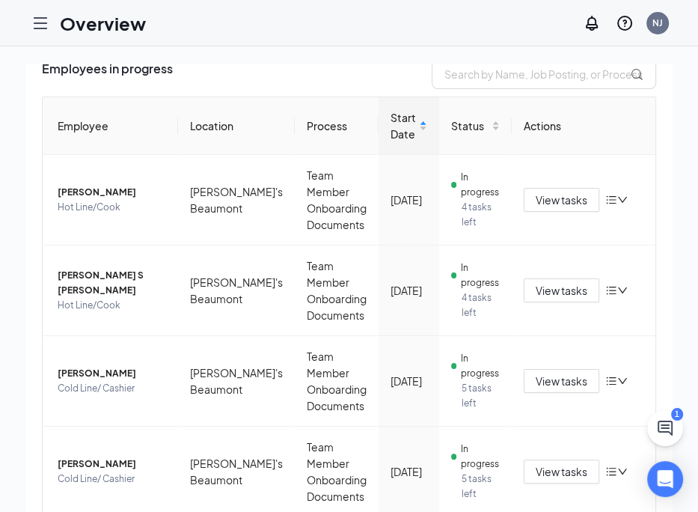
scroll to position [174, 0]
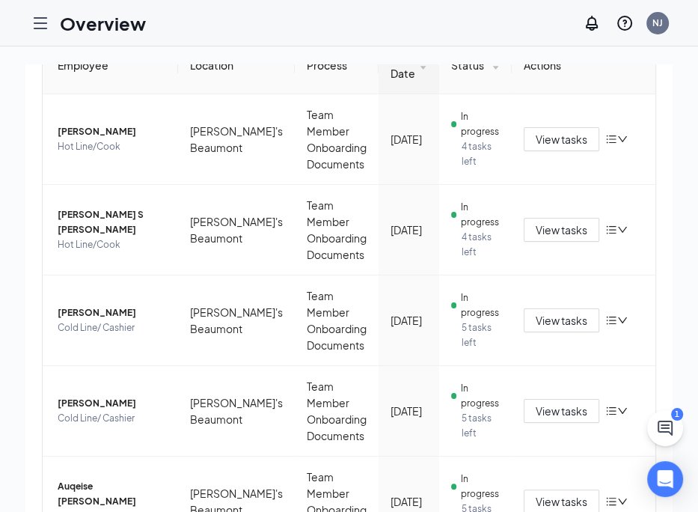
click at [439, 344] on td "In progress 5 tasks left" at bounding box center [475, 320] width 73 height 91
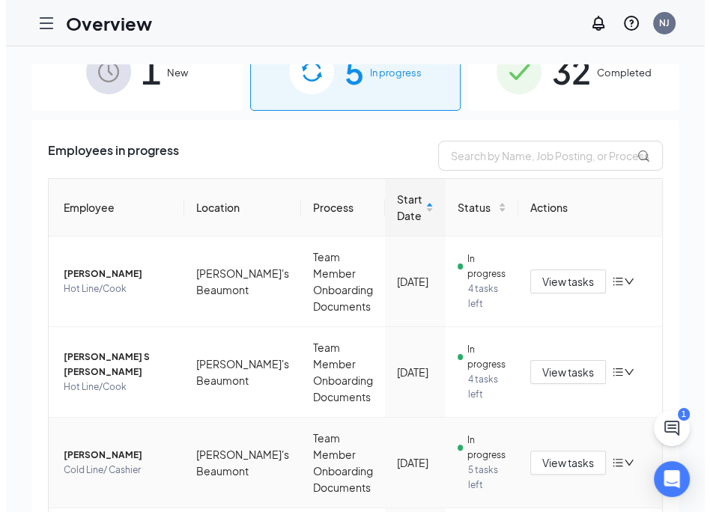
scroll to position [0, 0]
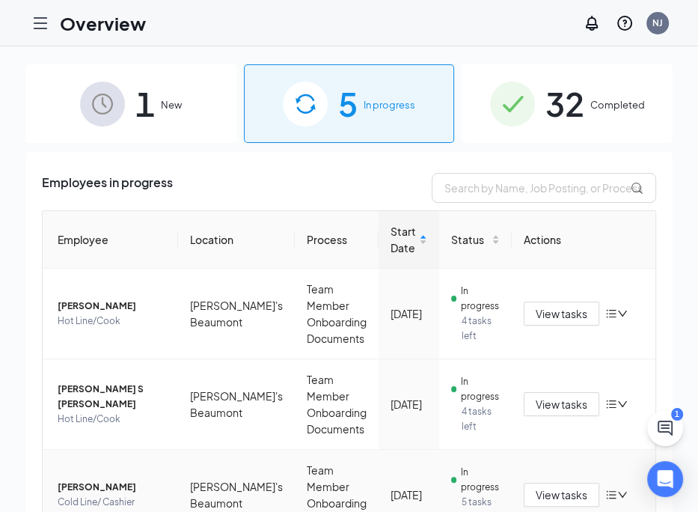
click at [153, 102] on div "1 New" at bounding box center [130, 103] width 211 height 79
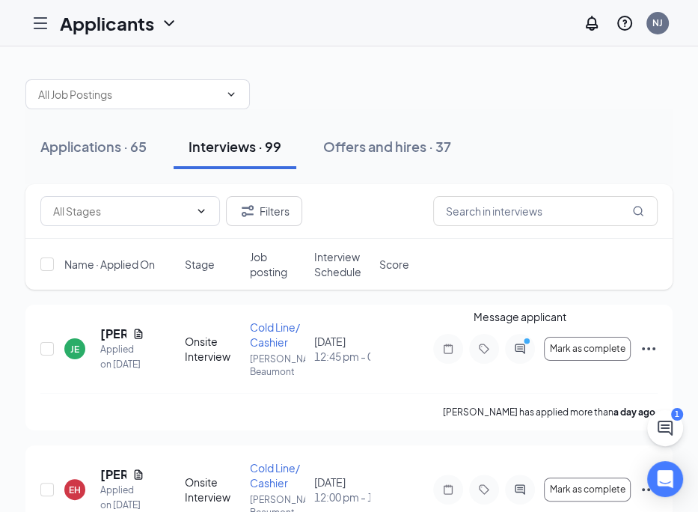
click at [527, 352] on icon "ActiveChat" at bounding box center [520, 349] width 18 height 12
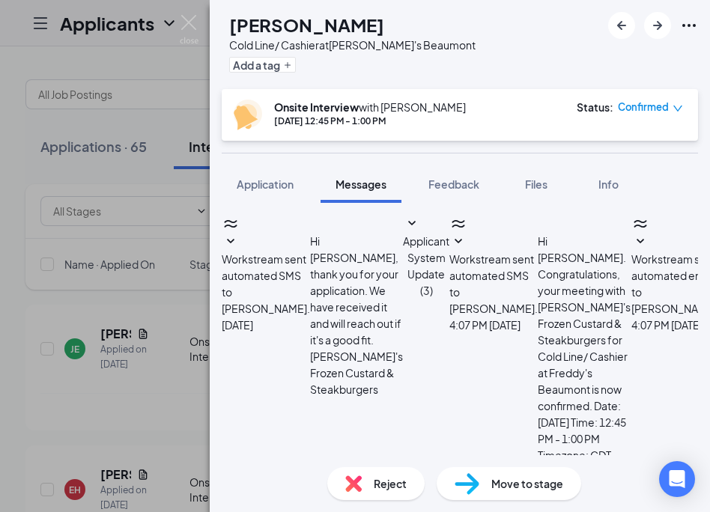
scroll to position [281, 0]
type textarea "So Sorry about that ! Definitely can do 4pm same day if that works for you !"
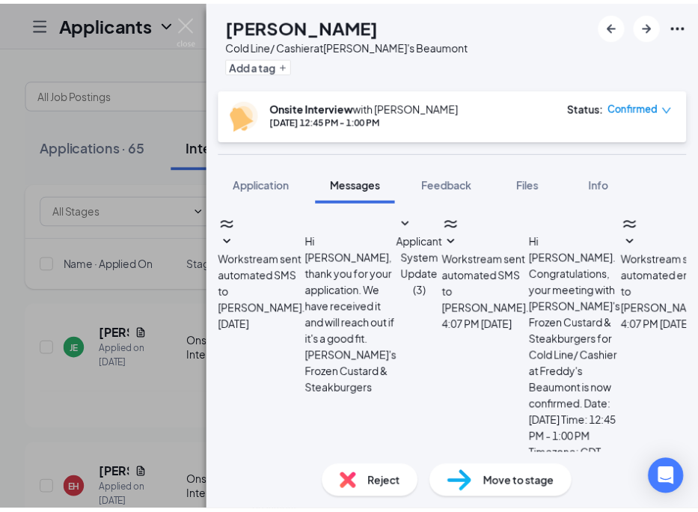
scroll to position [393, 0]
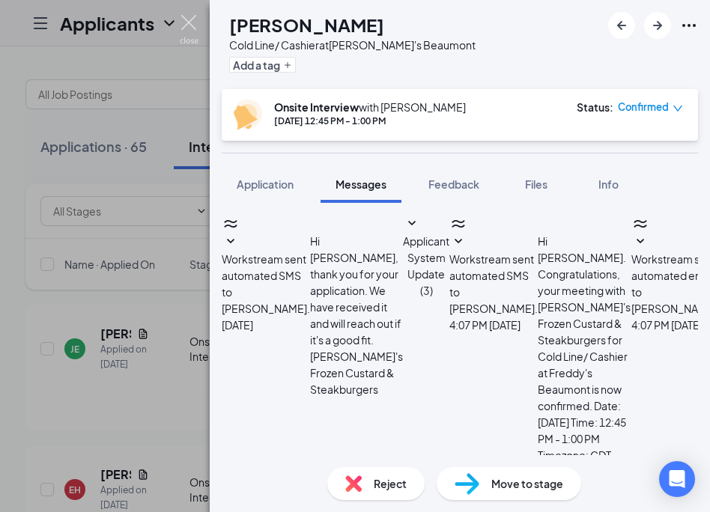
click at [186, 26] on img at bounding box center [189, 29] width 19 height 29
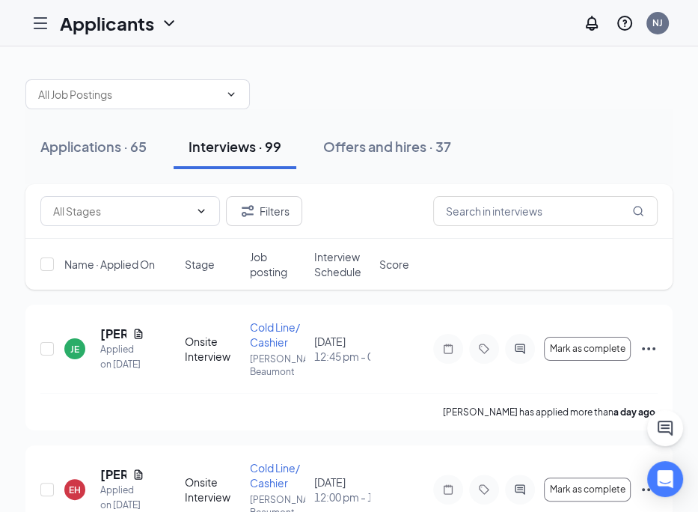
click at [108, 152] on div "Applications · 65" at bounding box center [93, 146] width 106 height 19
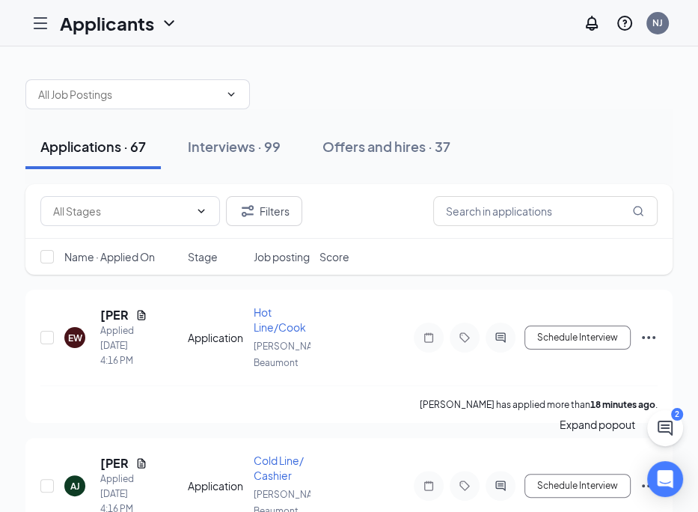
click at [666, 434] on icon "ChatActive" at bounding box center [665, 428] width 18 height 18
click at [611, 430] on h3 "SMS Messages" at bounding box center [655, 420] width 88 height 19
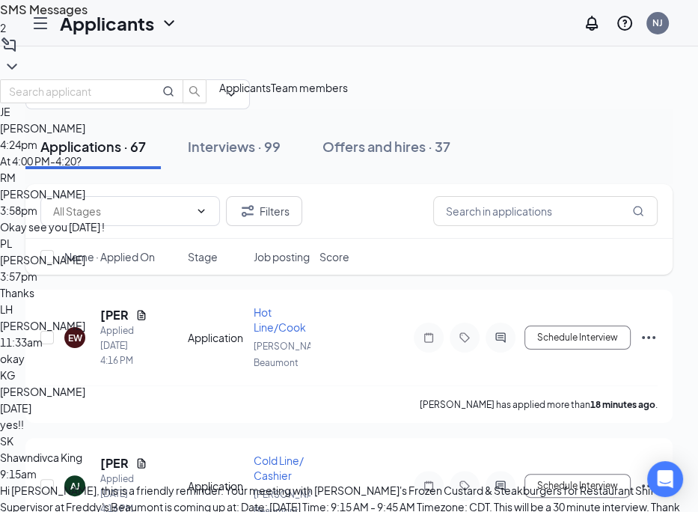
click at [583, 169] on div "At 4:00 PM-4:20?" at bounding box center [349, 161] width 698 height 16
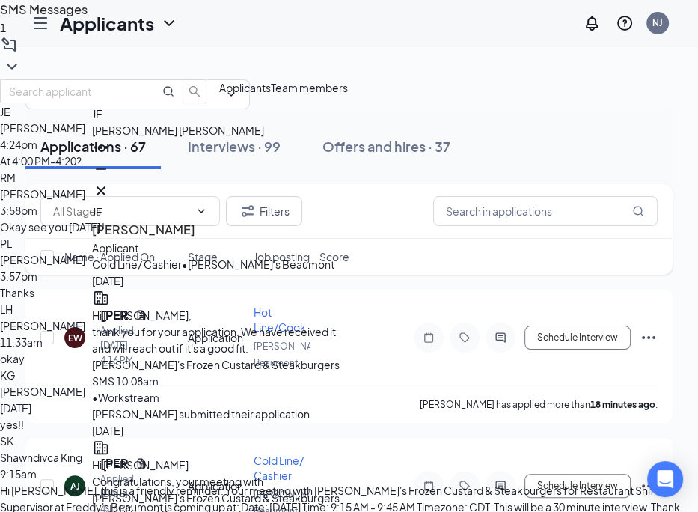
type textarea "Perfect !"
click at [348, 94] on span "Team members" at bounding box center [309, 87] width 77 height 13
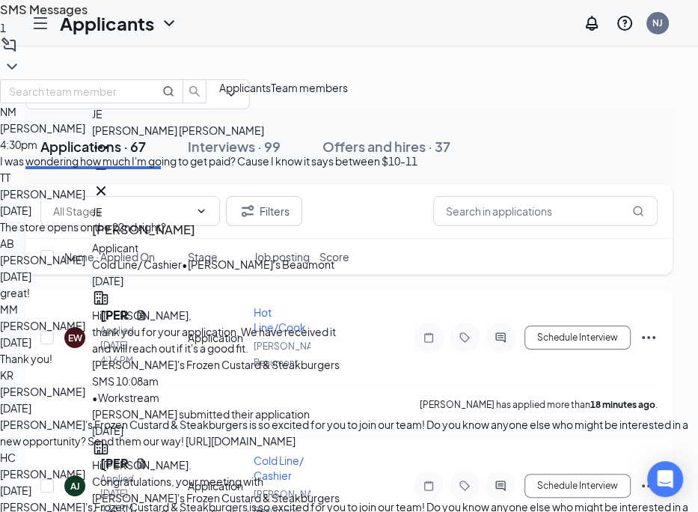
click at [596, 153] on div "[PERSON_NAME] 4:30pm" at bounding box center [349, 136] width 698 height 33
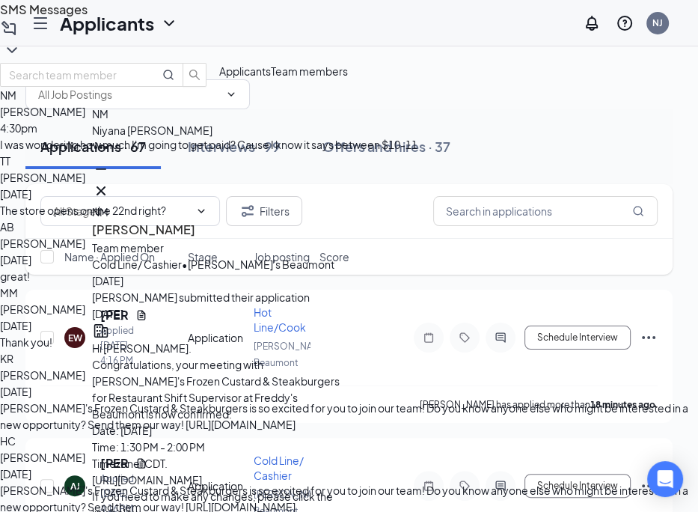
type textarea "Cold line will be starting at $10 per hour !"
click at [553, 219] on div "The store opens on the 22nd right?" at bounding box center [349, 210] width 698 height 16
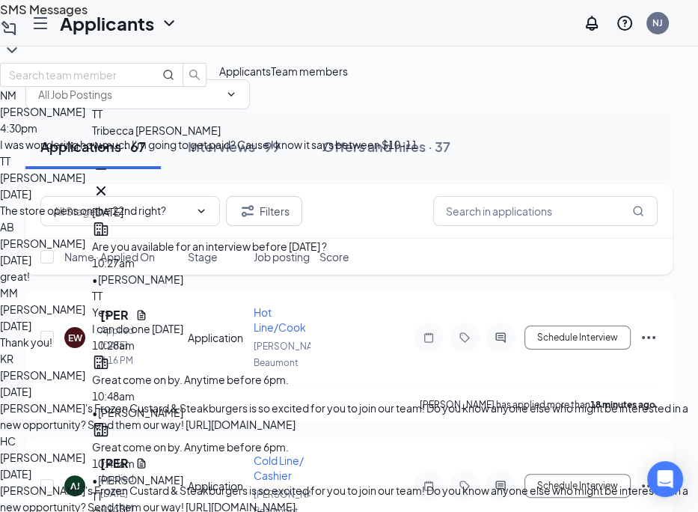
type textarea "Store opens on 28th orienation on the 22nd"
click at [110, 189] on icon "Cross" at bounding box center [101, 191] width 18 height 18
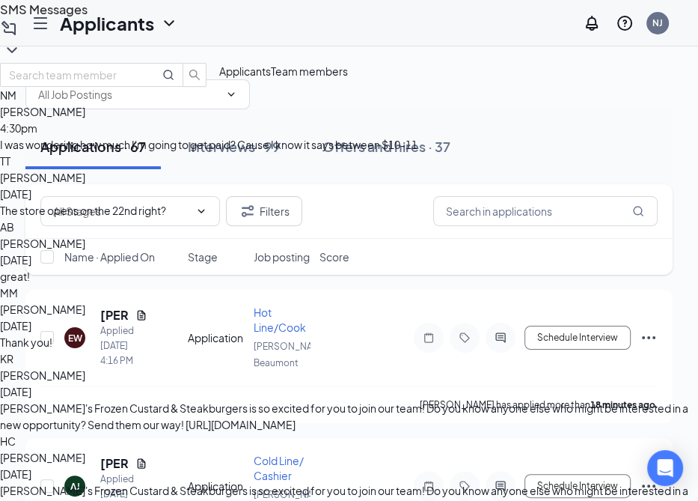
click at [21, 41] on icon "ChevronDown" at bounding box center [12, 50] width 18 height 18
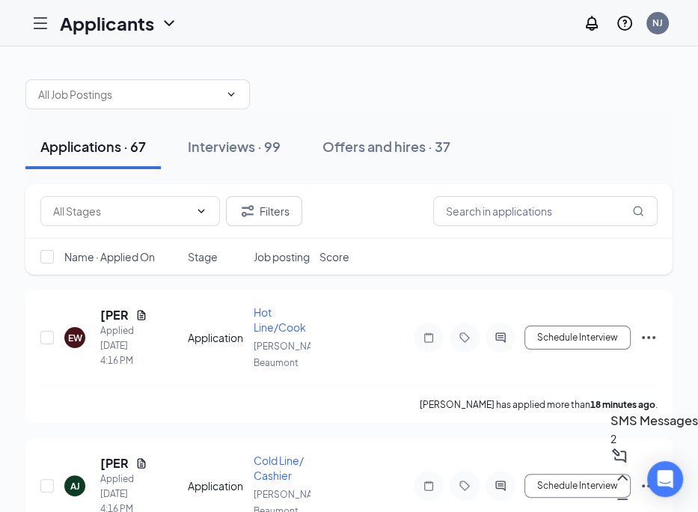
click at [611, 430] on h3 "SMS Messages" at bounding box center [655, 420] width 88 height 19
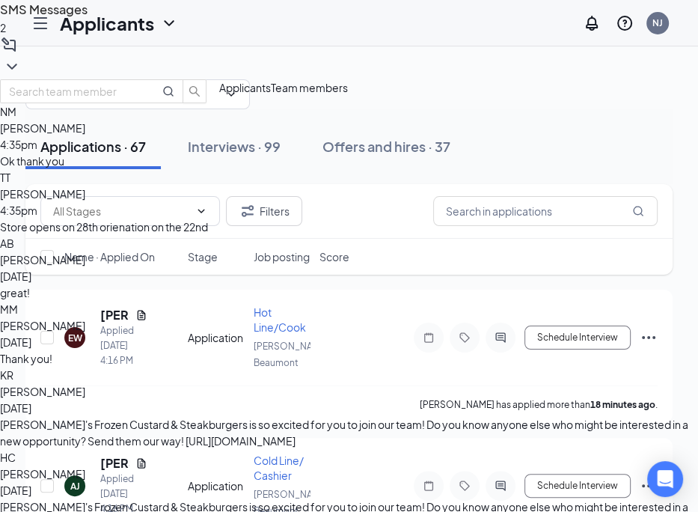
click at [85, 135] on span "[PERSON_NAME]" at bounding box center [42, 127] width 85 height 13
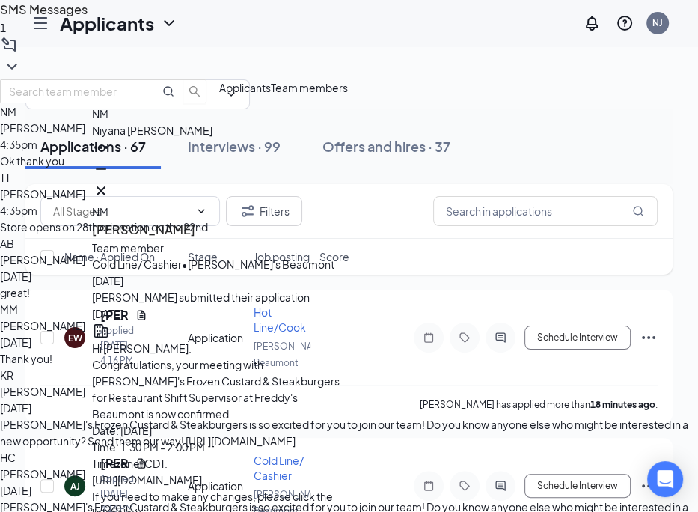
click at [271, 94] on span "Applicants" at bounding box center [245, 87] width 52 height 13
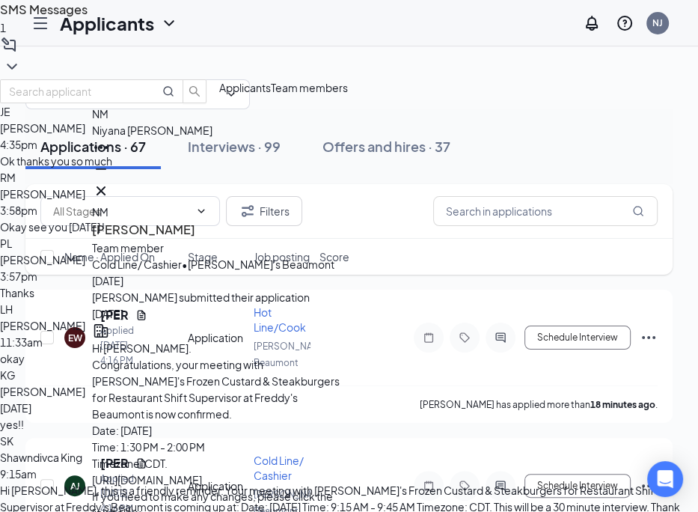
click at [515, 169] on div "Ok thanks you so much" at bounding box center [349, 161] width 698 height 16
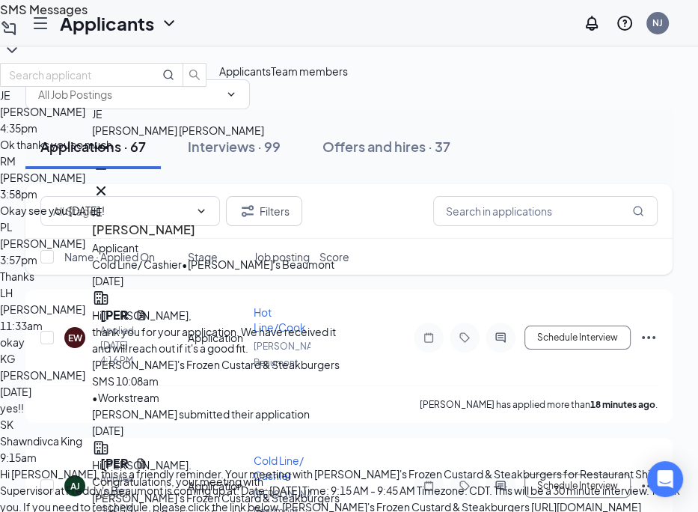
click at [501, 19] on h3 "SMS Messages" at bounding box center [349, 9] width 698 height 19
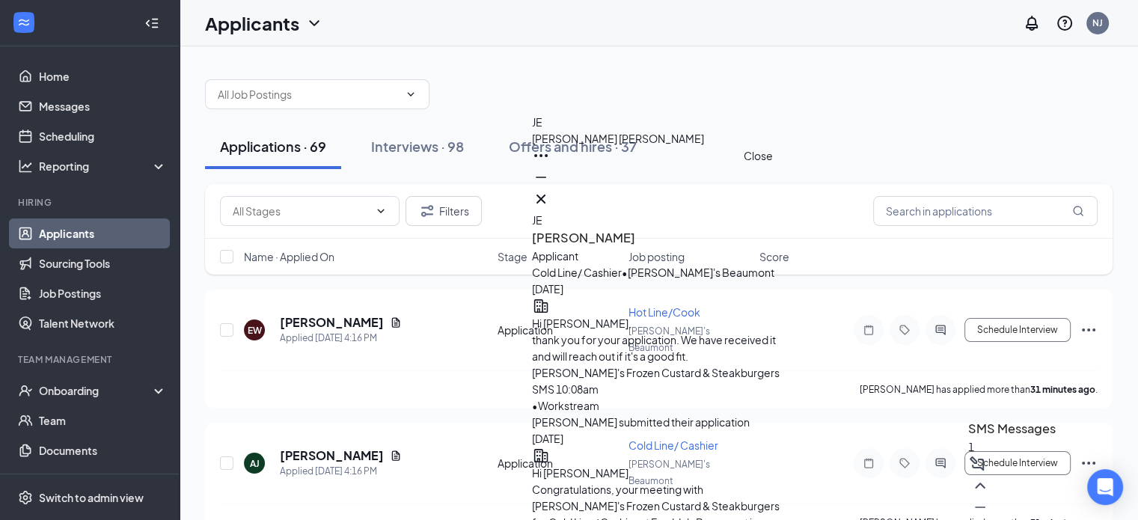
click at [550, 195] on icon "Cross" at bounding box center [541, 199] width 18 height 18
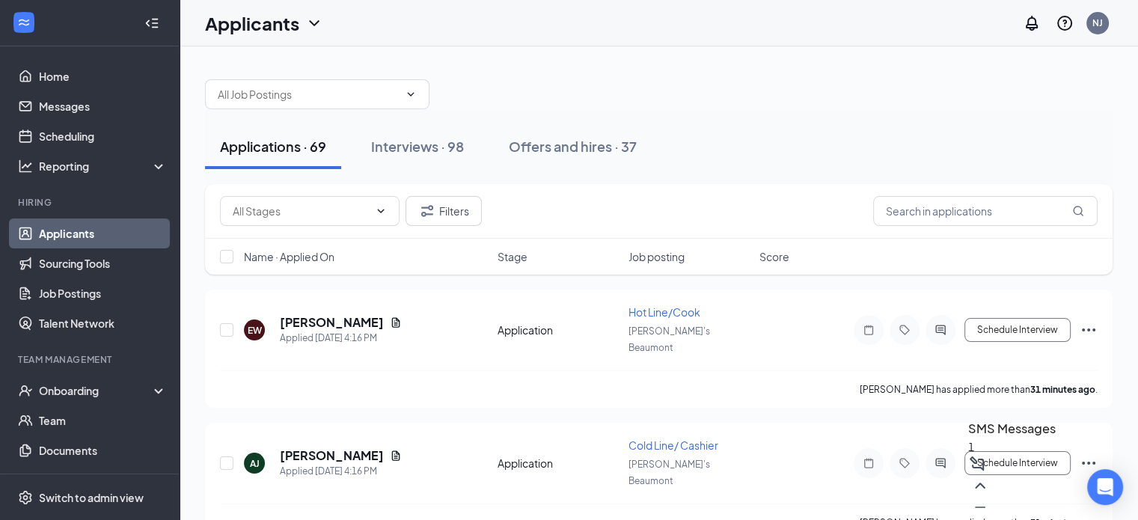
click at [968, 439] on h3 "SMS Messages" at bounding box center [1012, 428] width 88 height 19
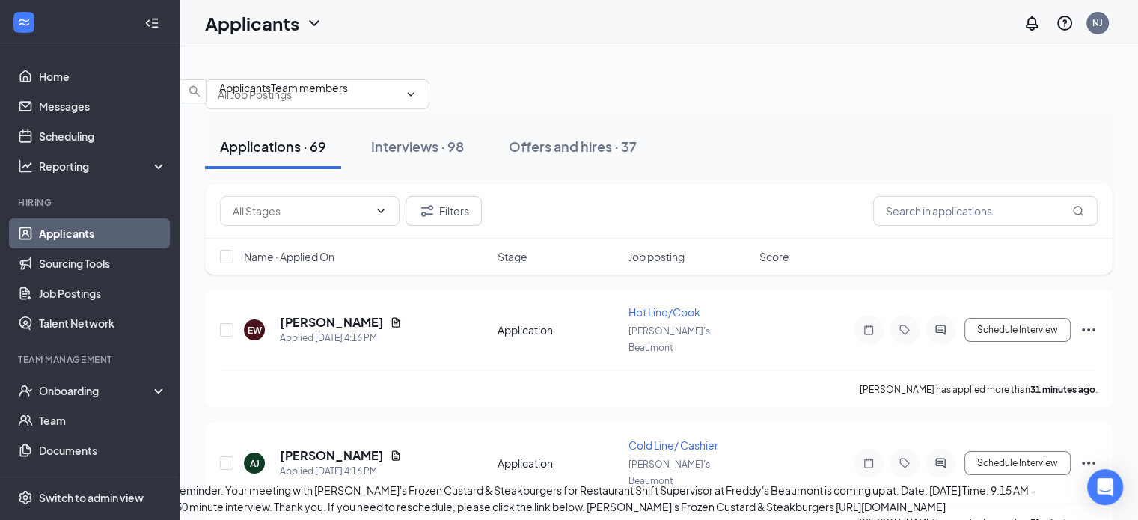
click at [348, 94] on span "Team members" at bounding box center [309, 87] width 77 height 13
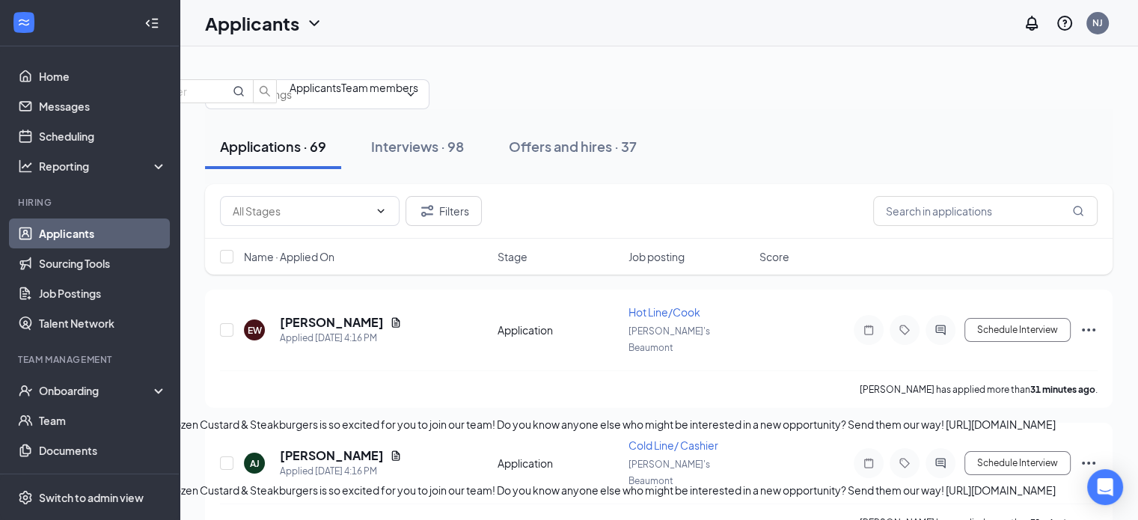
click at [946, 169] on div "TT Tribecca [PERSON_NAME] 4:41pm Ok good" at bounding box center [563, 136] width 986 height 66
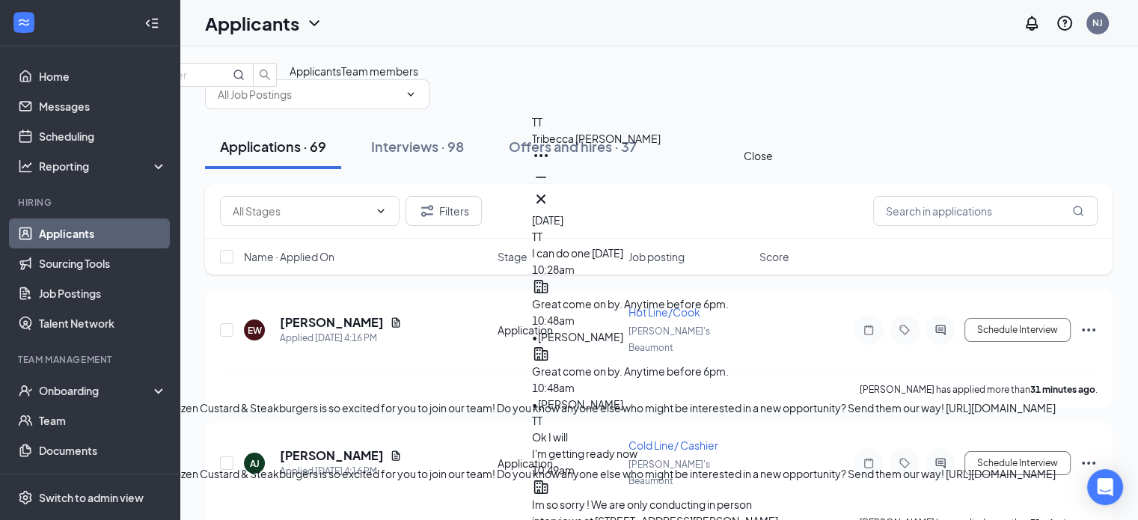
click at [550, 195] on icon "Cross" at bounding box center [541, 199] width 18 height 18
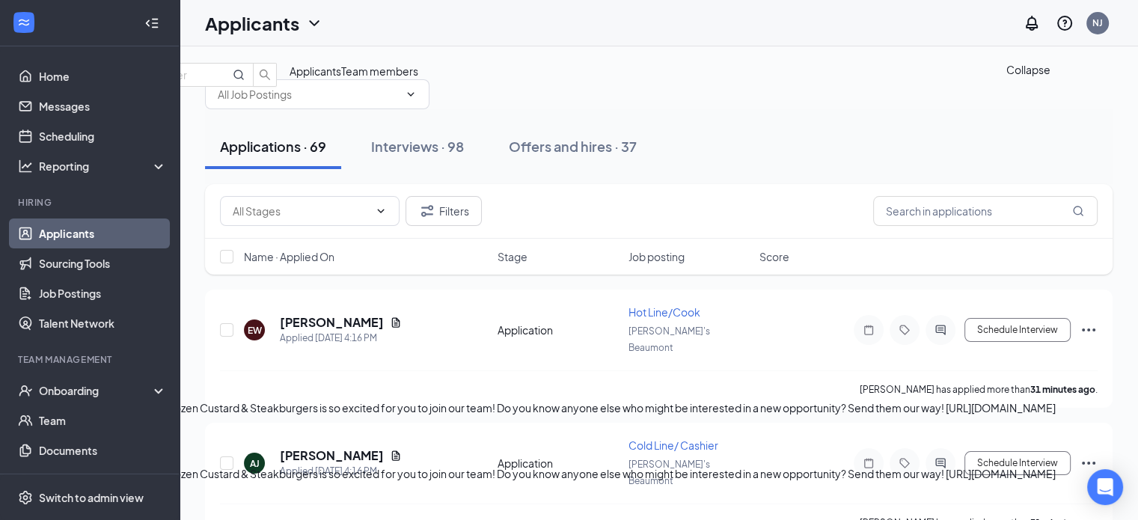
click at [91, 46] on icon "ChevronDown" at bounding box center [82, 50] width 18 height 18
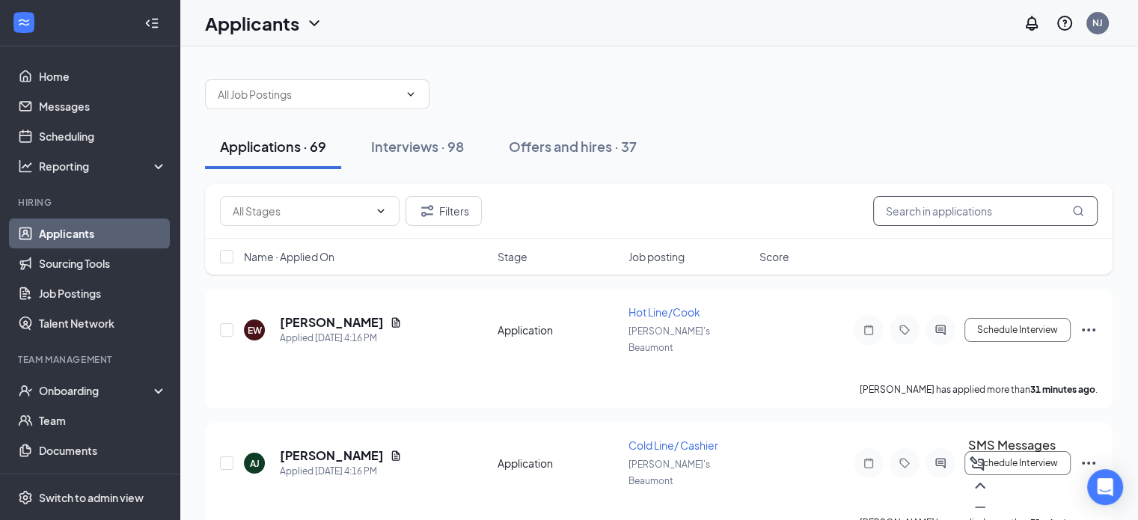
click at [924, 210] on input "text" at bounding box center [985, 211] width 225 height 30
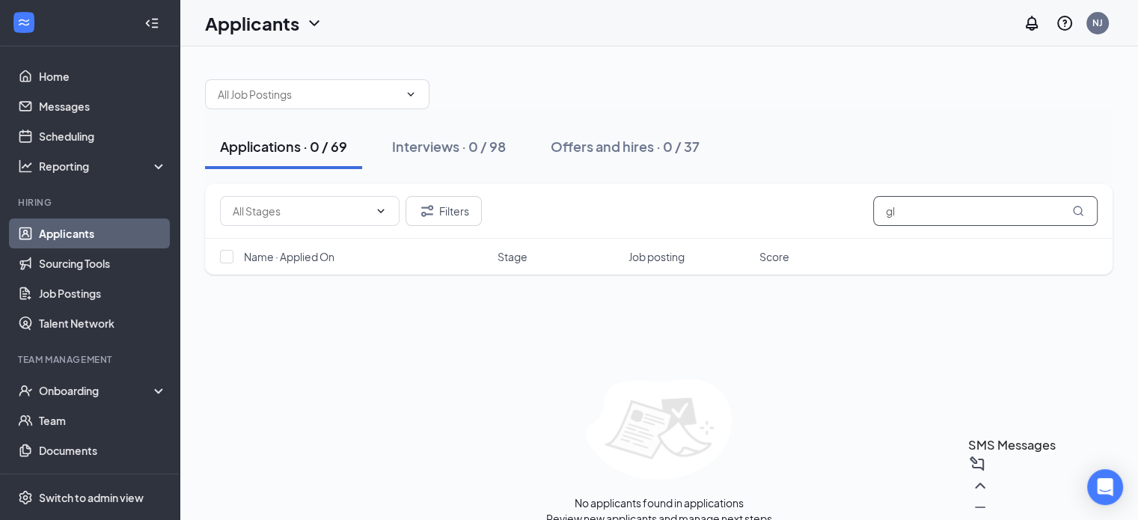
type input "g"
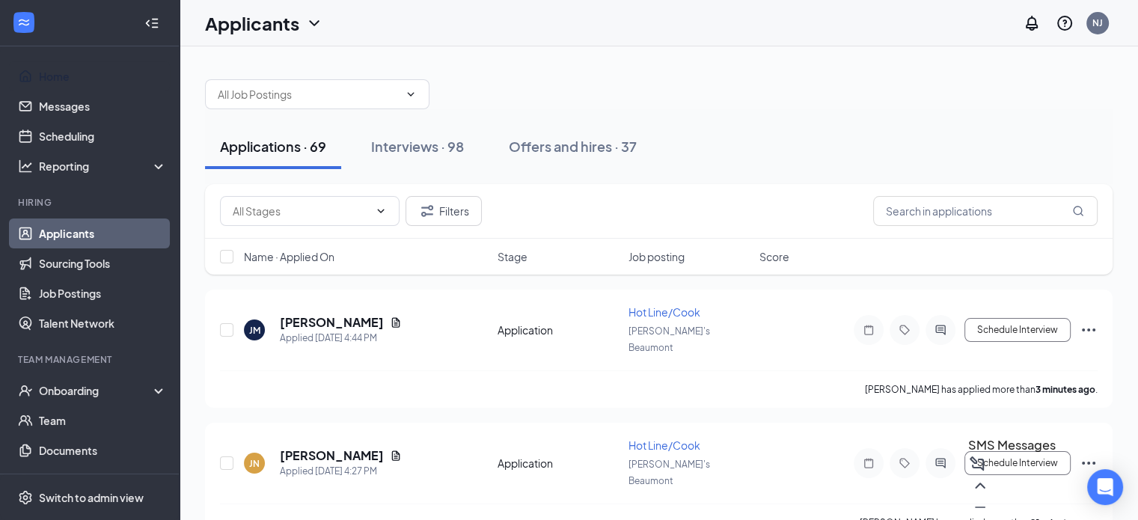
click at [57, 70] on link "Home" at bounding box center [103, 76] width 128 height 30
